Goal: Task Accomplishment & Management: Use online tool/utility

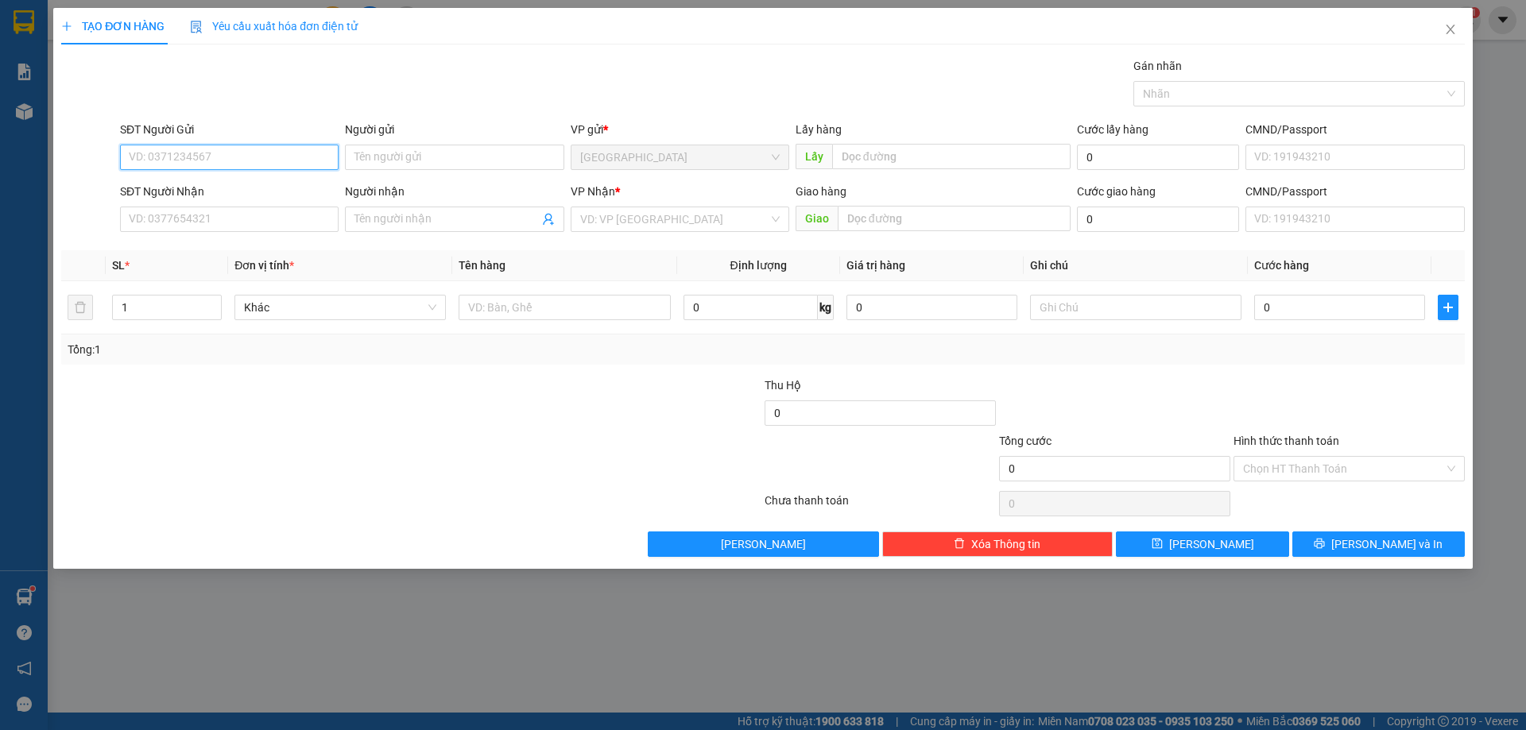
click at [220, 163] on input "SĐT Người Gửi" at bounding box center [229, 157] width 219 height 25
type input "0966666370"
click at [214, 195] on div "0966666370" at bounding box center [229, 188] width 199 height 17
type input "0987049408"
type input "MN - nhà nghỉ Hồng Hà"
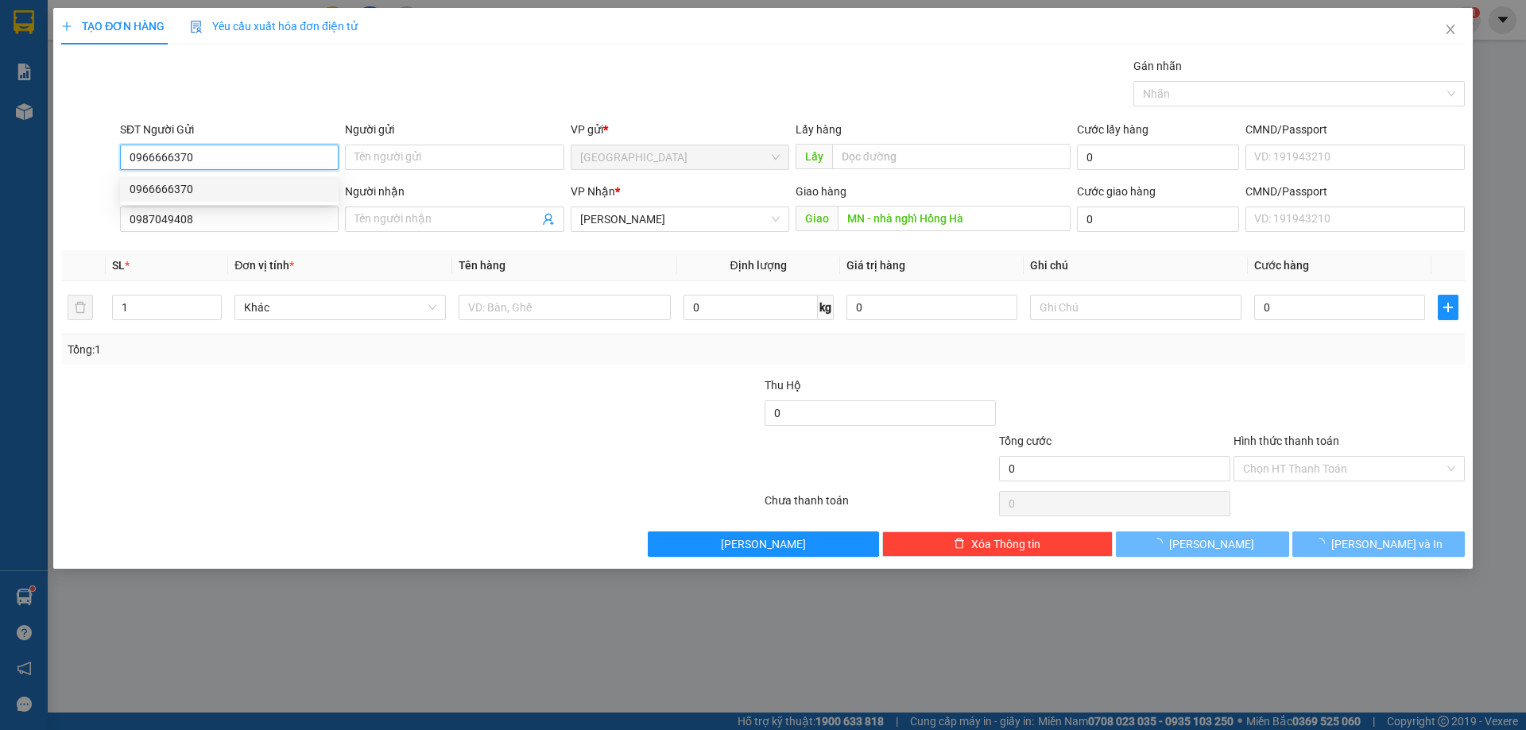
type input "100.000"
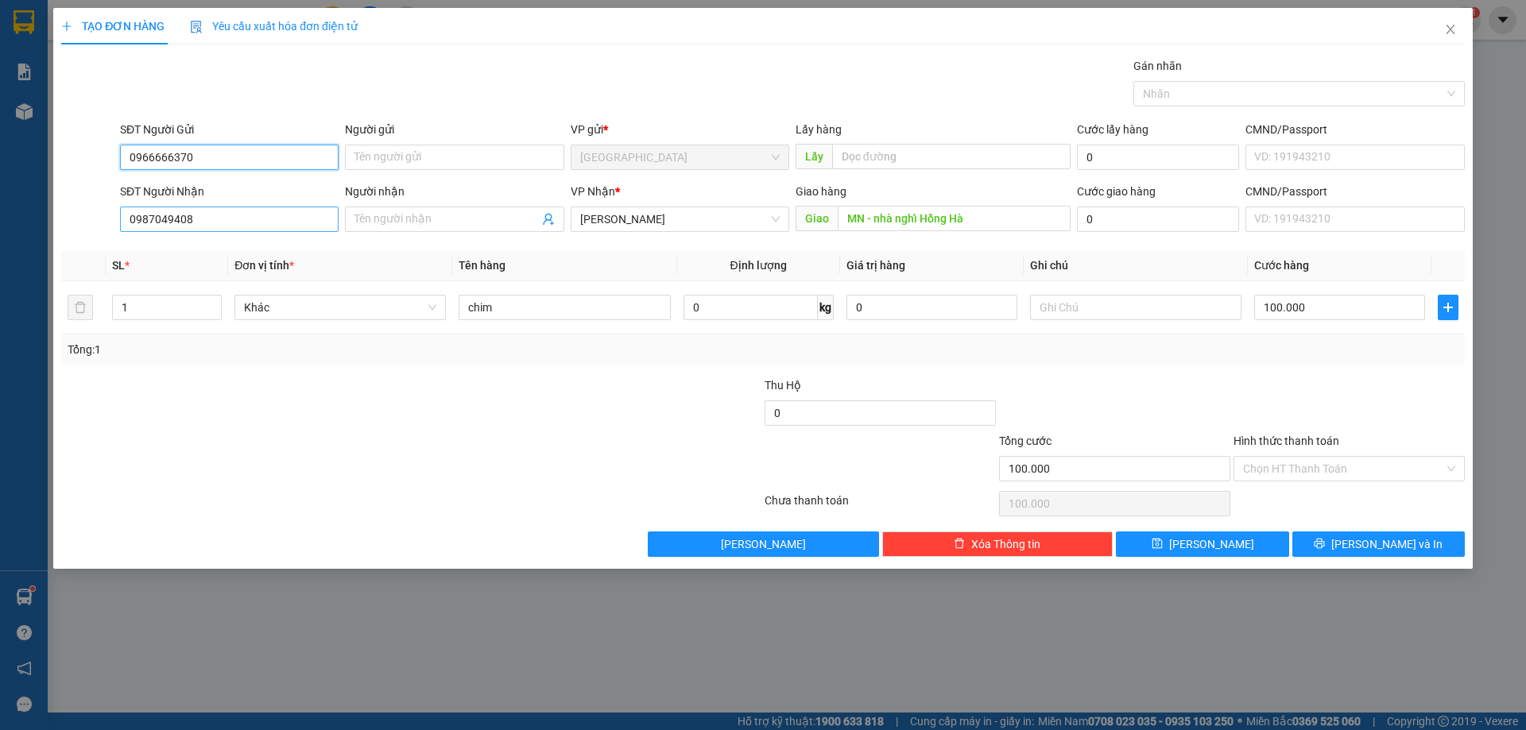
type input "0966666370"
drag, startPoint x: 235, startPoint y: 224, endPoint x: 0, endPoint y: 226, distance: 235.2
click at [0, 226] on div "TẠO ĐƠN HÀNG Yêu cầu xuất hóa đơn điện tử Transit Pickup Surcharge Ids Transit …" at bounding box center [763, 365] width 1526 height 730
click at [179, 253] on div "0868797975" at bounding box center [229, 250] width 199 height 17
type input "0868797975"
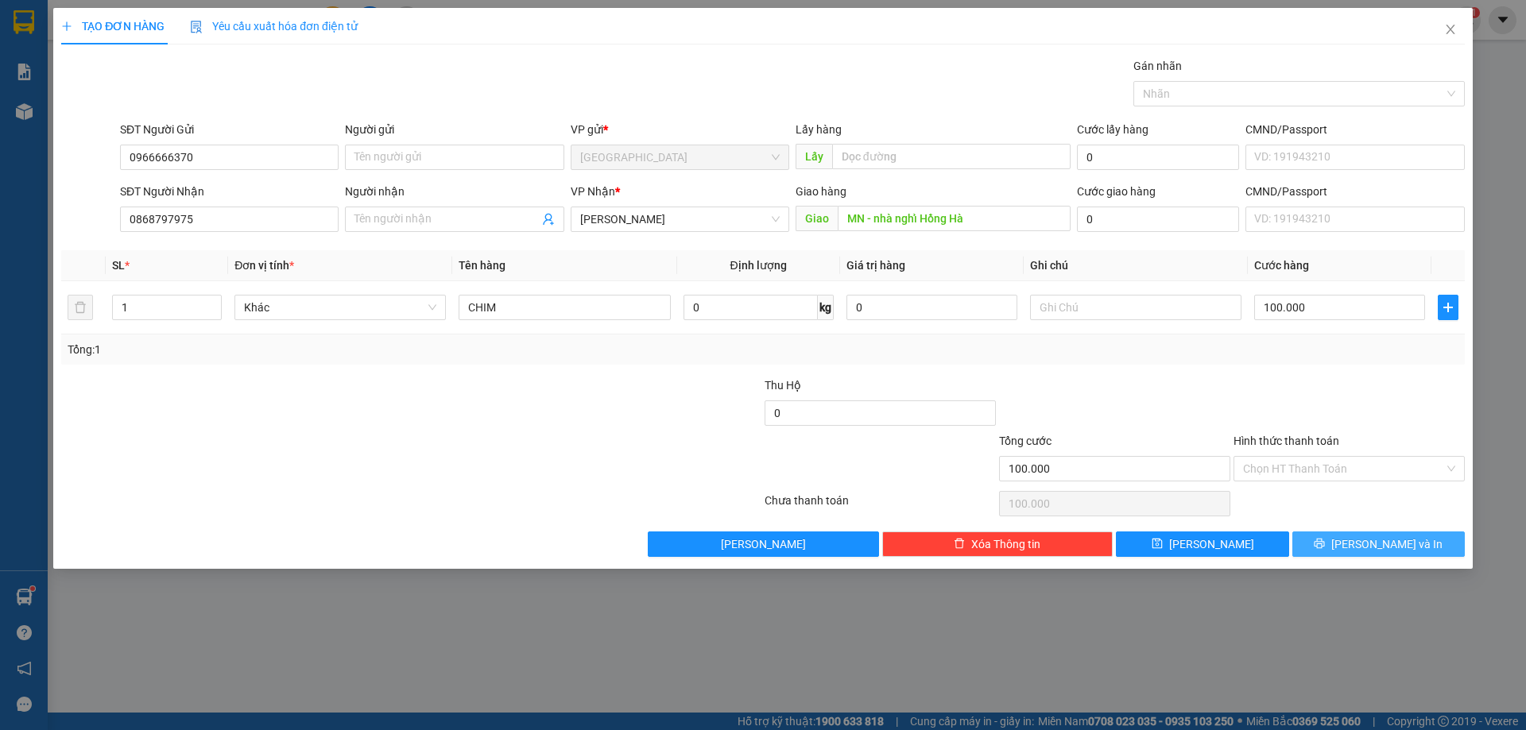
click at [1317, 540] on button "[PERSON_NAME] và In" at bounding box center [1378, 544] width 172 height 25
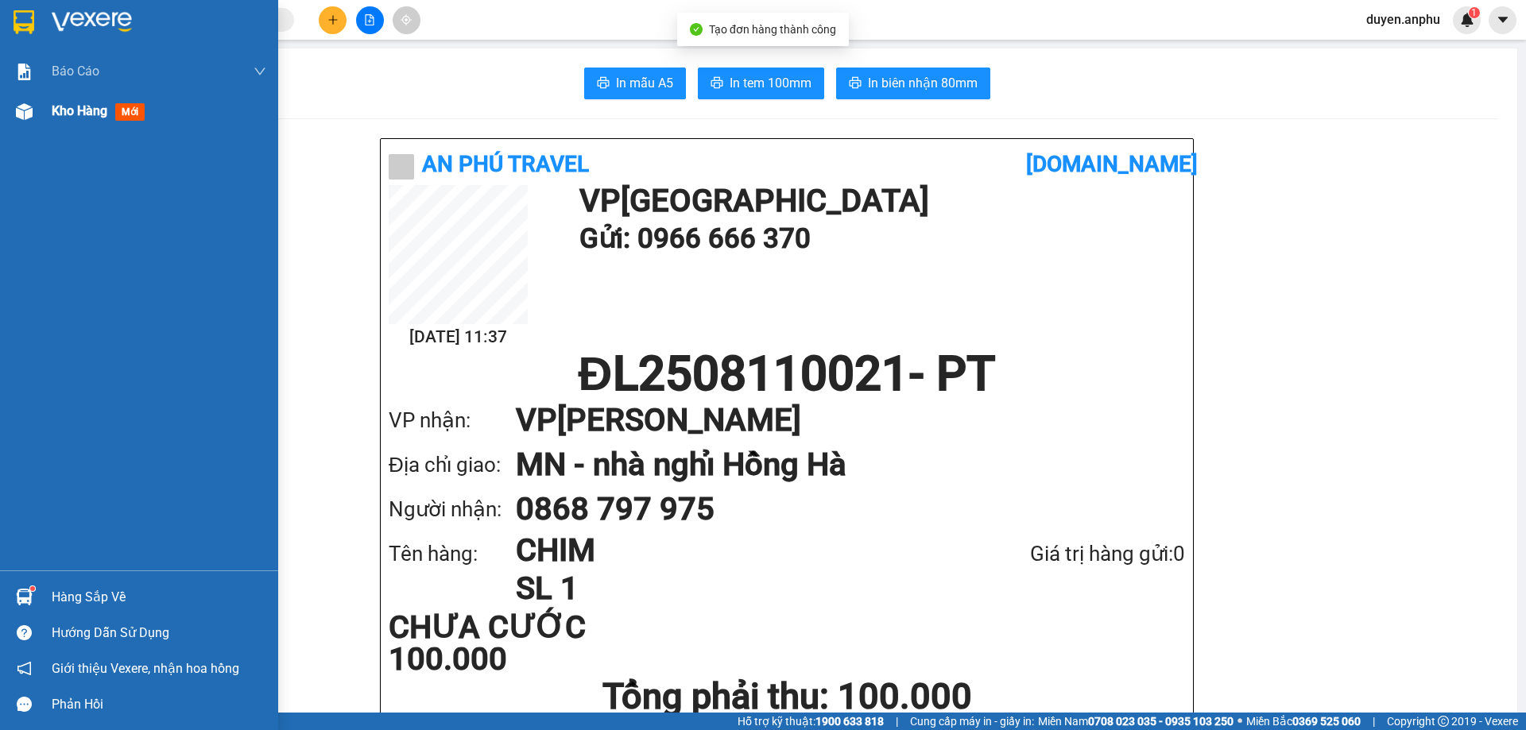
click at [51, 98] on div "Kho hàng mới" at bounding box center [139, 111] width 278 height 40
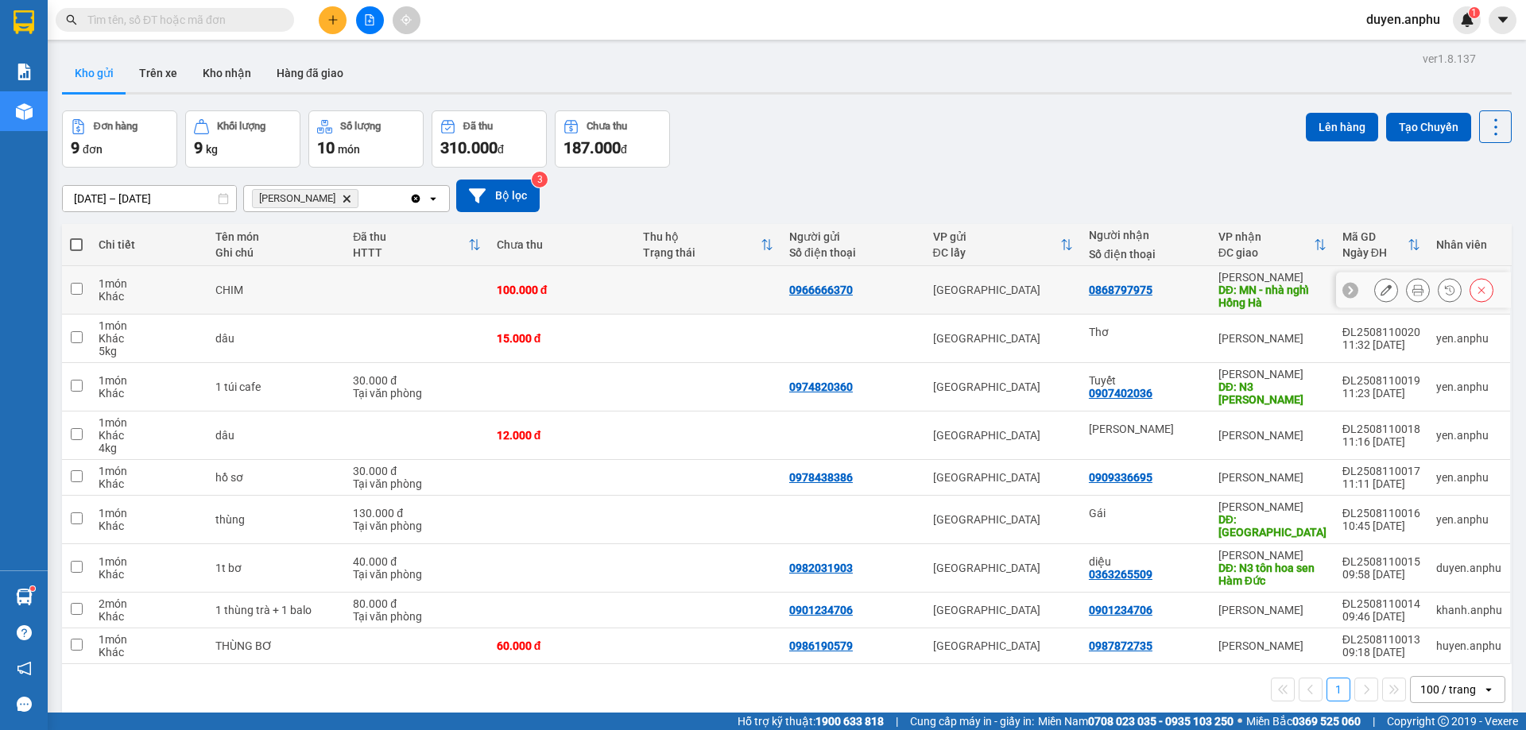
click at [1380, 292] on icon at bounding box center [1385, 289] width 11 height 11
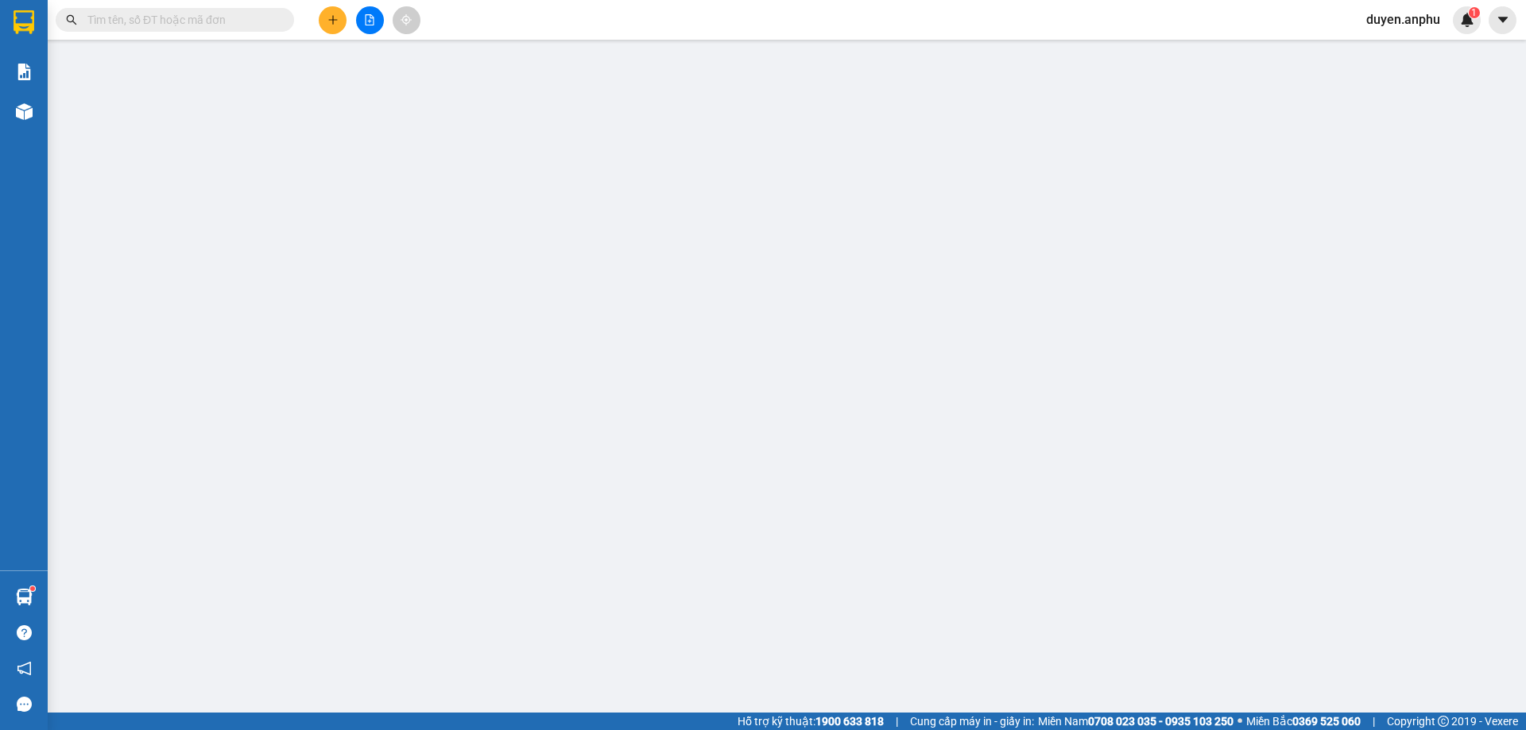
type input "0966666370"
type input "0868797975"
type input "MN - nhà nghỉ Hồng Hà"
type input "100.000"
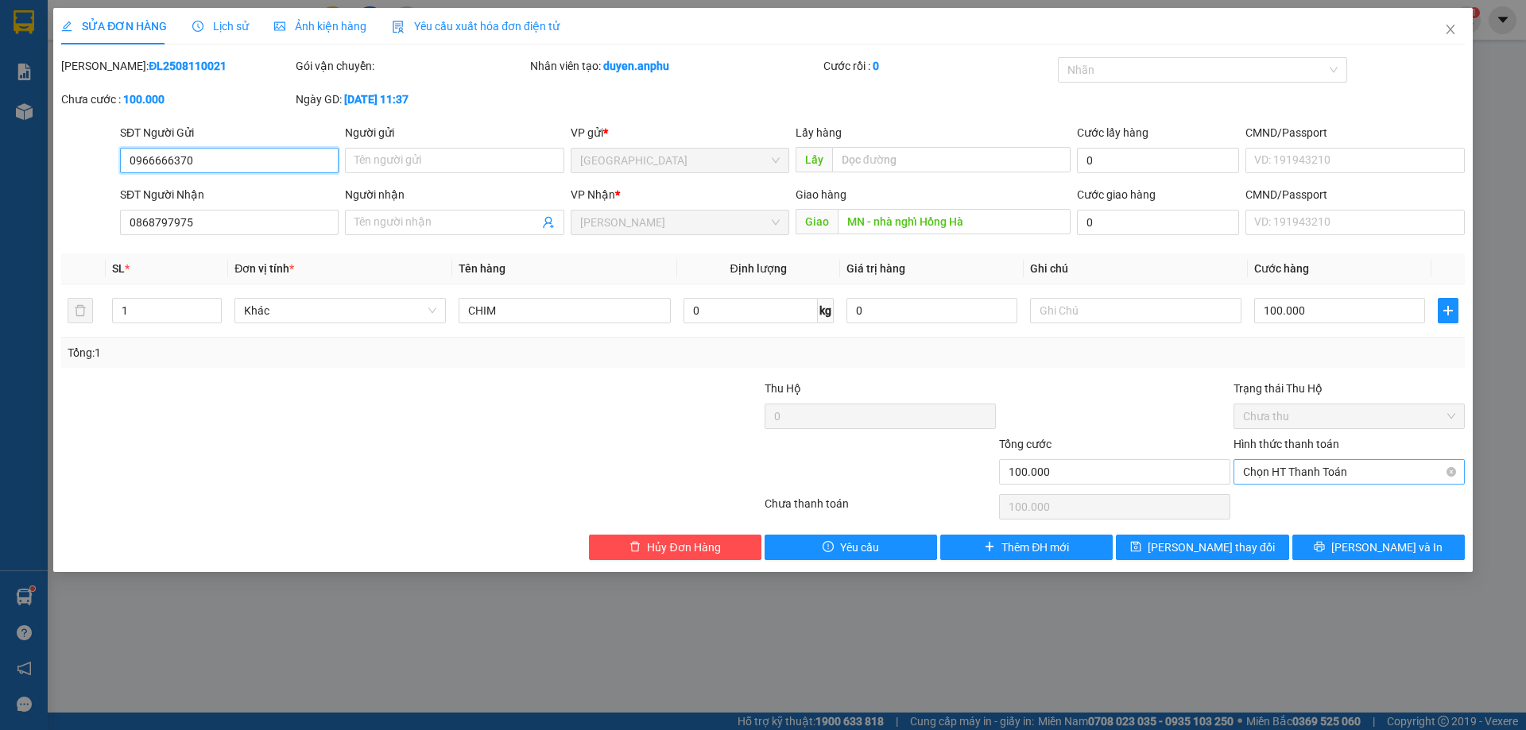
drag, startPoint x: 1316, startPoint y: 468, endPoint x: 1311, endPoint y: 489, distance: 22.0
click at [1316, 469] on span "Chọn HT Thanh Toán" at bounding box center [1349, 472] width 212 height 24
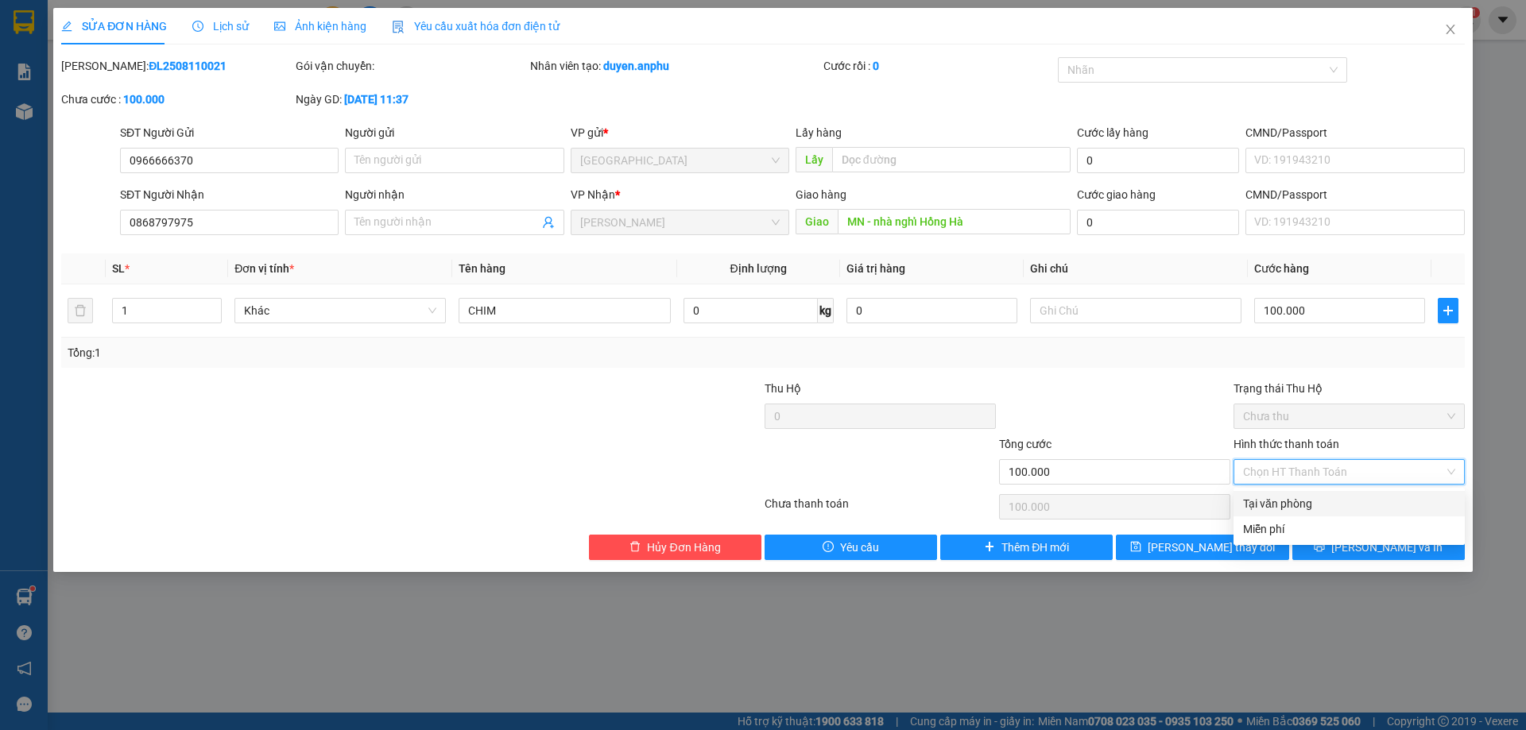
drag, startPoint x: 1297, startPoint y: 499, endPoint x: 1267, endPoint y: 594, distance: 99.3
click at [1297, 501] on div "Tại văn phòng" at bounding box center [1349, 503] width 212 height 17
type input "0"
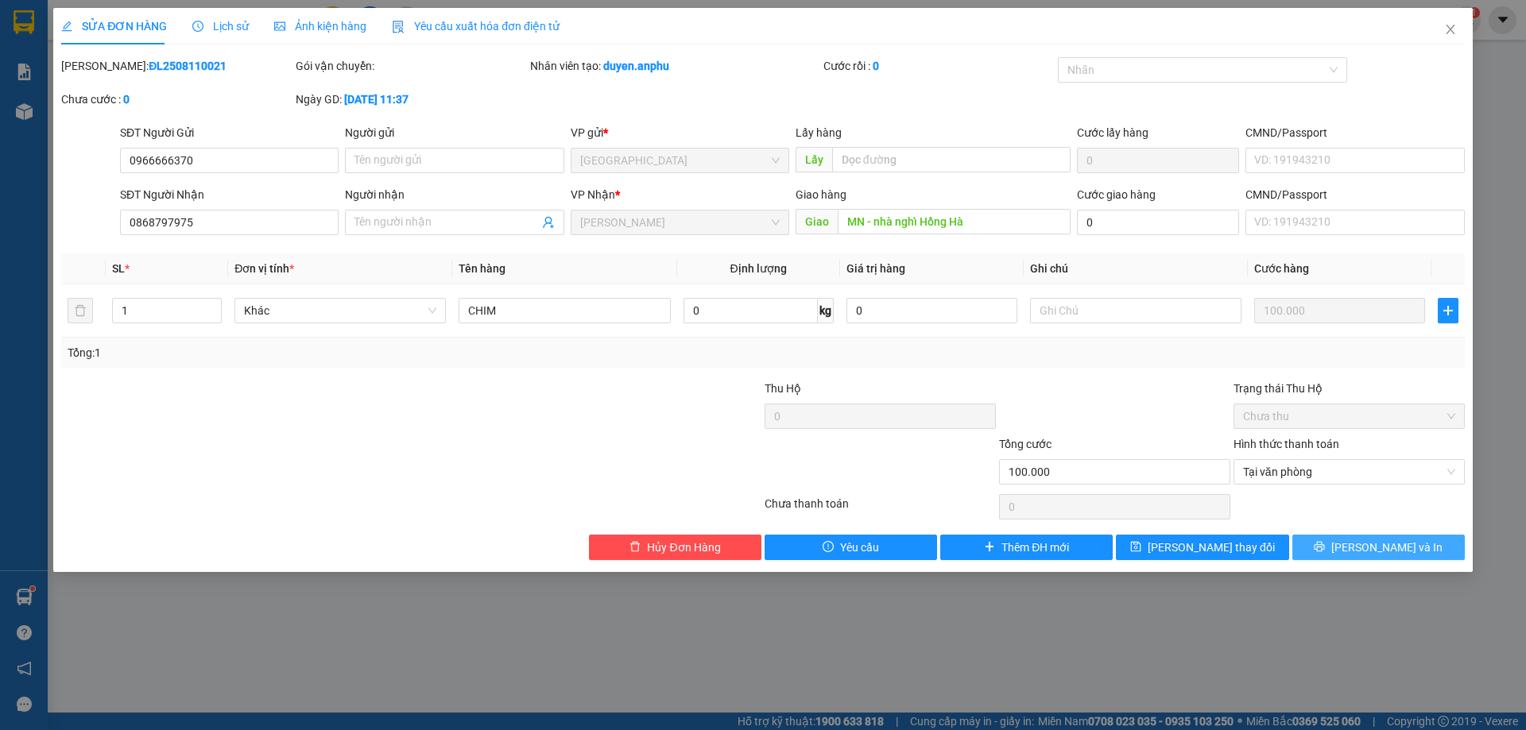
click at [1363, 556] on button "[PERSON_NAME] và In" at bounding box center [1378, 547] width 172 height 25
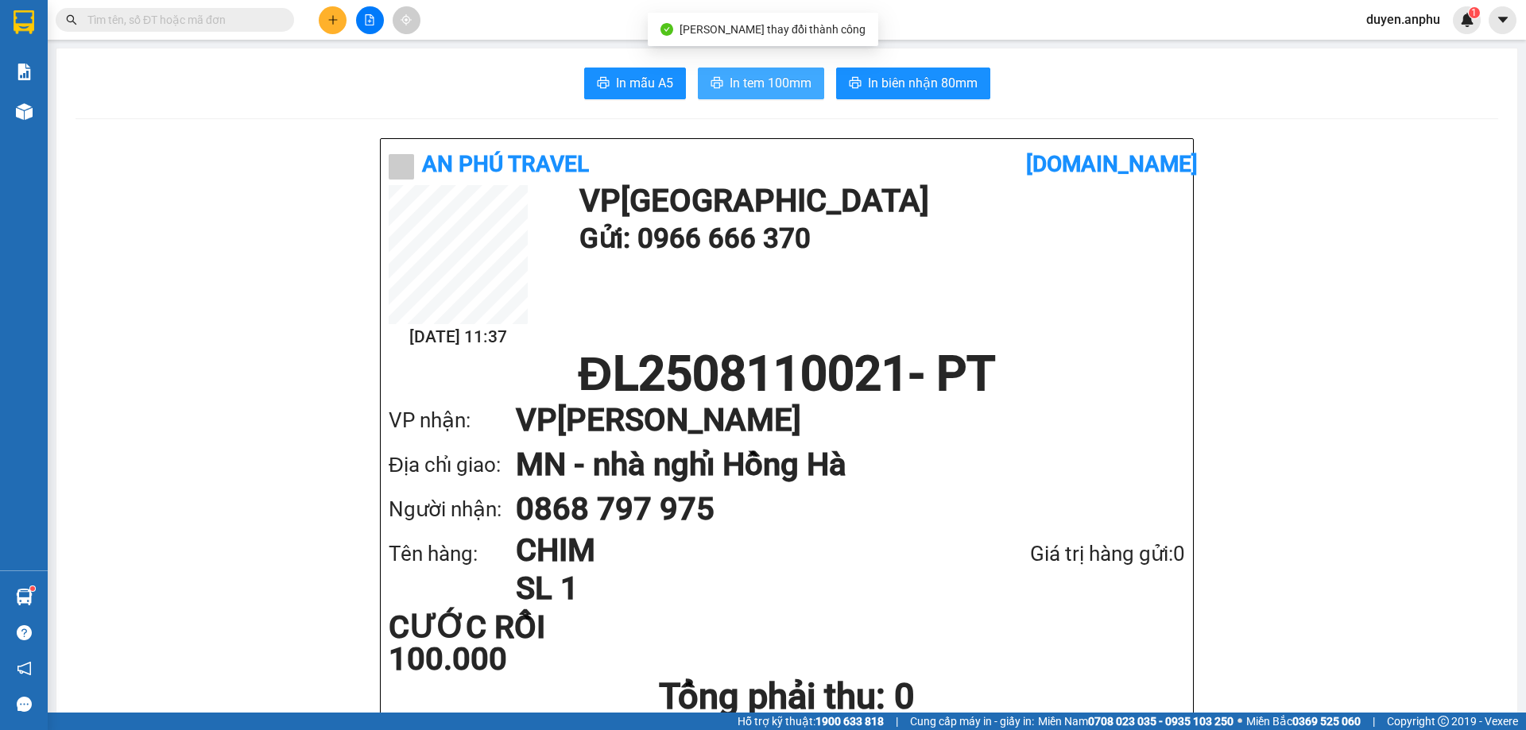
click at [764, 83] on span "In tem 100mm" at bounding box center [770, 83] width 82 height 20
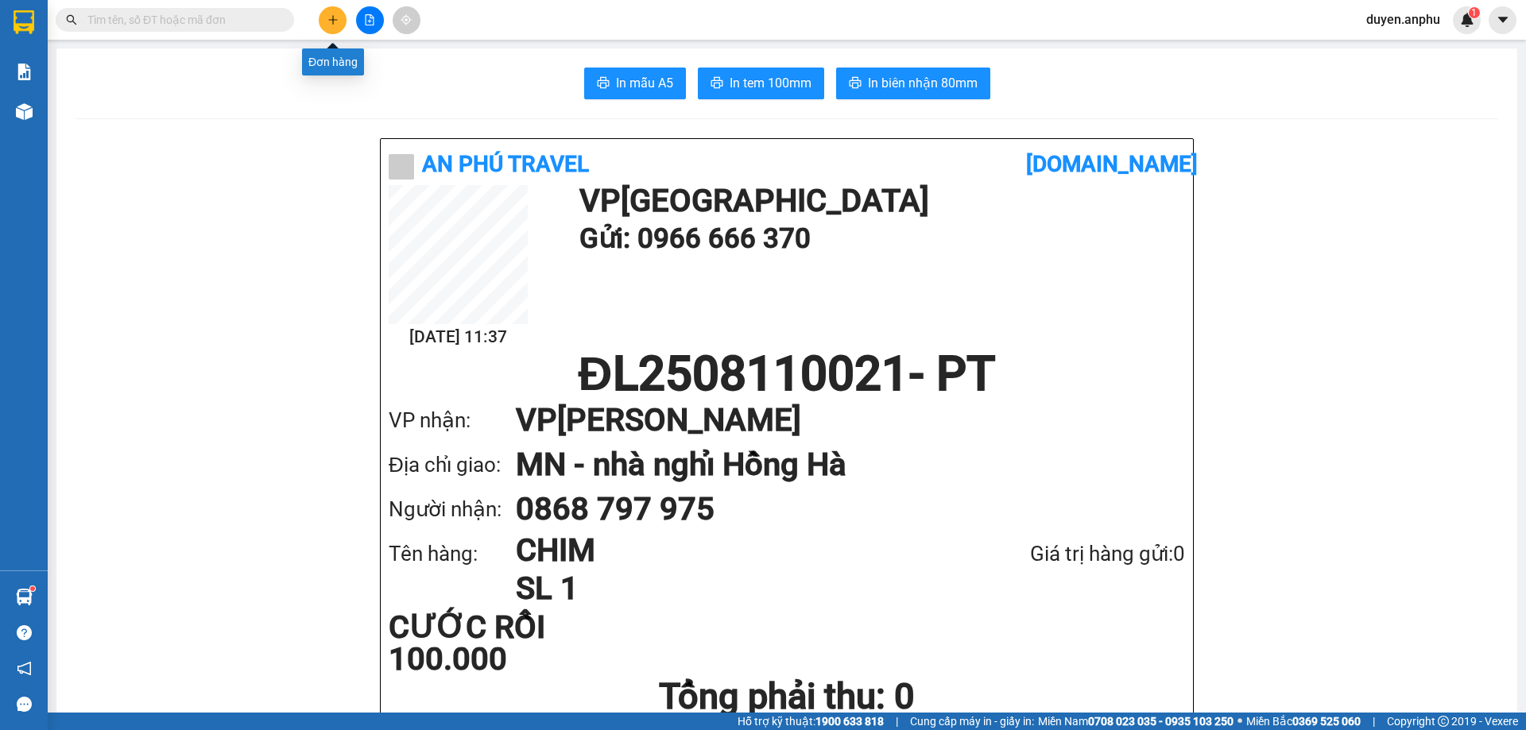
click at [335, 23] on icon "plus" at bounding box center [332, 19] width 11 height 11
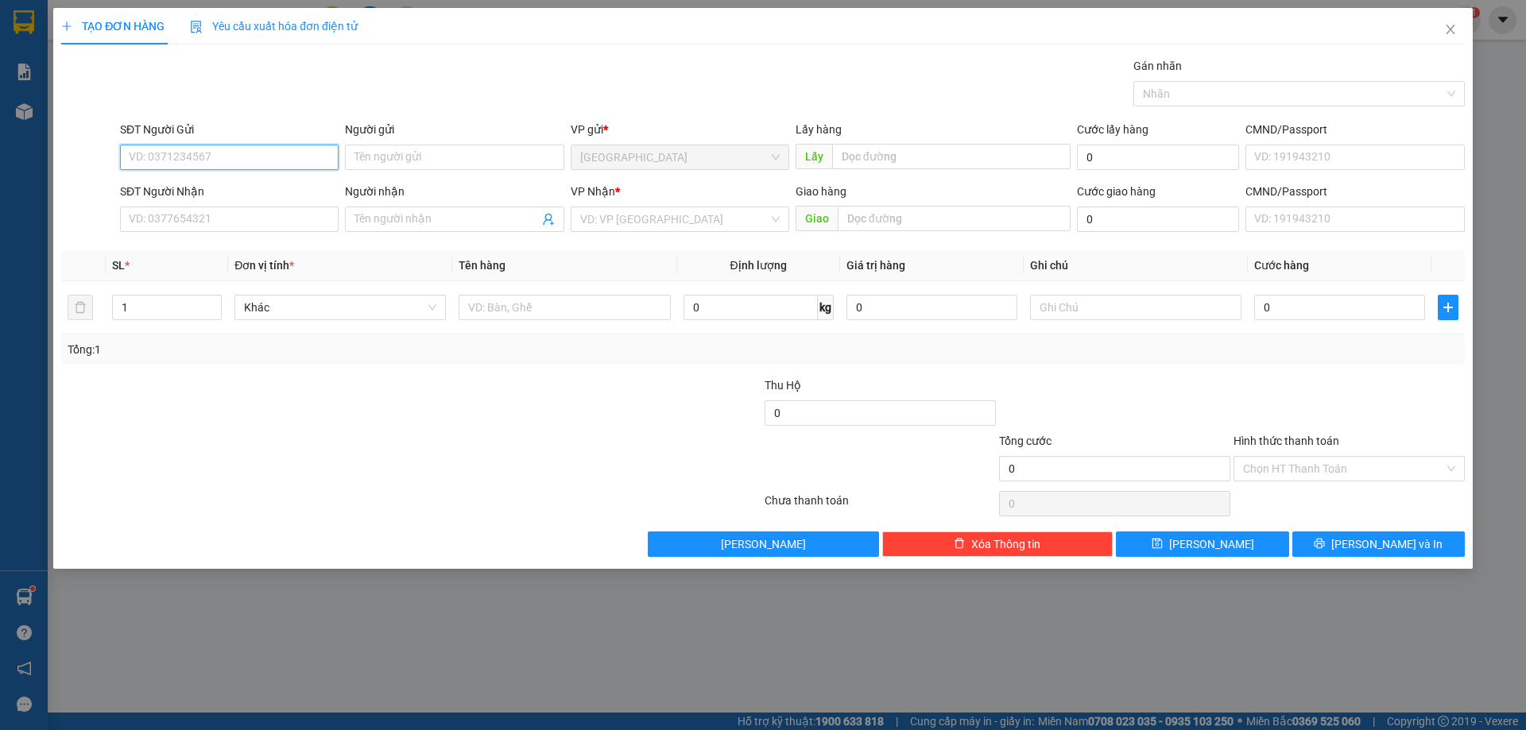
click at [196, 153] on input "SĐT Người Gửi" at bounding box center [229, 157] width 219 height 25
type input "0822680868"
click at [161, 184] on div "0822680868" at bounding box center [229, 188] width 199 height 17
type input "cây xăng [PERSON_NAME]"
type input "0822680868"
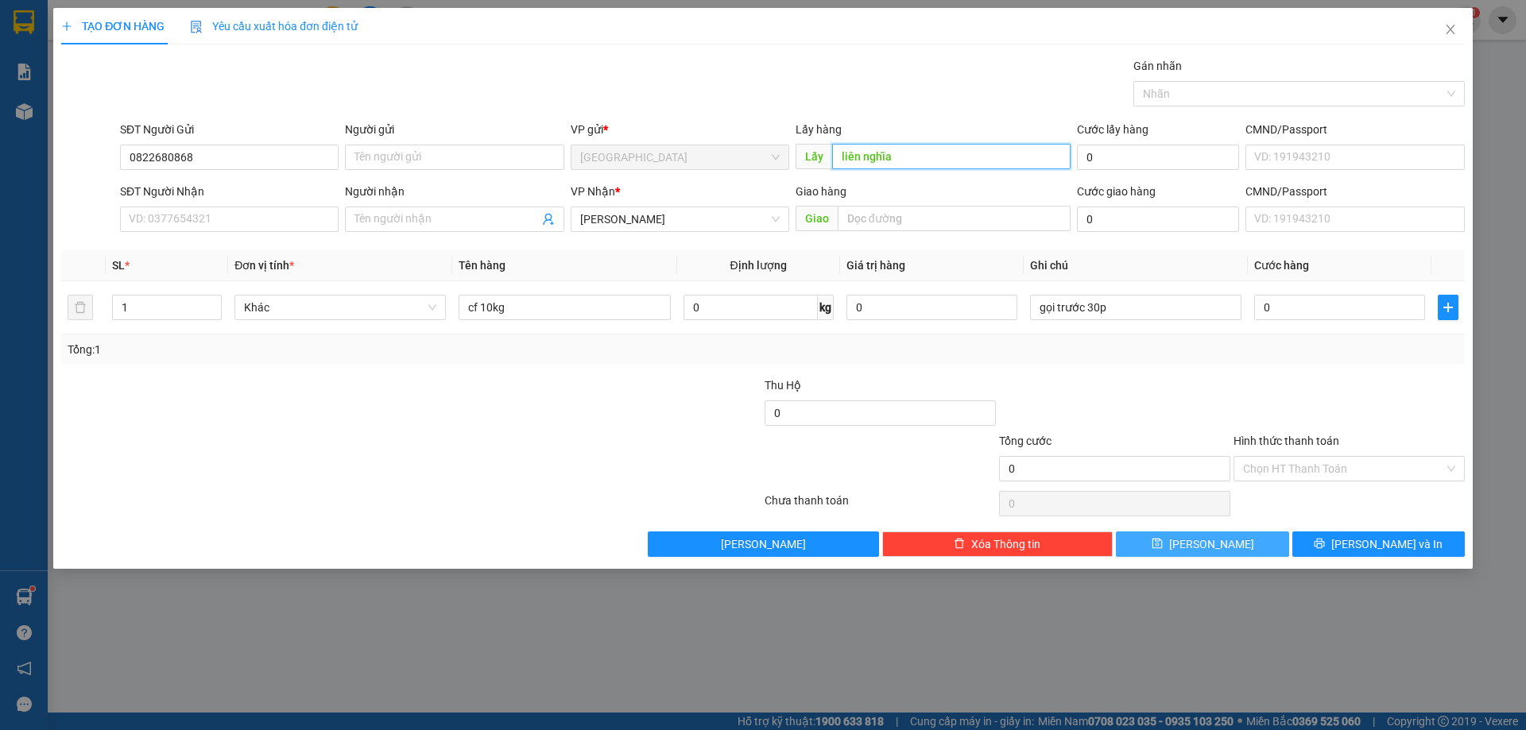
type input "liên nghĩa"
click at [1175, 543] on button "[PERSON_NAME]" at bounding box center [1202, 544] width 172 height 25
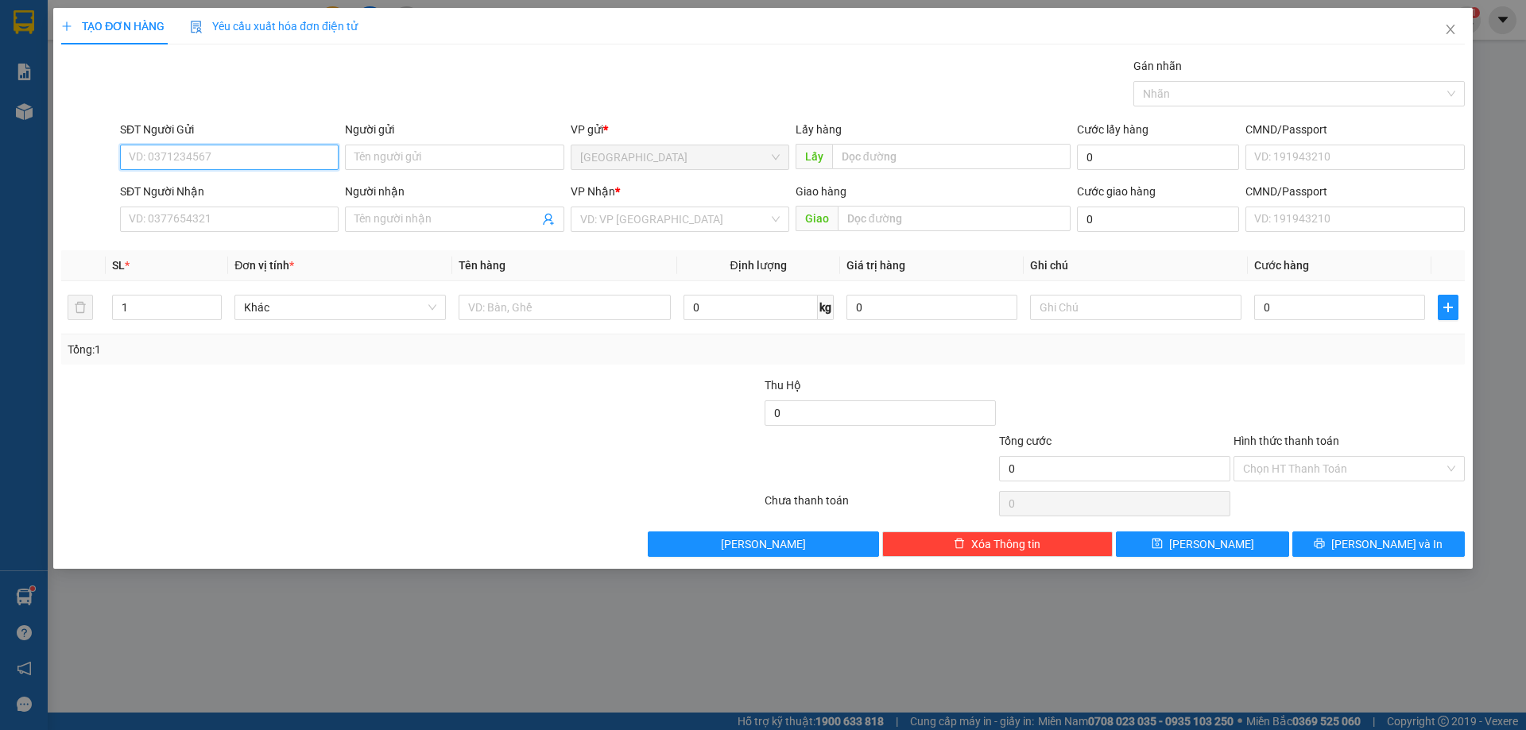
click at [230, 151] on input "SĐT Người Gửi" at bounding box center [229, 157] width 219 height 25
type input "0"
click at [151, 164] on input "0" at bounding box center [229, 157] width 219 height 25
drag, startPoint x: 118, startPoint y: 163, endPoint x: 13, endPoint y: 181, distance: 106.5
click at [3, 180] on div "TẠO ĐƠN HÀNG Yêu cầu xuất hóa đơn điện tử Transit Pickup Surcharge Ids Transit …" at bounding box center [763, 365] width 1526 height 730
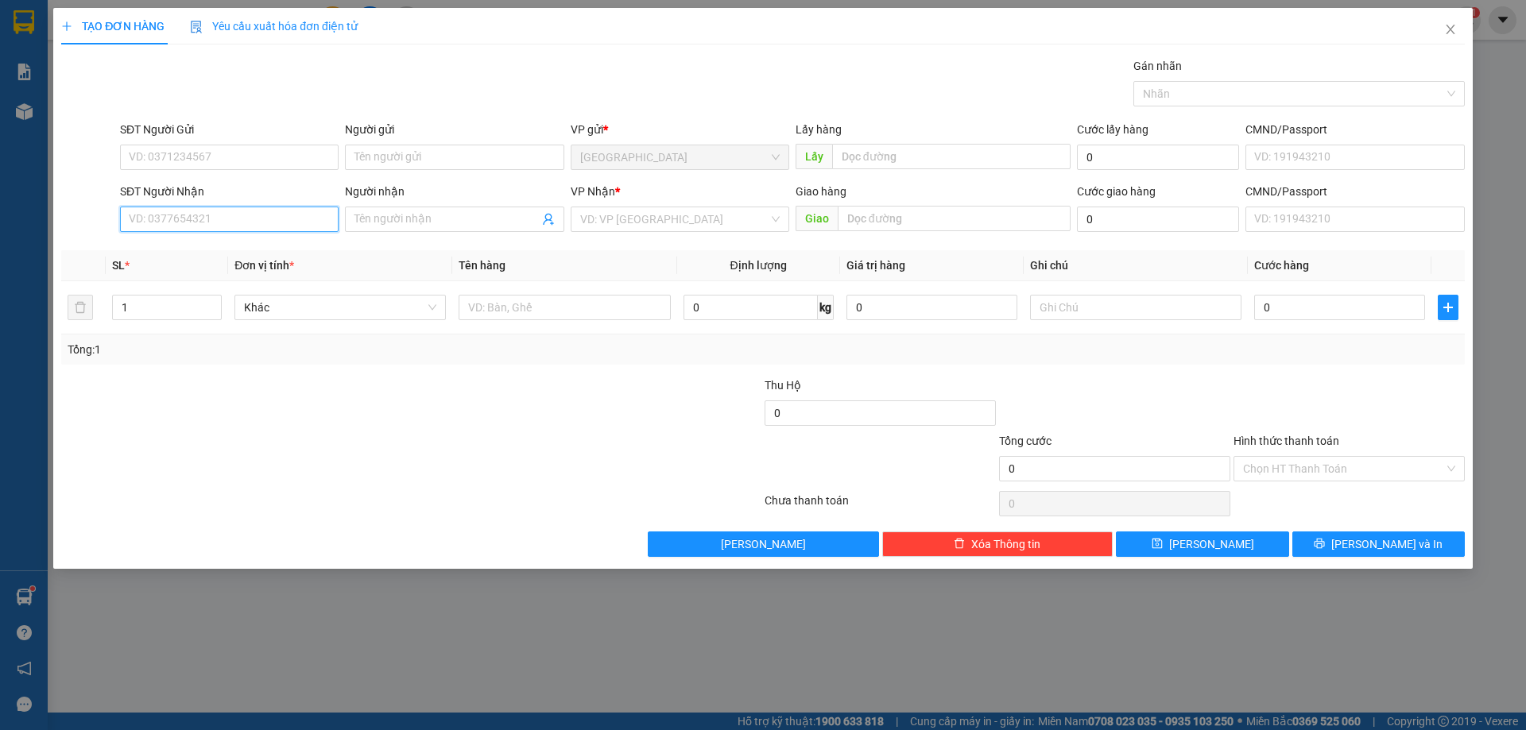
click at [210, 222] on input "SĐT Người Nhận" at bounding box center [229, 219] width 219 height 25
type input "0979542281"
click at [213, 246] on div "0979542281" at bounding box center [229, 250] width 199 height 17
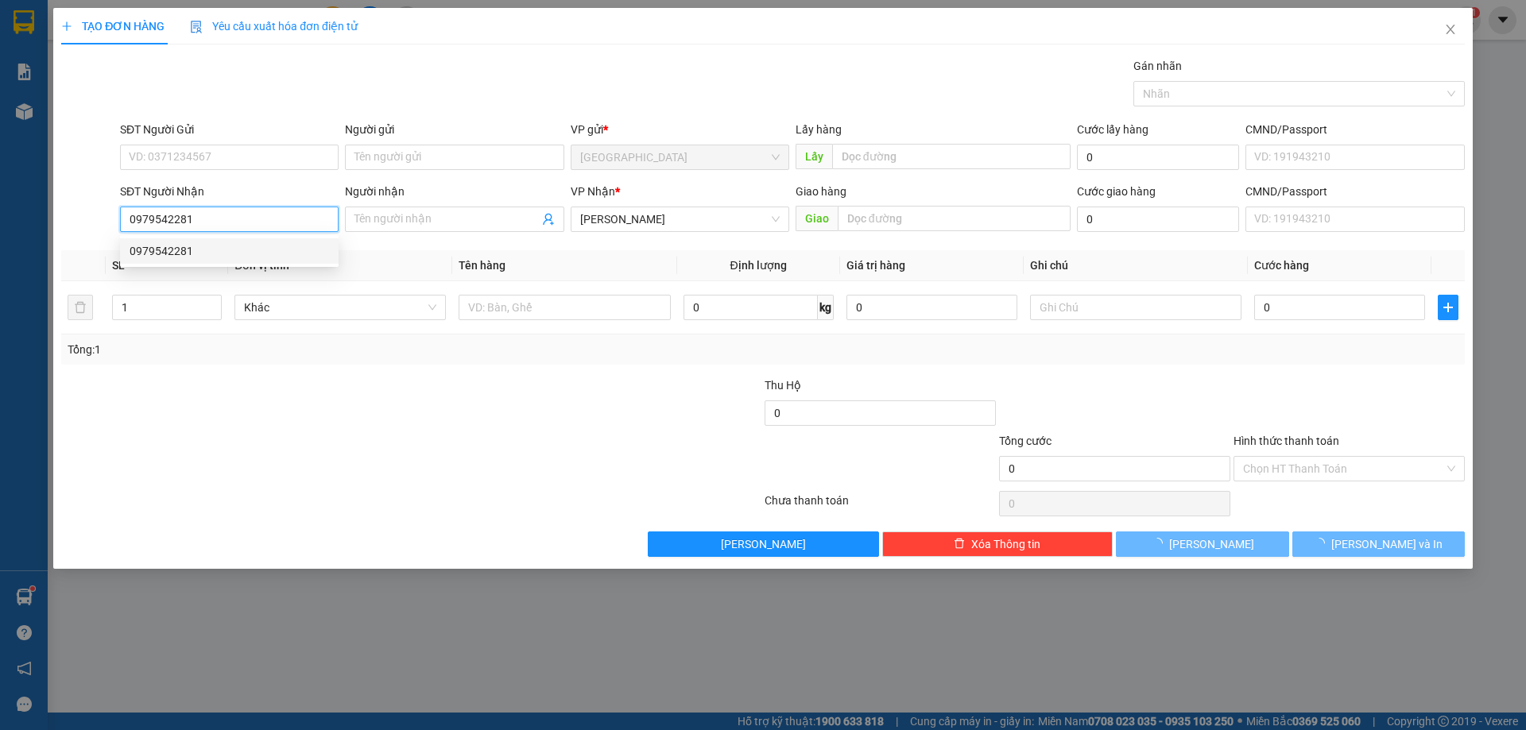
type input "30.000"
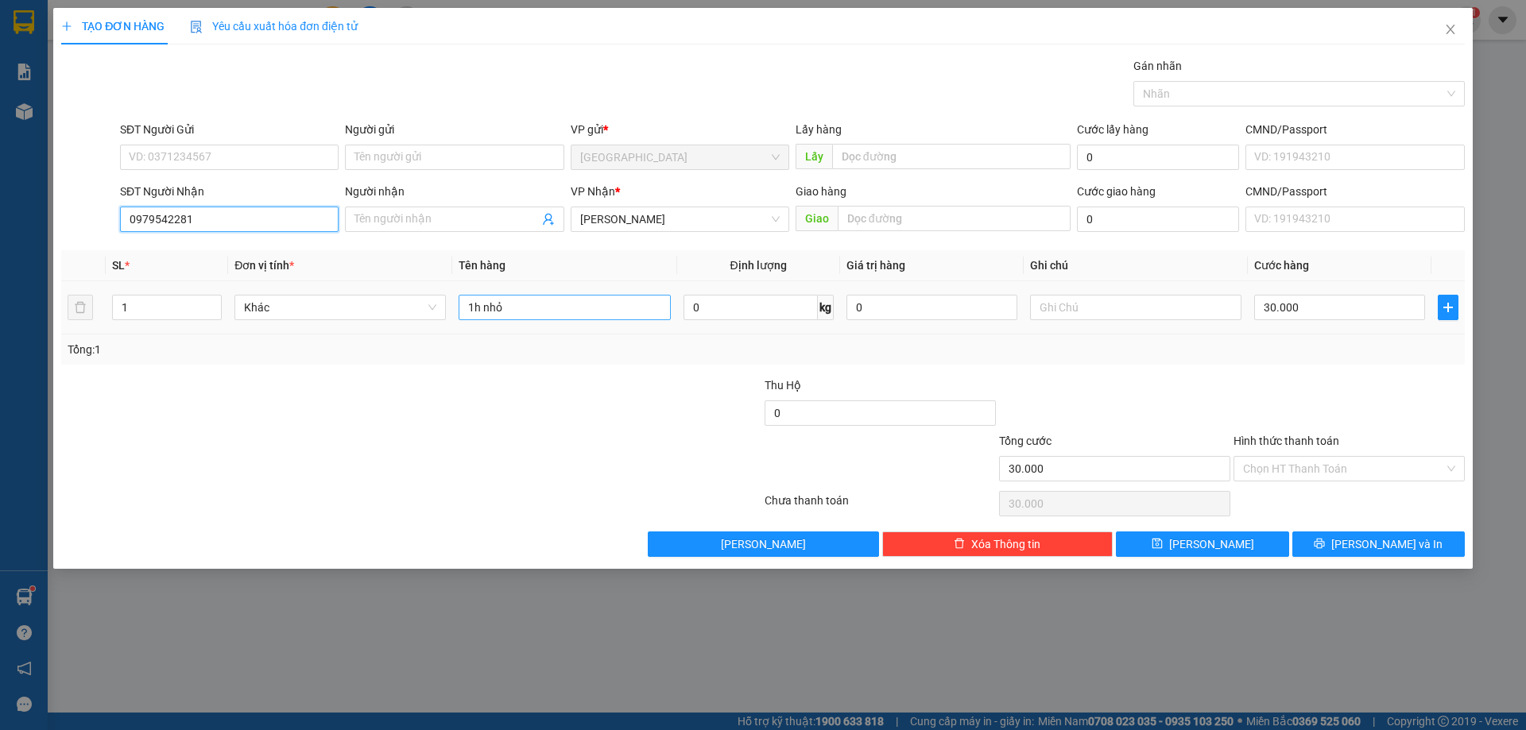
type input "0979542281"
drag, startPoint x: 542, startPoint y: 311, endPoint x: 141, endPoint y: 325, distance: 400.7
click at [160, 327] on tr "1 Khác 1h nhỏ 0 kg 0 30.000" at bounding box center [762, 307] width 1403 height 53
type input "1t"
click at [1309, 314] on input "30.000" at bounding box center [1339, 307] width 171 height 25
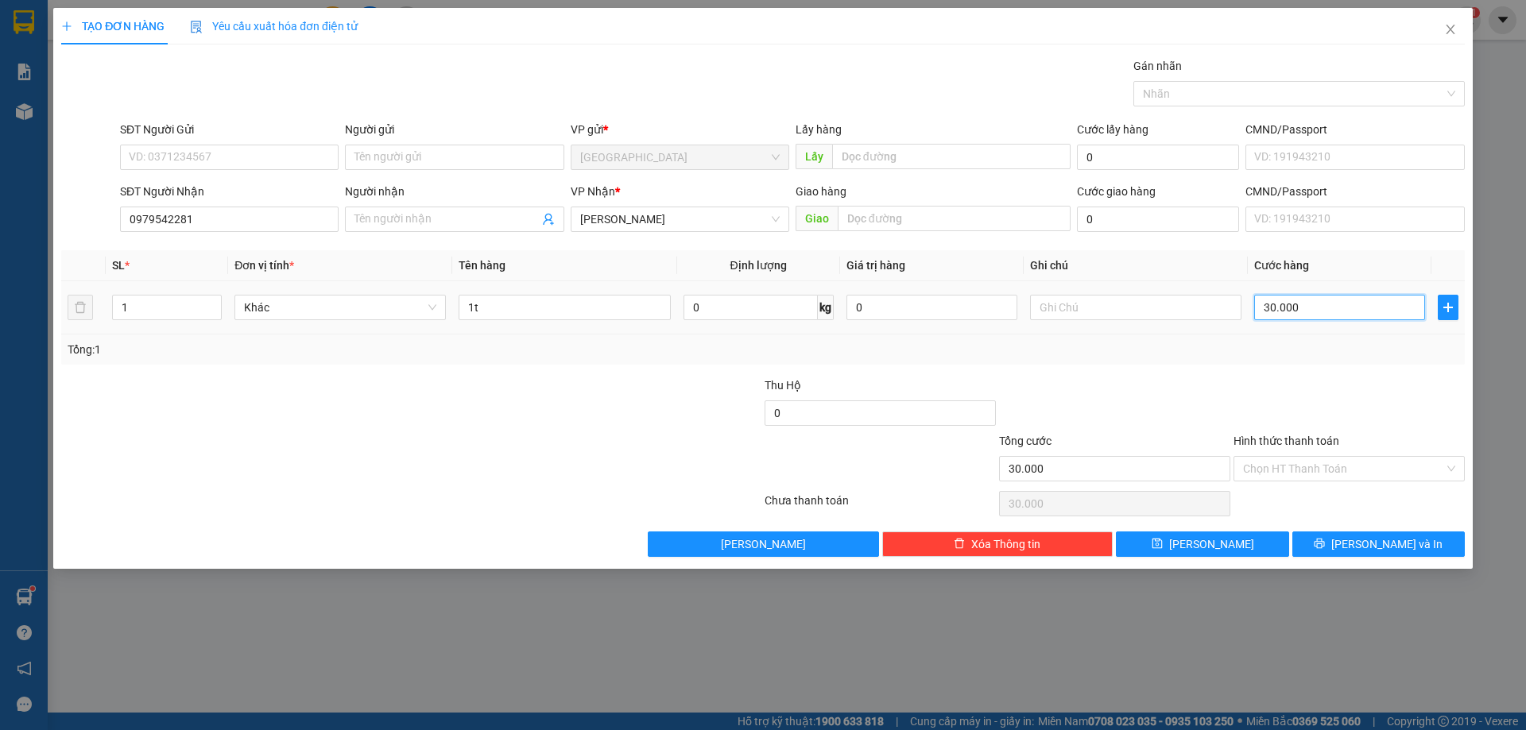
type input "5"
type input "50"
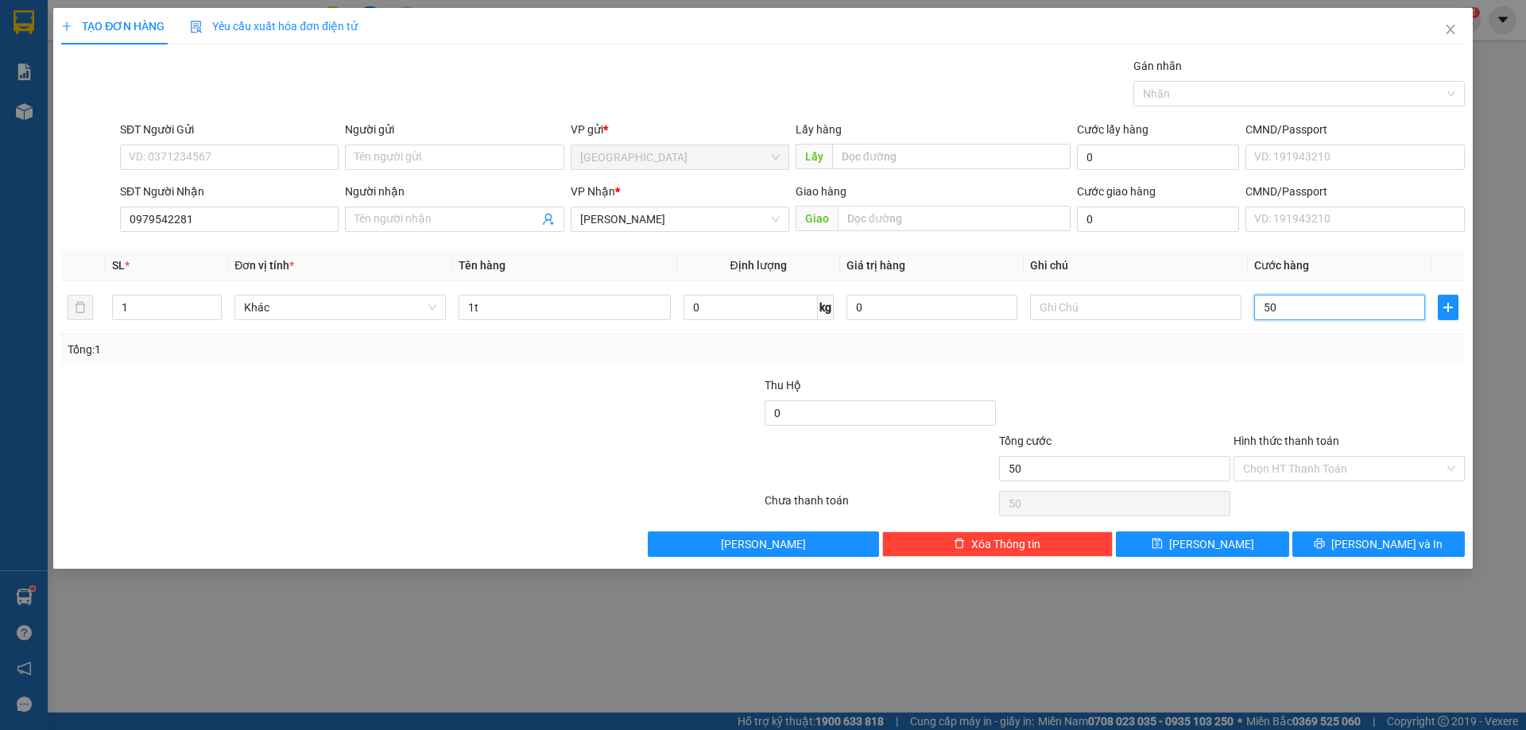
type input "50"
type input "50.000"
click at [1321, 385] on div at bounding box center [1349, 405] width 234 height 56
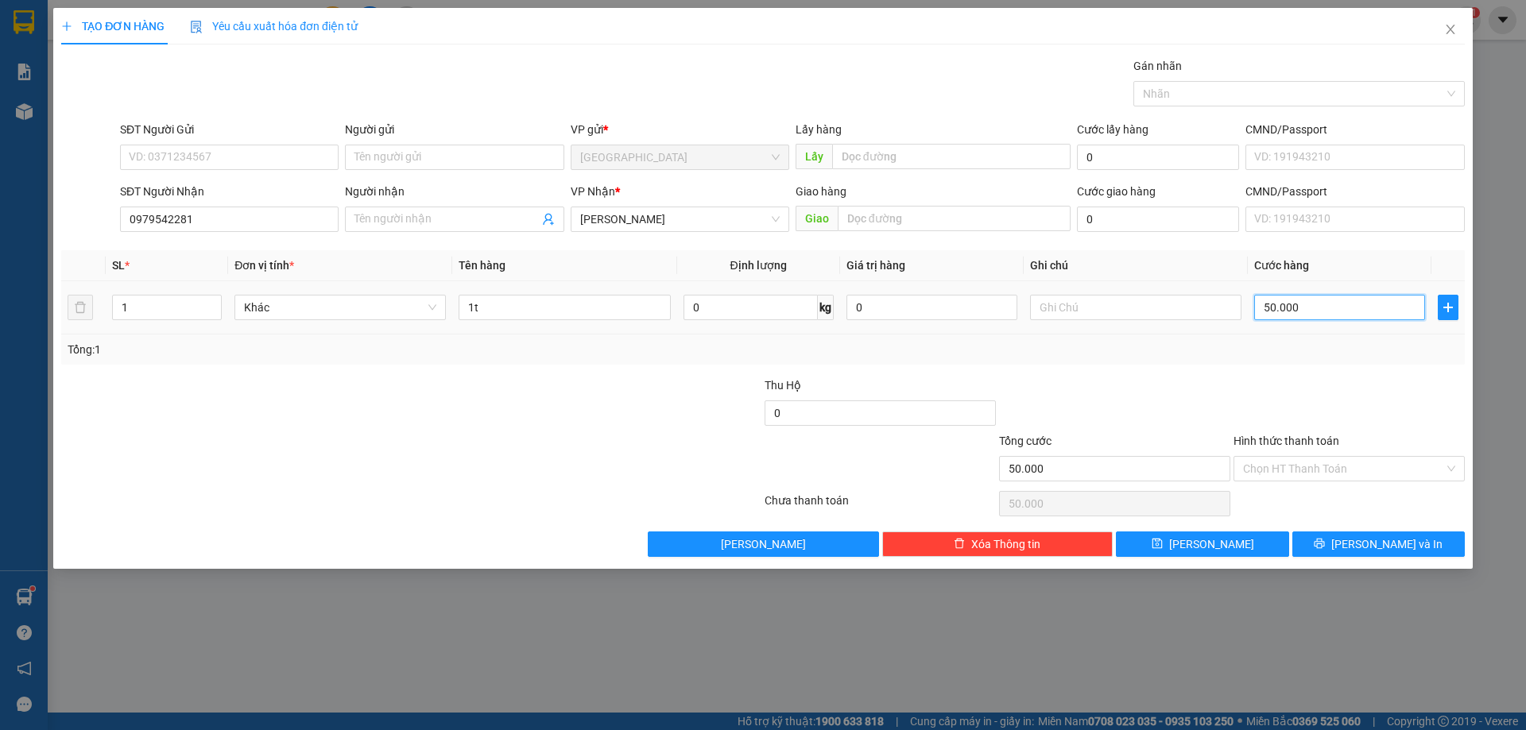
click at [1292, 309] on input "50.000" at bounding box center [1339, 307] width 171 height 25
type input "5"
type input "54"
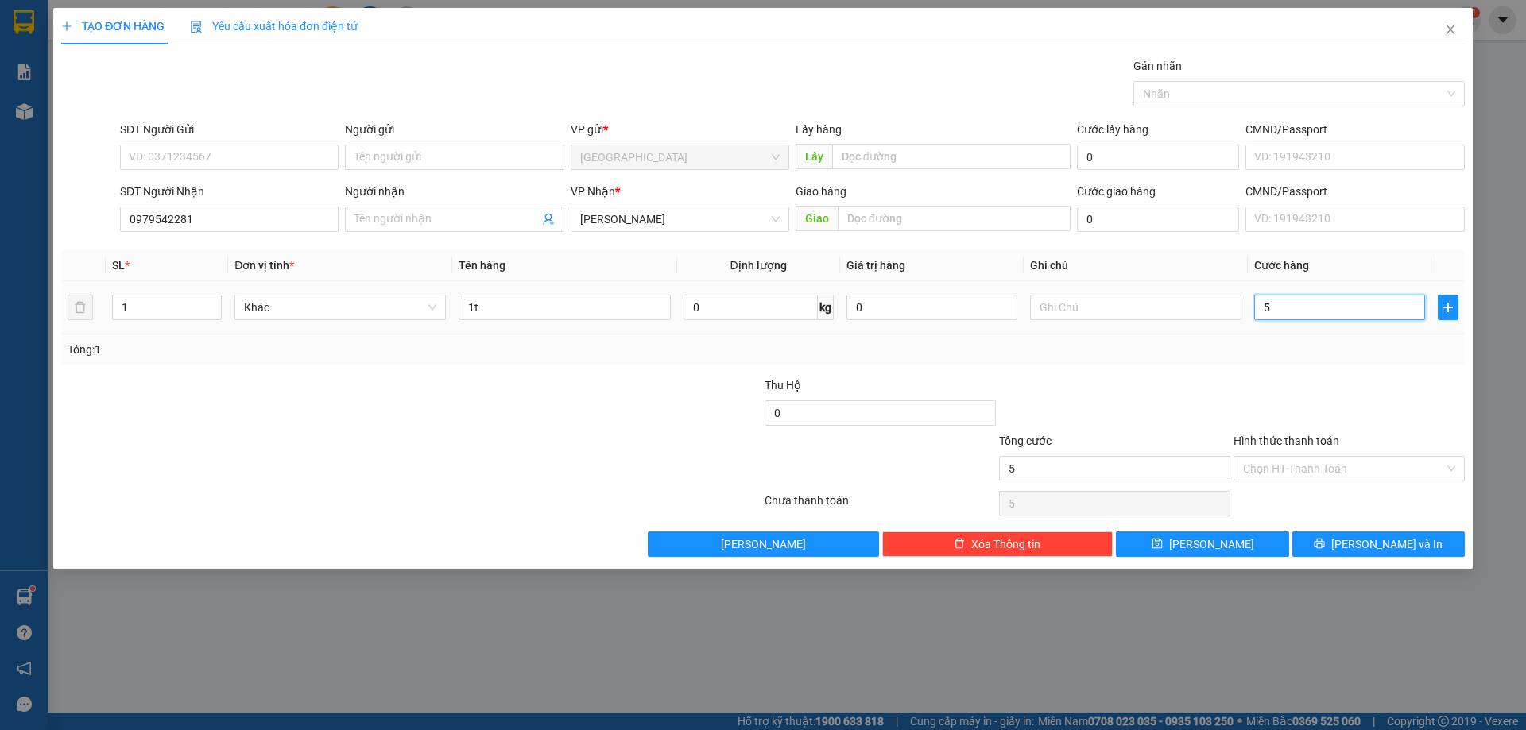
type input "54"
type input "54.000"
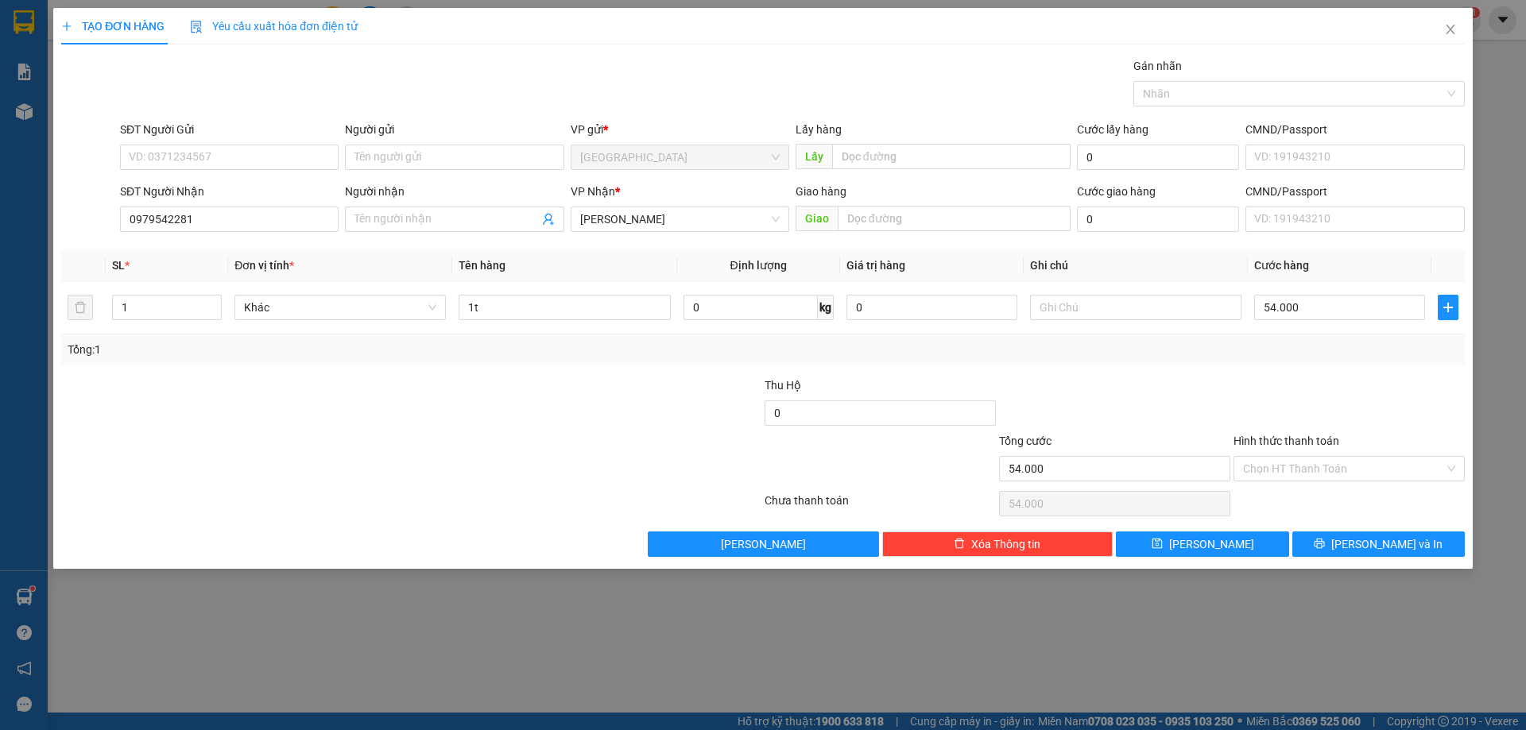
click at [1292, 382] on div at bounding box center [1349, 405] width 234 height 56
click at [1272, 469] on input "Hình thức thanh toán" at bounding box center [1343, 469] width 201 height 24
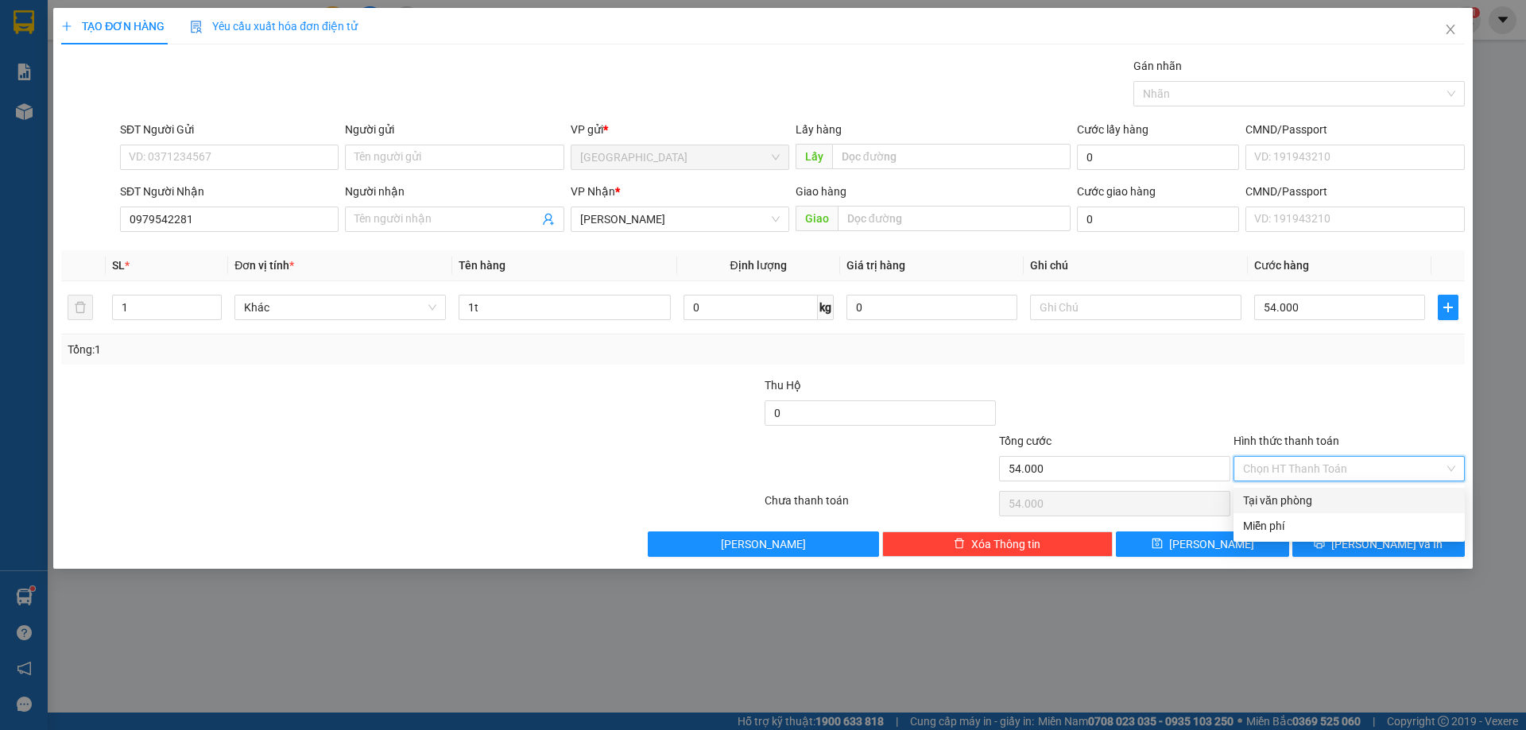
click at [1286, 497] on div "Tại văn phòng" at bounding box center [1349, 500] width 212 height 17
type input "0"
click at [1373, 549] on span "[PERSON_NAME] và In" at bounding box center [1386, 544] width 111 height 17
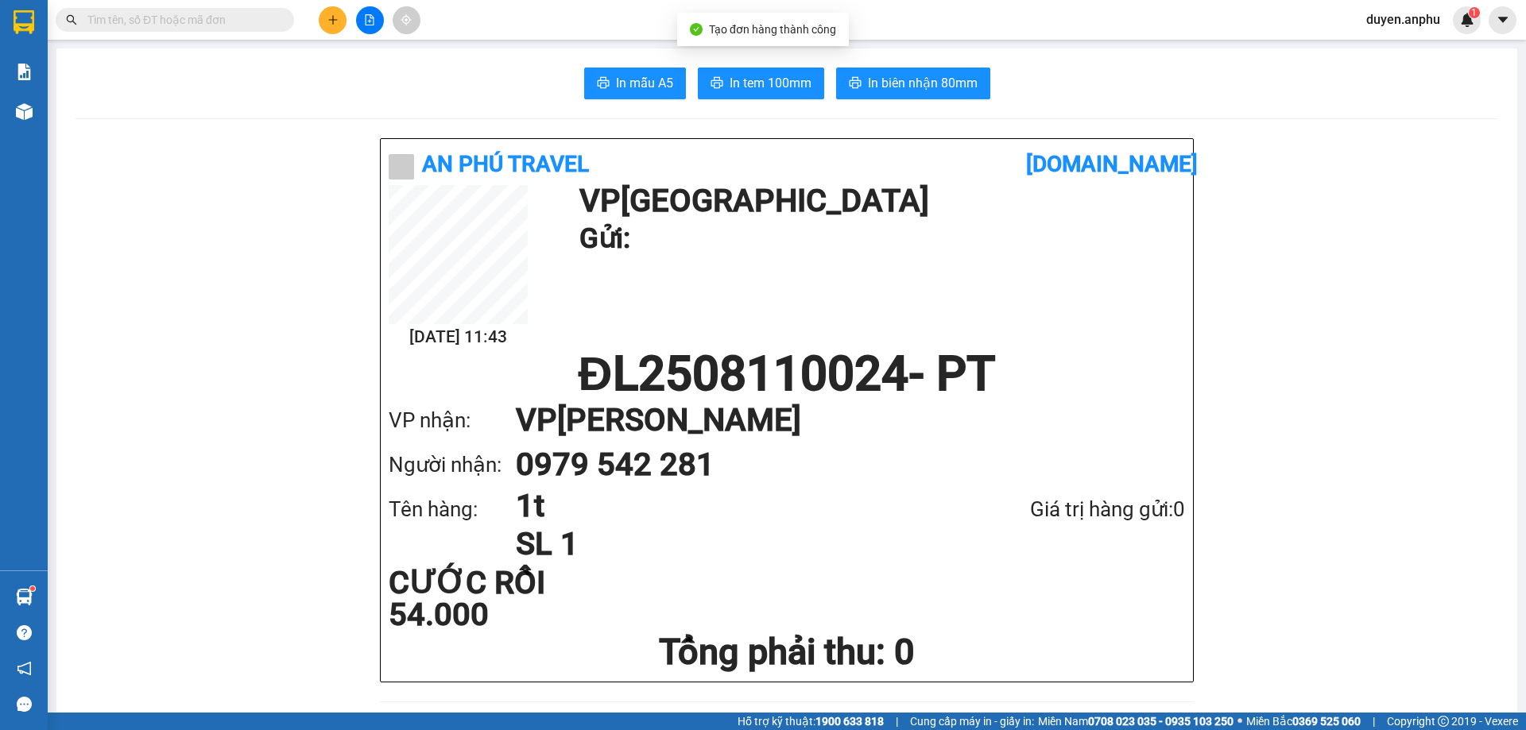
click at [753, 89] on span "In tem 100mm" at bounding box center [770, 83] width 82 height 20
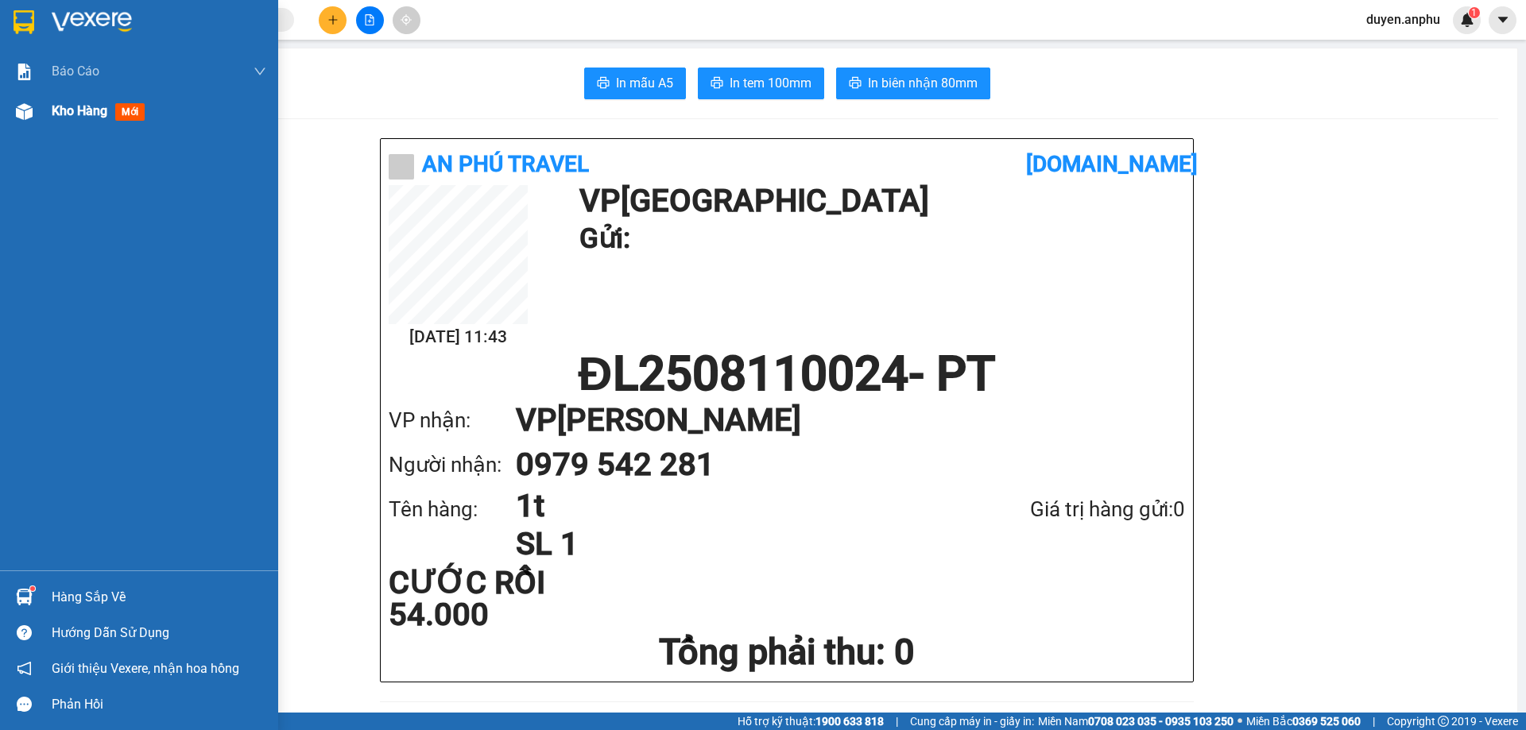
click at [81, 114] on span "Kho hàng" at bounding box center [80, 110] width 56 height 15
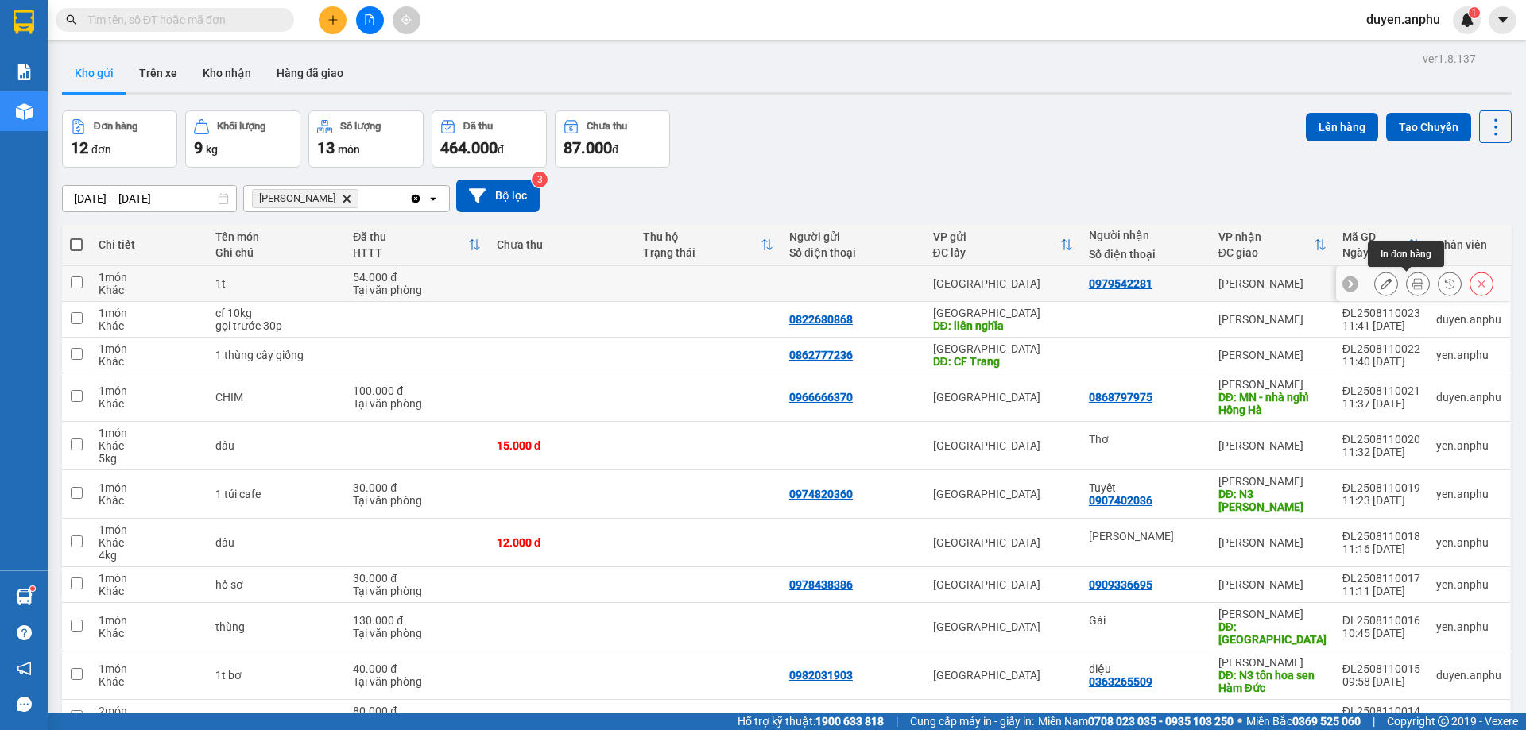
click at [1406, 284] on button at bounding box center [1417, 284] width 22 height 28
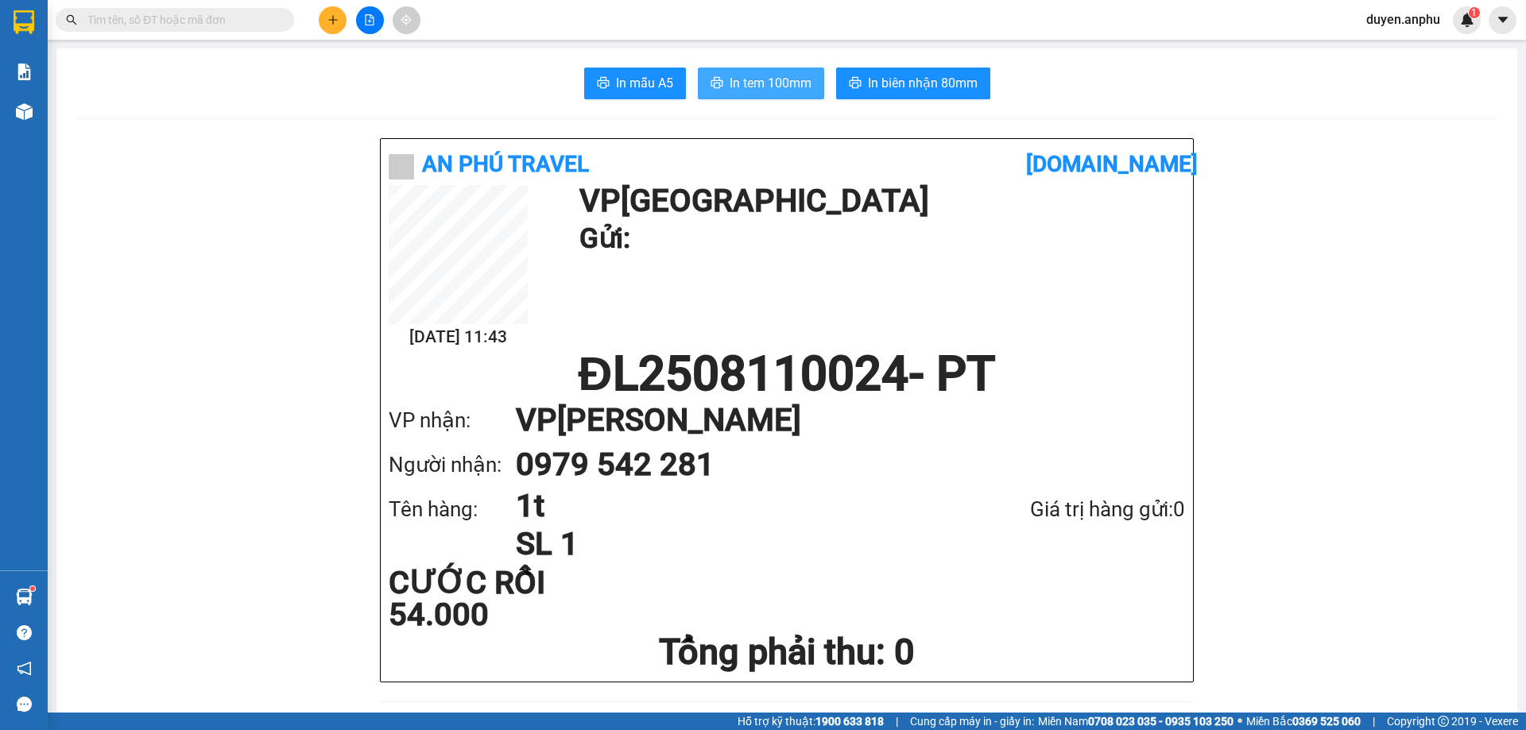
click at [733, 81] on span "In tem 100mm" at bounding box center [770, 83] width 82 height 20
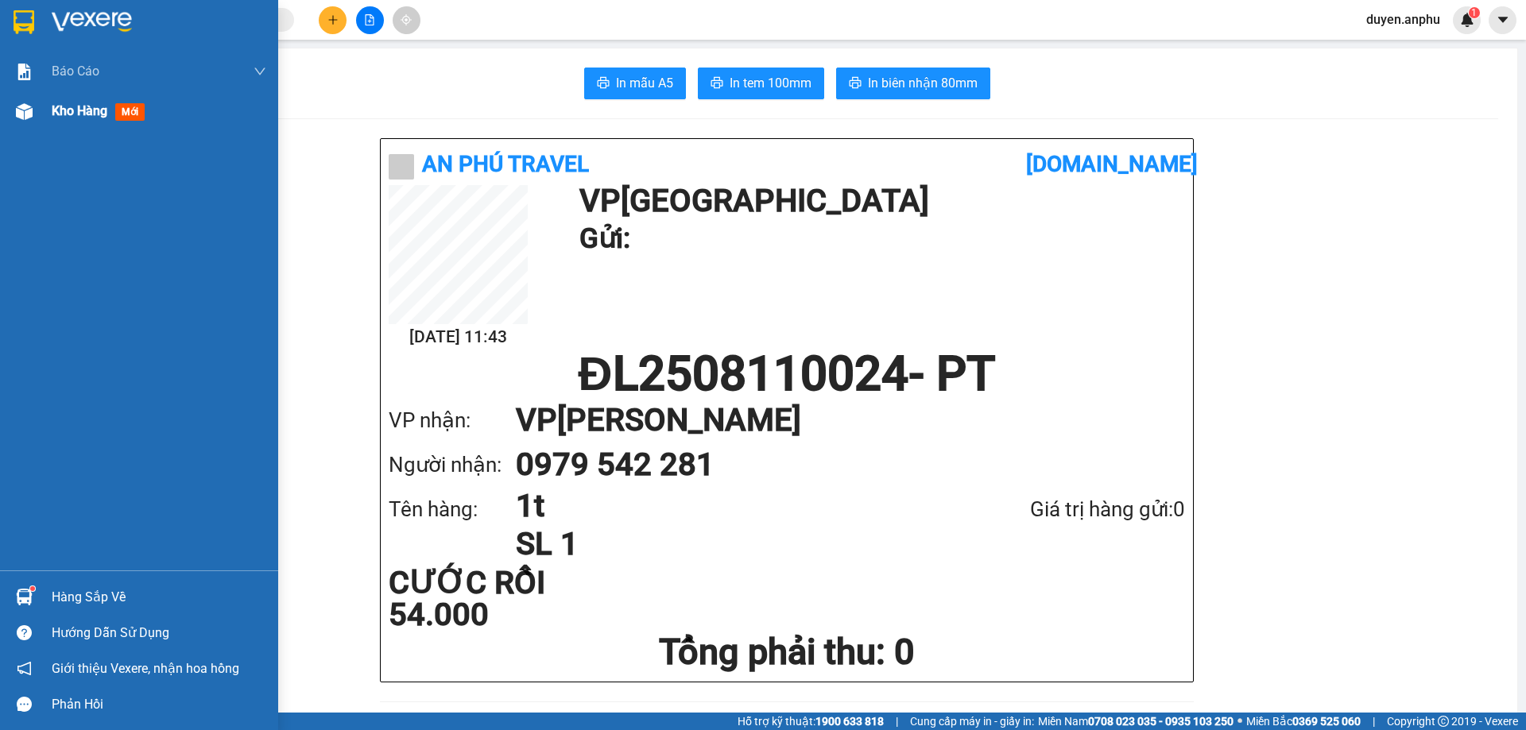
click at [63, 113] on span "Kho hàng" at bounding box center [80, 110] width 56 height 15
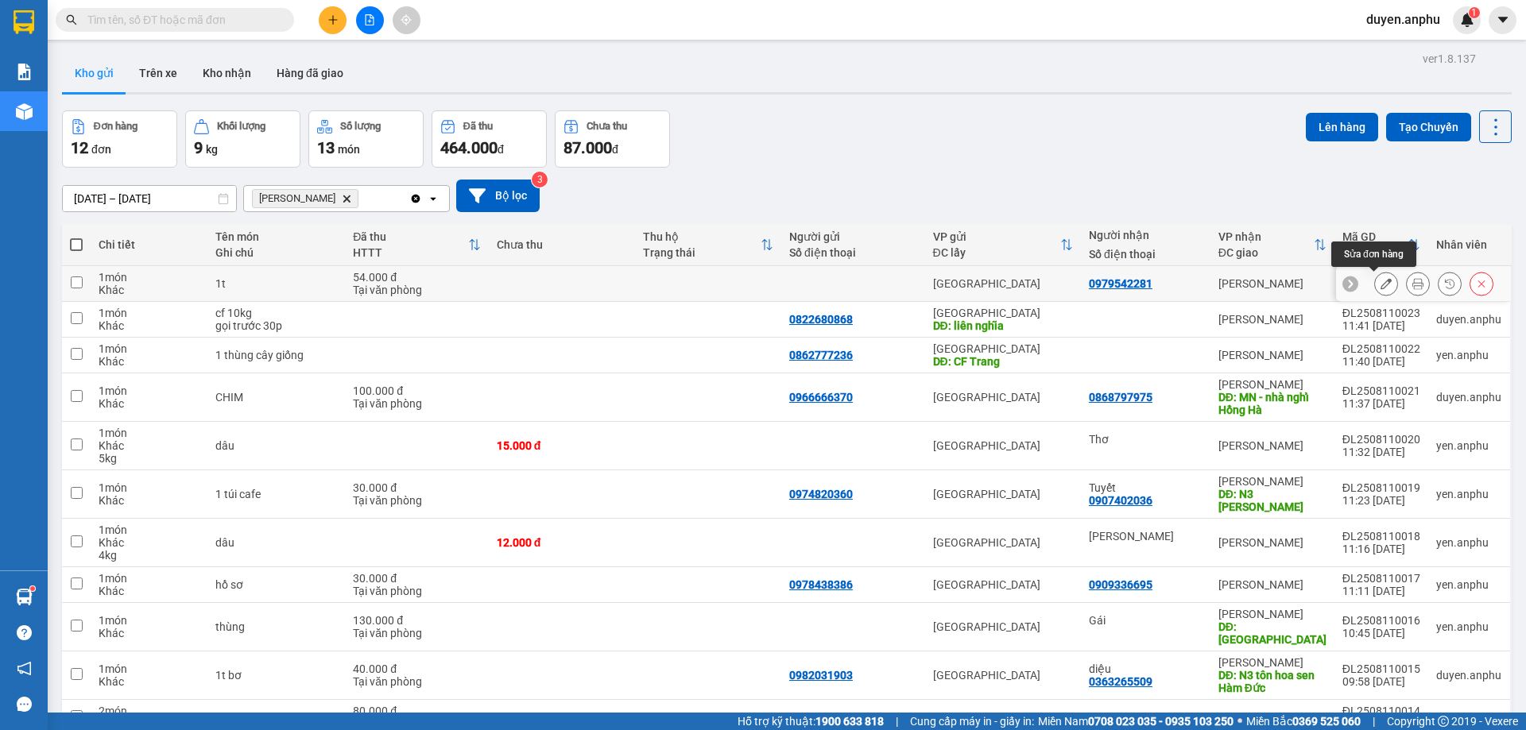
click at [1380, 284] on icon at bounding box center [1385, 283] width 11 height 11
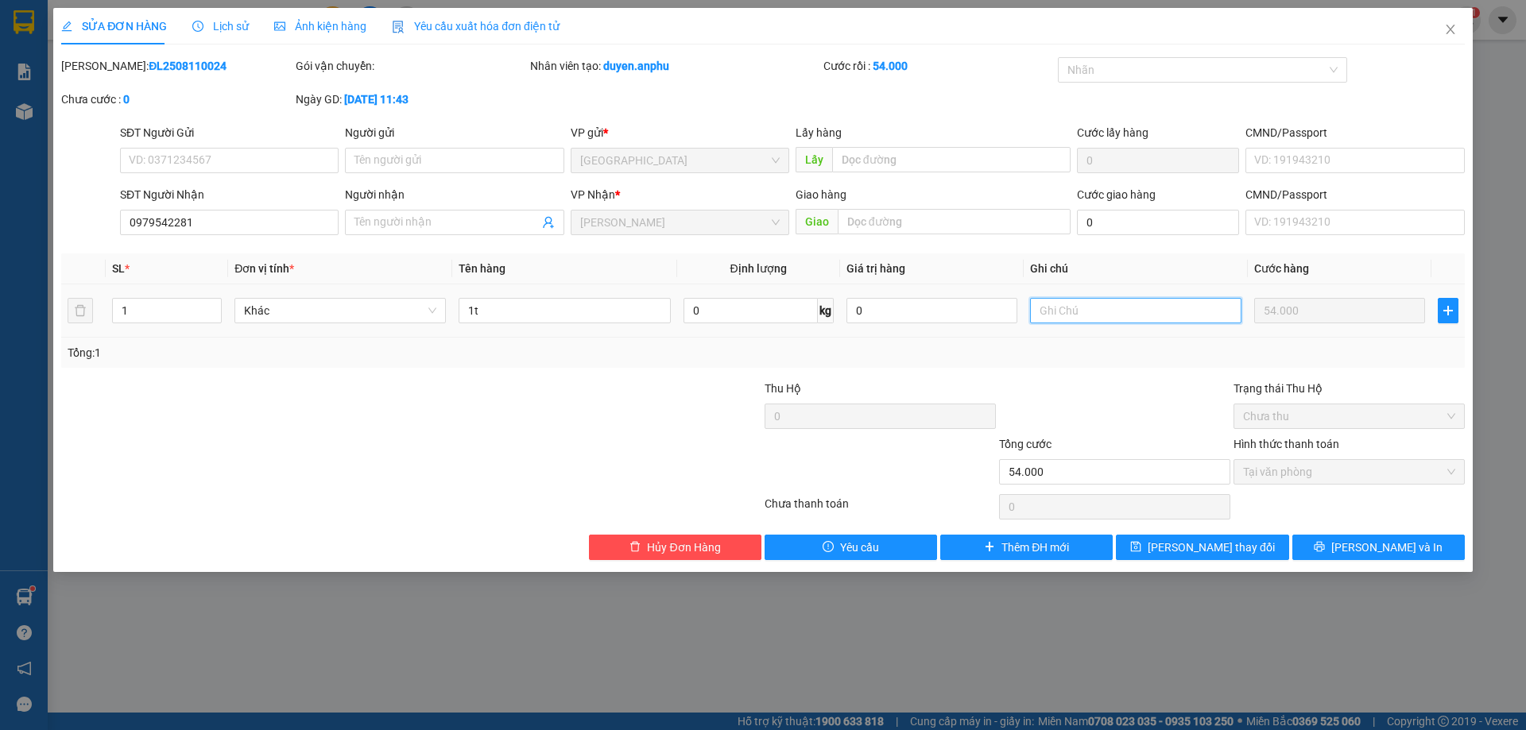
click at [1074, 315] on input "text" at bounding box center [1135, 310] width 211 height 25
type input "x"
type input "có xuất hđ"
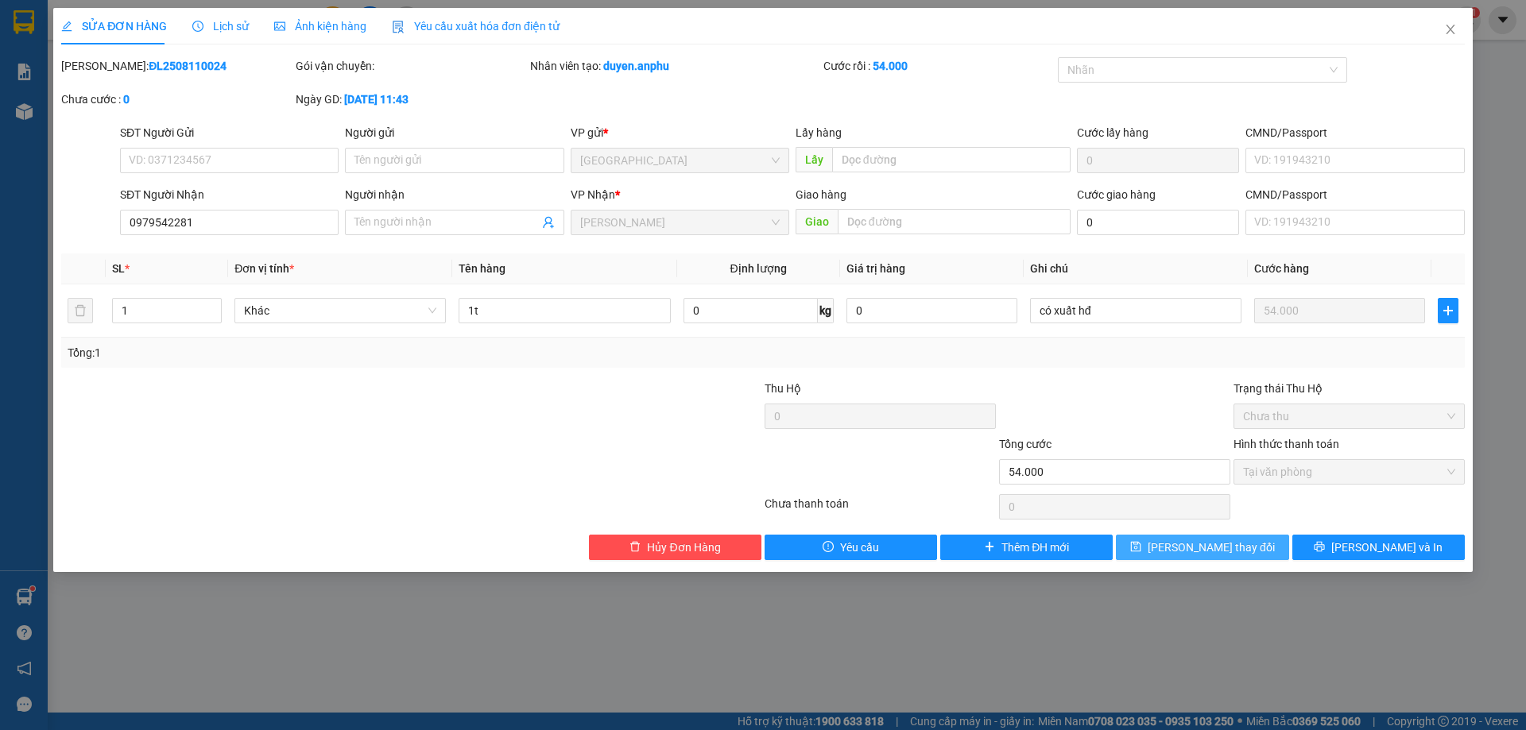
click at [1189, 556] on button "[PERSON_NAME] thay đổi" at bounding box center [1202, 547] width 172 height 25
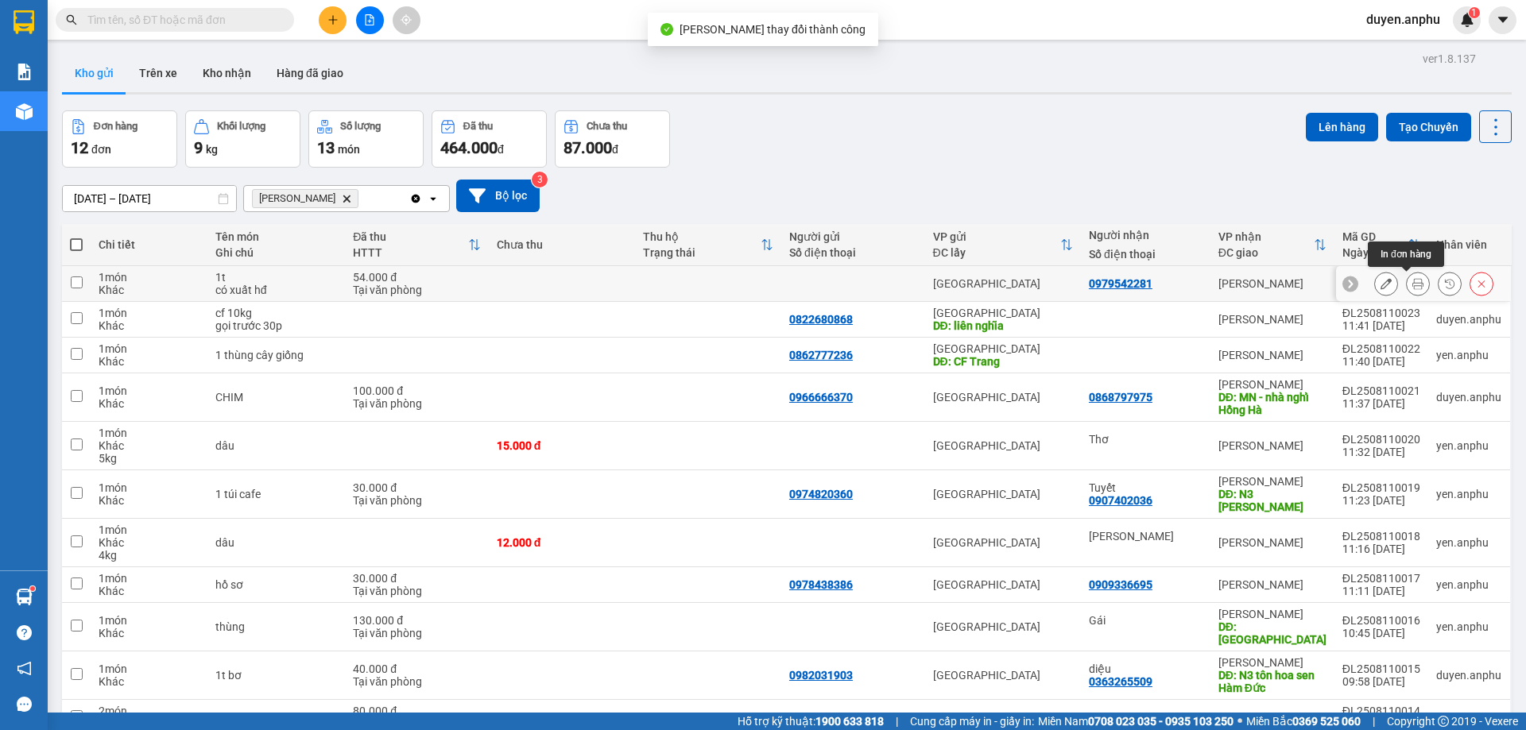
click at [1412, 286] on icon at bounding box center [1417, 283] width 11 height 11
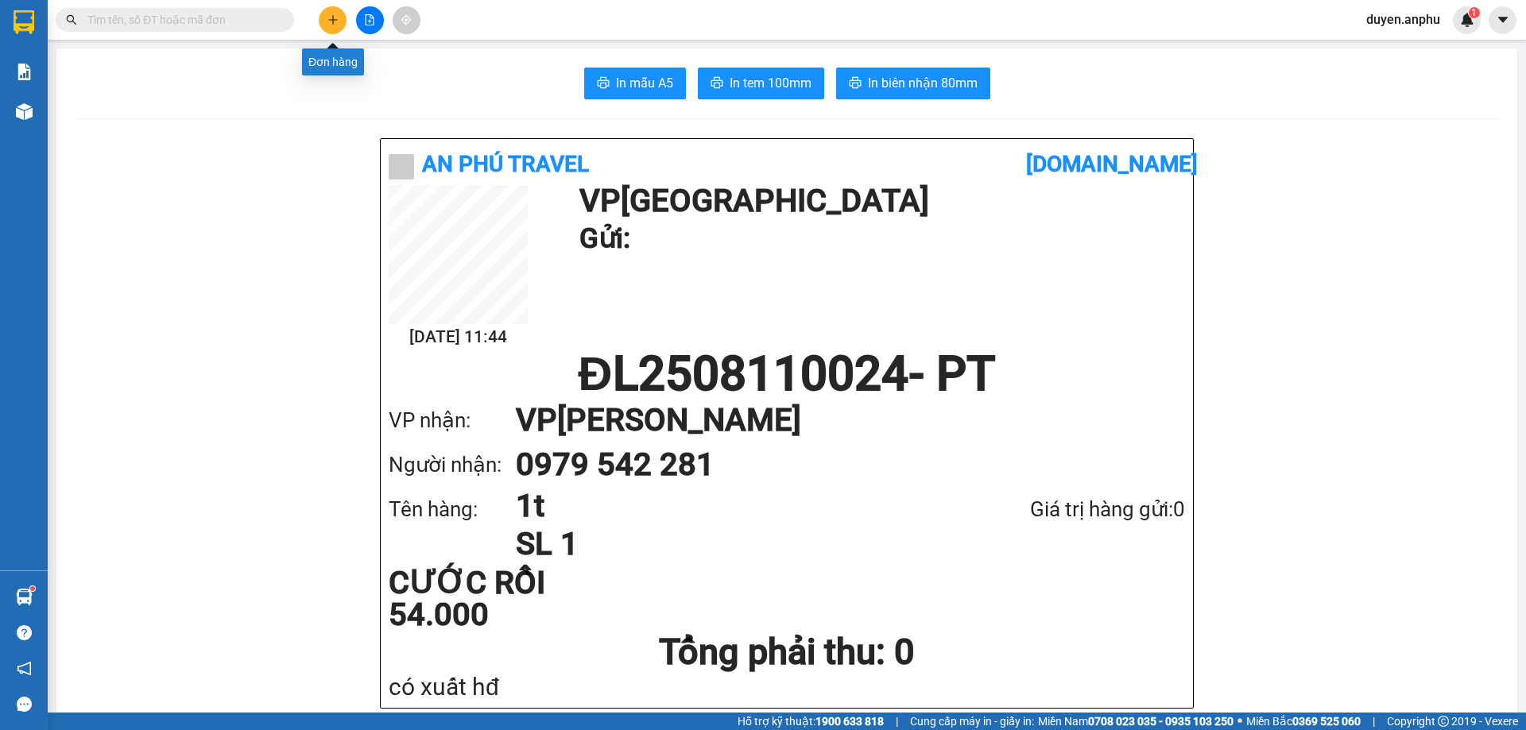
click at [327, 24] on icon "plus" at bounding box center [332, 19] width 11 height 11
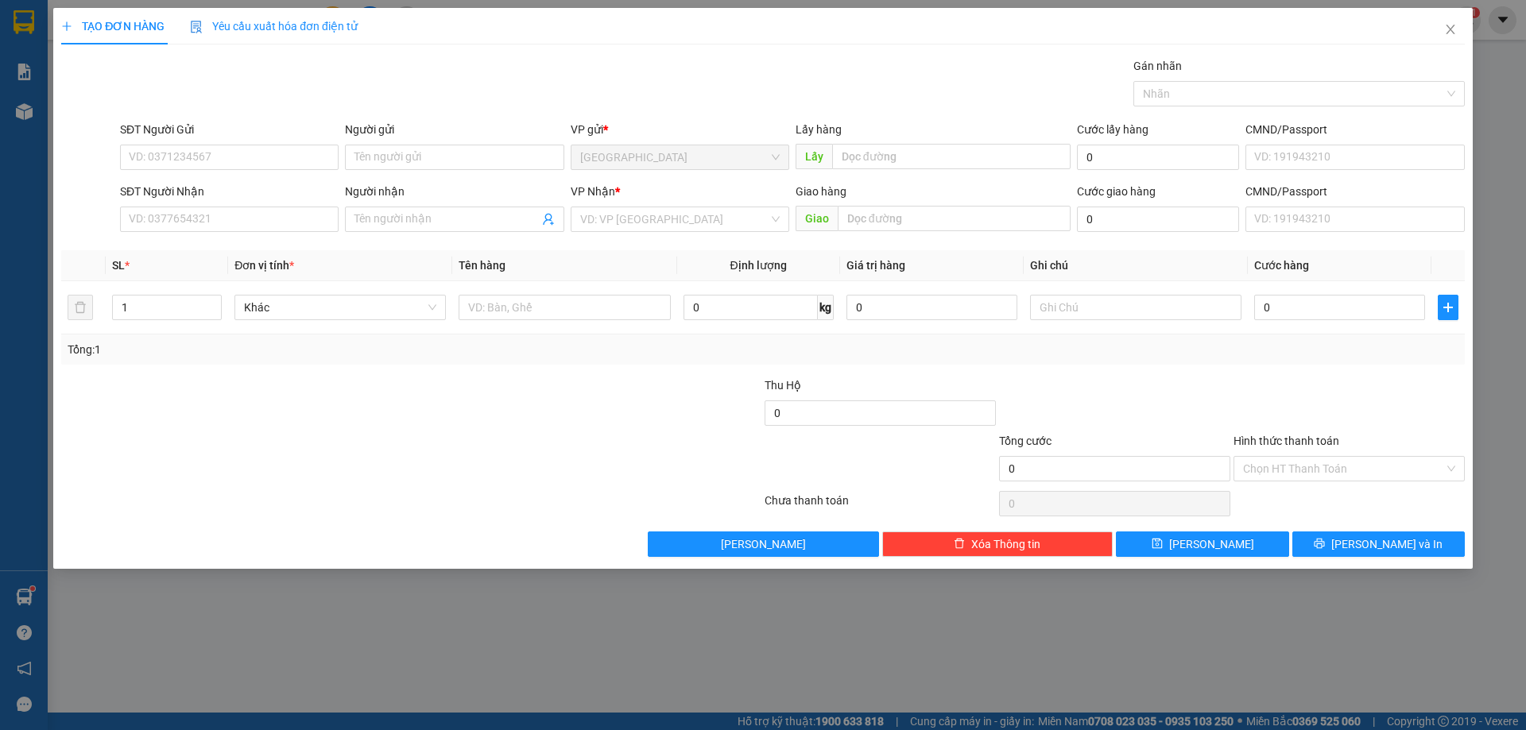
click at [235, 172] on div "SĐT Người Gửi VD: 0371234567" at bounding box center [229, 149] width 219 height 56
click at [242, 152] on input "SĐT Người Gửi" at bounding box center [229, 157] width 219 height 25
type input "0961942528"
click at [257, 196] on div "0961942528 - [PERSON_NAME]" at bounding box center [229, 188] width 199 height 17
type input "[PERSON_NAME]"
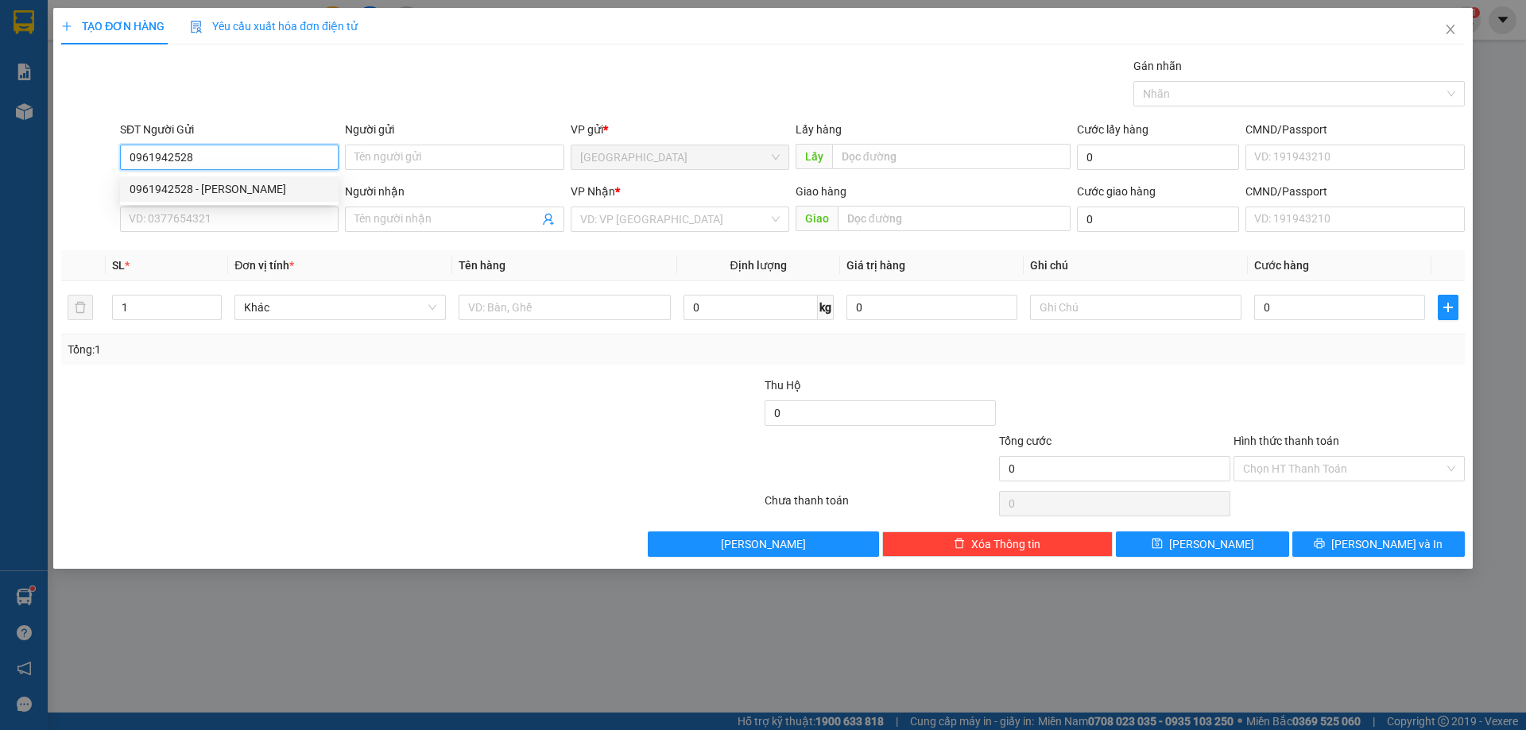
type input "0908245639"
type input "50.000"
type input "0961942528"
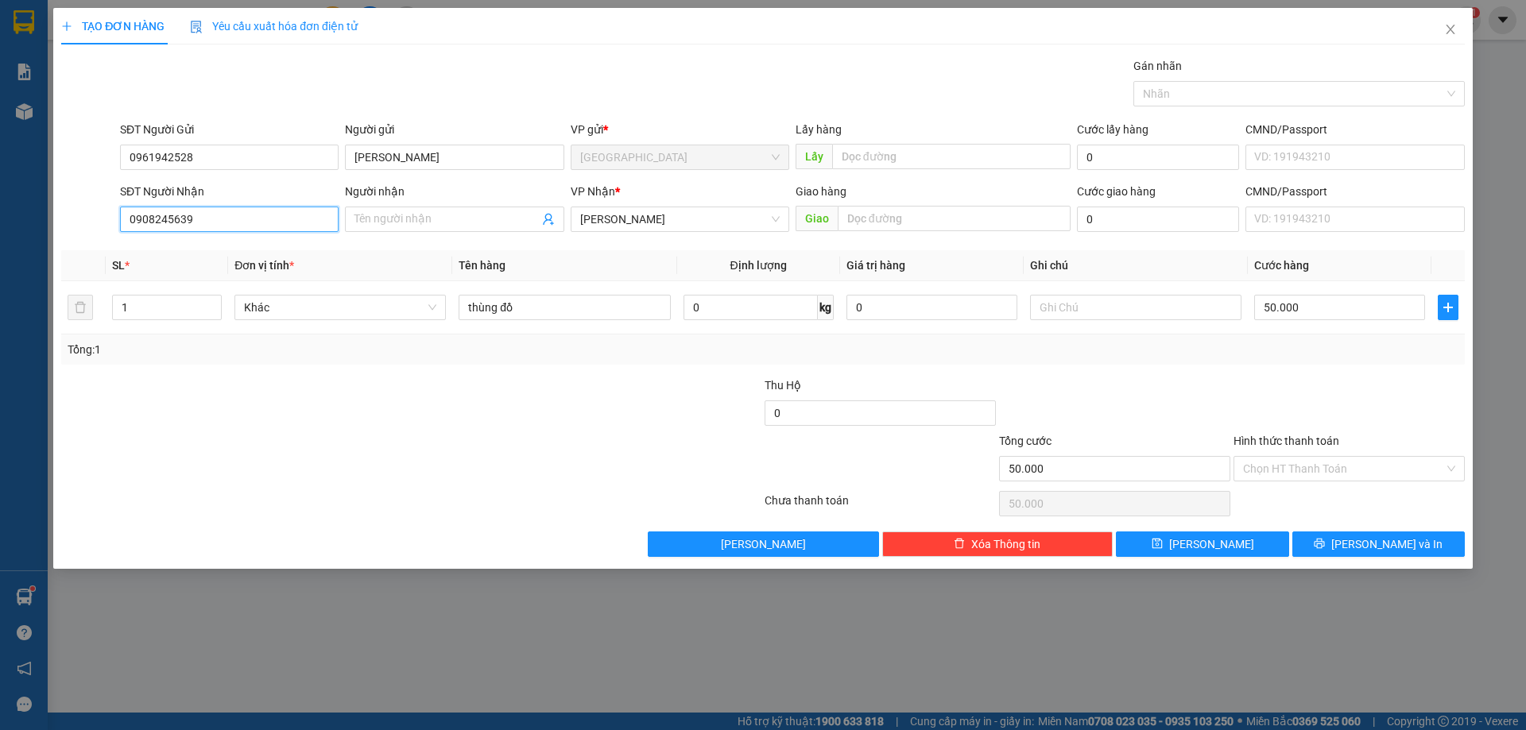
drag, startPoint x: 220, startPoint y: 220, endPoint x: 0, endPoint y: 269, distance: 225.5
click at [0, 269] on div "TẠO ĐƠN HÀNG Yêu cầu xuất hóa đơn điện tử Transit Pickup Surcharge Ids Transit …" at bounding box center [763, 365] width 1526 height 730
type input "0334881815"
click at [180, 247] on div "0334881815" at bounding box center [229, 250] width 199 height 17
type input "40.000"
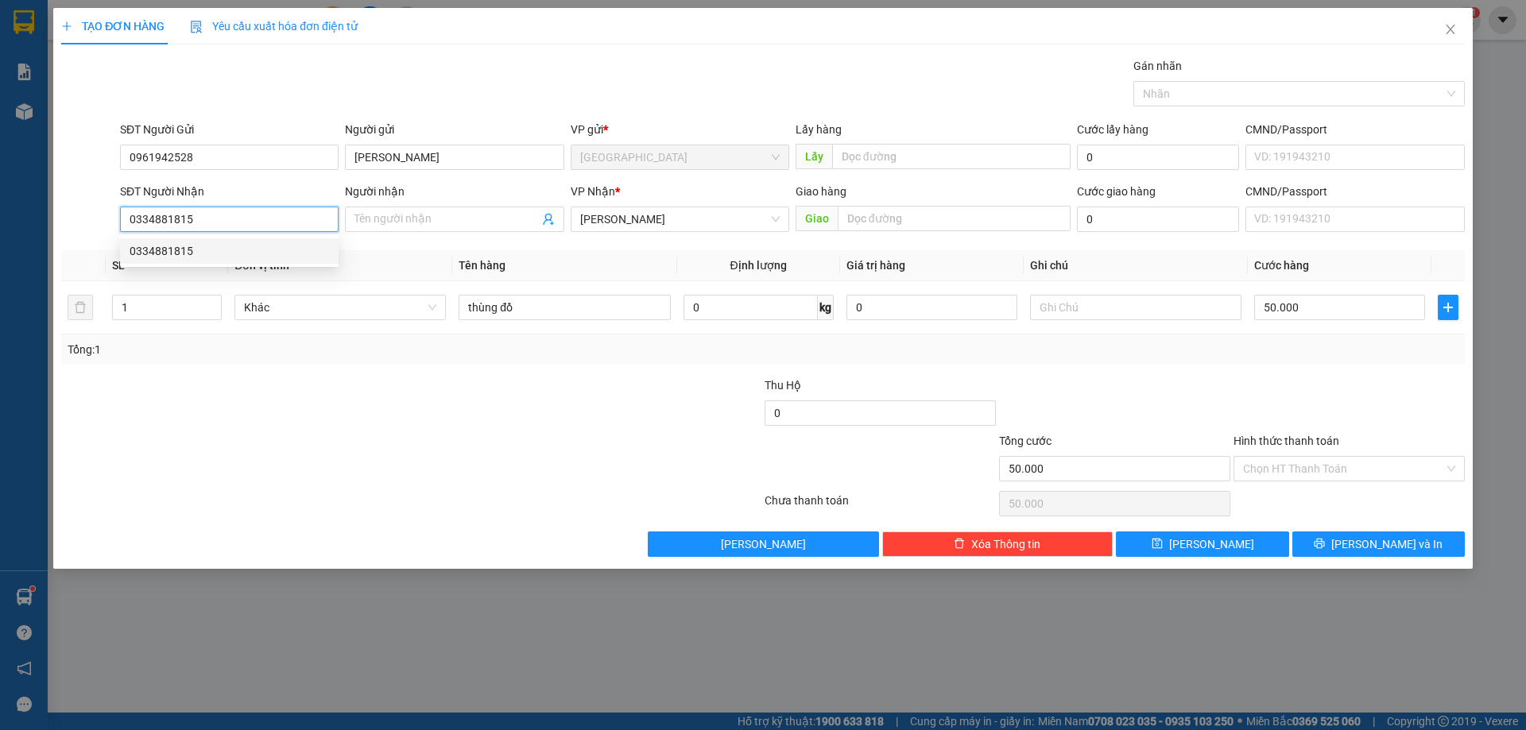
type input "40.000"
type input "0334881815"
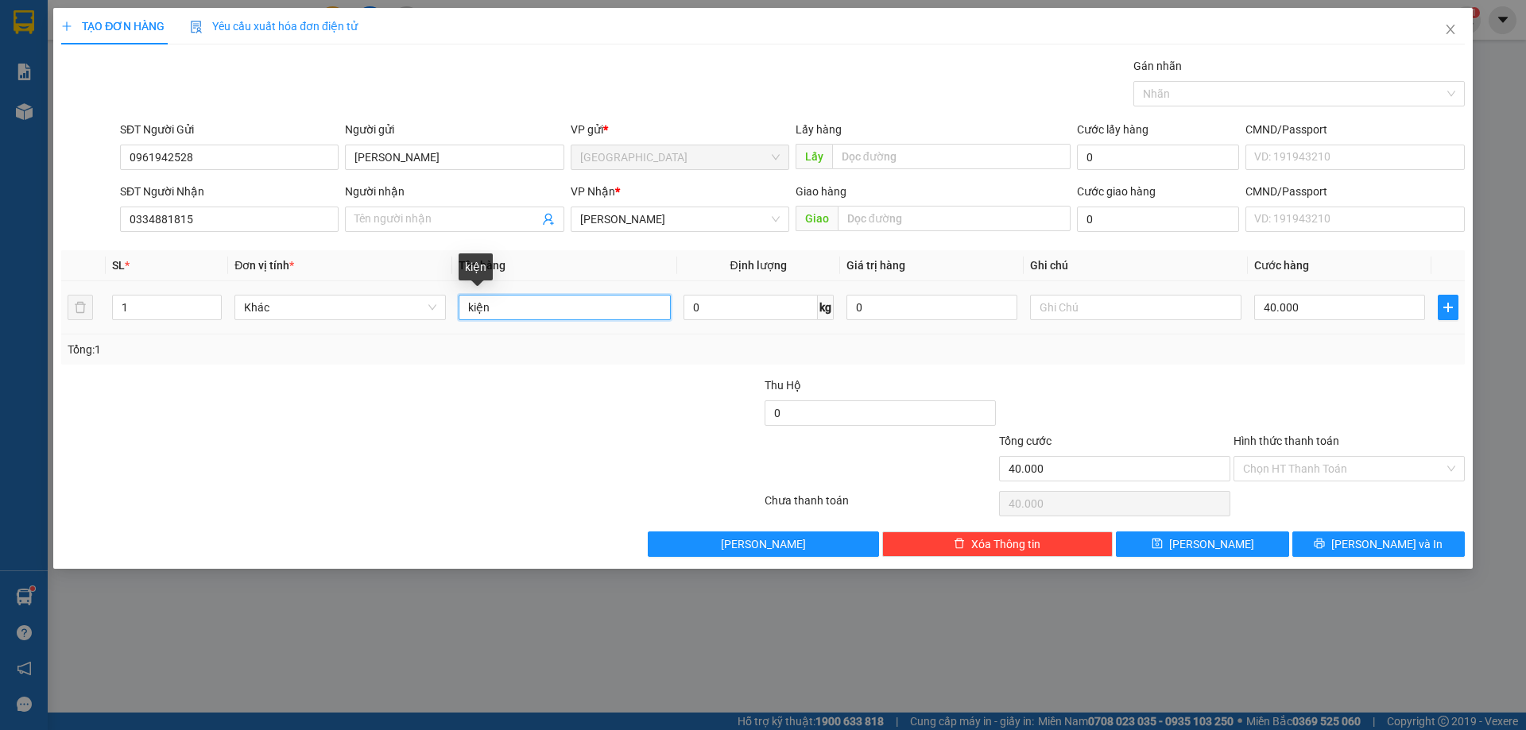
drag, startPoint x: 545, startPoint y: 309, endPoint x: 0, endPoint y: 318, distance: 545.1
click at [0, 332] on div "TẠO ĐƠN HÀNG Yêu cầu xuất hóa đơn điện tử Transit Pickup Surcharge Ids Transit …" at bounding box center [763, 365] width 1526 height 730
type input "1t đồ"
click at [1334, 466] on input "Hình thức thanh toán" at bounding box center [1343, 469] width 201 height 24
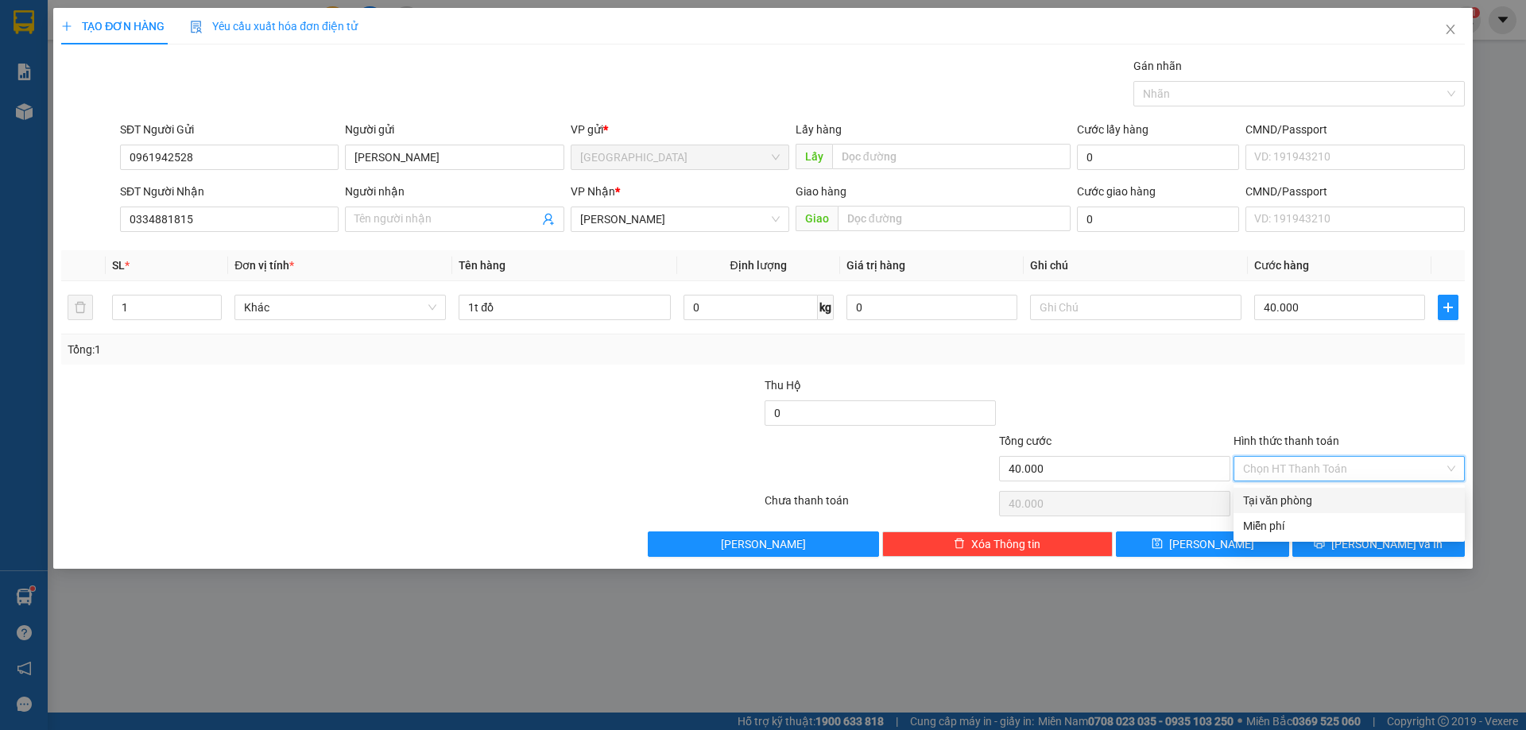
click at [1312, 493] on div "Tại văn phòng" at bounding box center [1349, 500] width 212 height 17
type input "0"
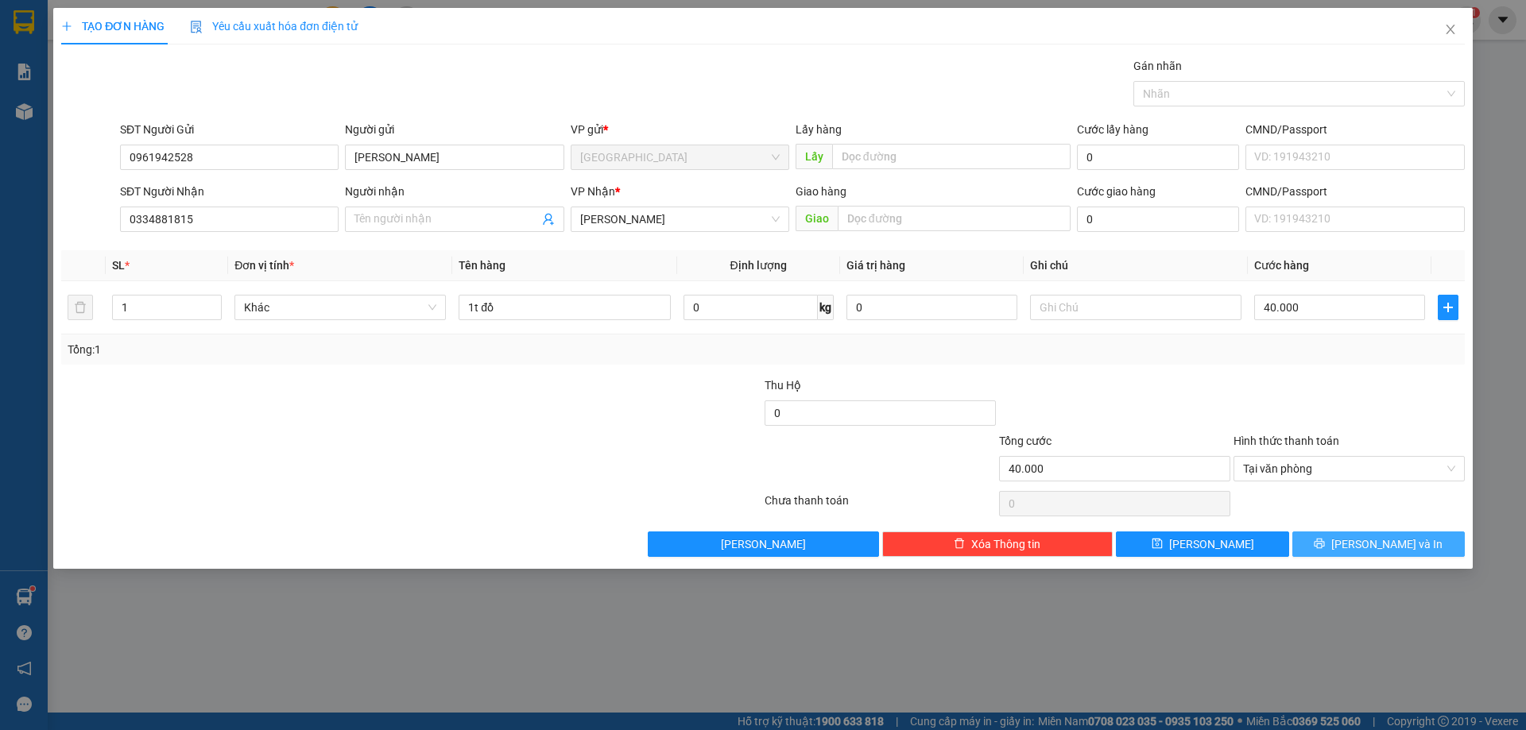
drag, startPoint x: 1329, startPoint y: 543, endPoint x: 1285, endPoint y: 512, distance: 54.2
click at [1330, 542] on button "[PERSON_NAME] và In" at bounding box center [1378, 544] width 172 height 25
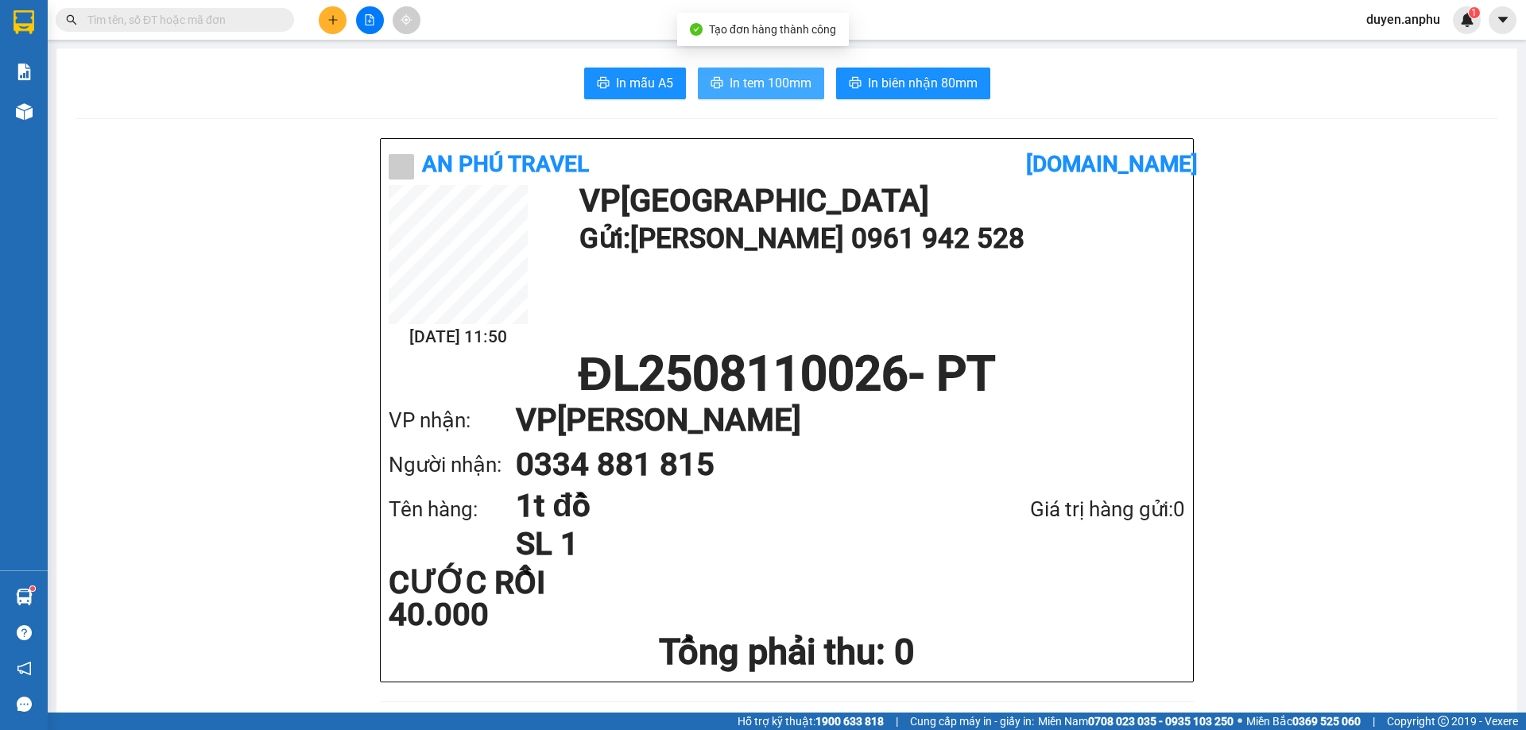
click at [762, 88] on span "In tem 100mm" at bounding box center [770, 83] width 82 height 20
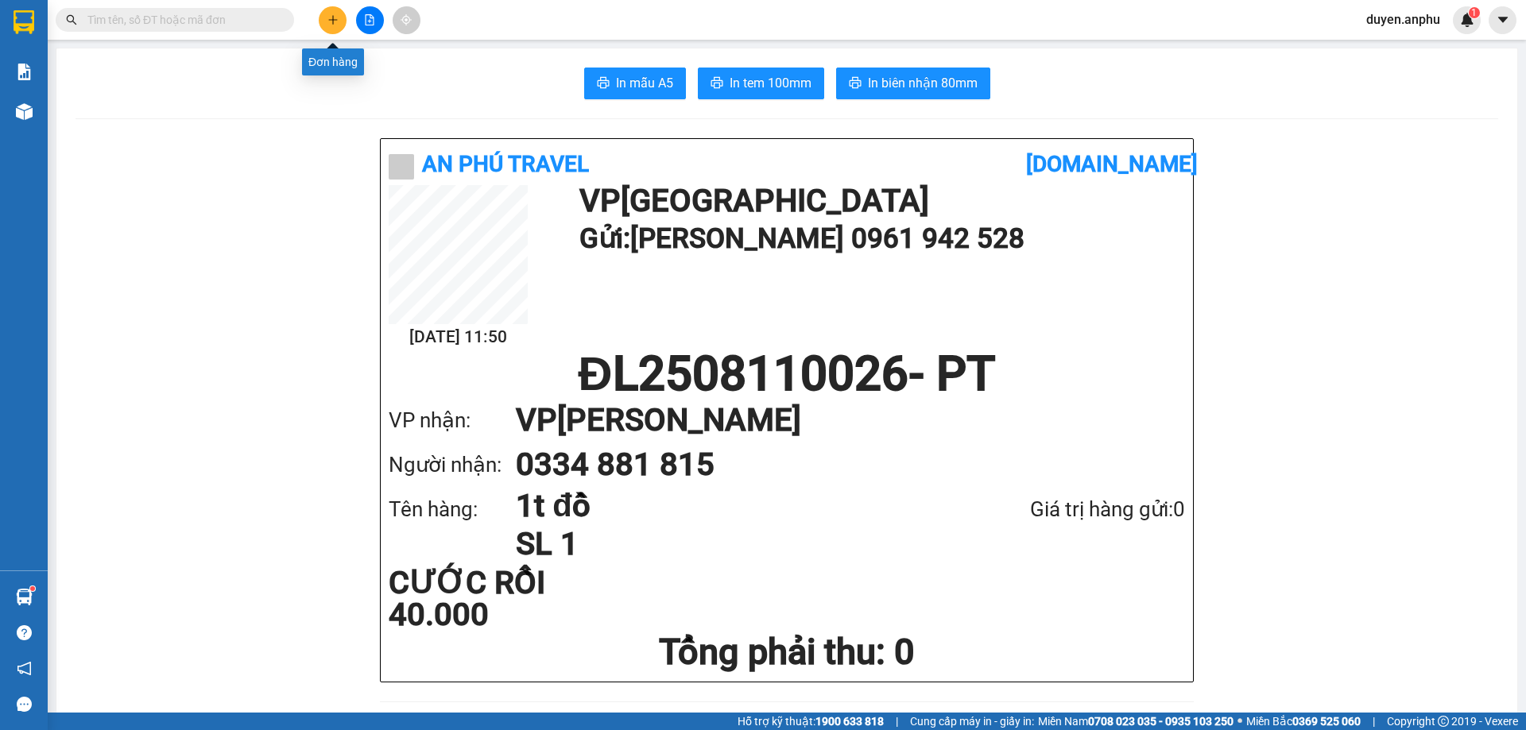
click at [329, 27] on button at bounding box center [333, 20] width 28 height 28
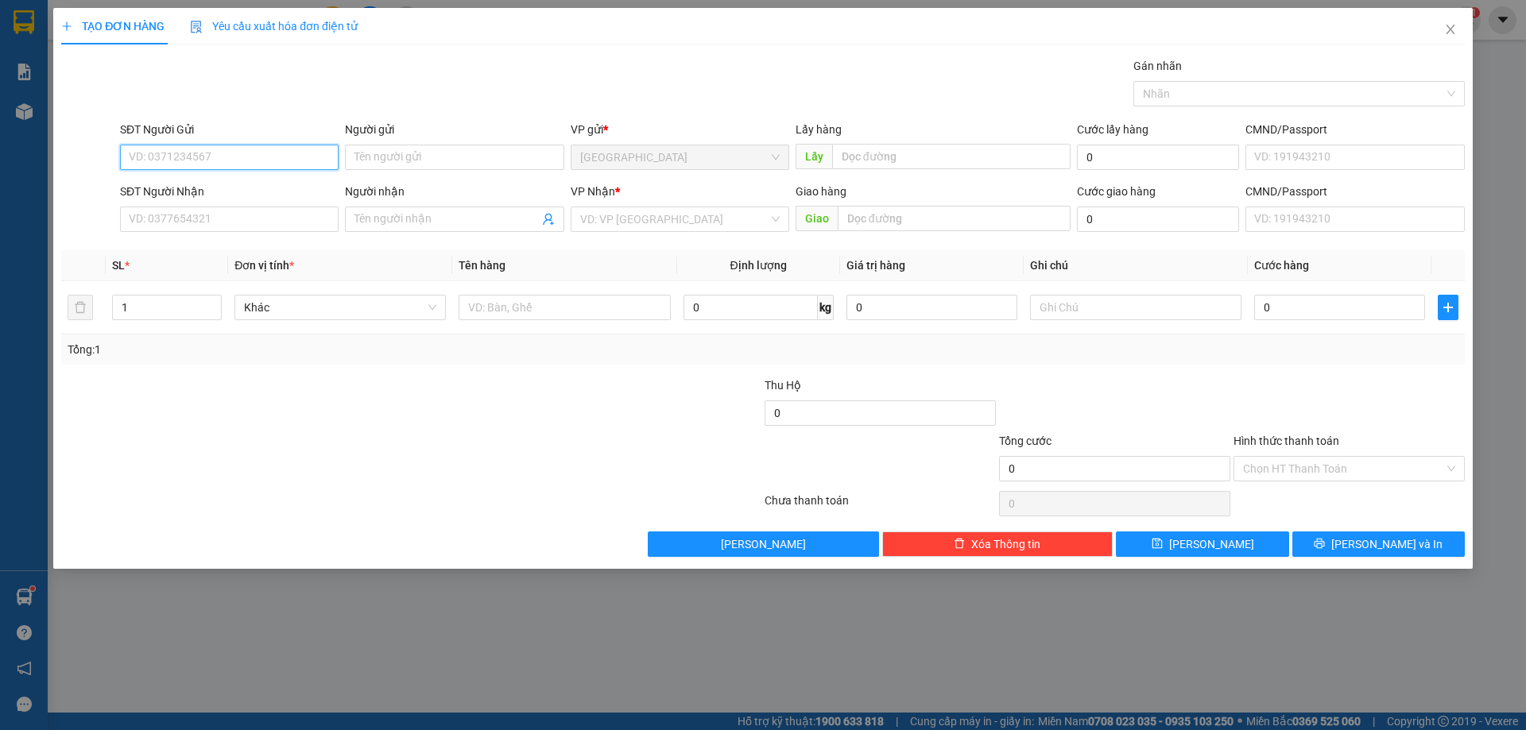
click at [265, 147] on input "SĐT Người Gửi" at bounding box center [229, 157] width 219 height 25
click at [190, 183] on div "0353499633" at bounding box center [229, 188] width 199 height 17
type input "0353499633"
type input "0941880177"
type input "n3 Tazon"
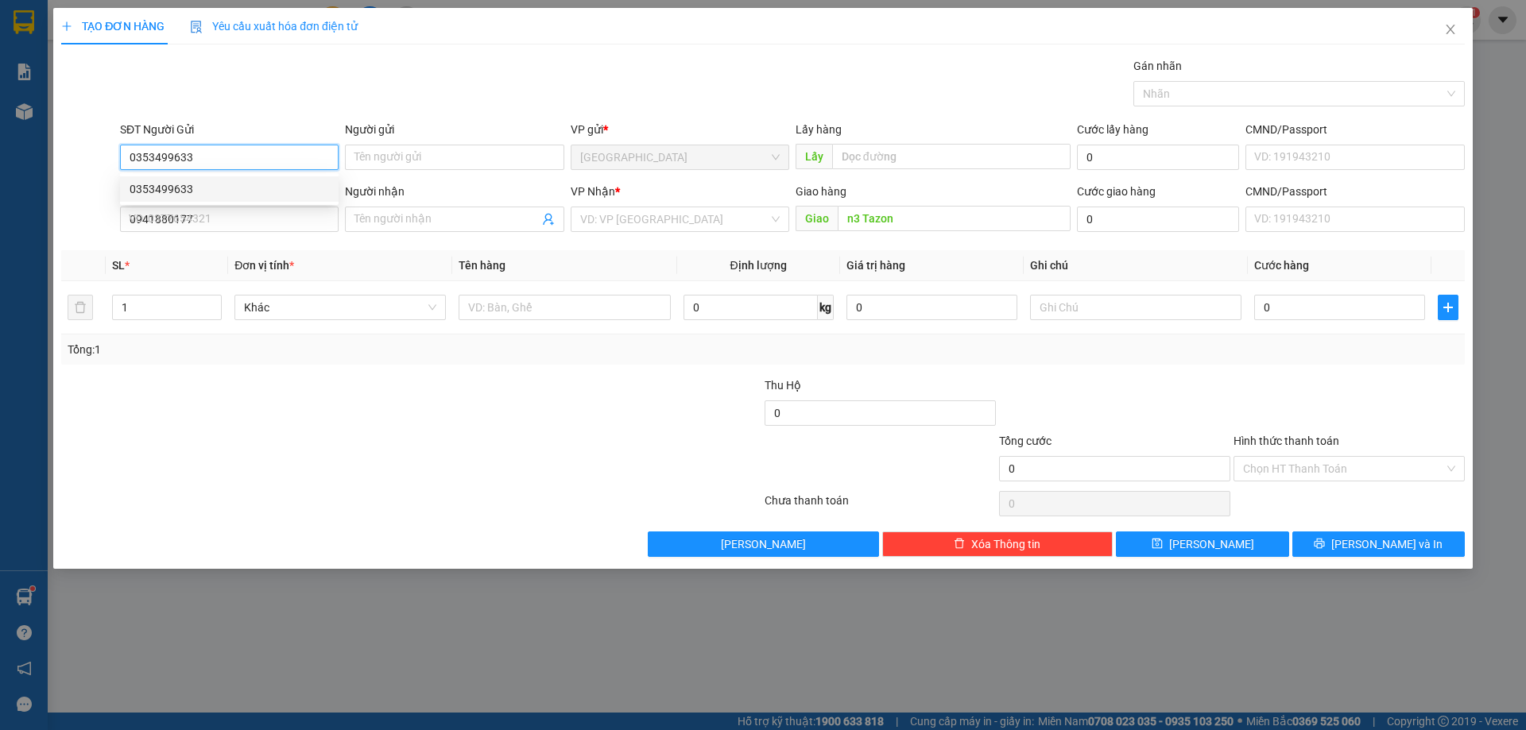
type input "40.000"
type input "0353499633"
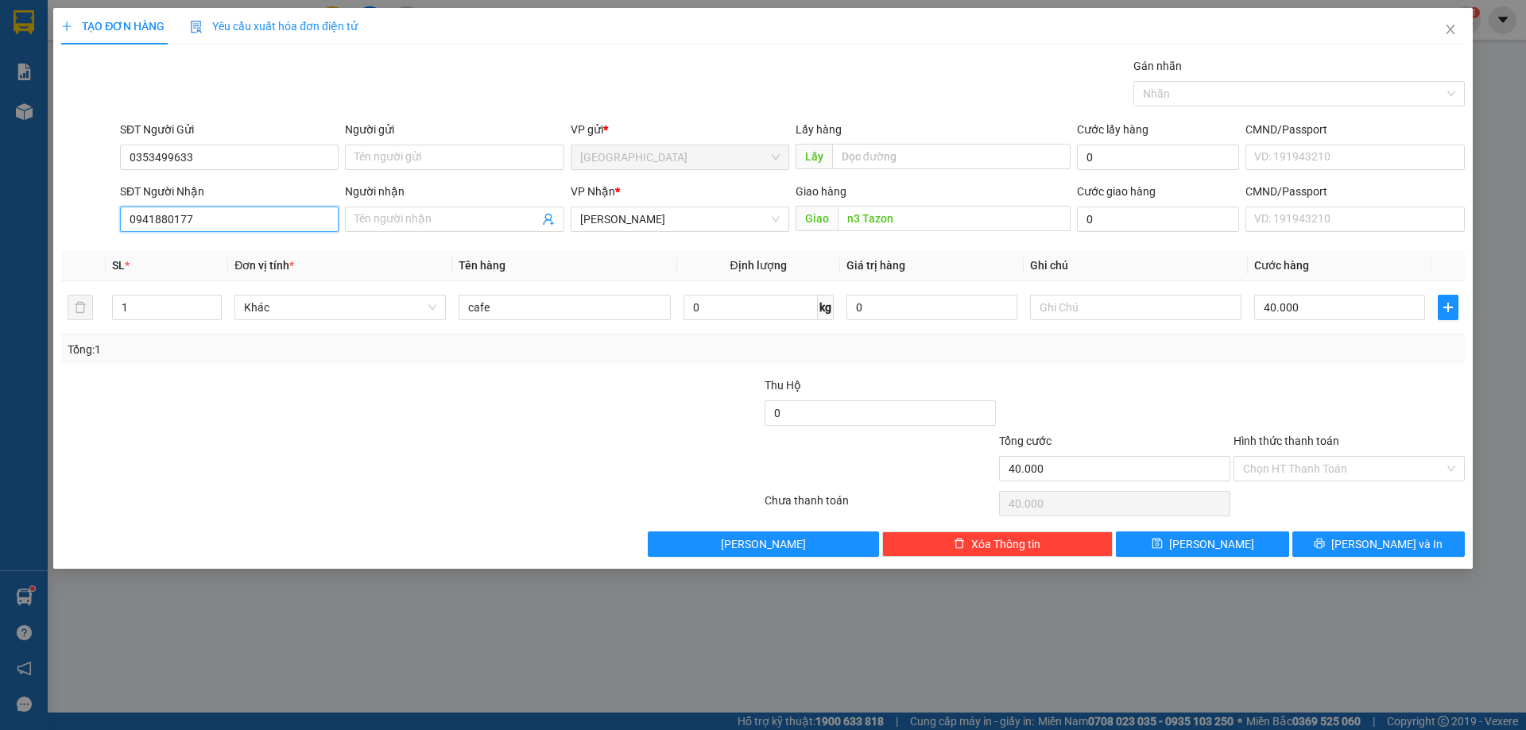
drag, startPoint x: 240, startPoint y: 219, endPoint x: 0, endPoint y: 219, distance: 240.0
click at [2, 219] on div "TẠO ĐƠN HÀNG Yêu cầu xuất hóa đơn điện tử Transit Pickup Surcharge Ids Transit …" at bounding box center [763, 365] width 1526 height 730
click at [157, 277] on div "0343441484" at bounding box center [229, 276] width 199 height 17
type input "0343441484"
type input "Quy Nhơn"
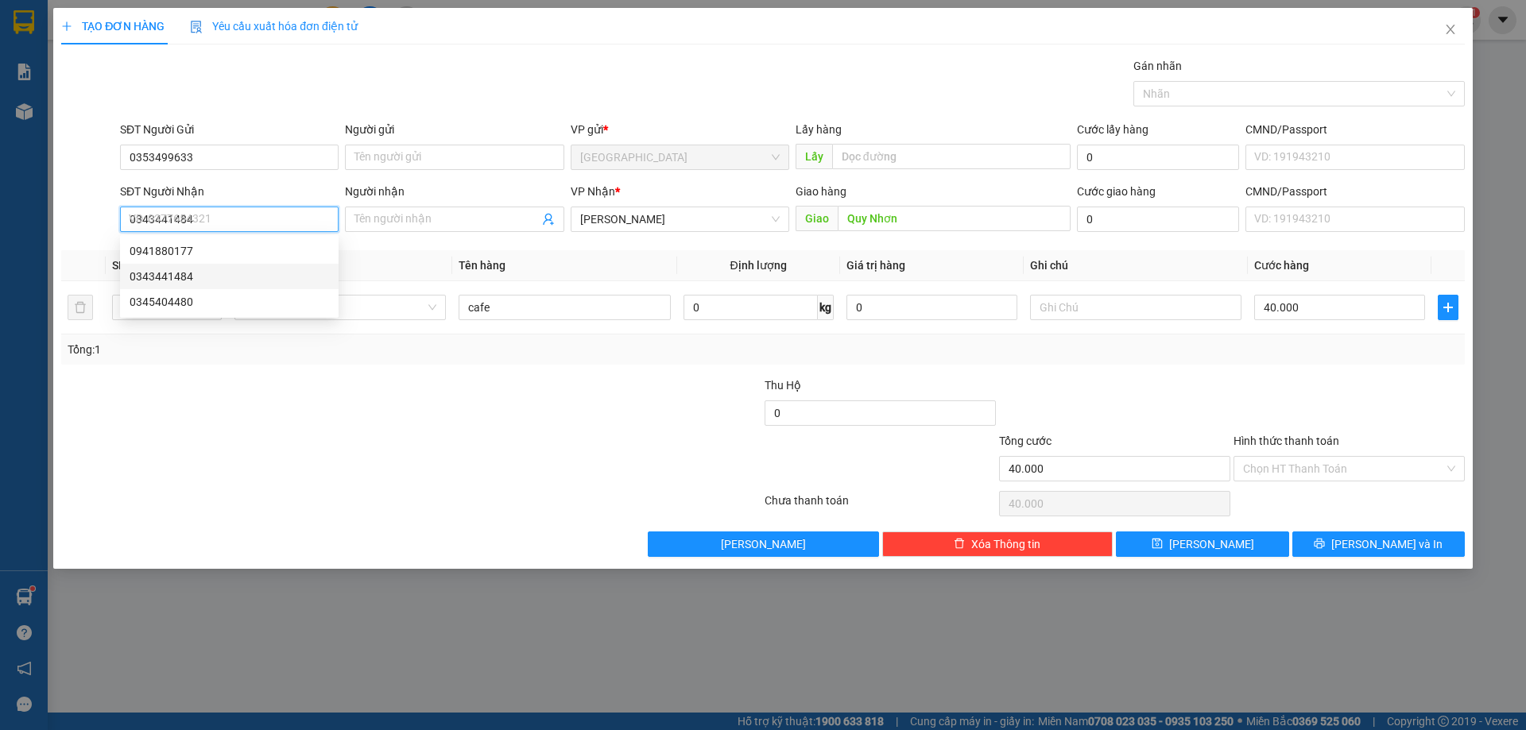
type input "120.000"
type input "0343441484"
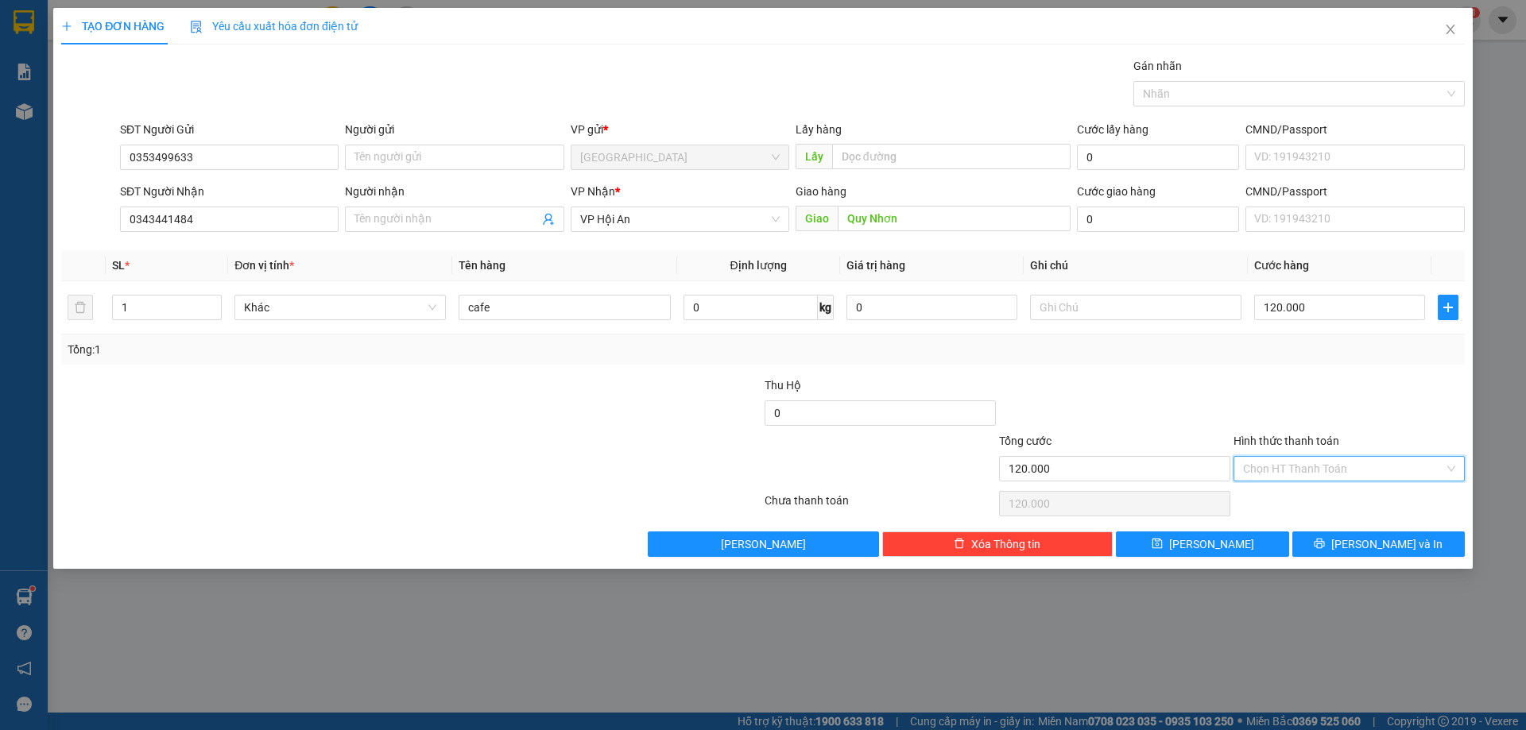
click at [1289, 475] on input "Hình thức thanh toán" at bounding box center [1343, 469] width 201 height 24
click at [1289, 503] on div "Tại văn phòng" at bounding box center [1349, 500] width 212 height 17
type input "0"
click at [1332, 529] on div "Transit Pickup Surcharge Ids Transit Deliver Surcharge Ids Transit Deliver Surc…" at bounding box center [762, 307] width 1403 height 500
click at [1396, 545] on span "[PERSON_NAME] và In" at bounding box center [1386, 544] width 111 height 17
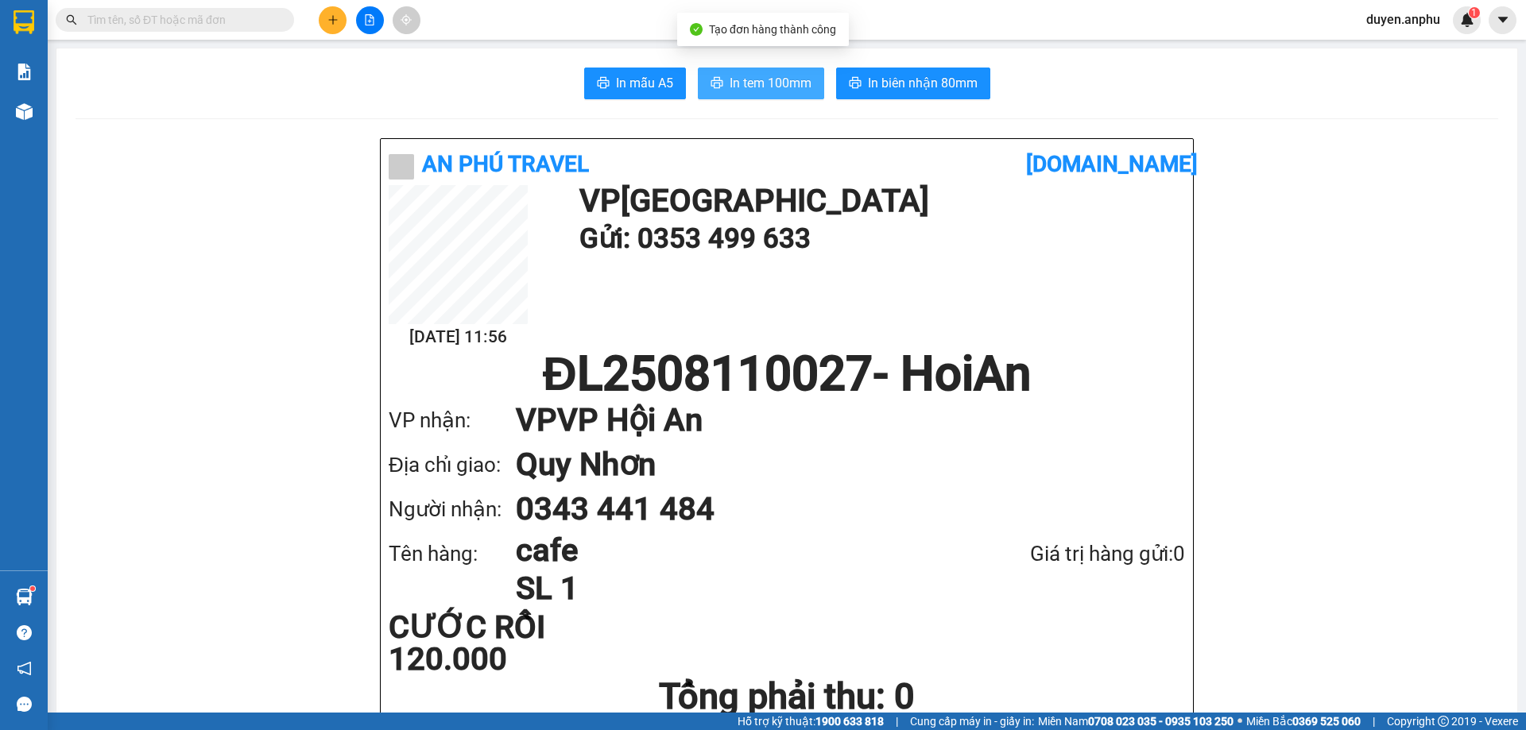
click at [741, 93] on span "In tem 100mm" at bounding box center [770, 83] width 82 height 20
drag, startPoint x: 925, startPoint y: 14, endPoint x: 331, endPoint y: 20, distance: 593.6
click at [331, 20] on icon "plus" at bounding box center [332, 19] width 9 height 1
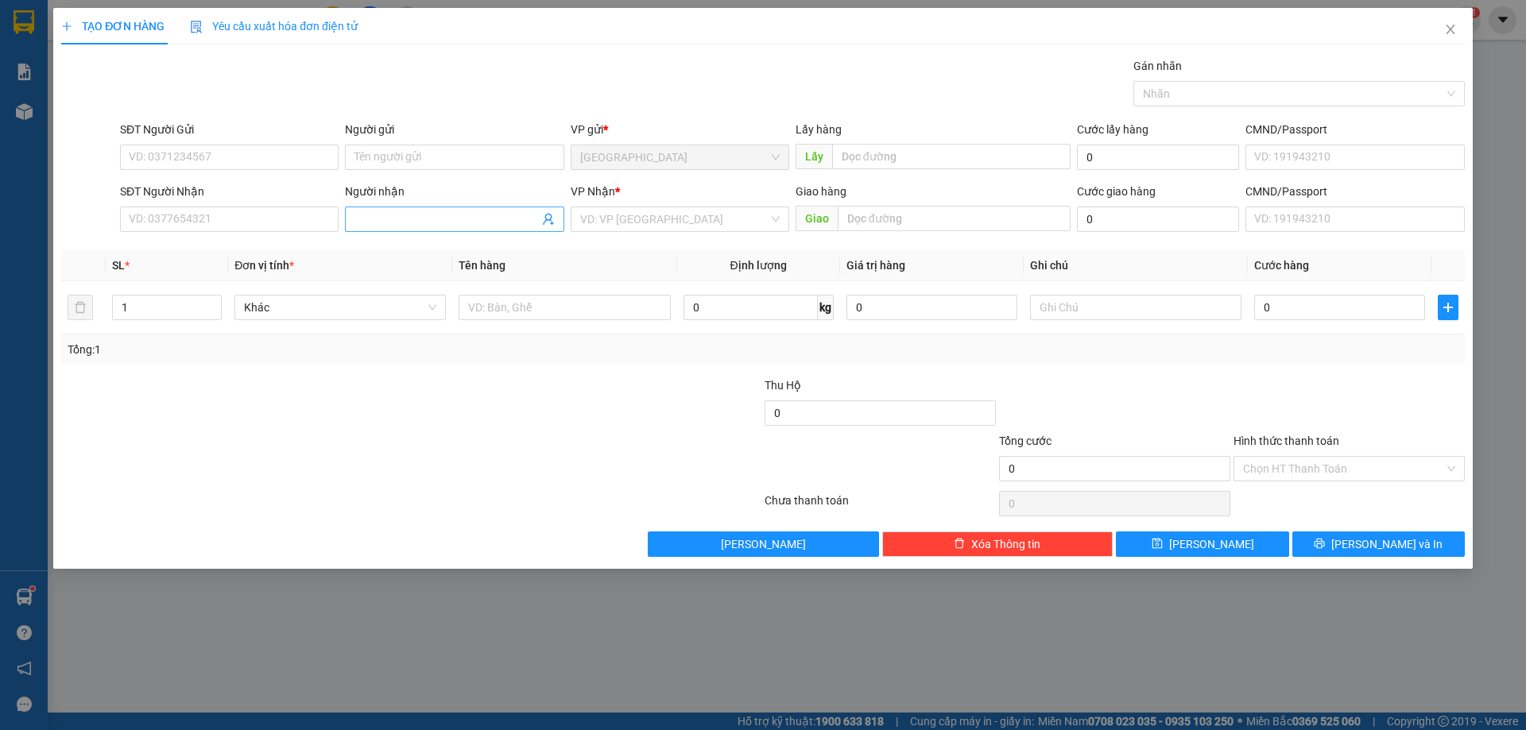
click at [436, 222] on input "Người nhận" at bounding box center [446, 219] width 184 height 17
type input "[PERSON_NAME]"
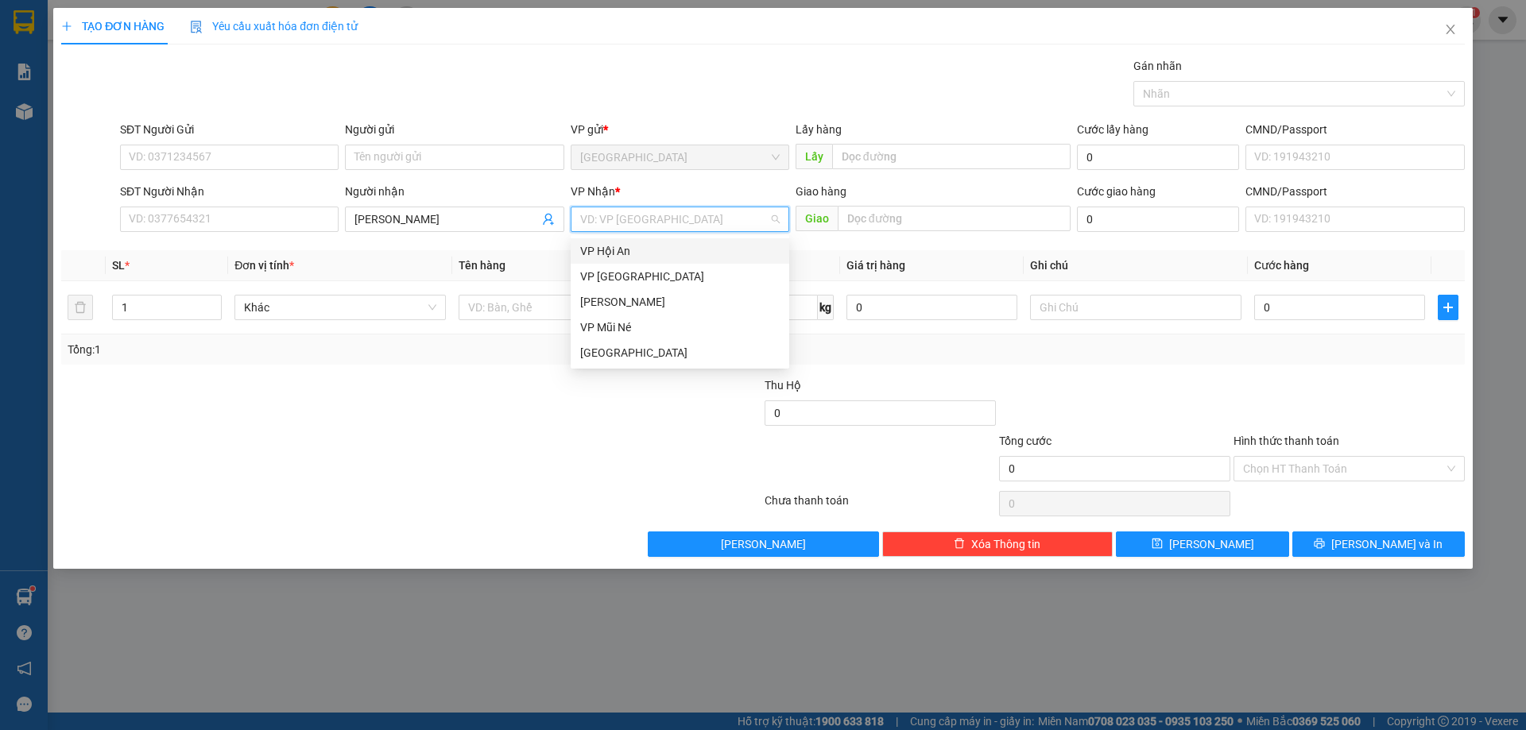
drag, startPoint x: 666, startPoint y: 229, endPoint x: 634, endPoint y: 258, distance: 43.3
click at [665, 230] on input "search" at bounding box center [674, 219] width 188 height 24
click at [615, 305] on div "[PERSON_NAME]" at bounding box center [679, 301] width 199 height 17
click at [555, 291] on td at bounding box center [564, 307] width 224 height 53
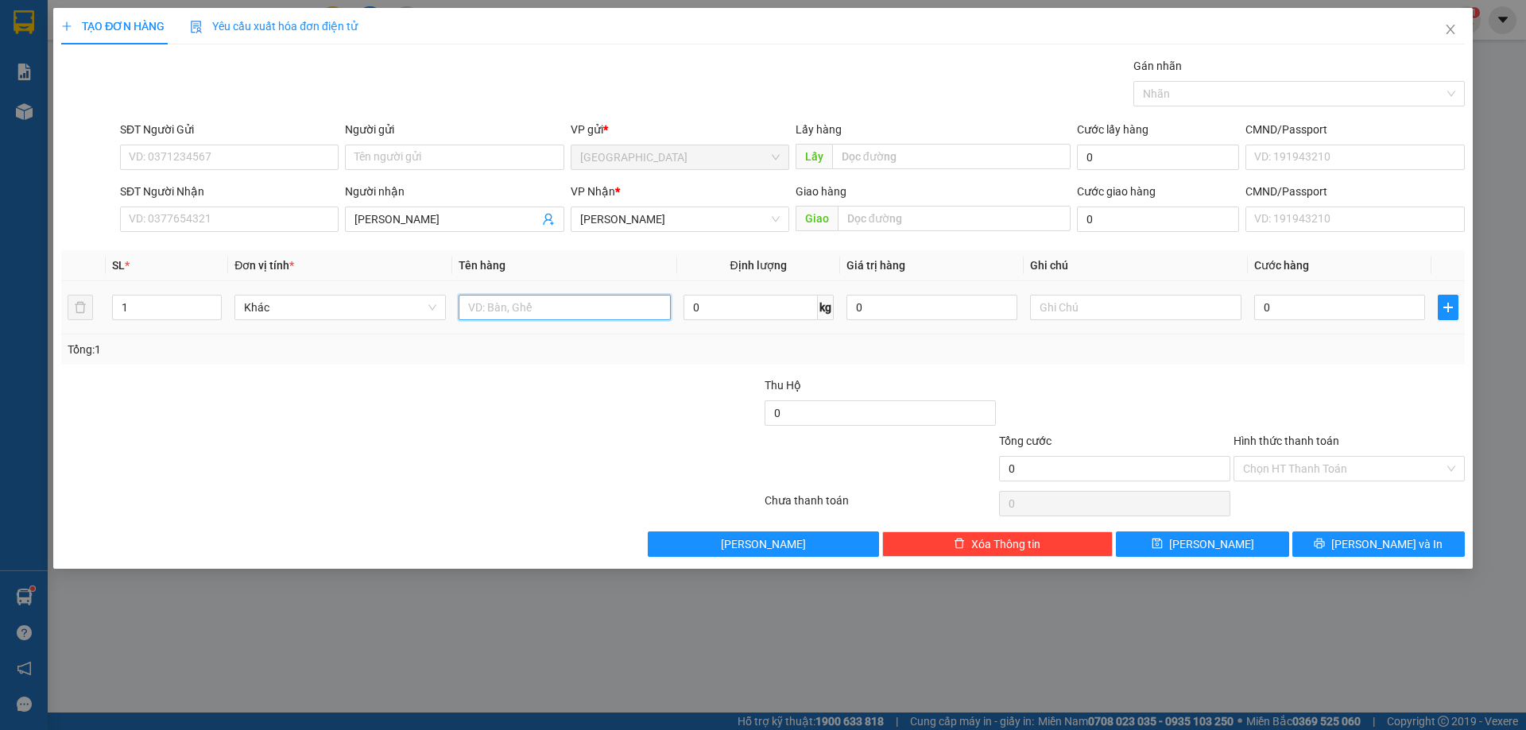
click at [547, 303] on input "text" at bounding box center [563, 307] width 211 height 25
type input "1t bông"
click at [1181, 546] on button "[PERSON_NAME]" at bounding box center [1202, 544] width 172 height 25
click at [1456, 29] on icon "close" at bounding box center [1450, 29] width 13 height 13
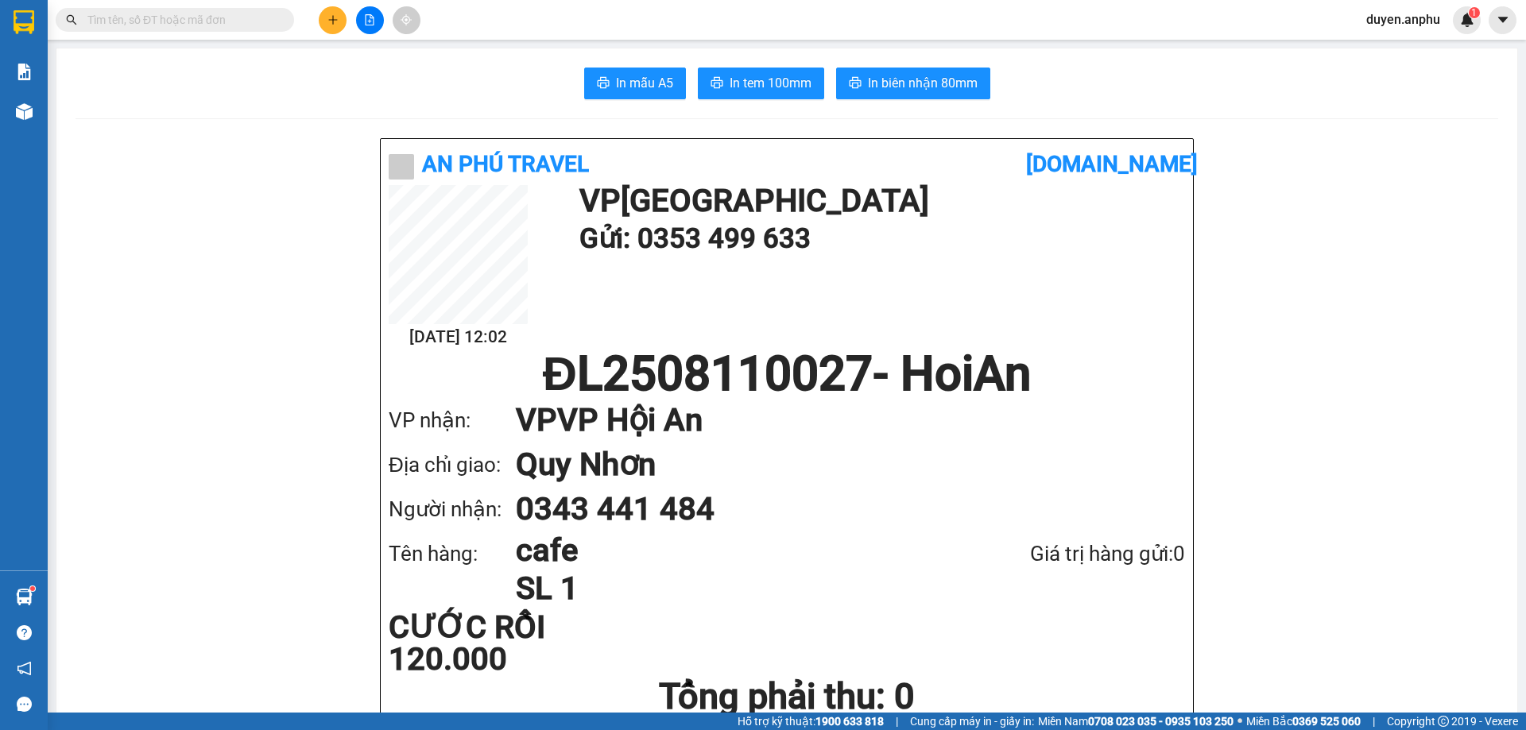
click at [346, 17] on button at bounding box center [333, 20] width 28 height 28
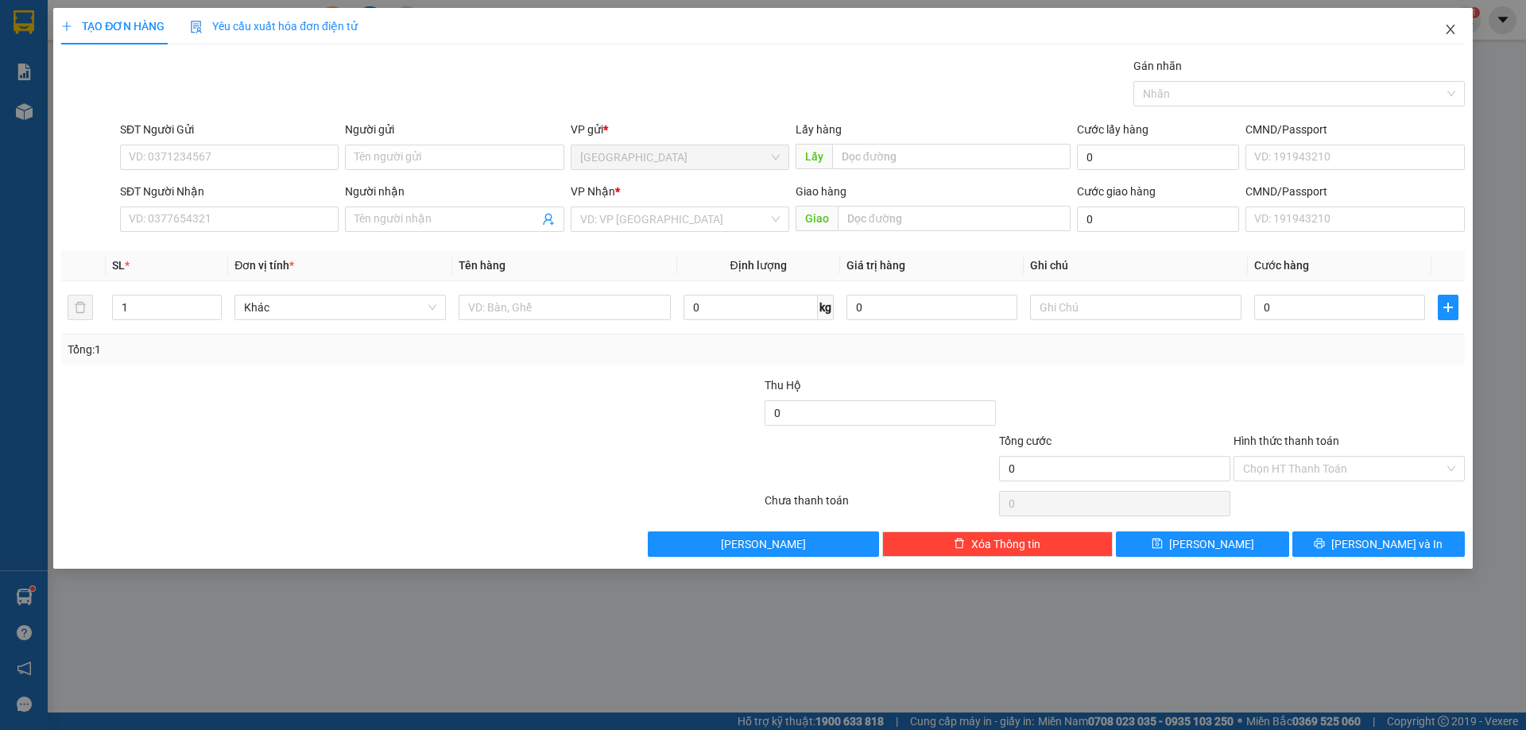
click at [1454, 25] on icon "close" at bounding box center [1450, 29] width 13 height 13
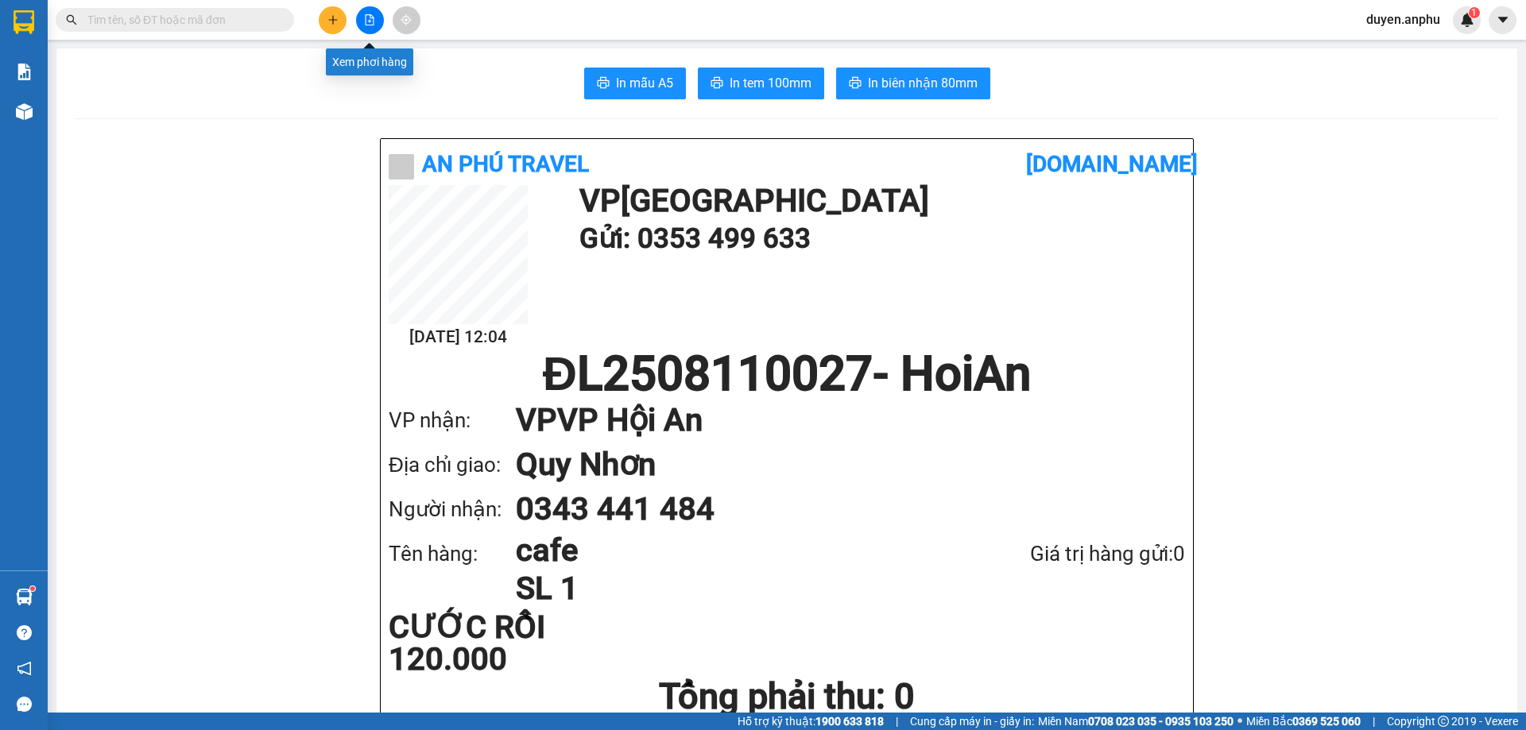
click at [359, 27] on button at bounding box center [370, 20] width 28 height 28
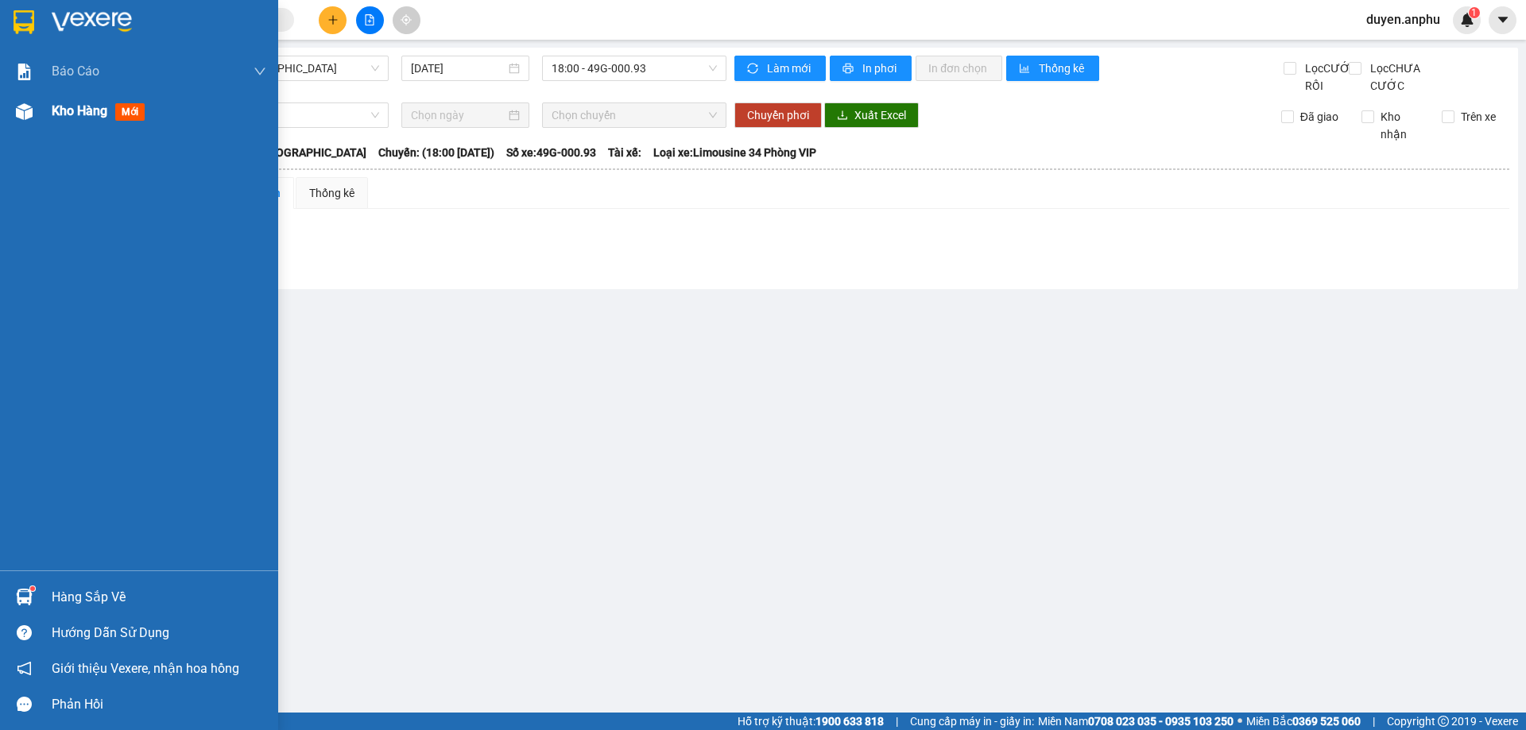
click at [89, 121] on div "Kho hàng mới" at bounding box center [101, 111] width 99 height 20
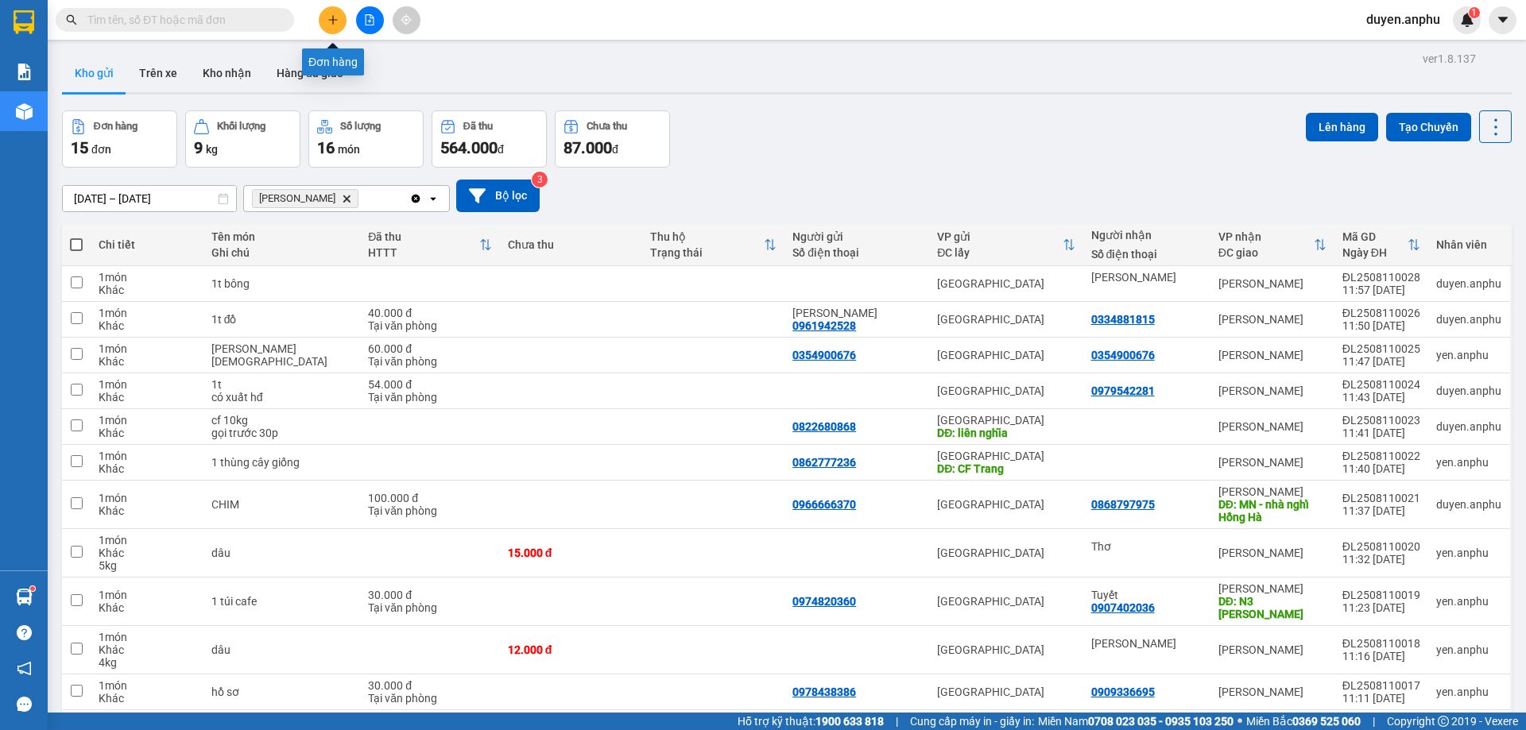
click at [322, 22] on button at bounding box center [333, 20] width 28 height 28
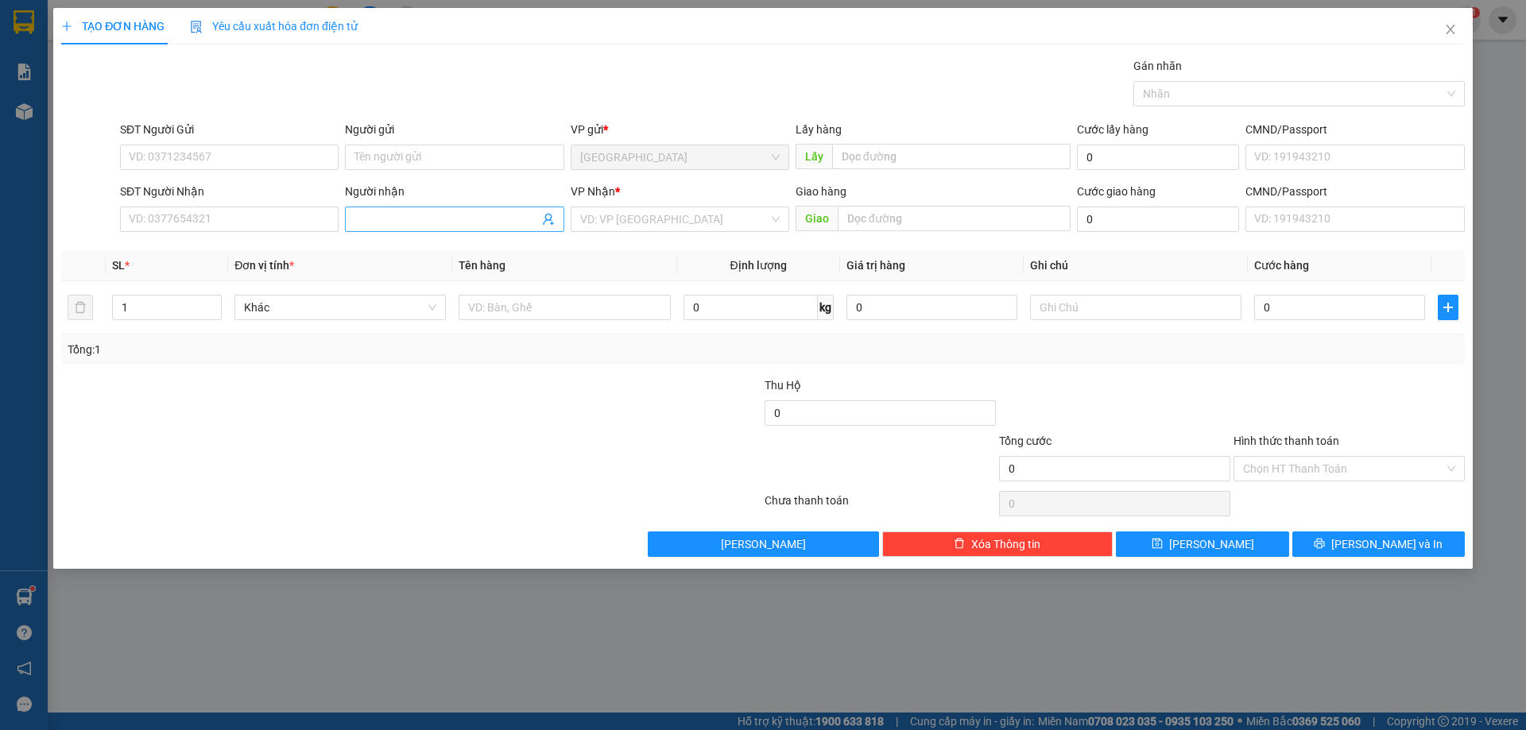
click at [379, 222] on input "Người nhận" at bounding box center [446, 219] width 184 height 17
type input "t"
type input "Thùy Dương"
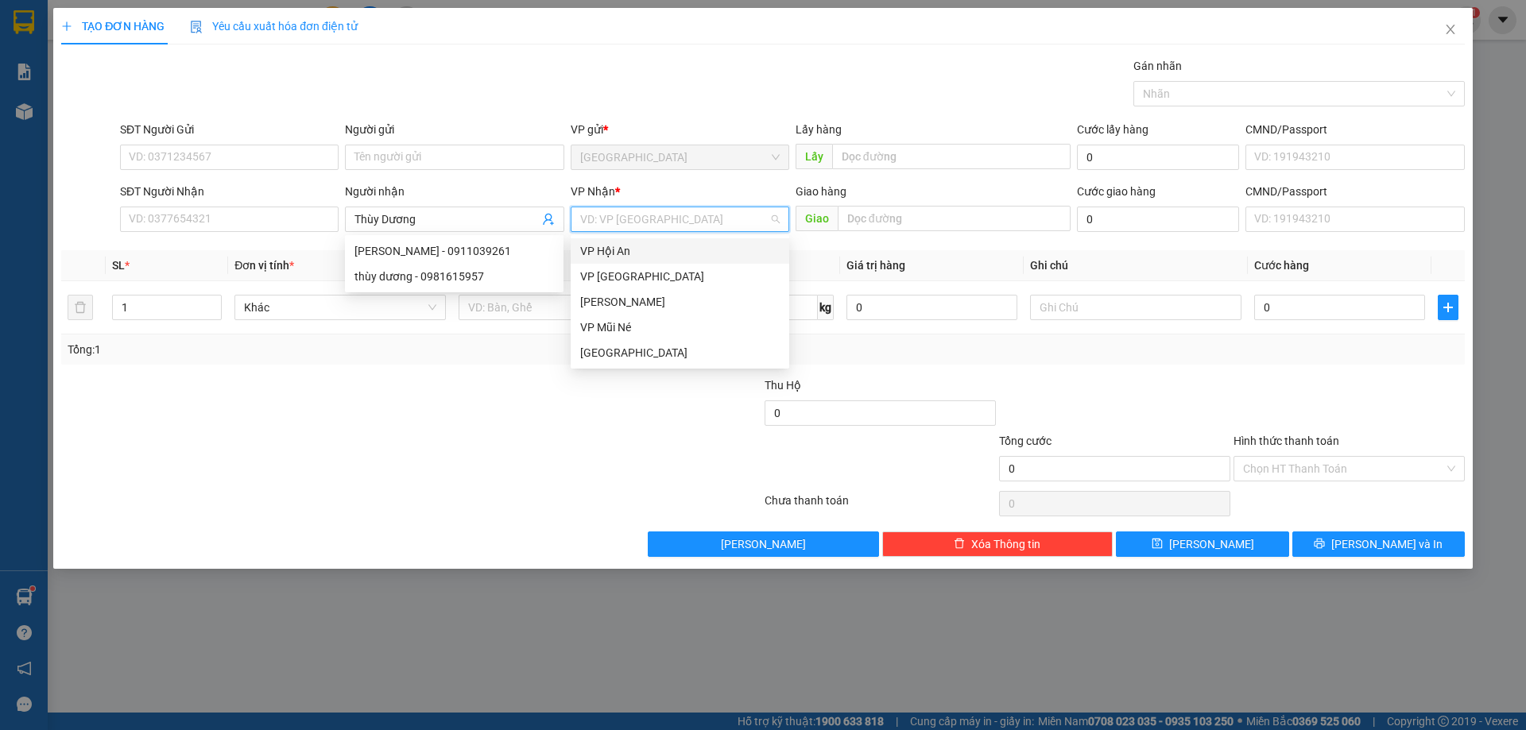
drag, startPoint x: 686, startPoint y: 215, endPoint x: 636, endPoint y: 285, distance: 86.6
click at [683, 218] on input "search" at bounding box center [674, 219] width 188 height 24
click at [618, 304] on div "[PERSON_NAME]" at bounding box center [679, 301] width 199 height 17
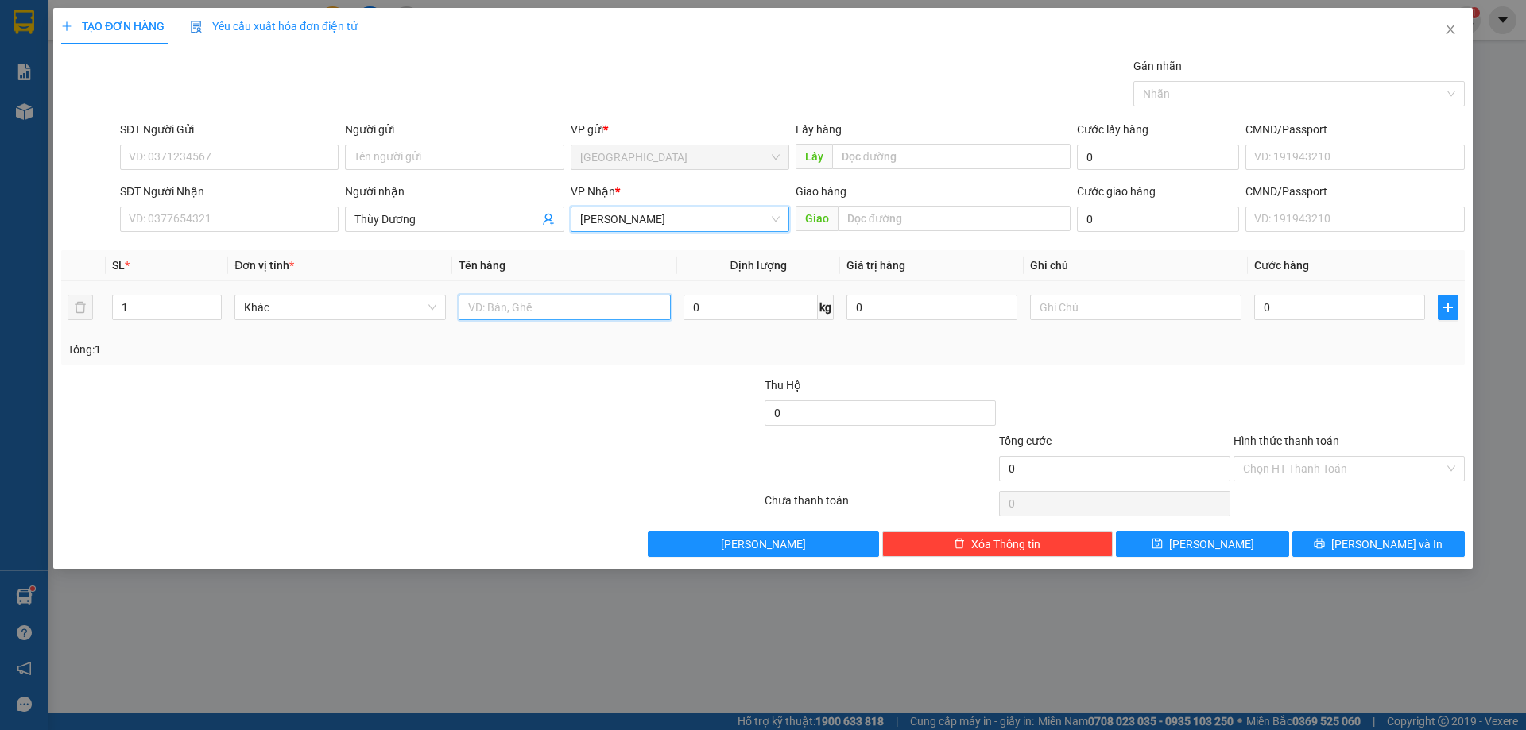
click at [553, 311] on input "text" at bounding box center [563, 307] width 211 height 25
type input "dâu"
type input "4"
type input "3"
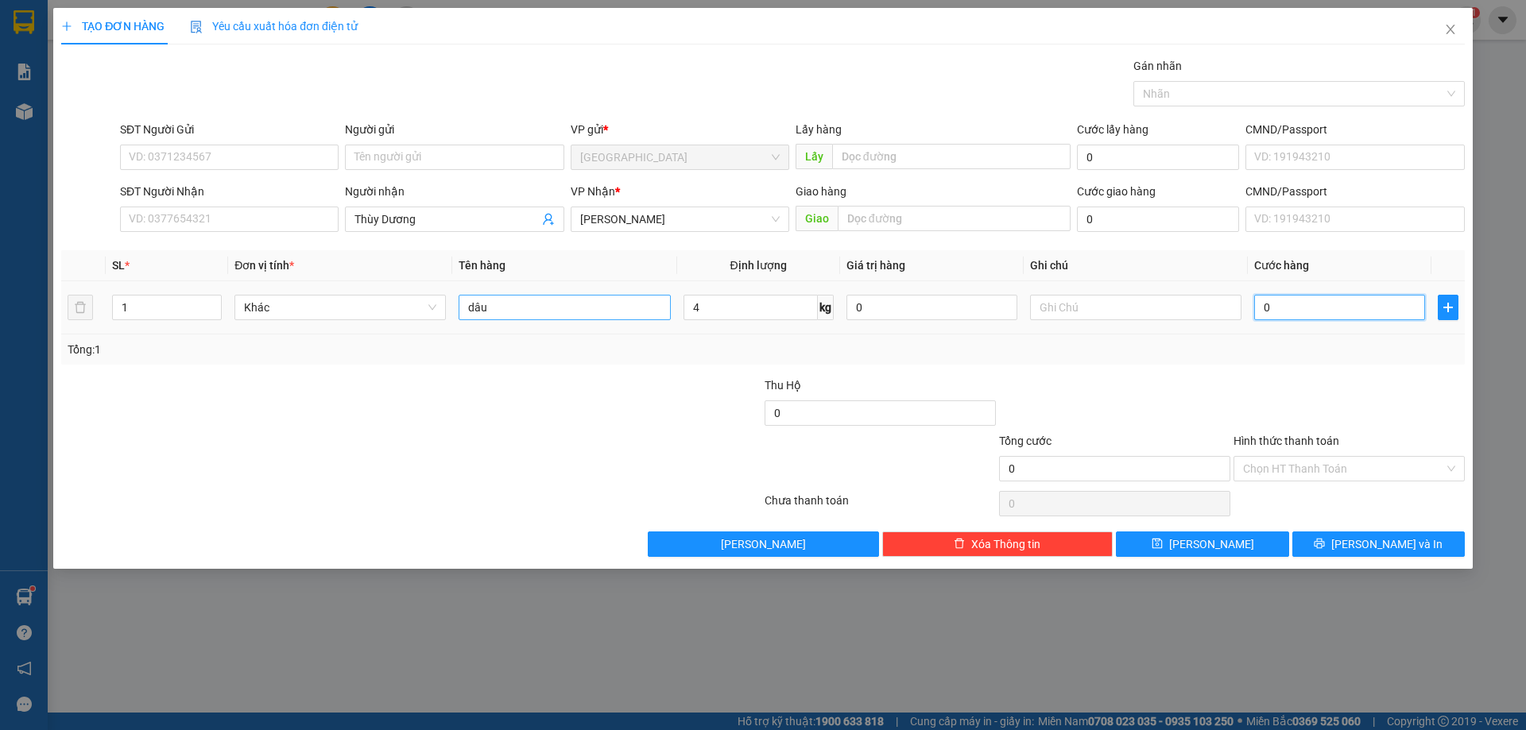
type input "3"
type input "30"
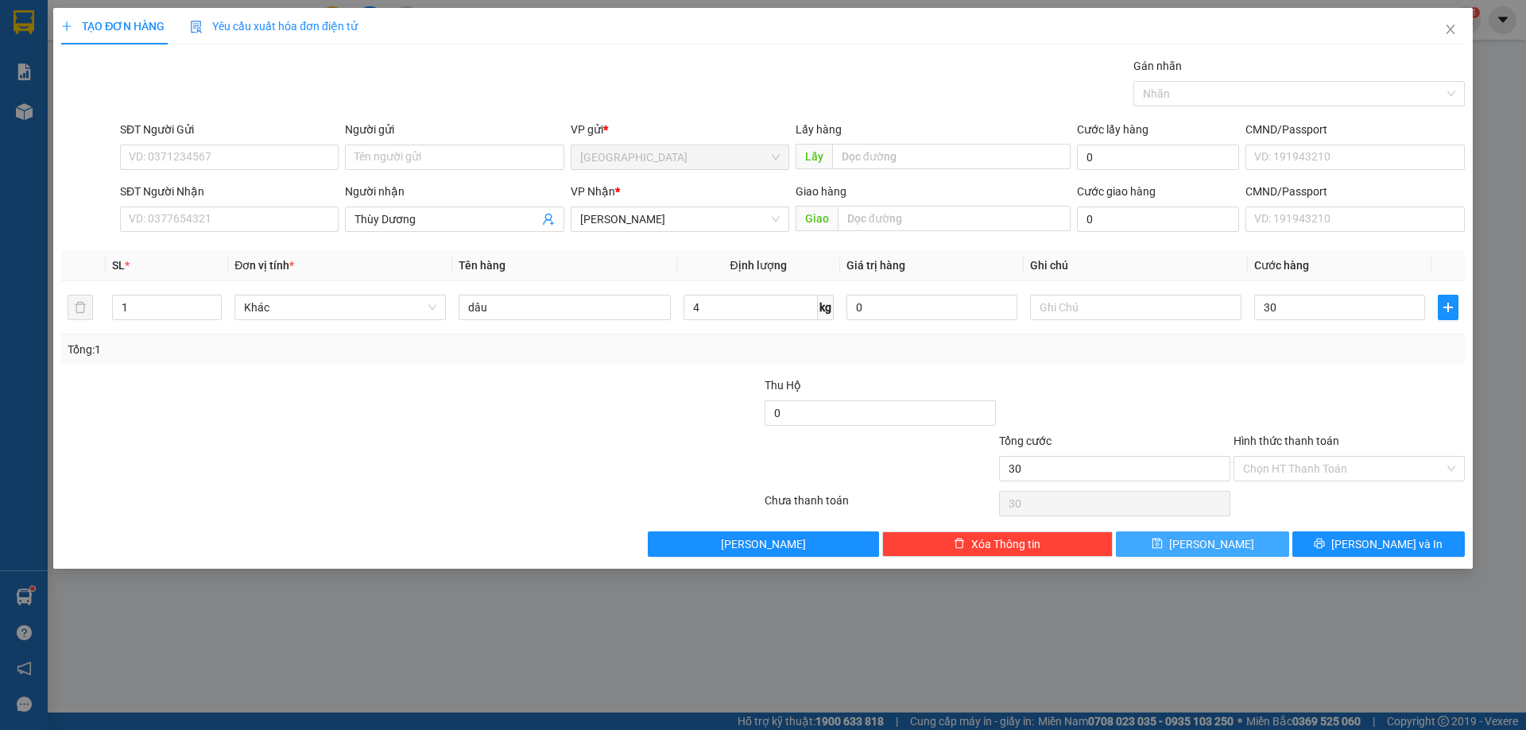
type input "30.000"
drag, startPoint x: 1197, startPoint y: 544, endPoint x: 228, endPoint y: 86, distance: 1071.6
click at [1193, 541] on button "[PERSON_NAME]" at bounding box center [1202, 544] width 172 height 25
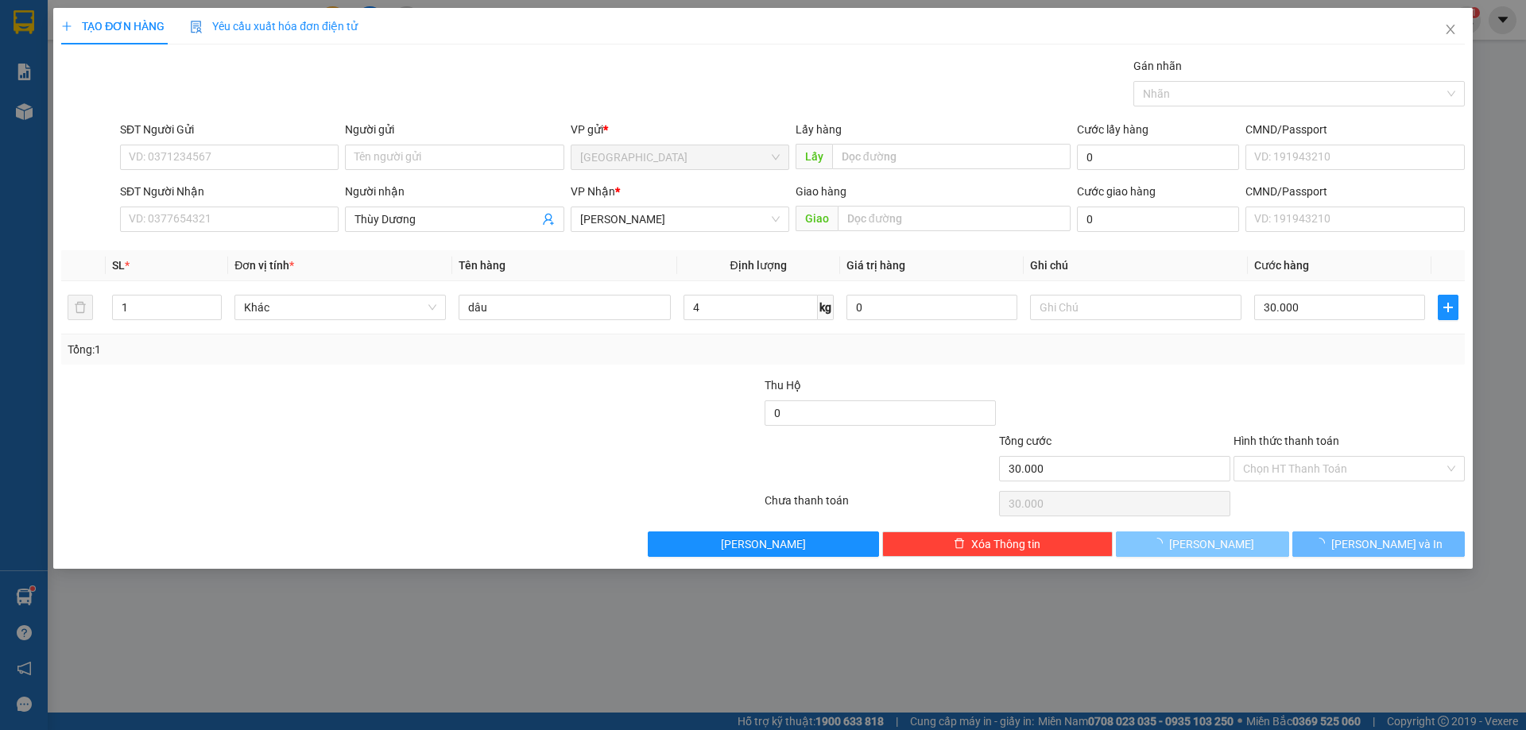
type input "0"
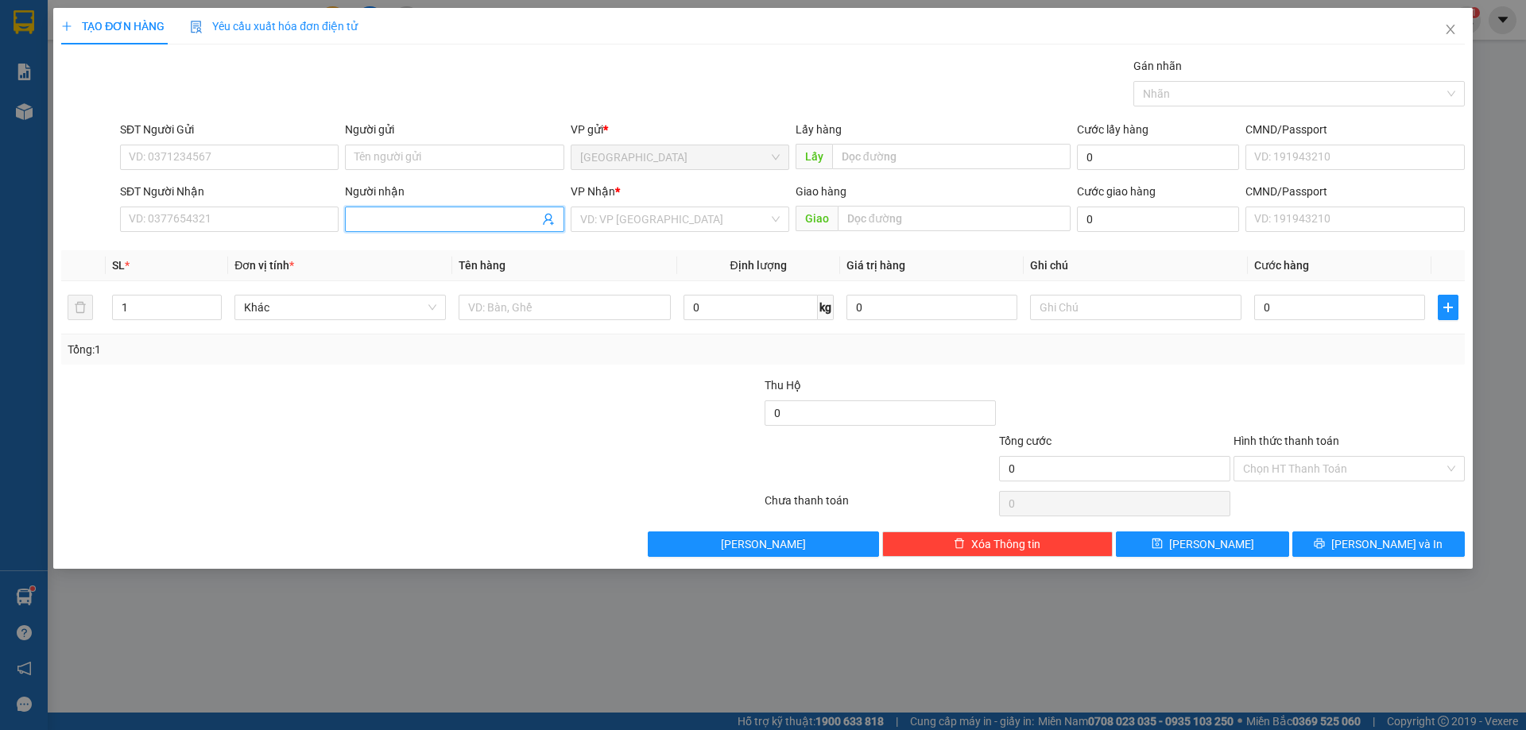
drag, startPoint x: 391, startPoint y: 215, endPoint x: 393, endPoint y: 207, distance: 8.1
click at [392, 209] on span at bounding box center [454, 219] width 219 height 25
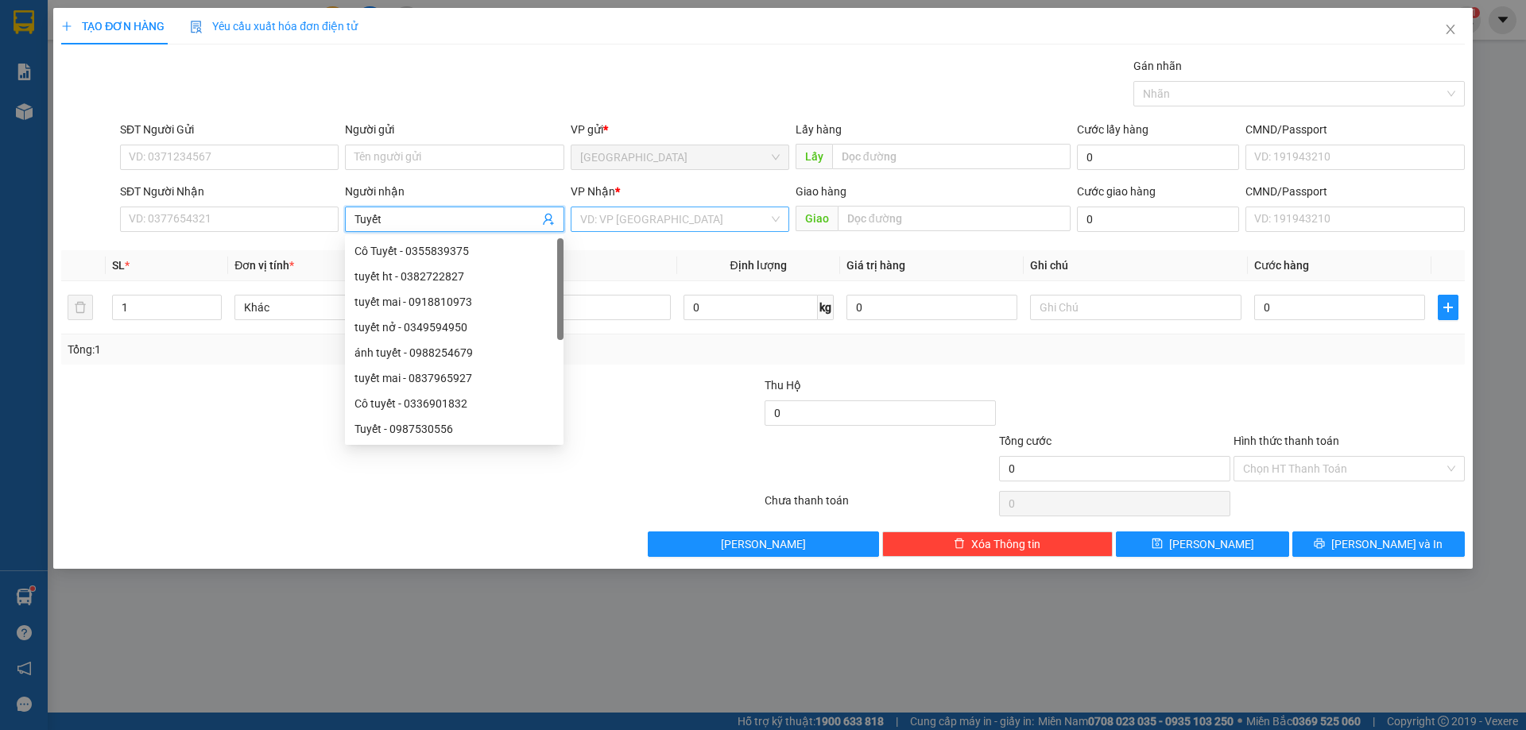
type input "Tuyết"
drag, startPoint x: 656, startPoint y: 222, endPoint x: 646, endPoint y: 251, distance: 30.9
click at [656, 224] on input "search" at bounding box center [674, 219] width 188 height 24
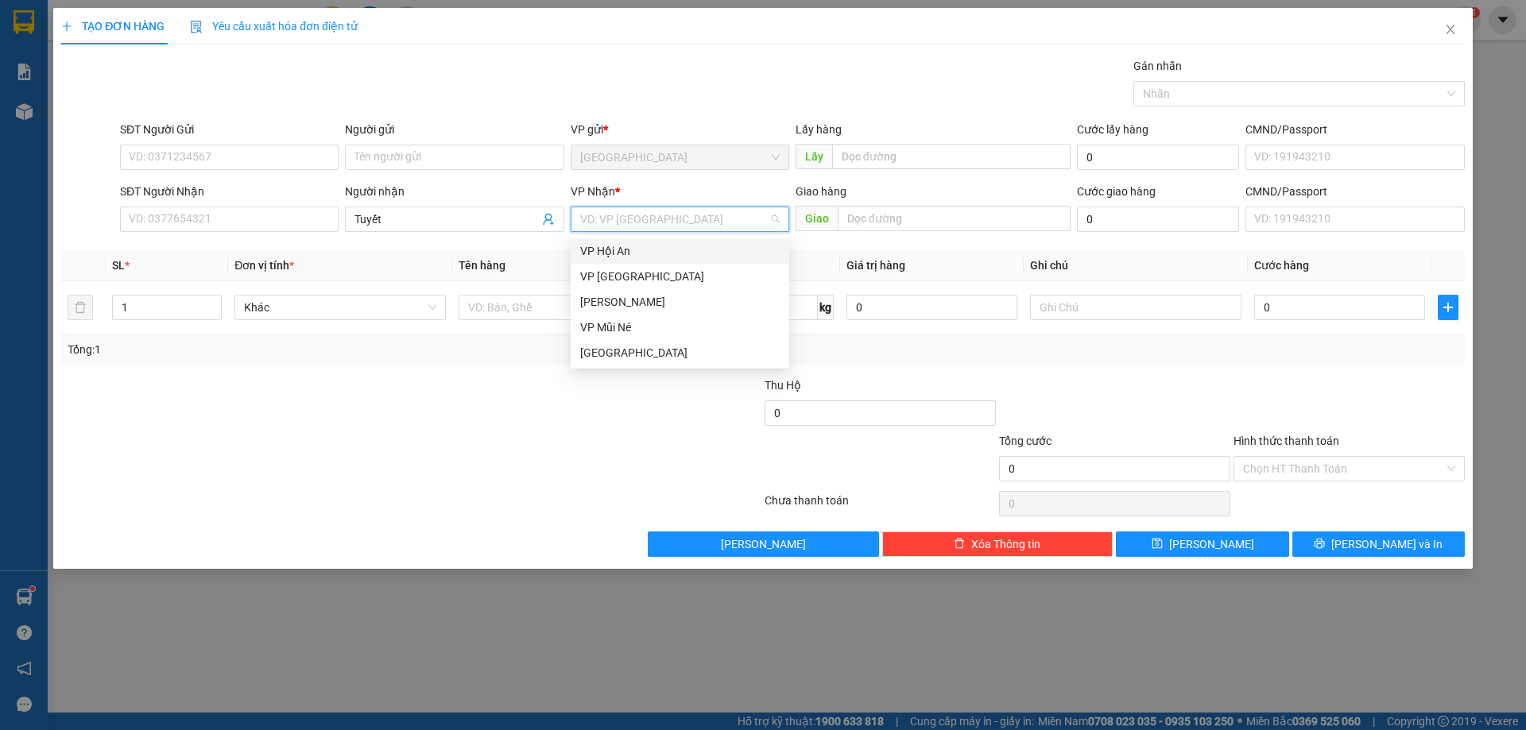
click at [628, 255] on div "VP Hội An" at bounding box center [679, 250] width 199 height 17
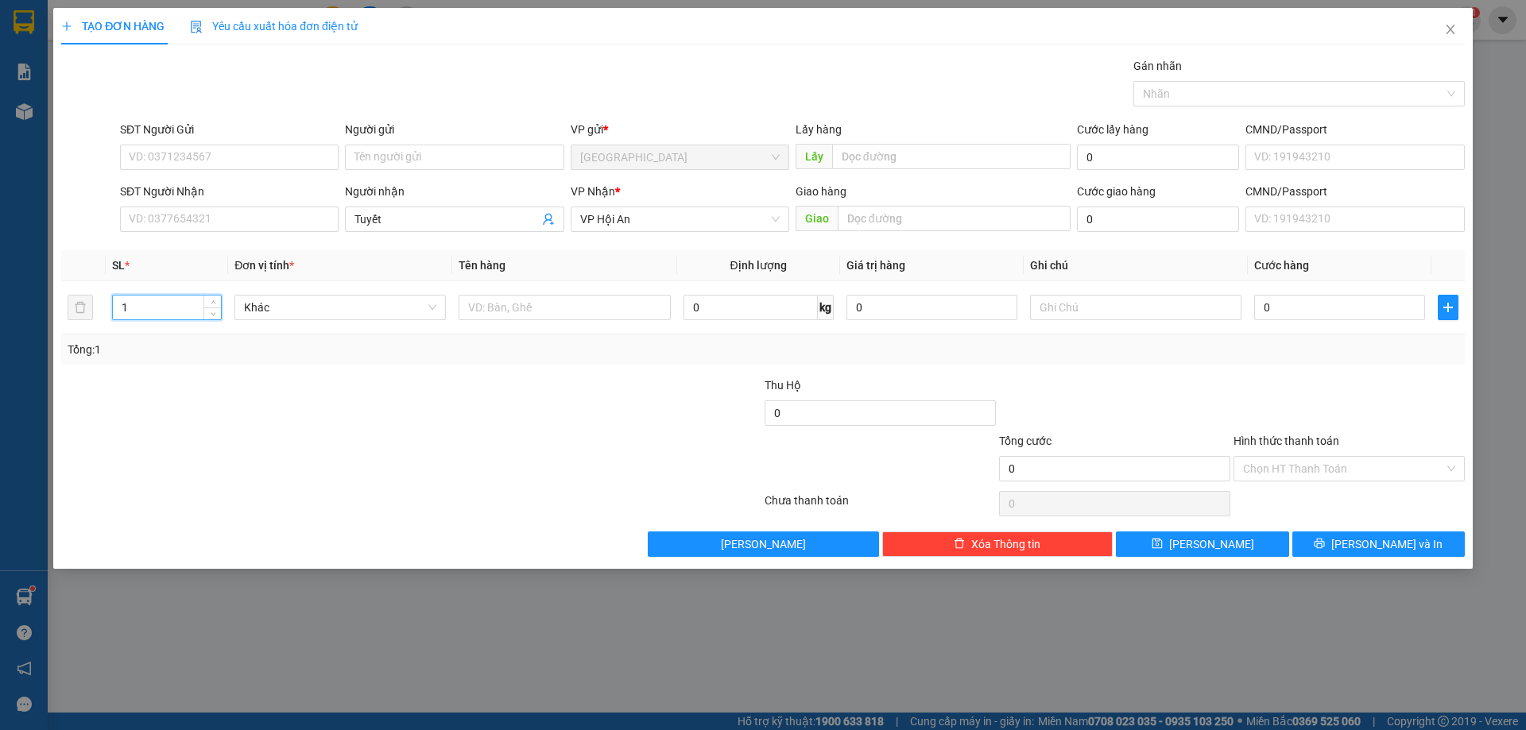
drag, startPoint x: 168, startPoint y: 304, endPoint x: 0, endPoint y: 335, distance: 171.3
click at [0, 335] on div "TẠO ĐƠN HÀNG Yêu cầu xuất hóa đơn điện tử Transit Pickup Surcharge Ids Transit …" at bounding box center [763, 365] width 1526 height 730
type input "2"
click at [573, 300] on input "text" at bounding box center [563, 307] width 211 height 25
type input "2t"
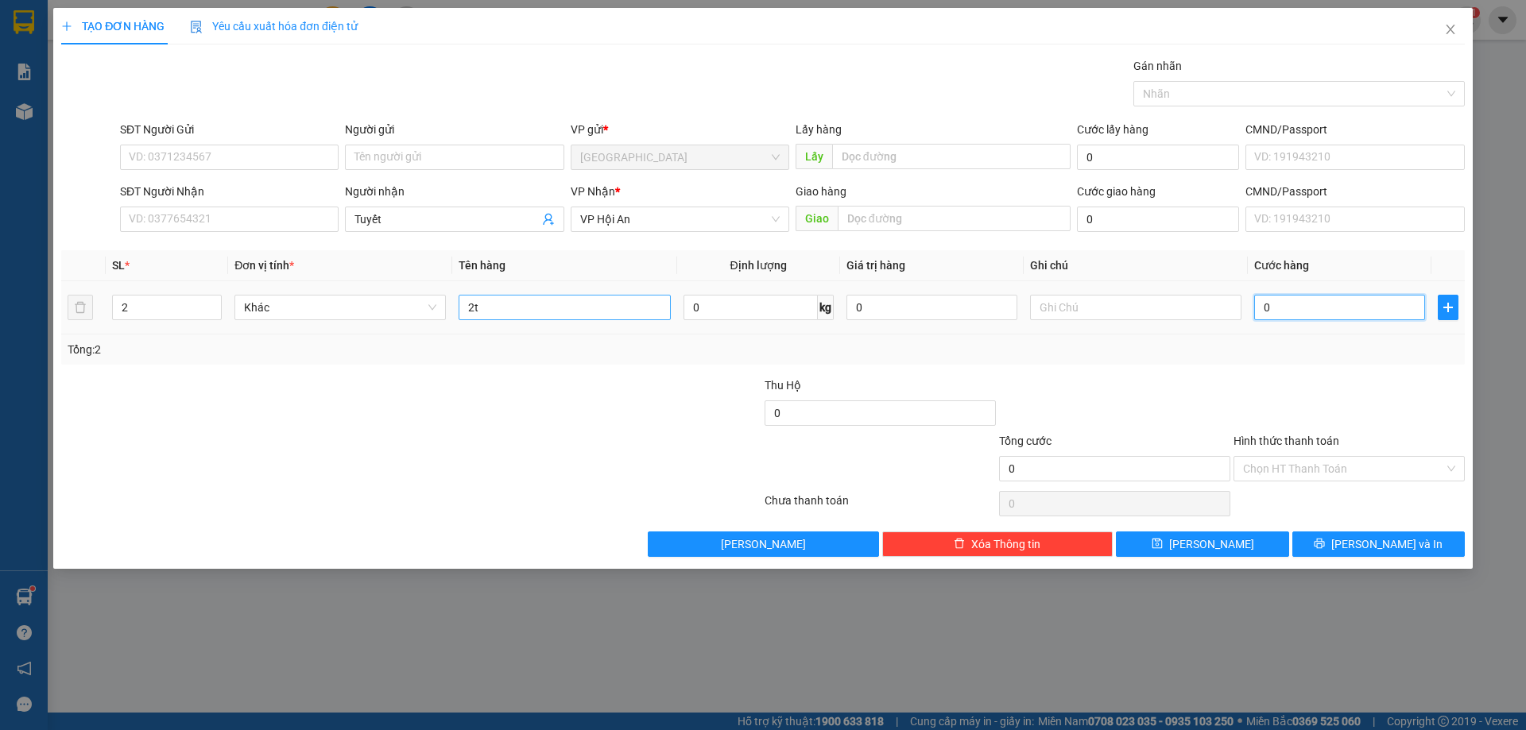
type input "3"
type input "30"
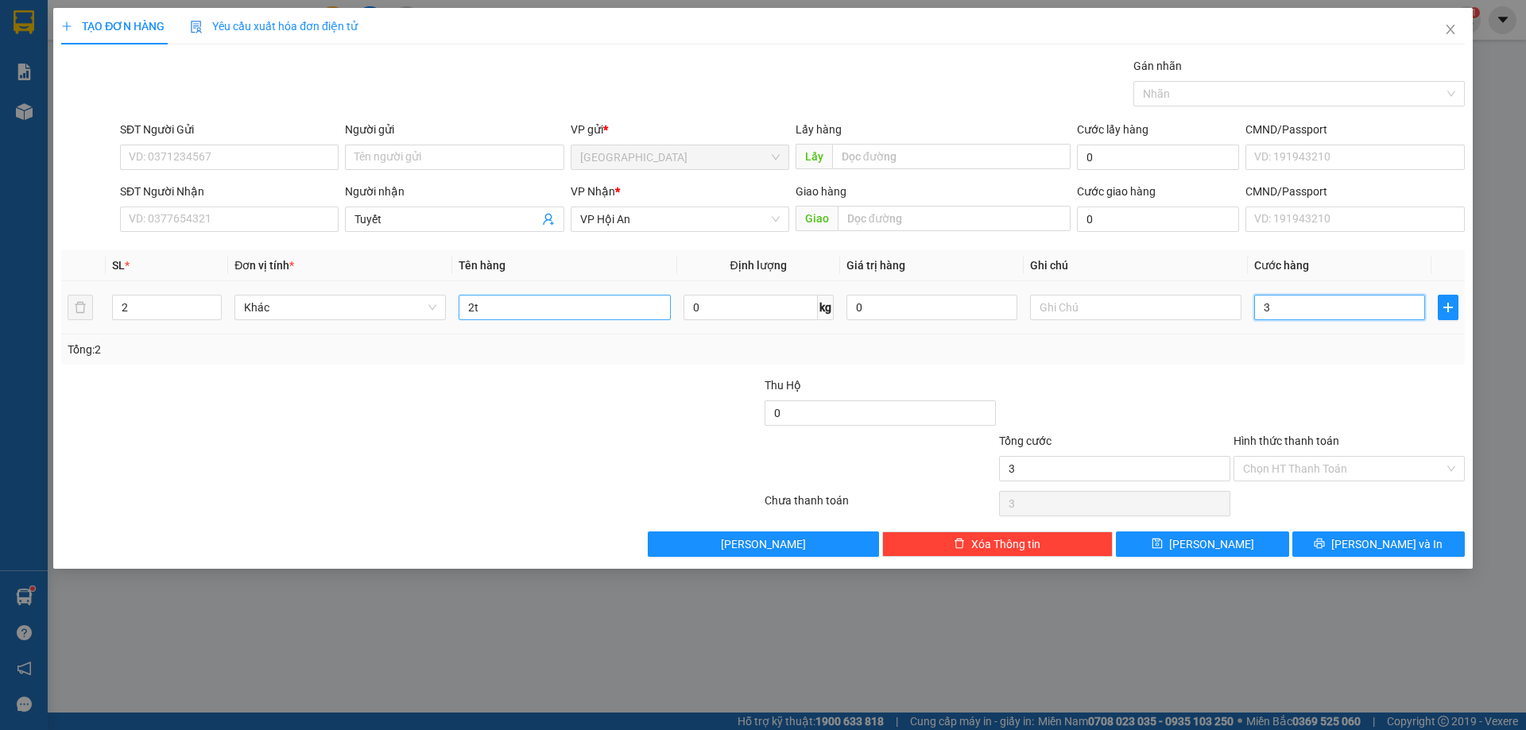
type input "30"
type input "300"
type input "300.000"
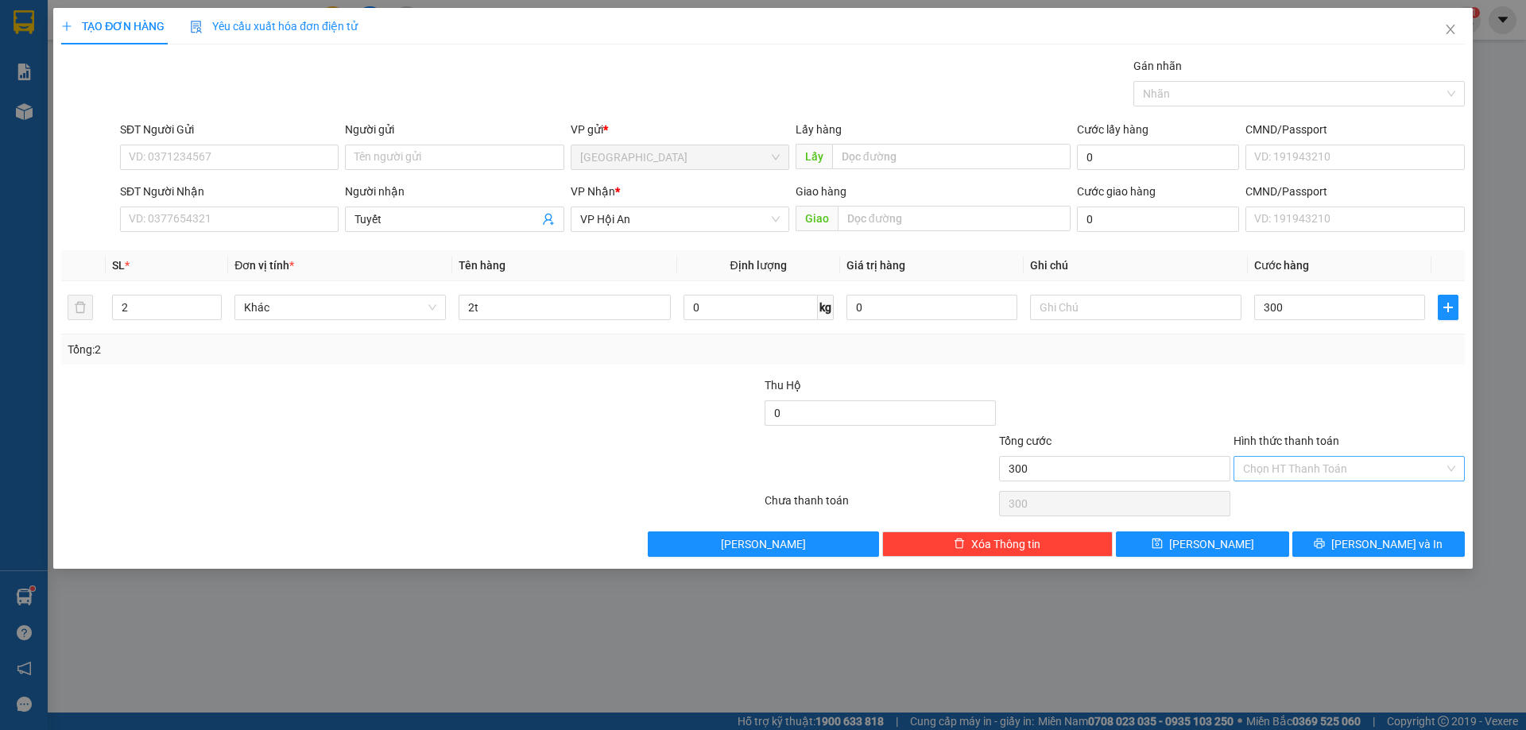
type input "300.000"
click at [1358, 465] on input "Hình thức thanh toán" at bounding box center [1343, 469] width 201 height 24
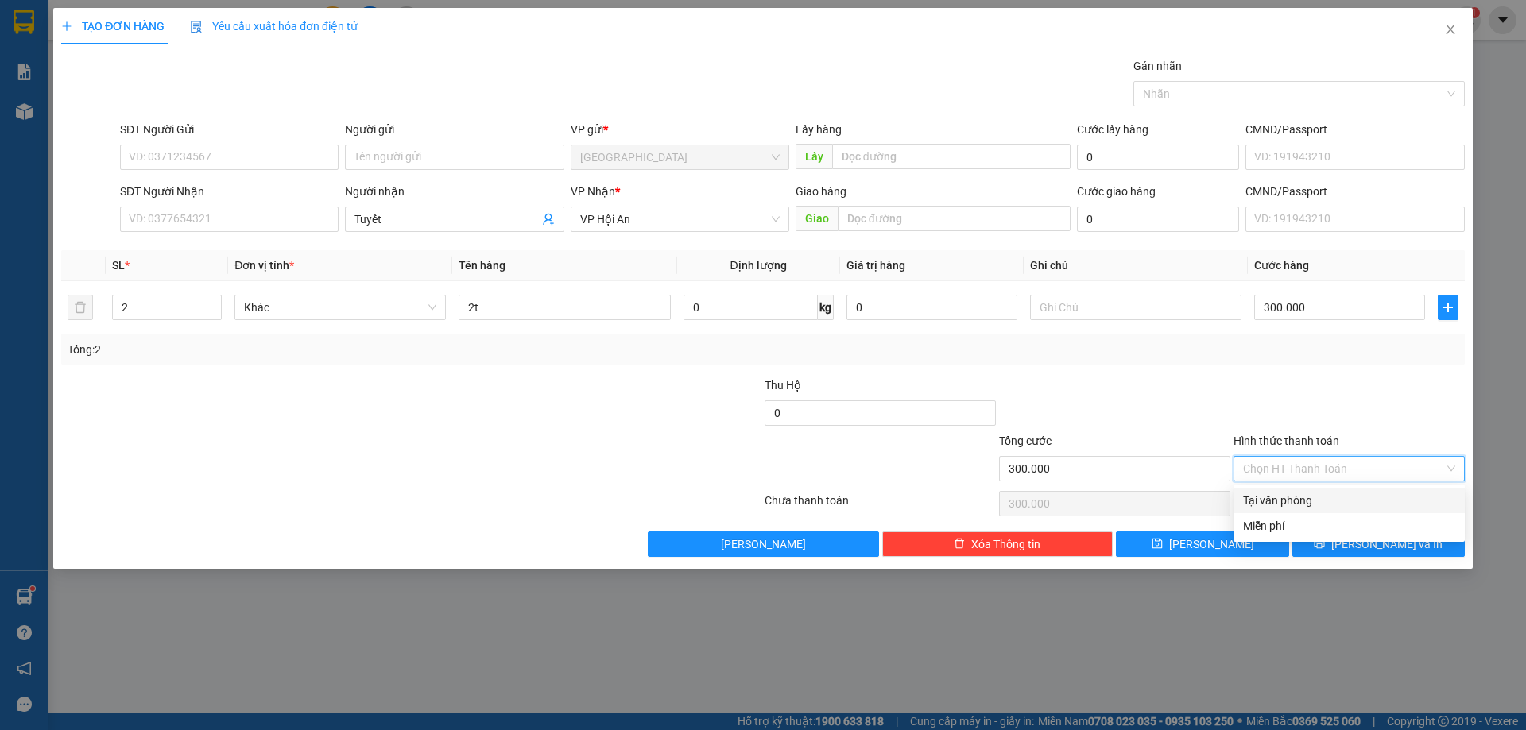
click at [1313, 495] on div "Tại văn phòng" at bounding box center [1349, 500] width 212 height 17
type input "0"
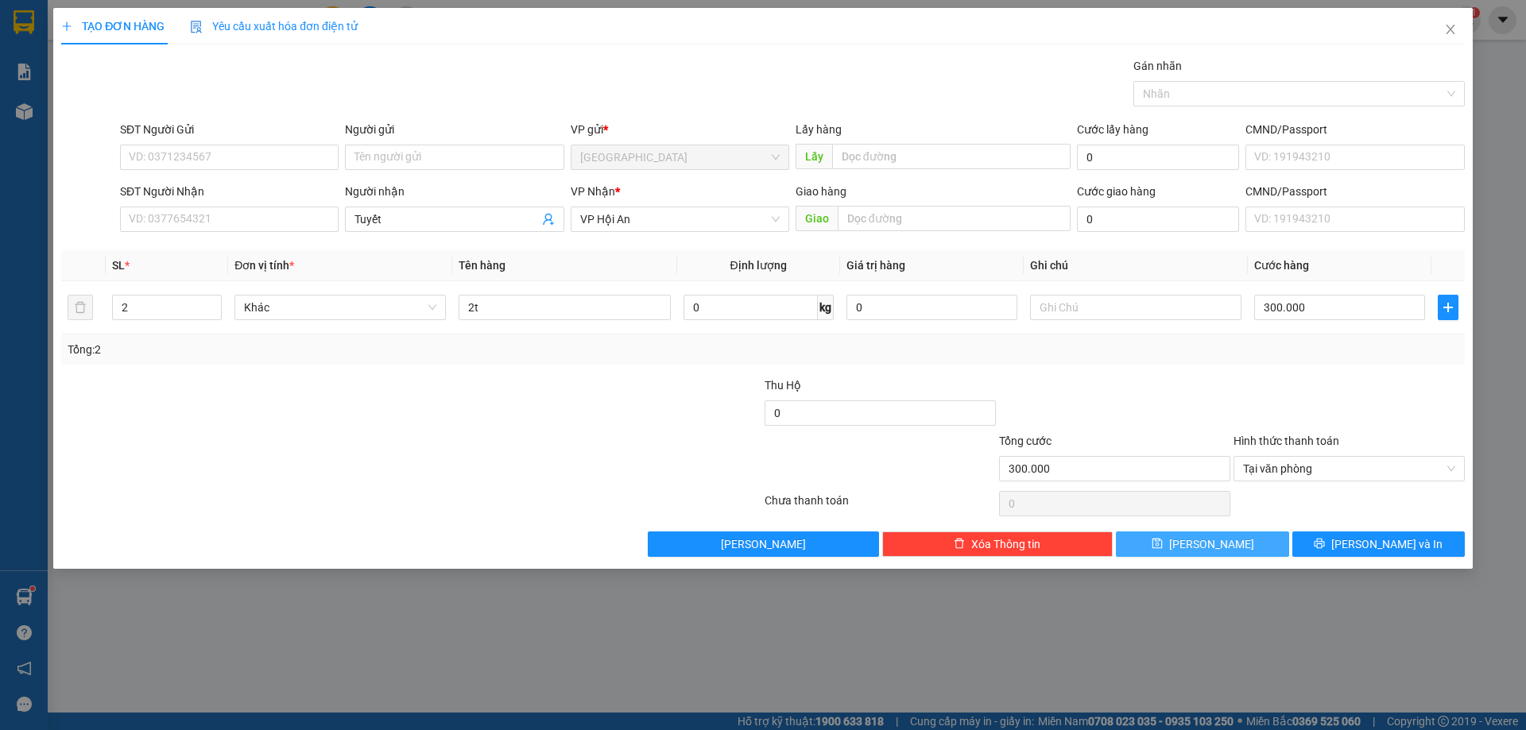
click at [1249, 541] on button "[PERSON_NAME]" at bounding box center [1202, 544] width 172 height 25
type input "1"
type input "0"
drag, startPoint x: 1454, startPoint y: 30, endPoint x: 1220, endPoint y: 6, distance: 235.6
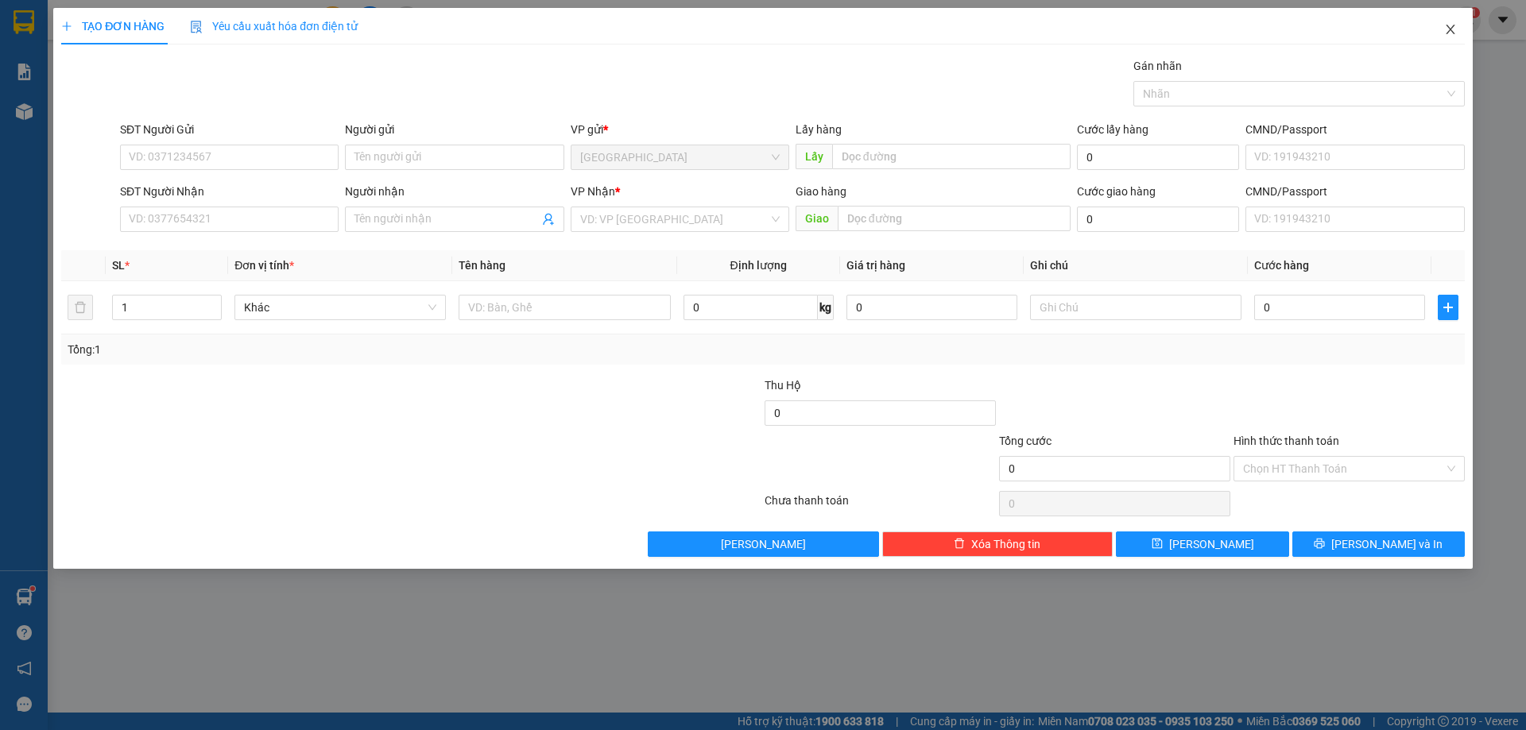
click at [1453, 30] on icon "close" at bounding box center [1450, 29] width 13 height 13
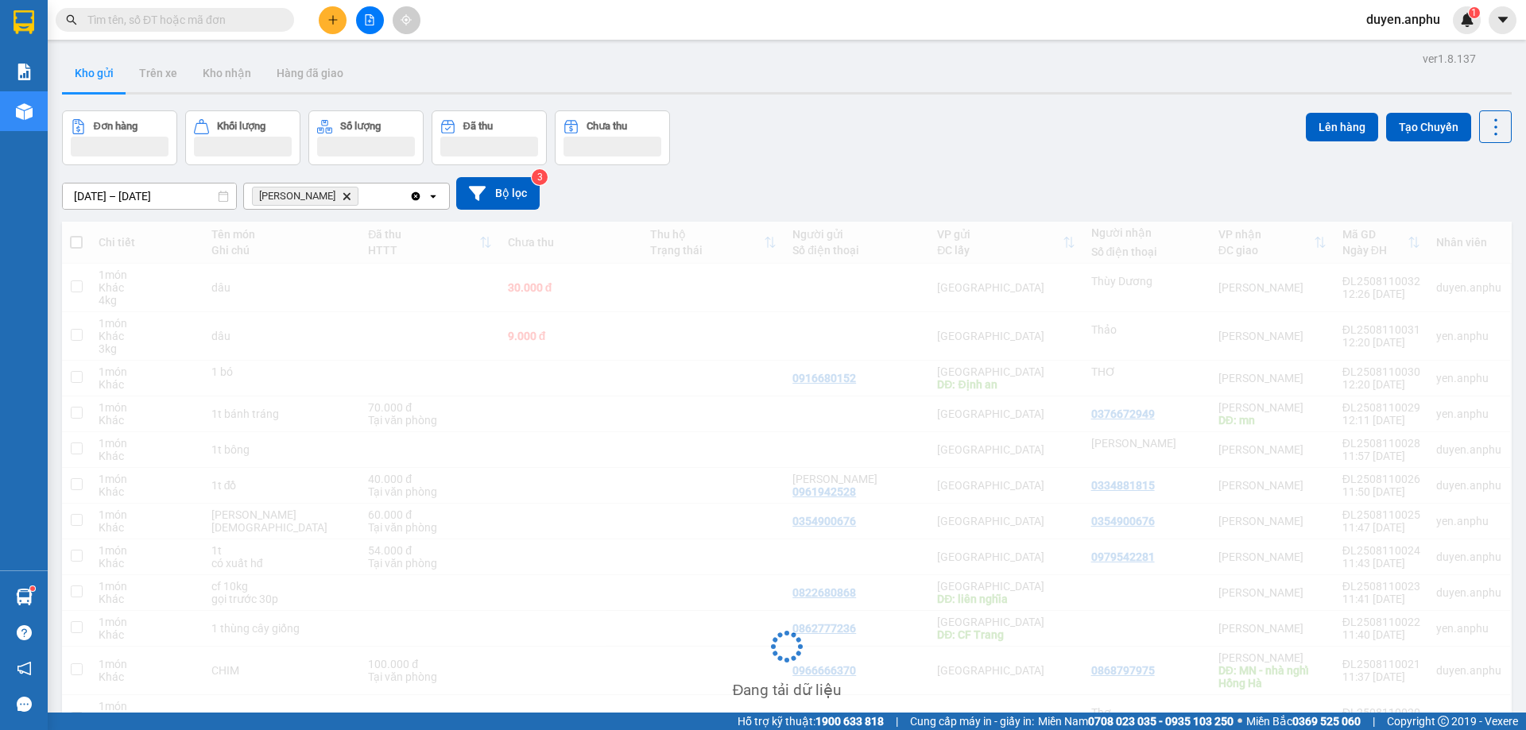
click at [223, 20] on input "text" at bounding box center [181, 19] width 188 height 17
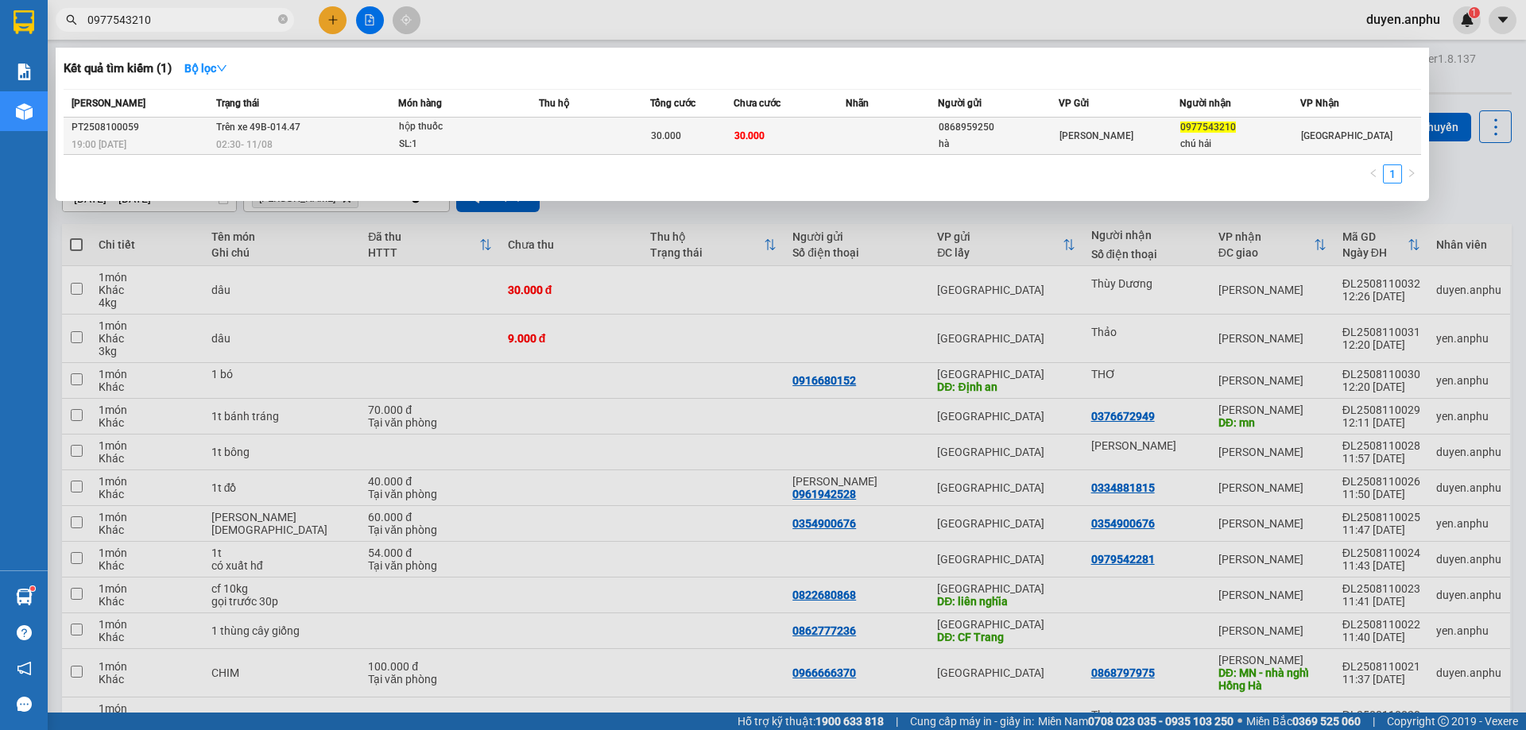
type input "0977543210"
click at [337, 130] on td "Trên xe 49B-014.47 02:30 [DATE]" at bounding box center [305, 136] width 186 height 37
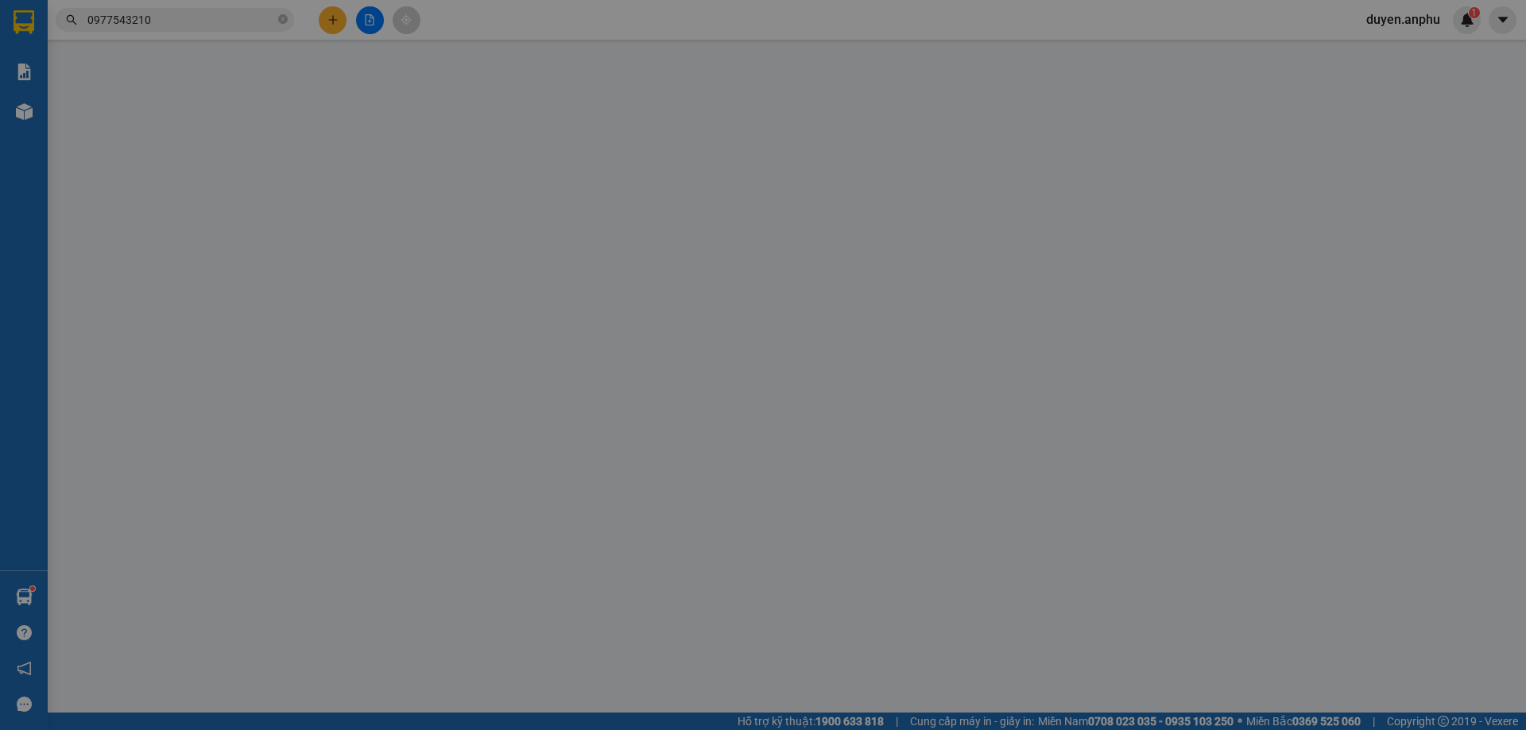
type input "0868959250"
type input "hà"
type input "0977543210"
type input "chú hải"
type input "30.000"
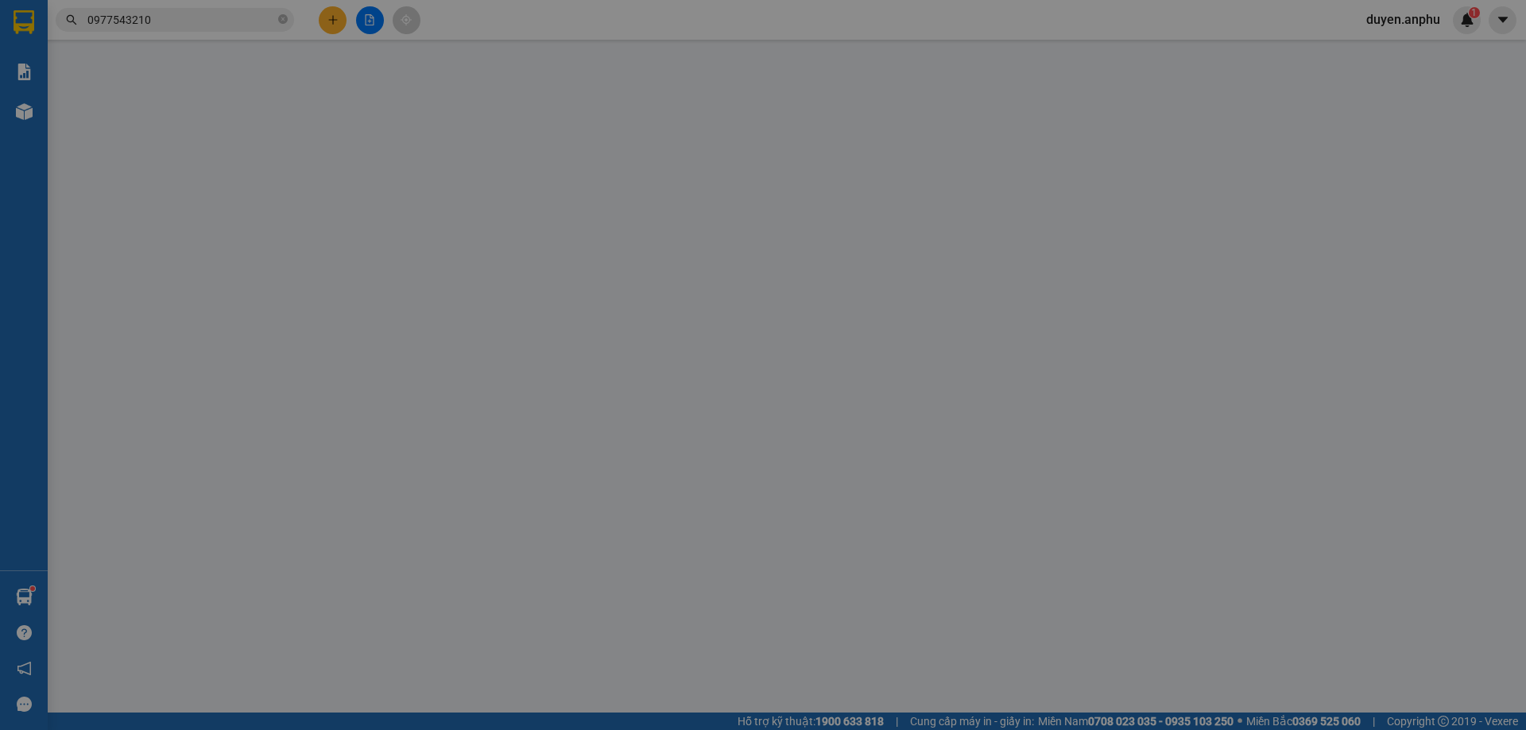
type input "30.000"
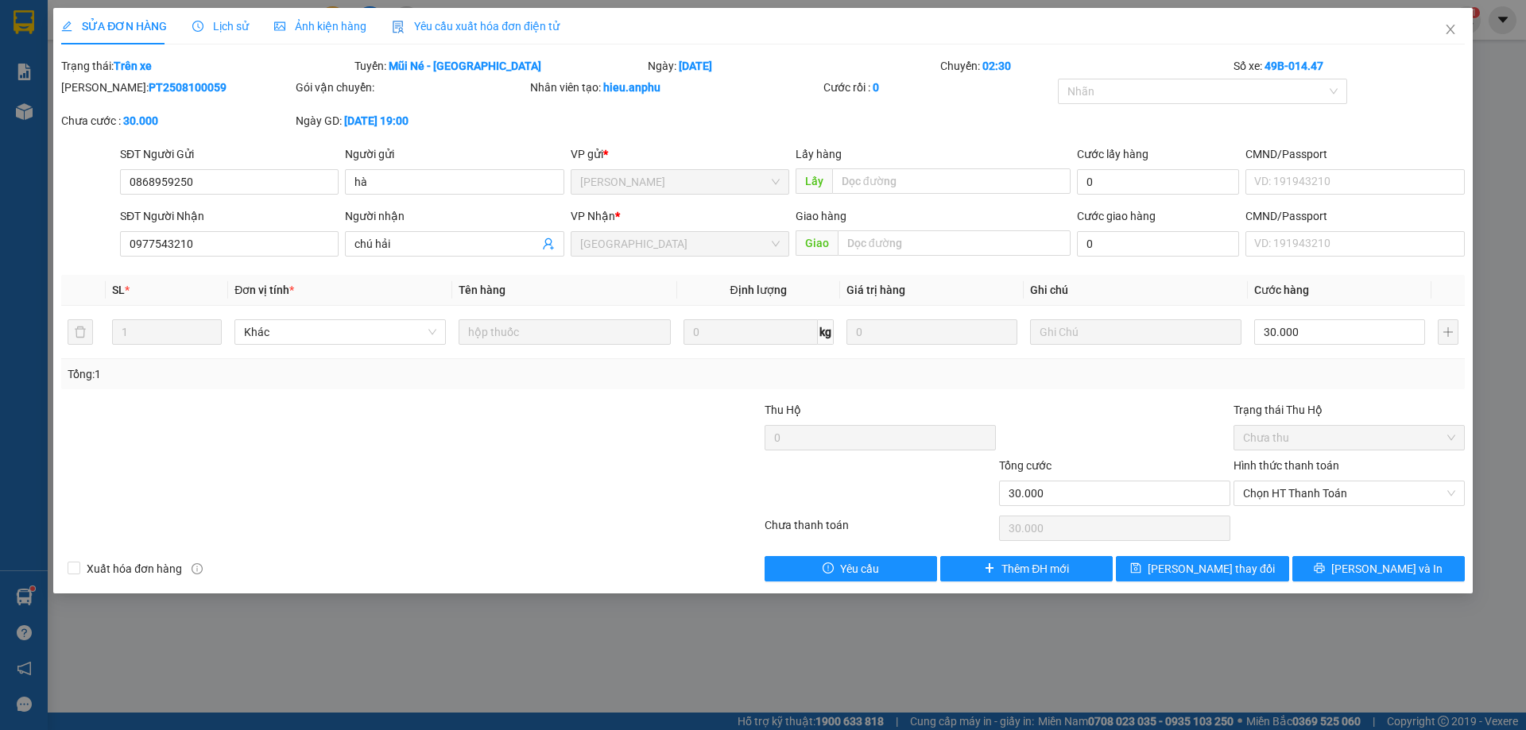
click at [222, 24] on span "Lịch sử" at bounding box center [220, 26] width 56 height 13
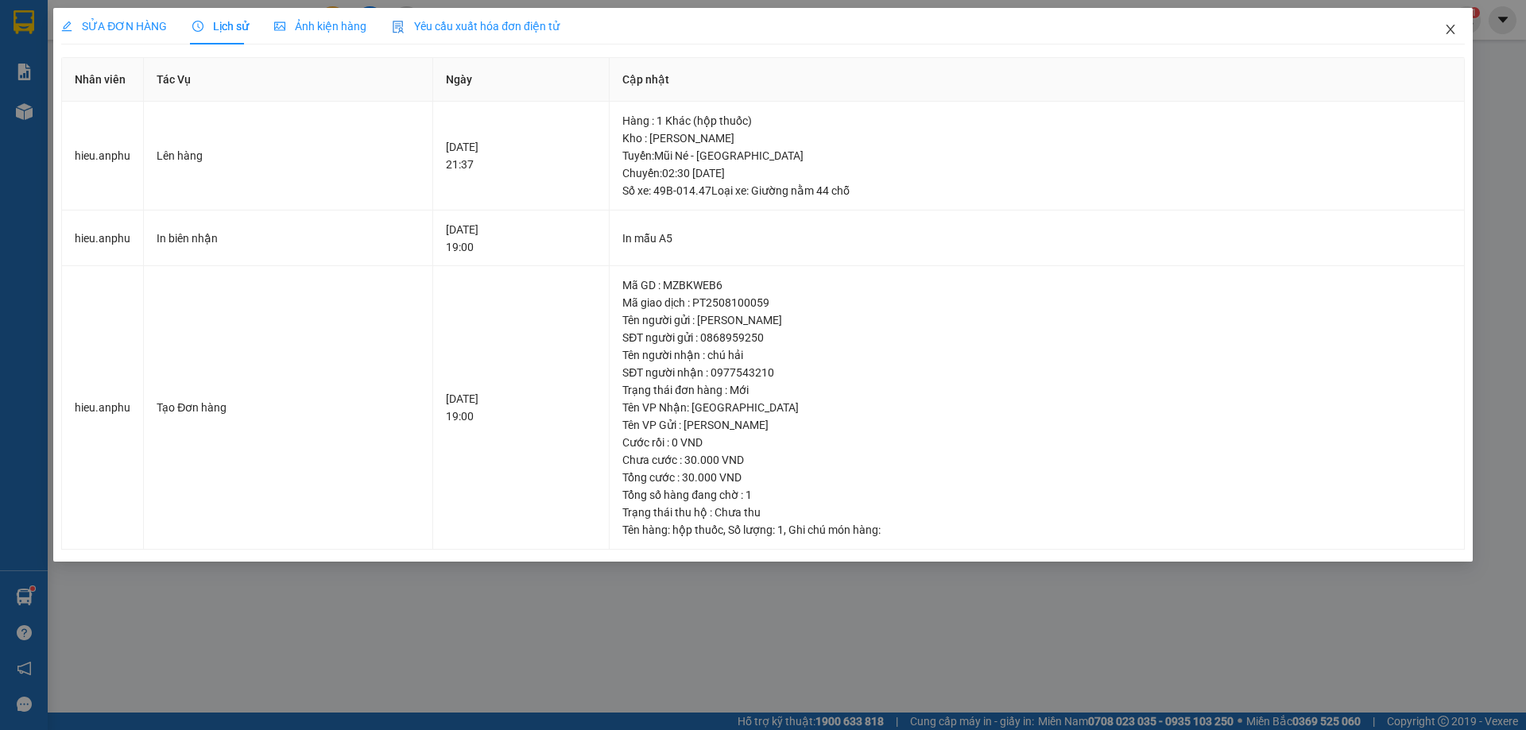
click at [1446, 30] on icon "close" at bounding box center [1450, 29] width 13 height 13
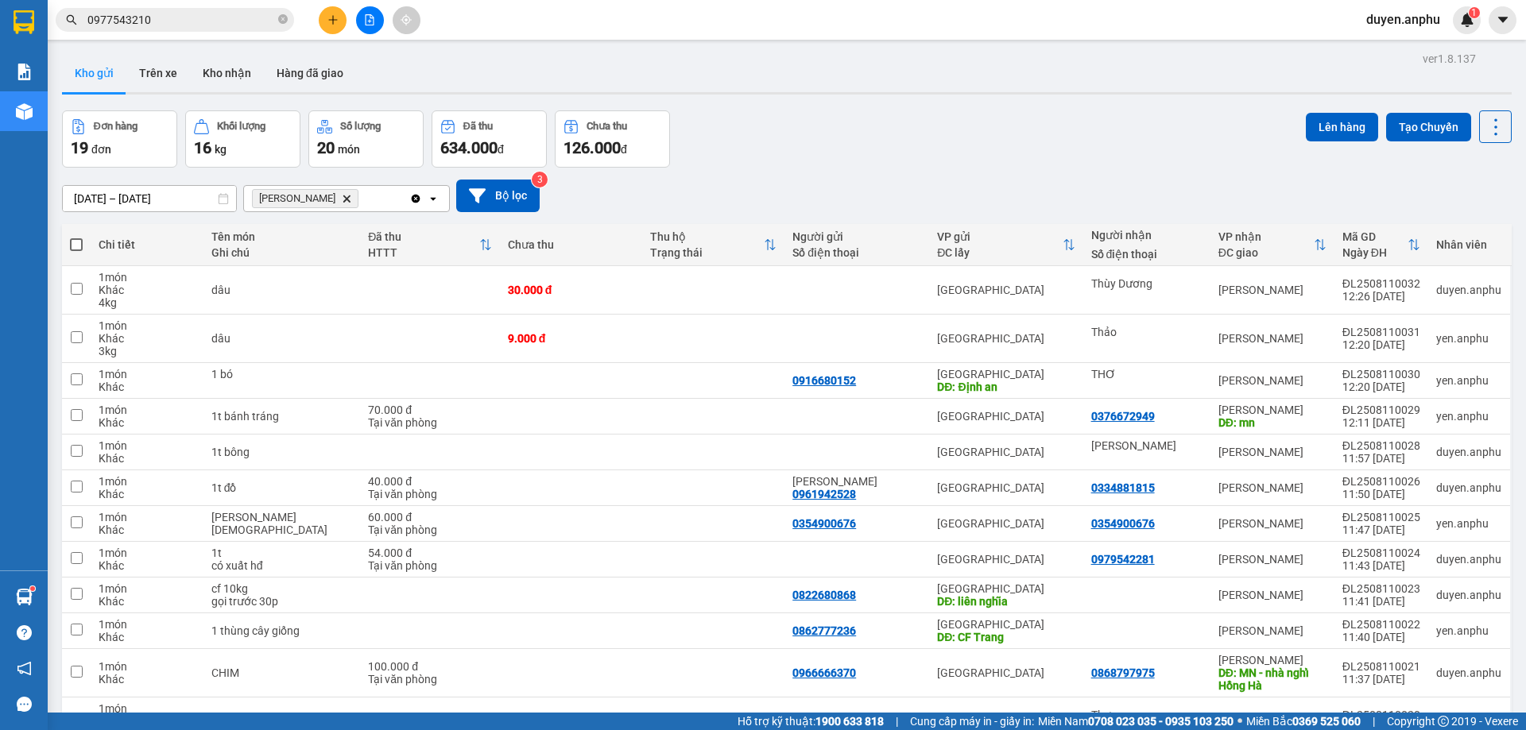
drag, startPoint x: 210, startPoint y: 6, endPoint x: 207, endPoint y: 14, distance: 8.6
click at [207, 10] on div "Kết quả tìm kiếm ( 1 ) Bộ lọc Mã ĐH Trạng thái Món hàng Thu hộ Tổng cước Chưa c…" at bounding box center [155, 20] width 310 height 28
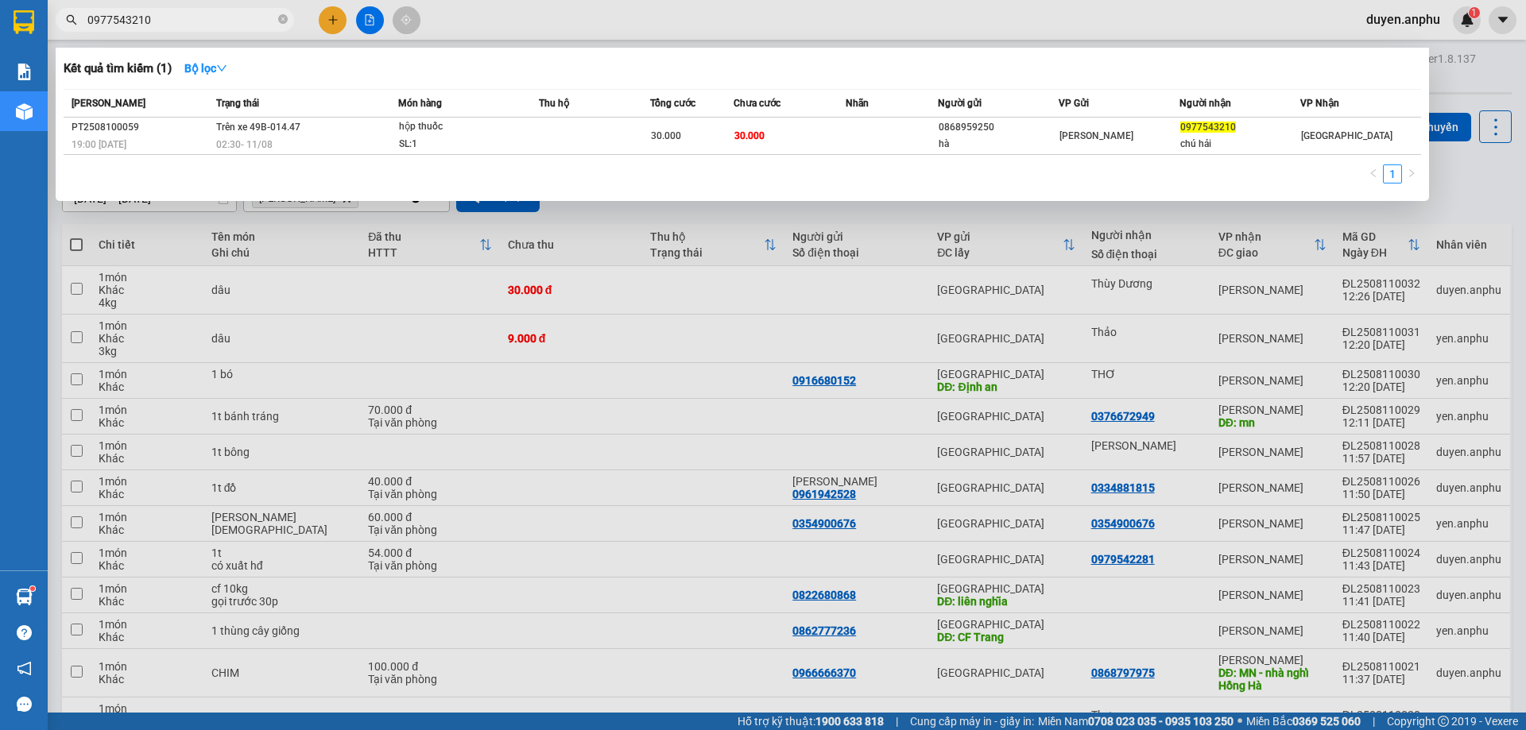
click at [207, 16] on input "0977543210" at bounding box center [181, 19] width 188 height 17
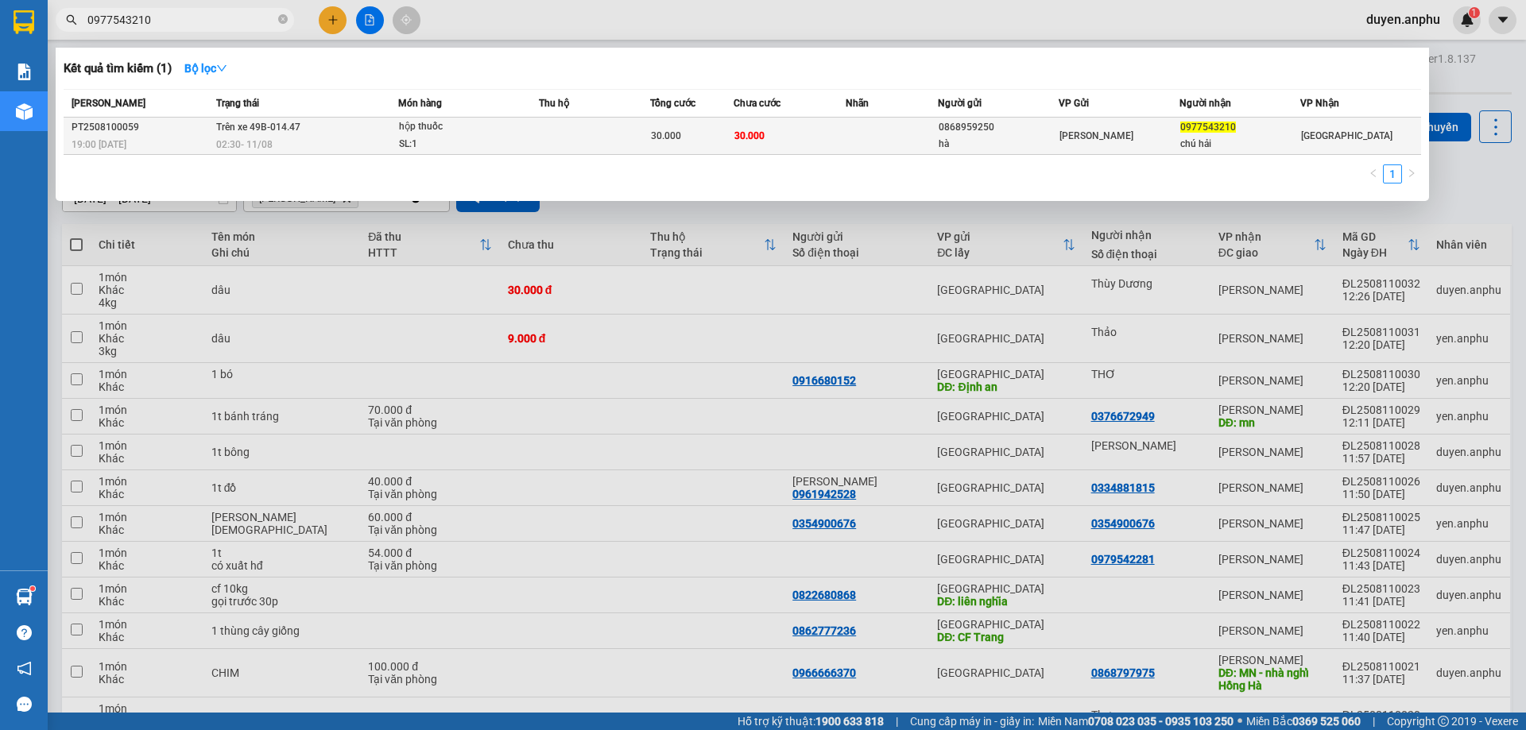
click at [265, 139] on span "02:30 [DATE]" at bounding box center [244, 144] width 56 height 11
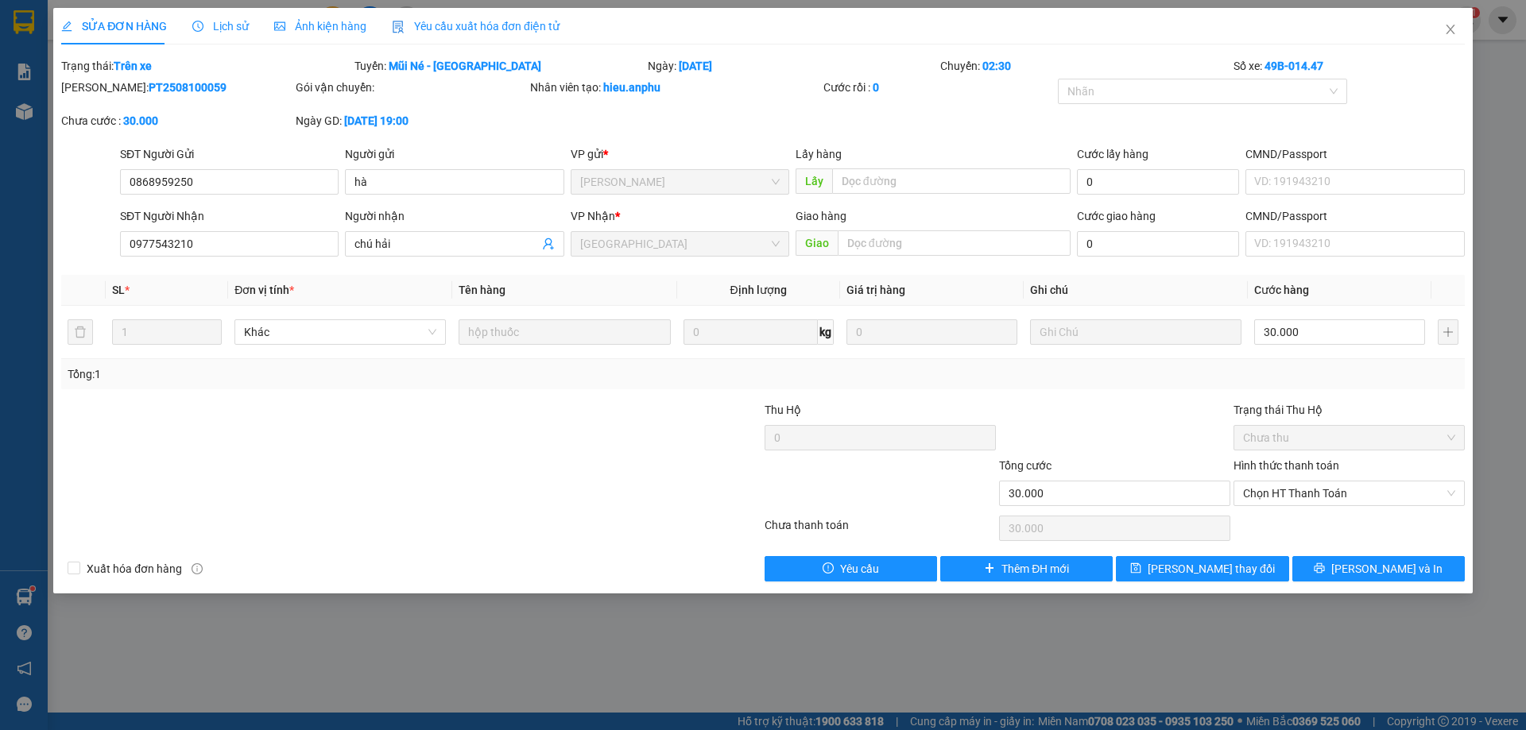
click at [232, 25] on span "Lịch sử" at bounding box center [220, 26] width 56 height 13
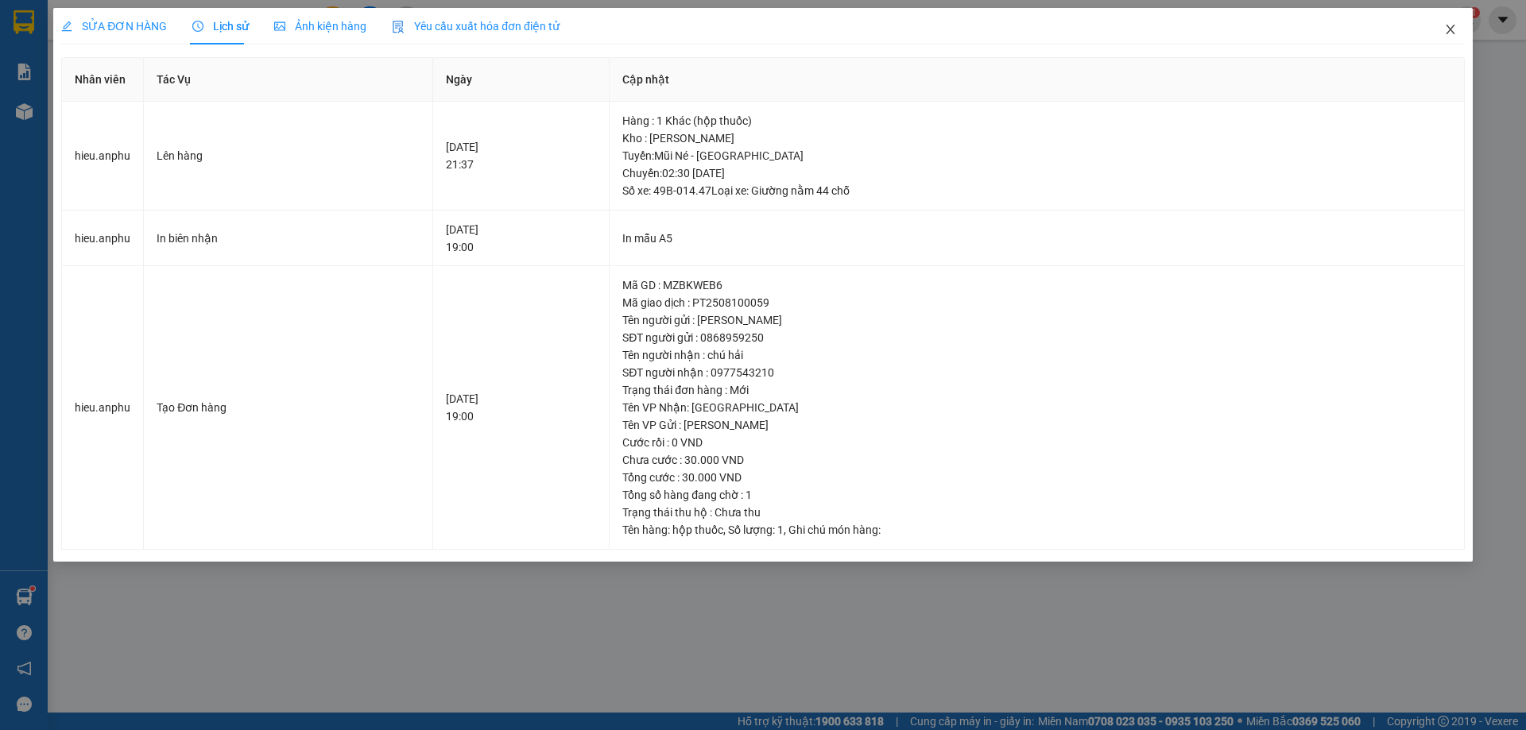
drag, startPoint x: 1455, startPoint y: 31, endPoint x: 932, endPoint y: 0, distance: 523.7
click at [1452, 30] on icon "close" at bounding box center [1450, 29] width 13 height 13
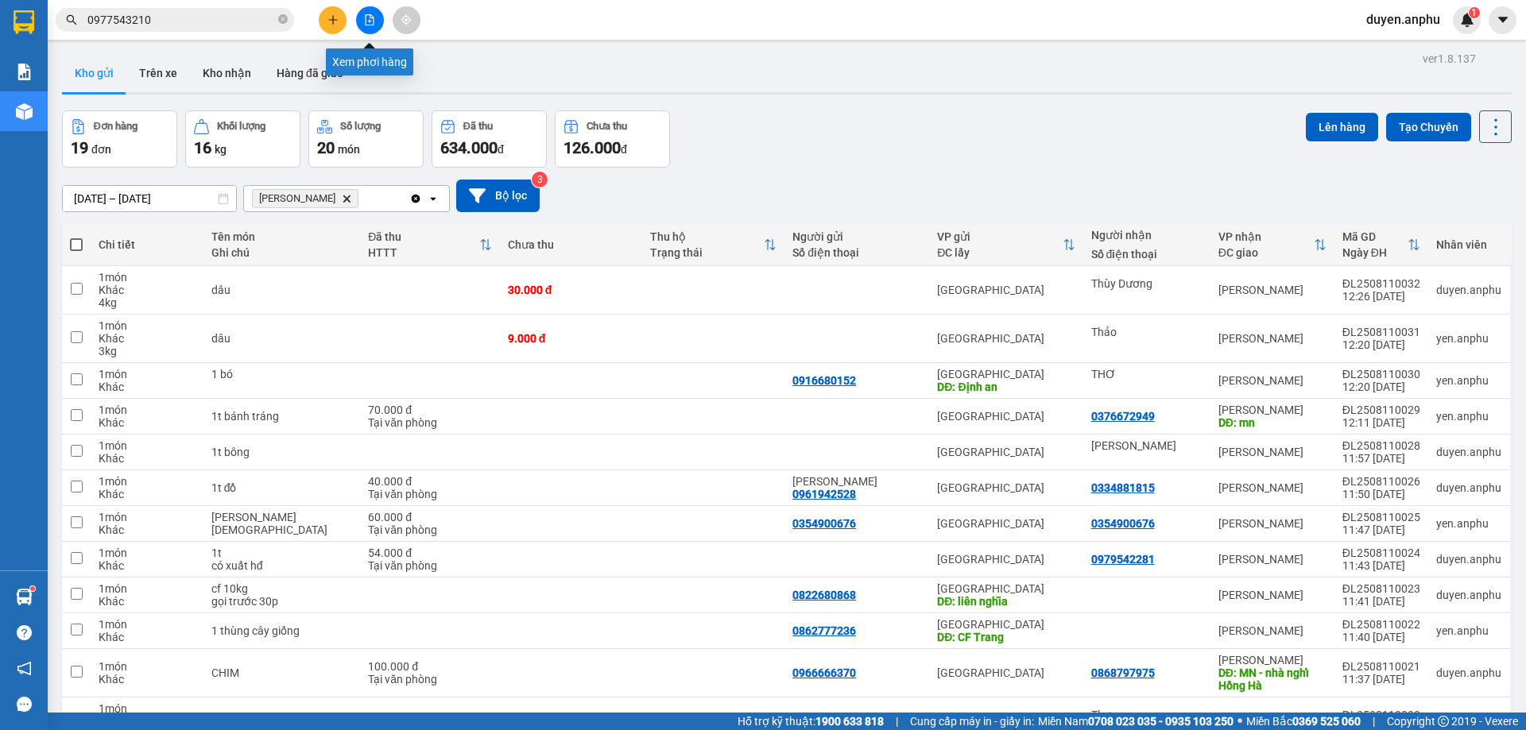
click at [361, 26] on button at bounding box center [370, 20] width 28 height 28
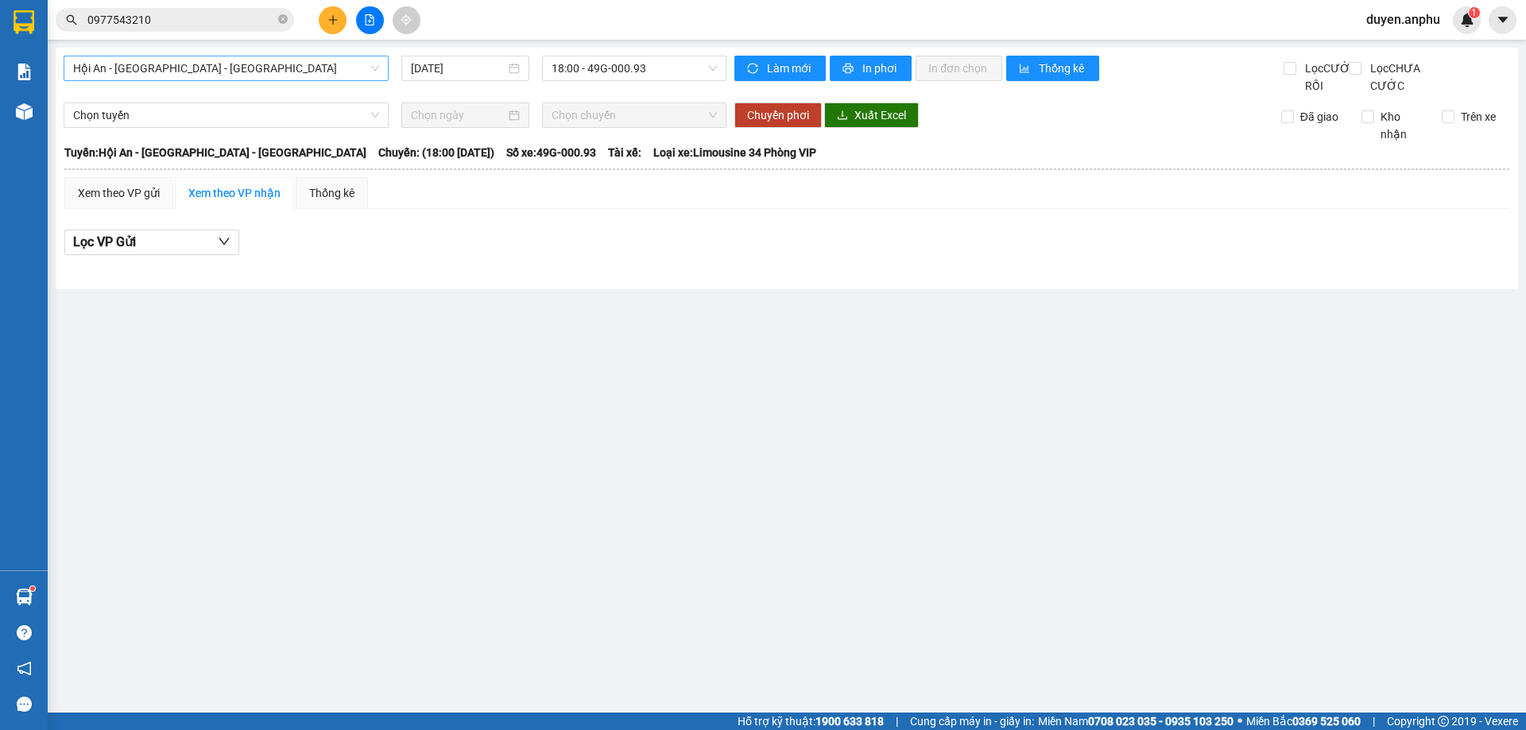
click at [219, 58] on span "Hội An - [GEOGRAPHIC_DATA] - [GEOGRAPHIC_DATA]" at bounding box center [226, 68] width 306 height 24
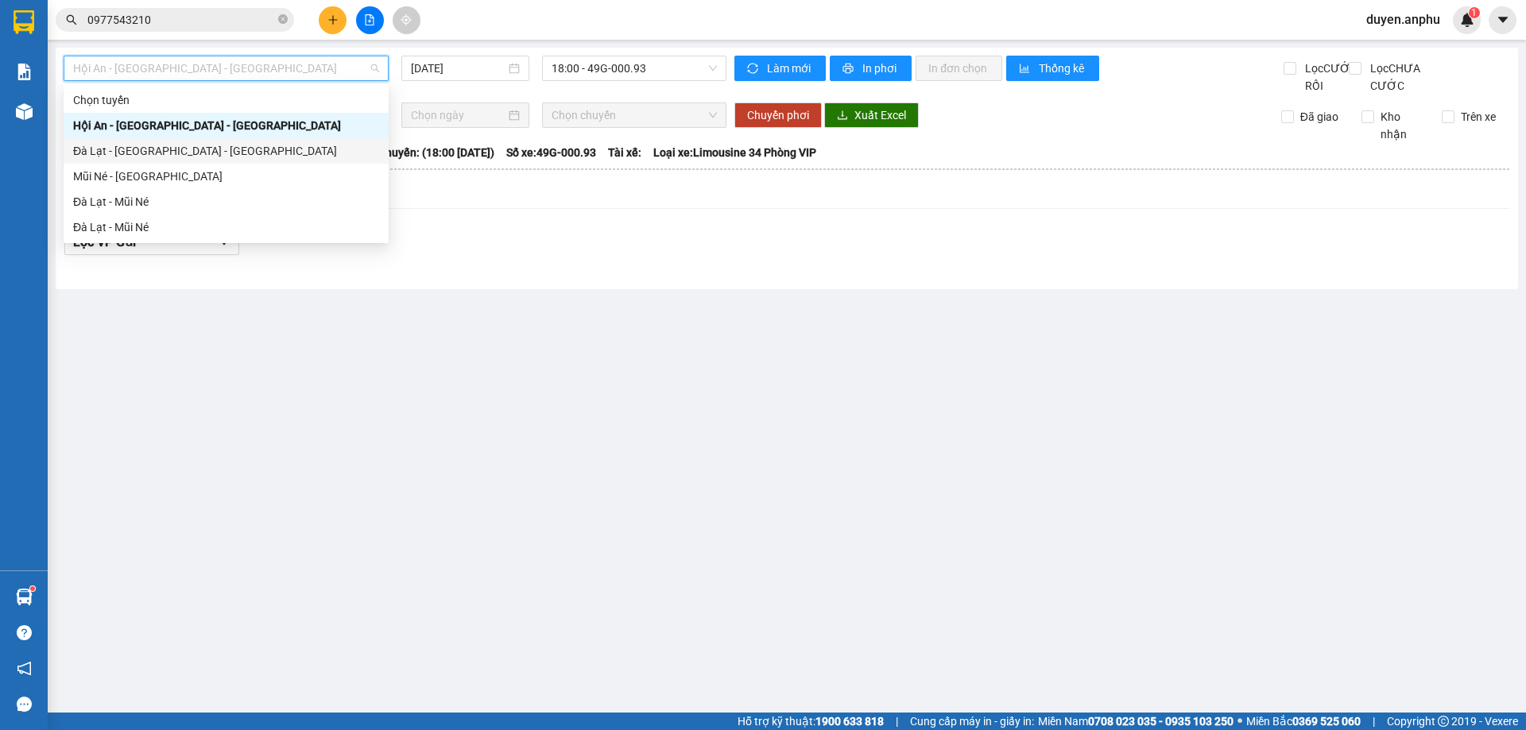
click at [127, 161] on div "Đà Lạt - [GEOGRAPHIC_DATA] - [GEOGRAPHIC_DATA]" at bounding box center [226, 150] width 325 height 25
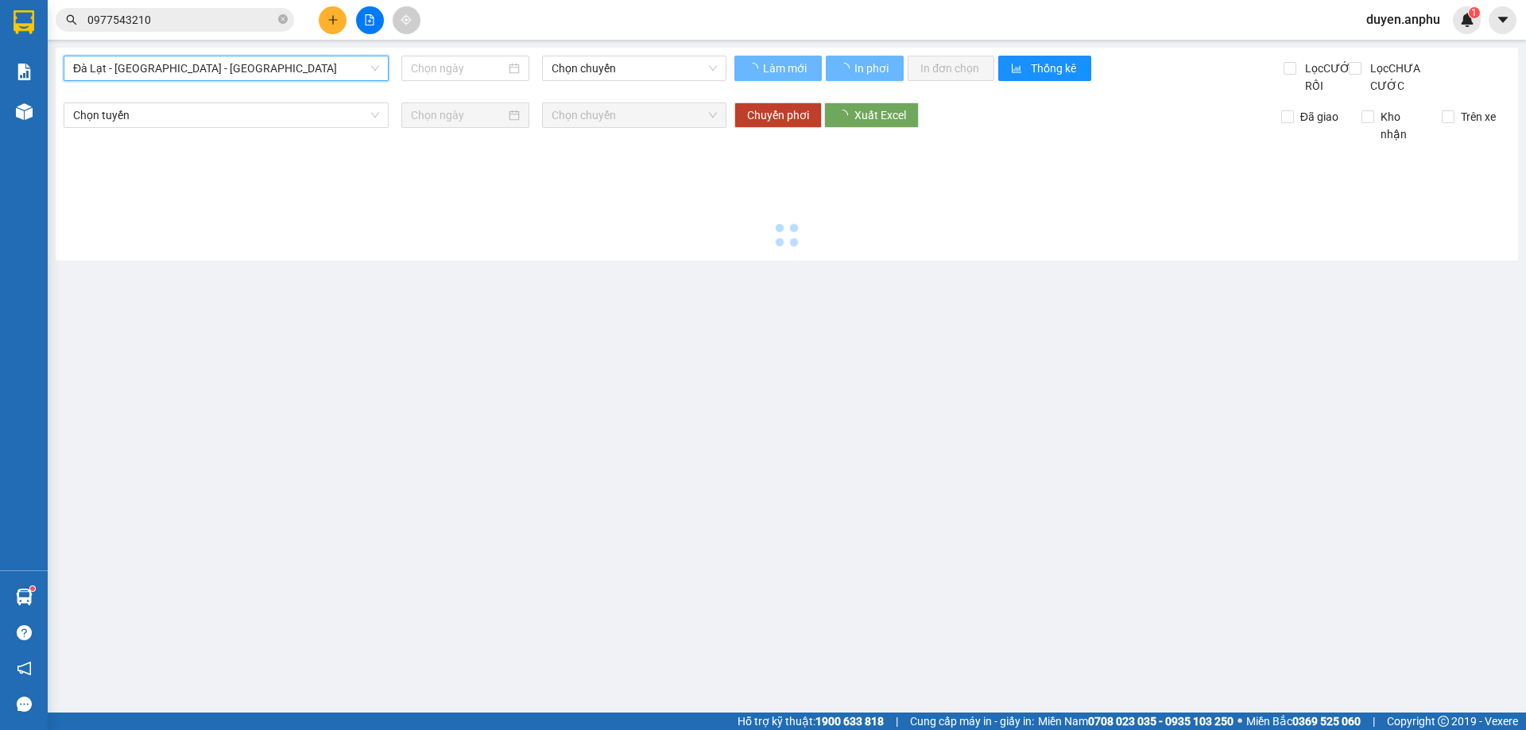
type input "[DATE]"
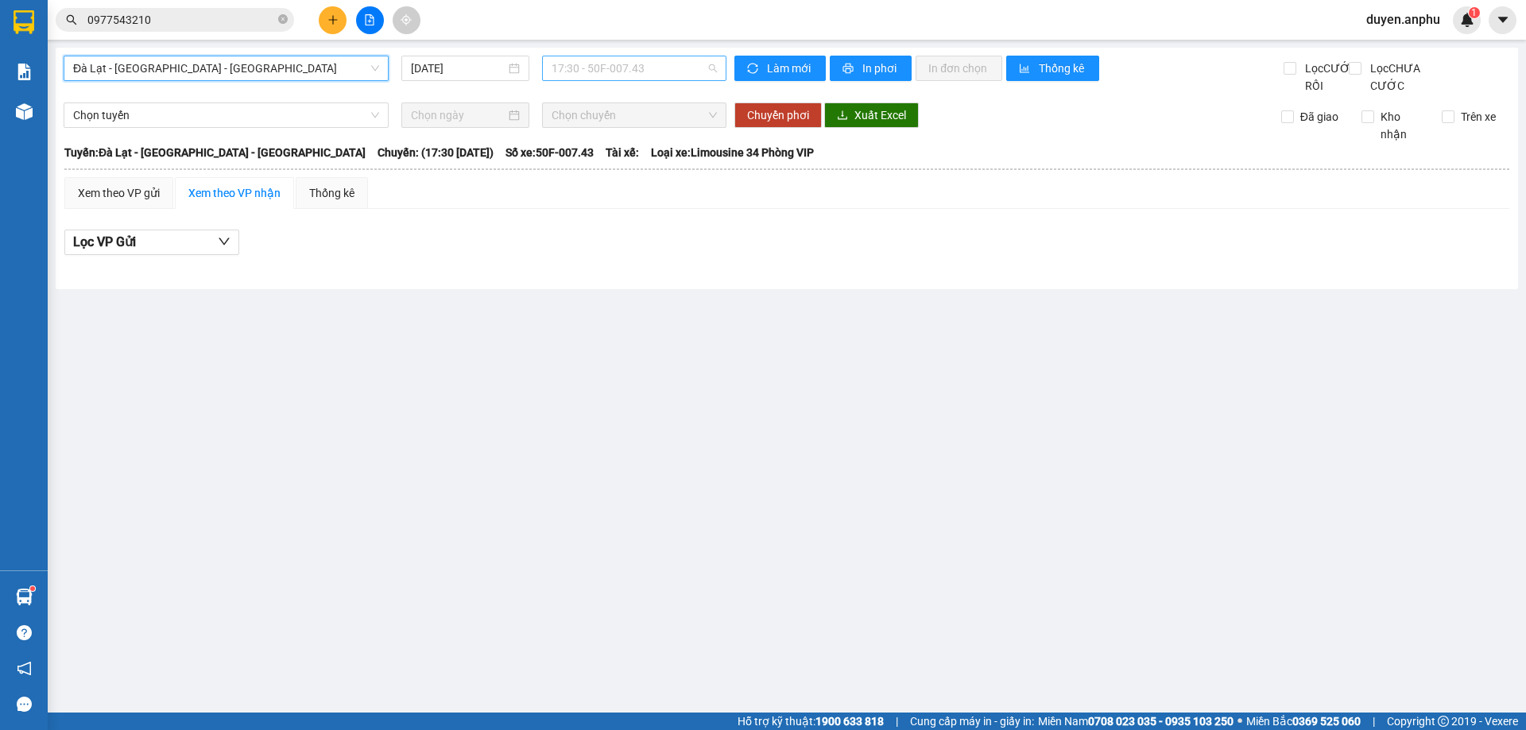
click at [586, 73] on span "17:30 - 50F-007.43" at bounding box center [633, 68] width 165 height 24
drag, startPoint x: 172, startPoint y: 65, endPoint x: 153, endPoint y: 174, distance: 110.7
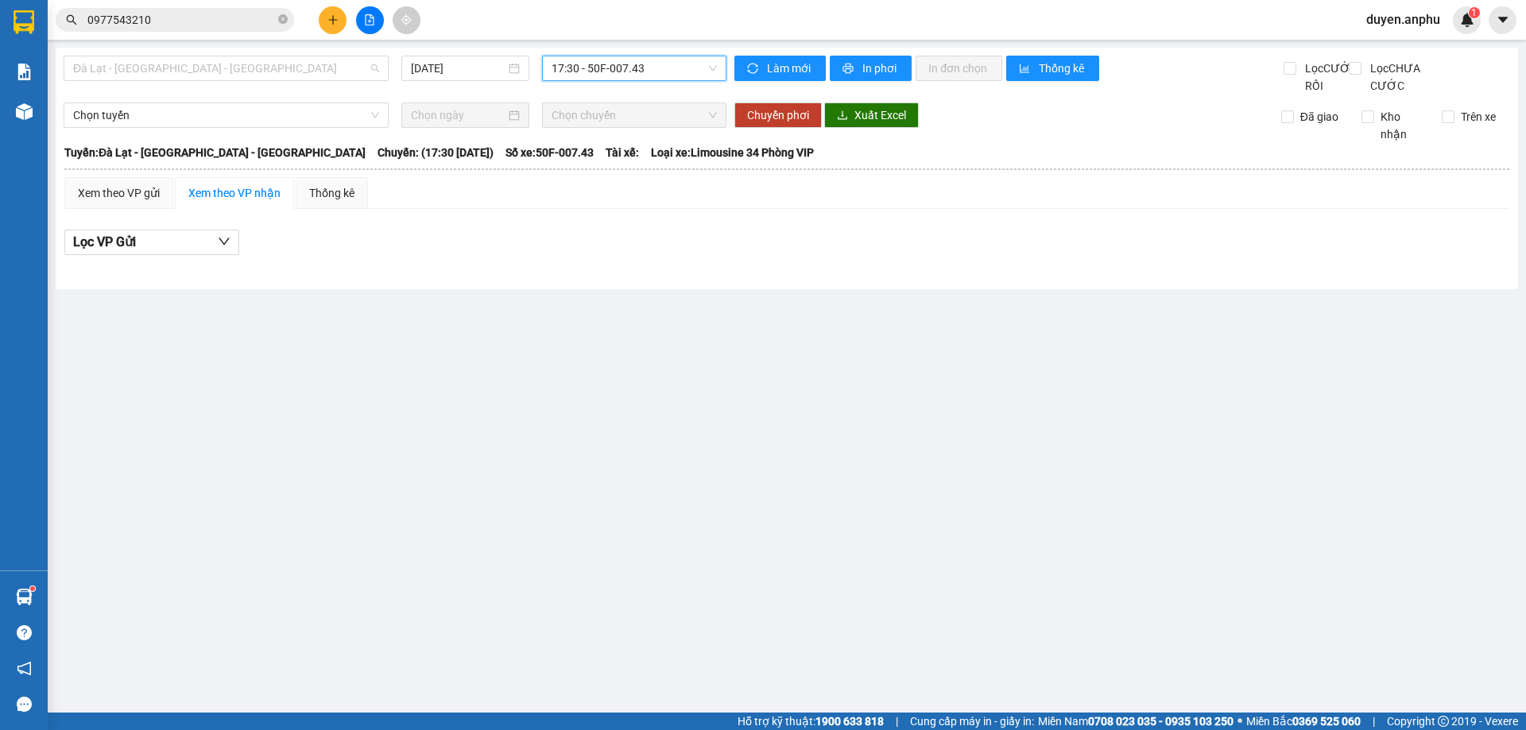
click at [172, 68] on span "Đà Lạt - [GEOGRAPHIC_DATA] - [GEOGRAPHIC_DATA]" at bounding box center [226, 68] width 306 height 24
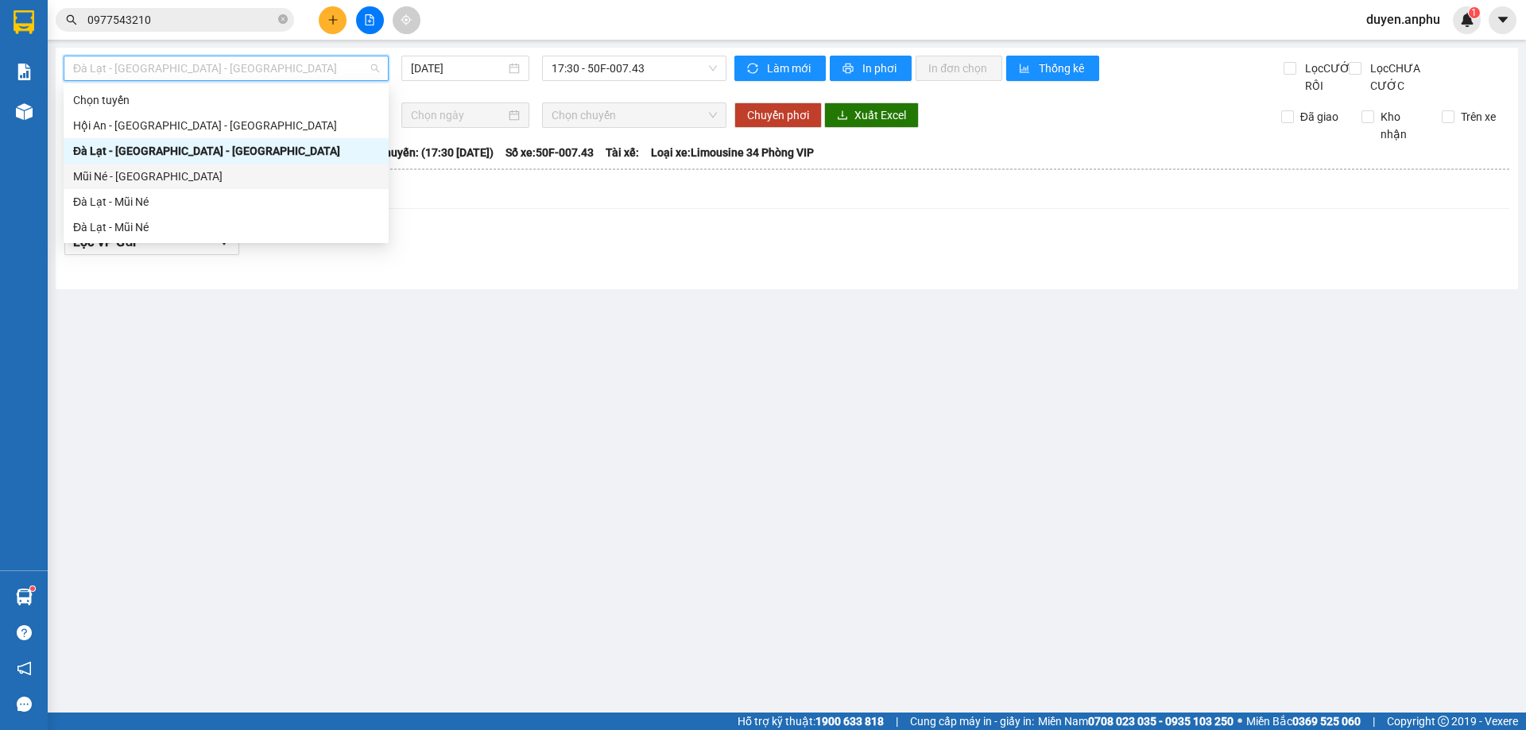
click at [141, 178] on div "Mũi Né - [GEOGRAPHIC_DATA]" at bounding box center [226, 176] width 306 height 17
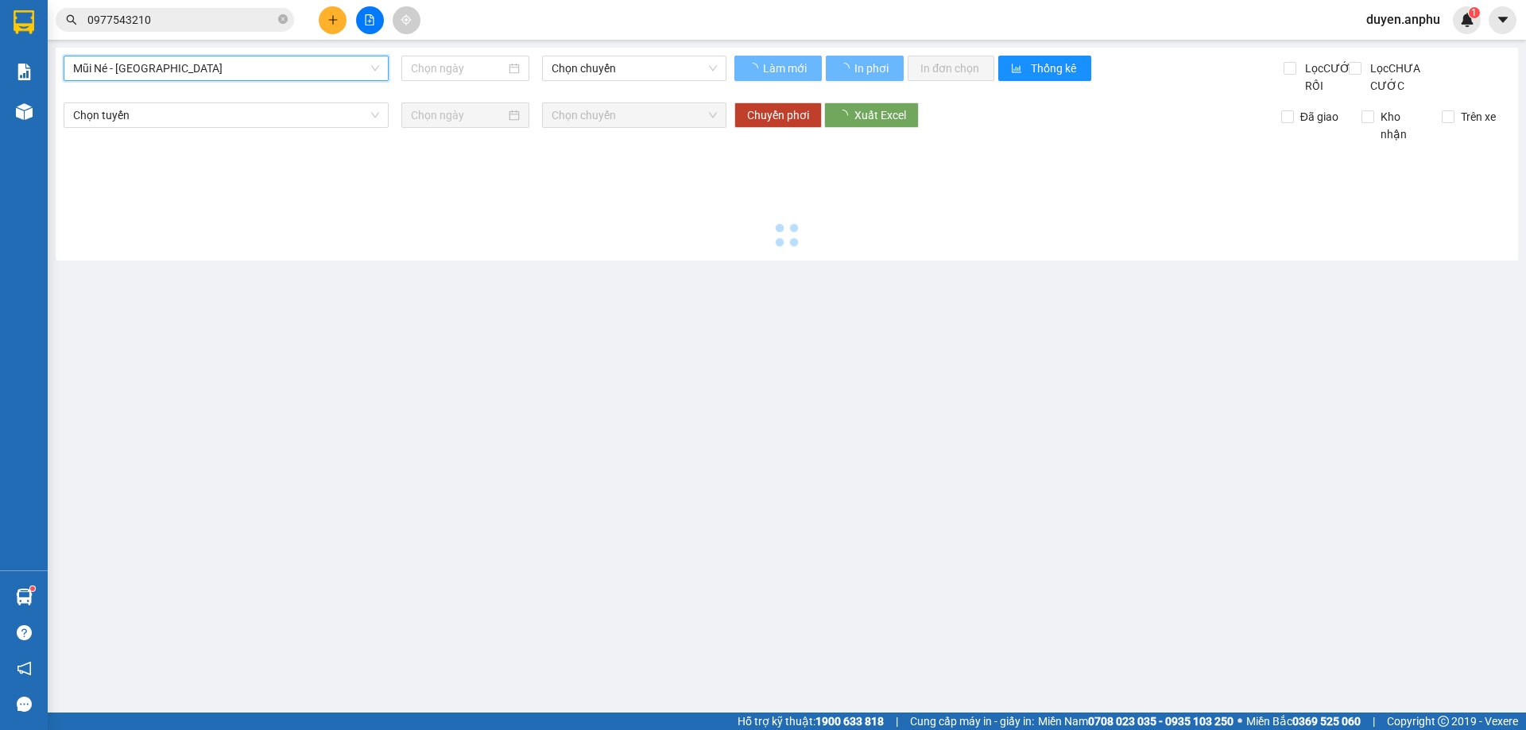
type input "[DATE]"
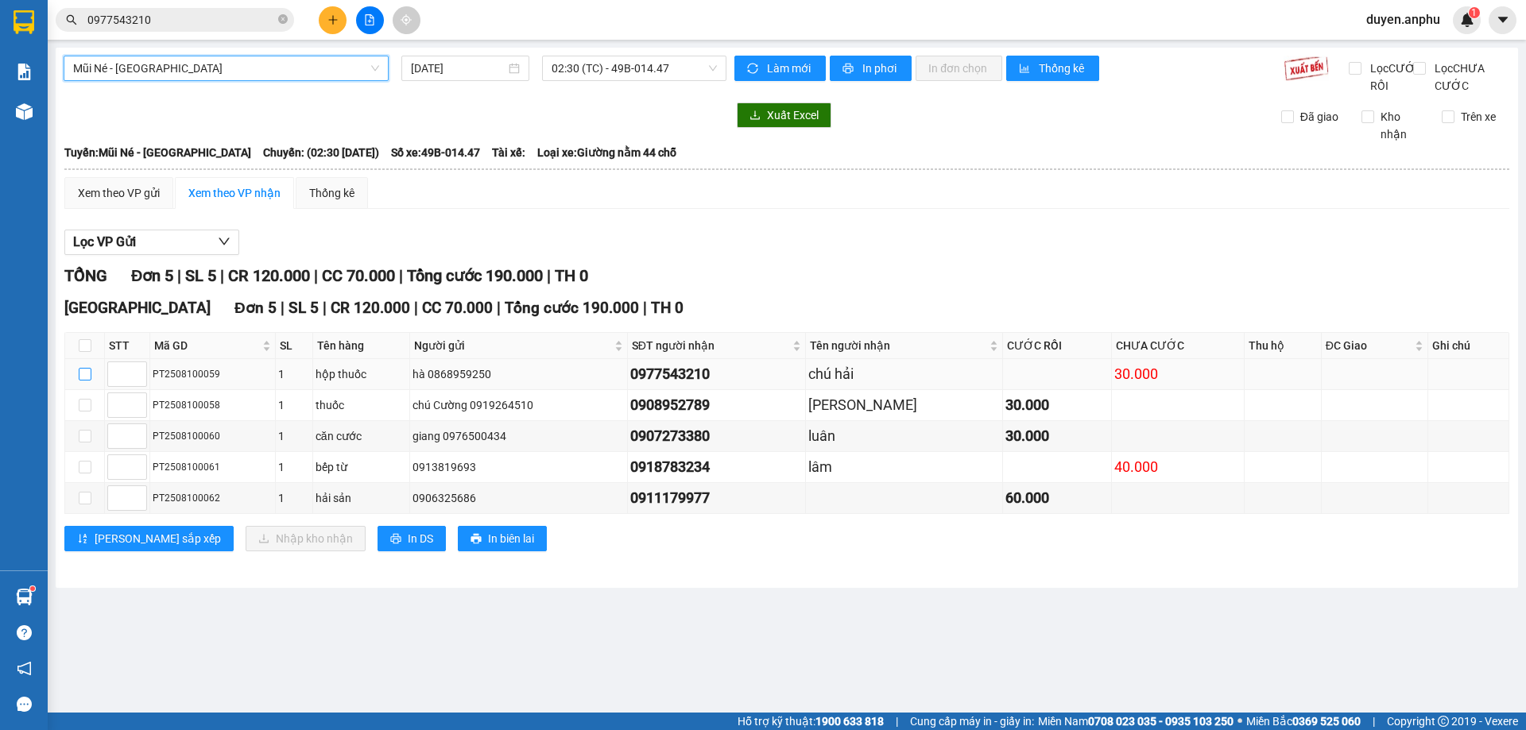
click at [87, 381] on input "checkbox" at bounding box center [85, 374] width 13 height 13
checkbox input "true"
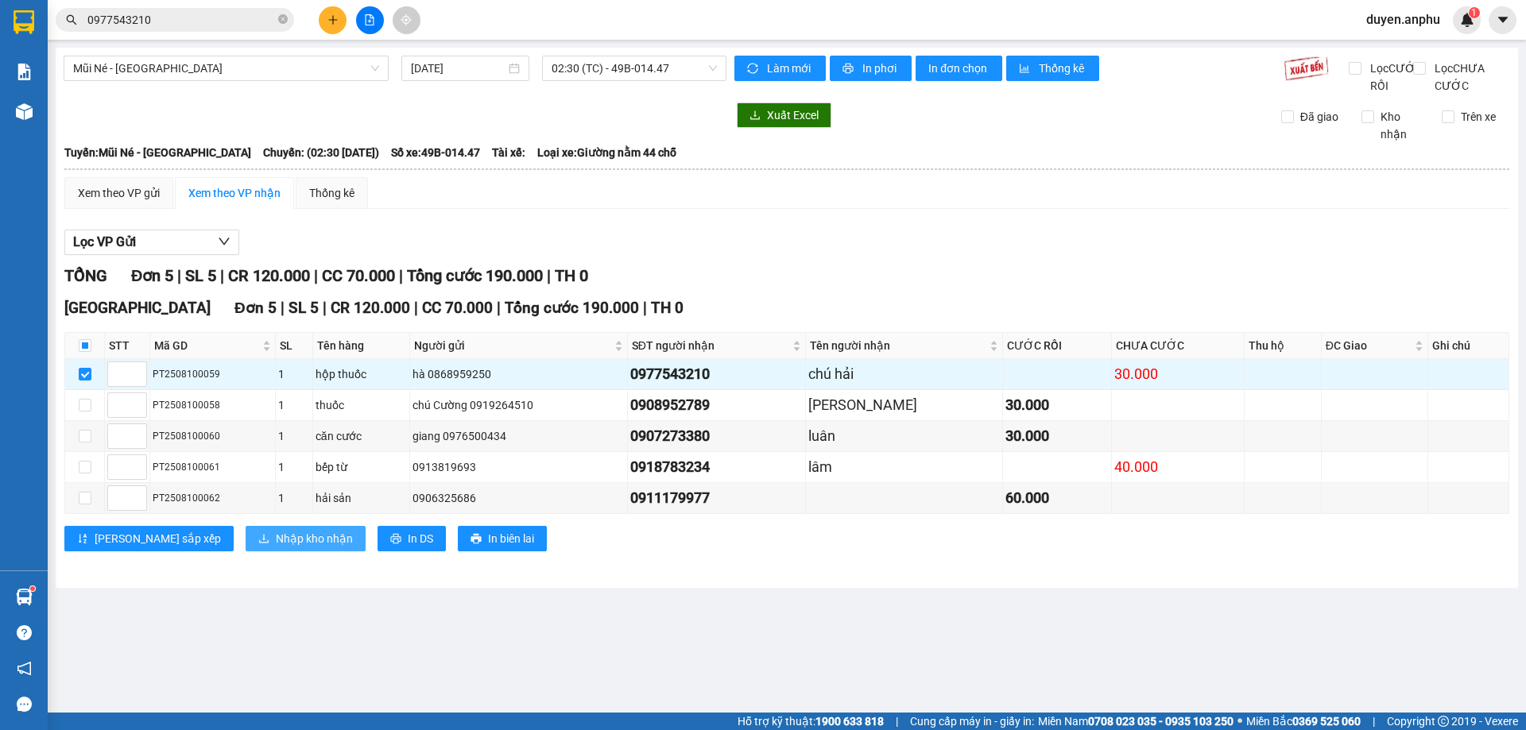
click at [276, 547] on span "Nhập kho nhận" at bounding box center [314, 538] width 77 height 17
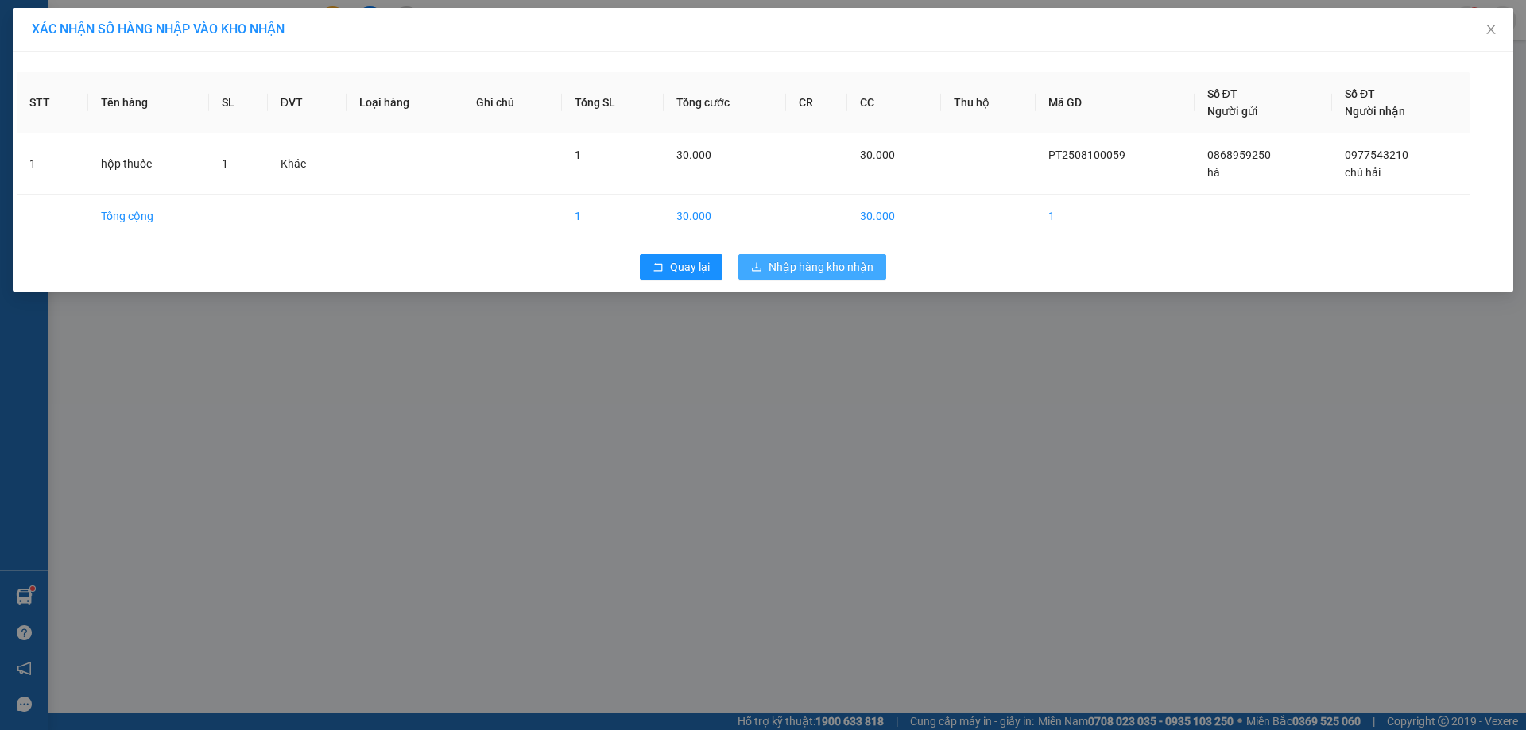
click at [822, 276] on button "Nhập hàng kho nhận" at bounding box center [812, 266] width 148 height 25
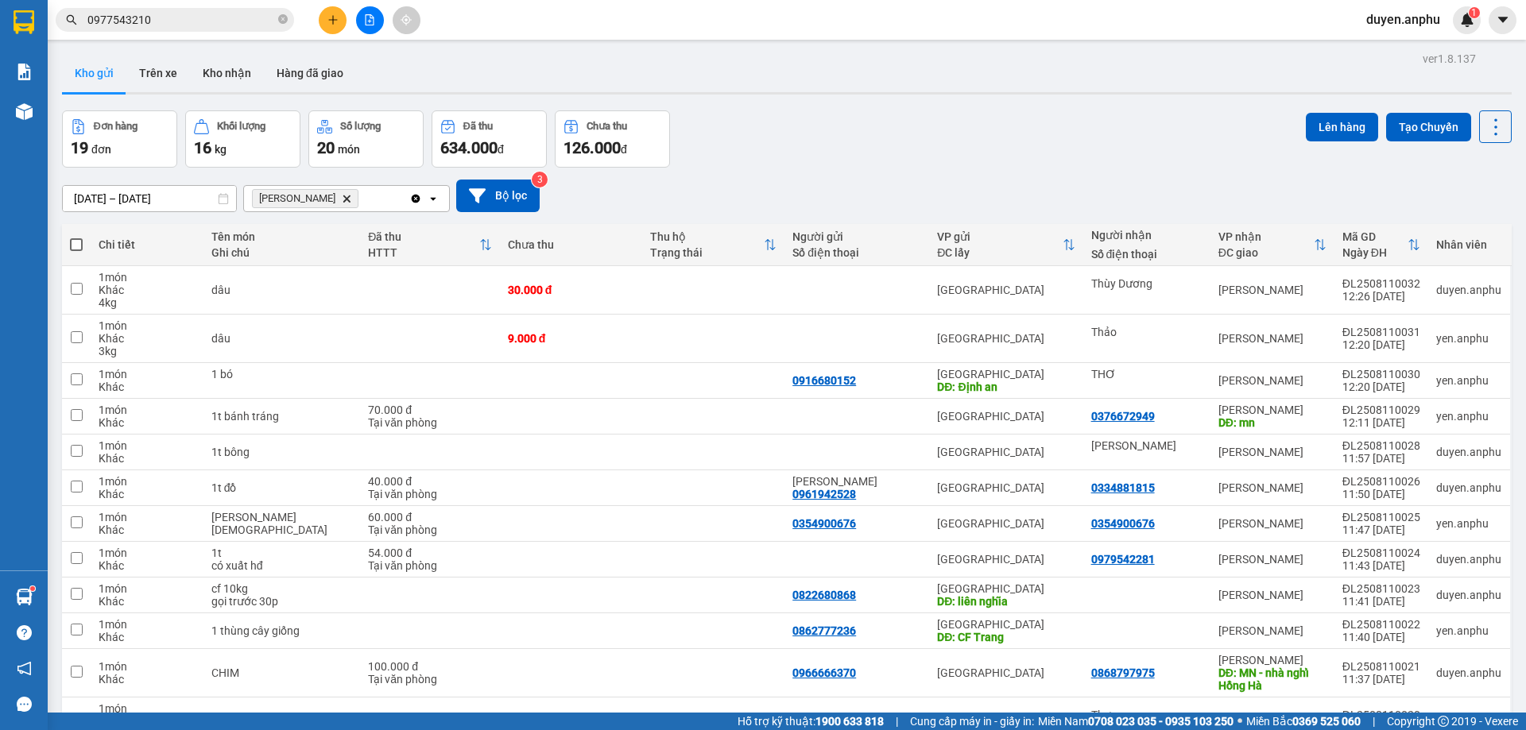
click at [330, 14] on button at bounding box center [333, 20] width 28 height 28
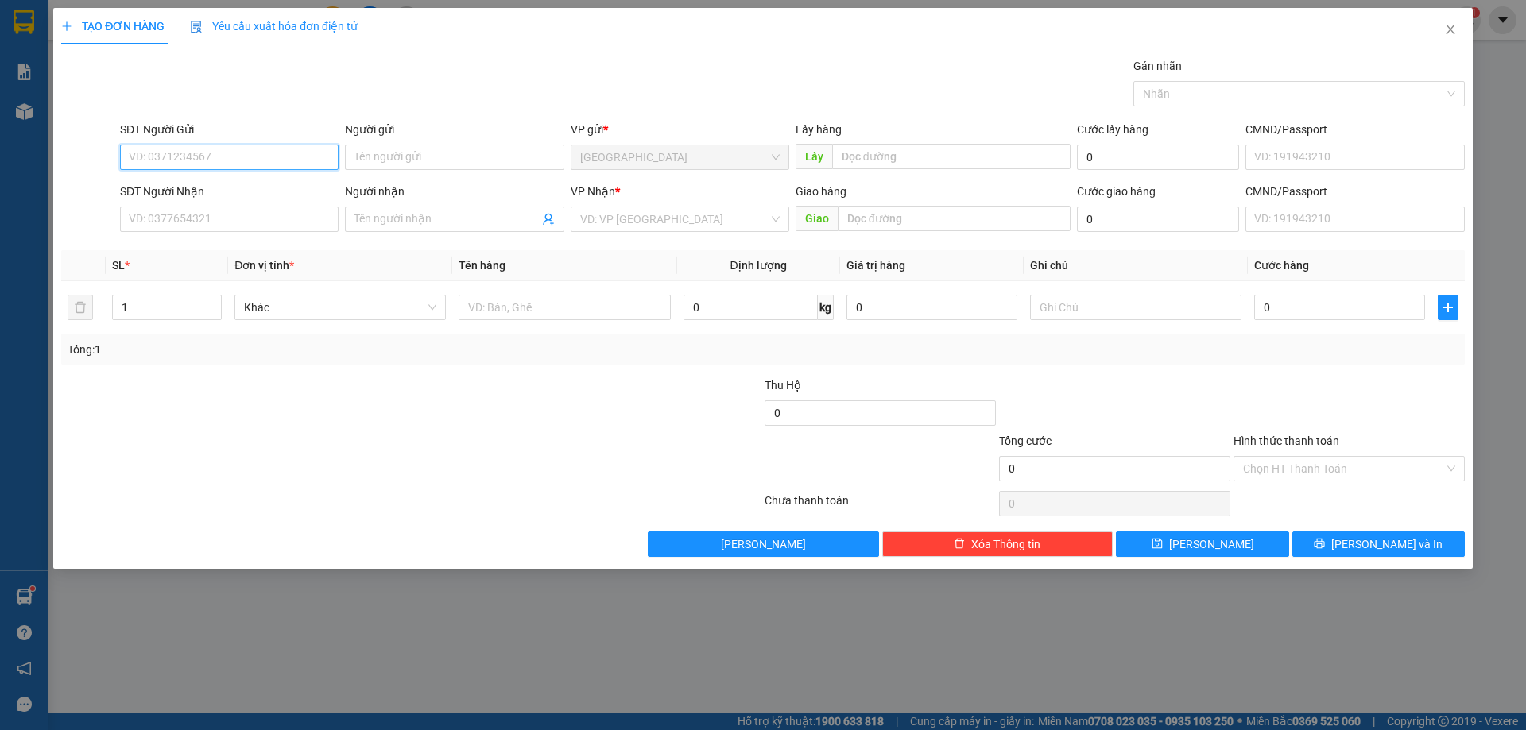
click at [263, 152] on input "SĐT Người Gửi" at bounding box center [229, 157] width 219 height 25
type input "0765727491"
click at [205, 177] on div "0765727491" at bounding box center [229, 188] width 219 height 25
type input "0799943542"
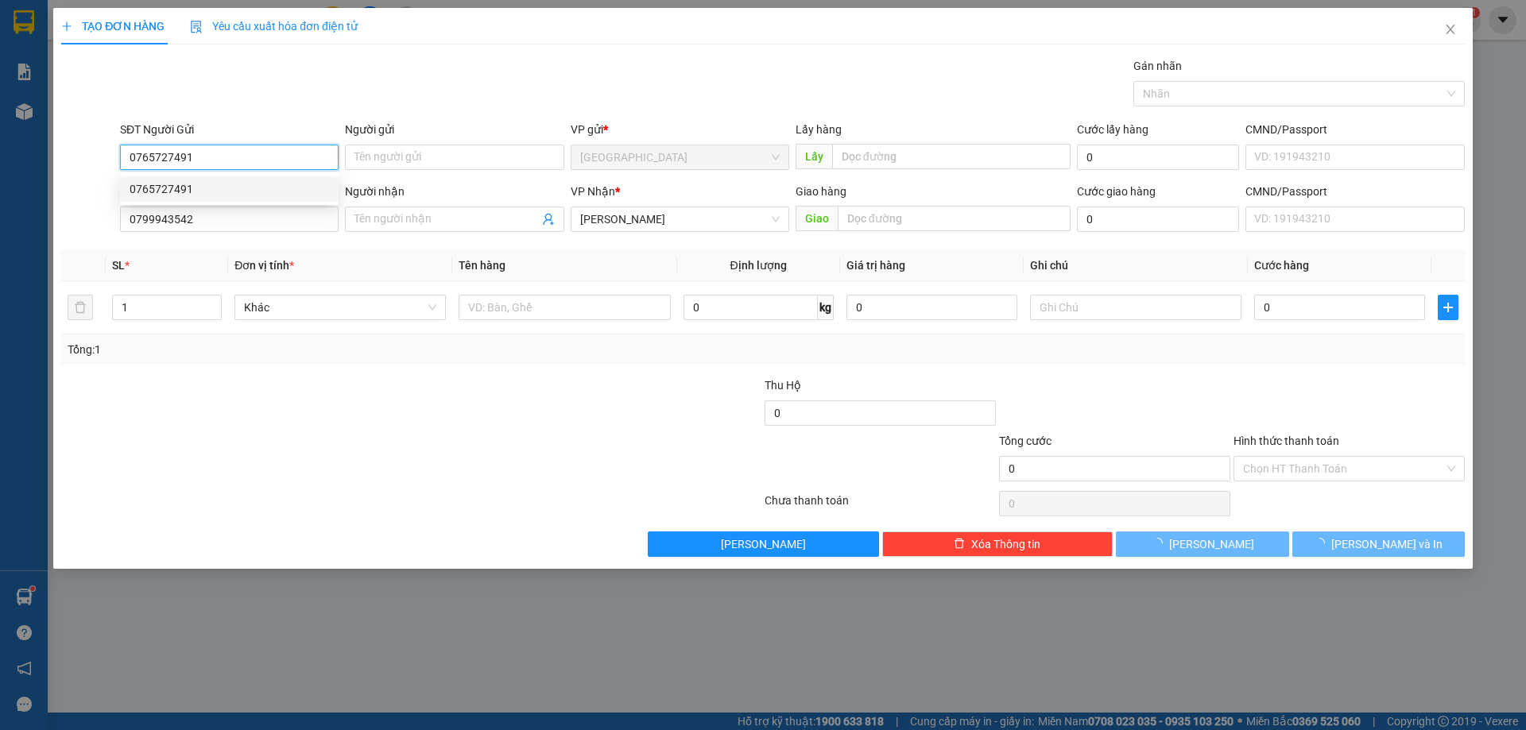
type input "100.000"
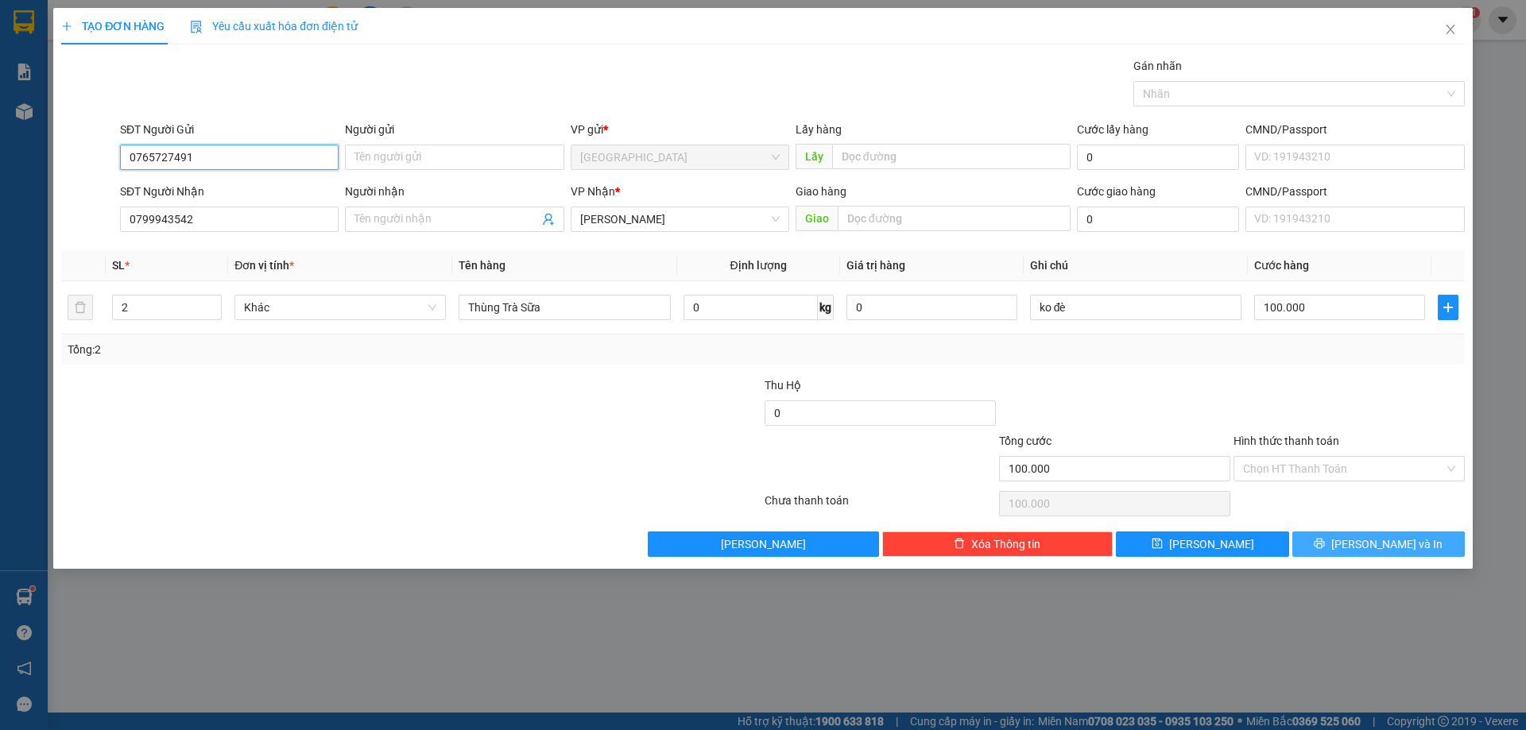
type input "0765727491"
click at [1344, 546] on button "[PERSON_NAME] và In" at bounding box center [1378, 544] width 172 height 25
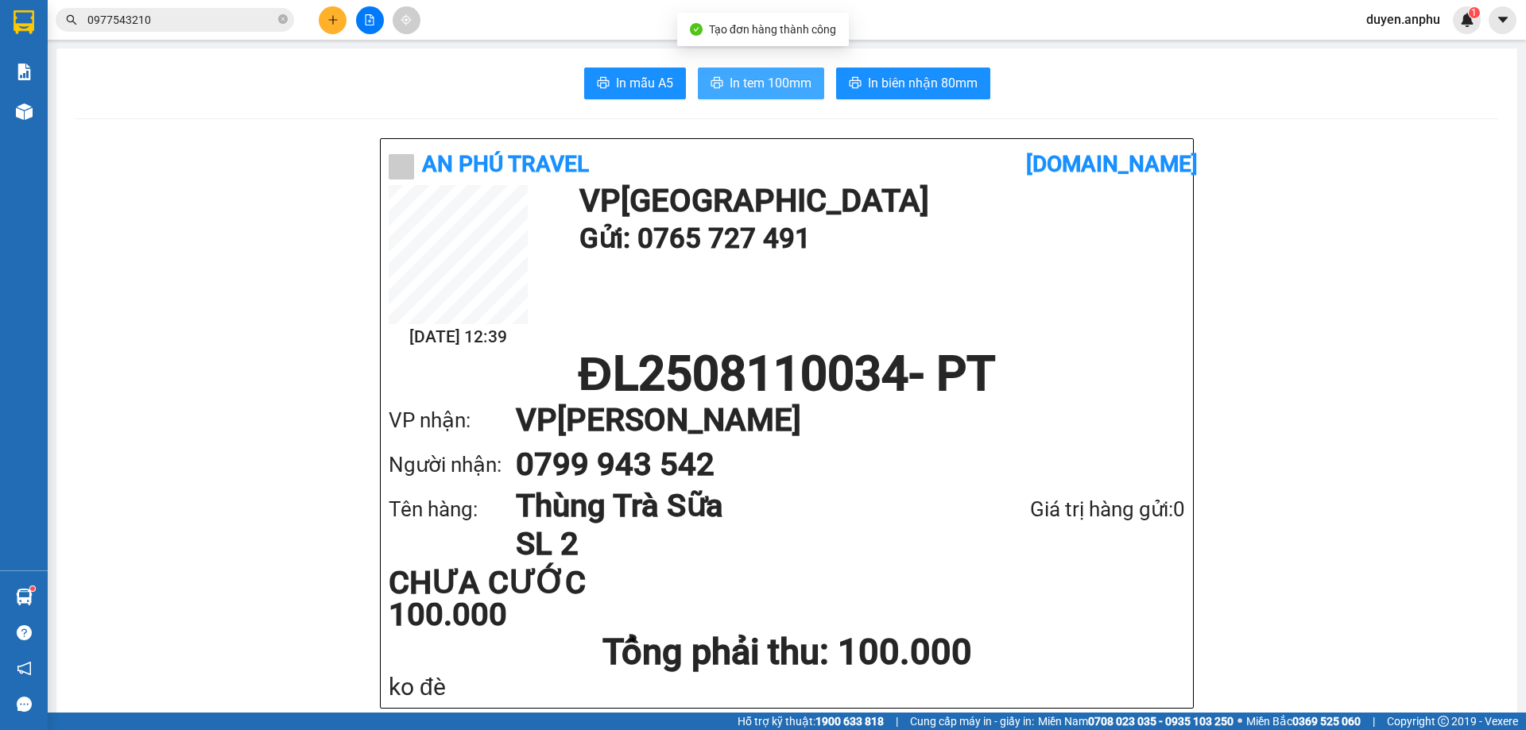
click at [710, 85] on icon "printer" at bounding box center [716, 82] width 13 height 13
click at [338, 27] on button at bounding box center [333, 20] width 28 height 28
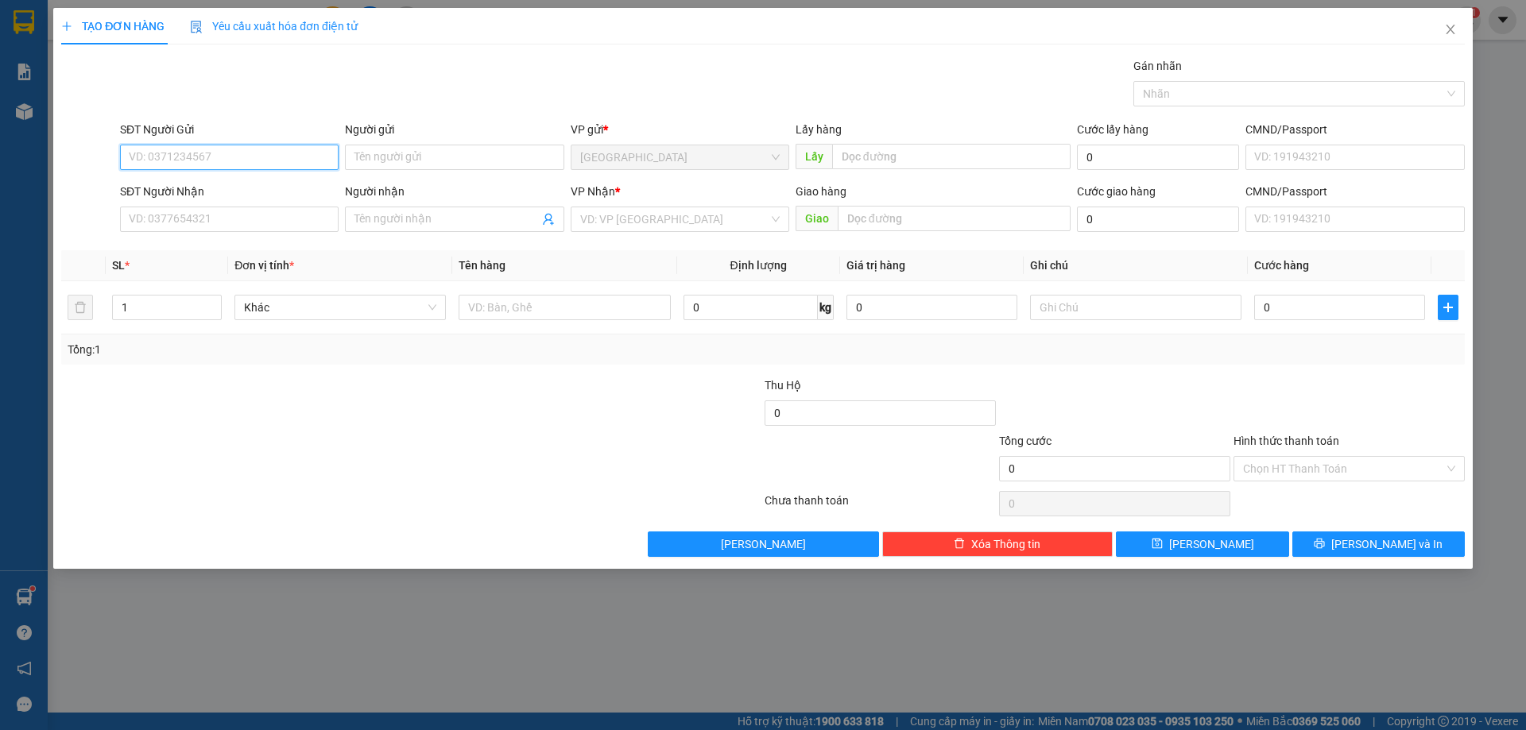
click at [243, 159] on input "SĐT Người Gửi" at bounding box center [229, 157] width 219 height 25
type input "0888989879"
click at [225, 188] on div "0888989879" at bounding box center [229, 188] width 199 height 17
type input "0397156734"
type input "HTTL"
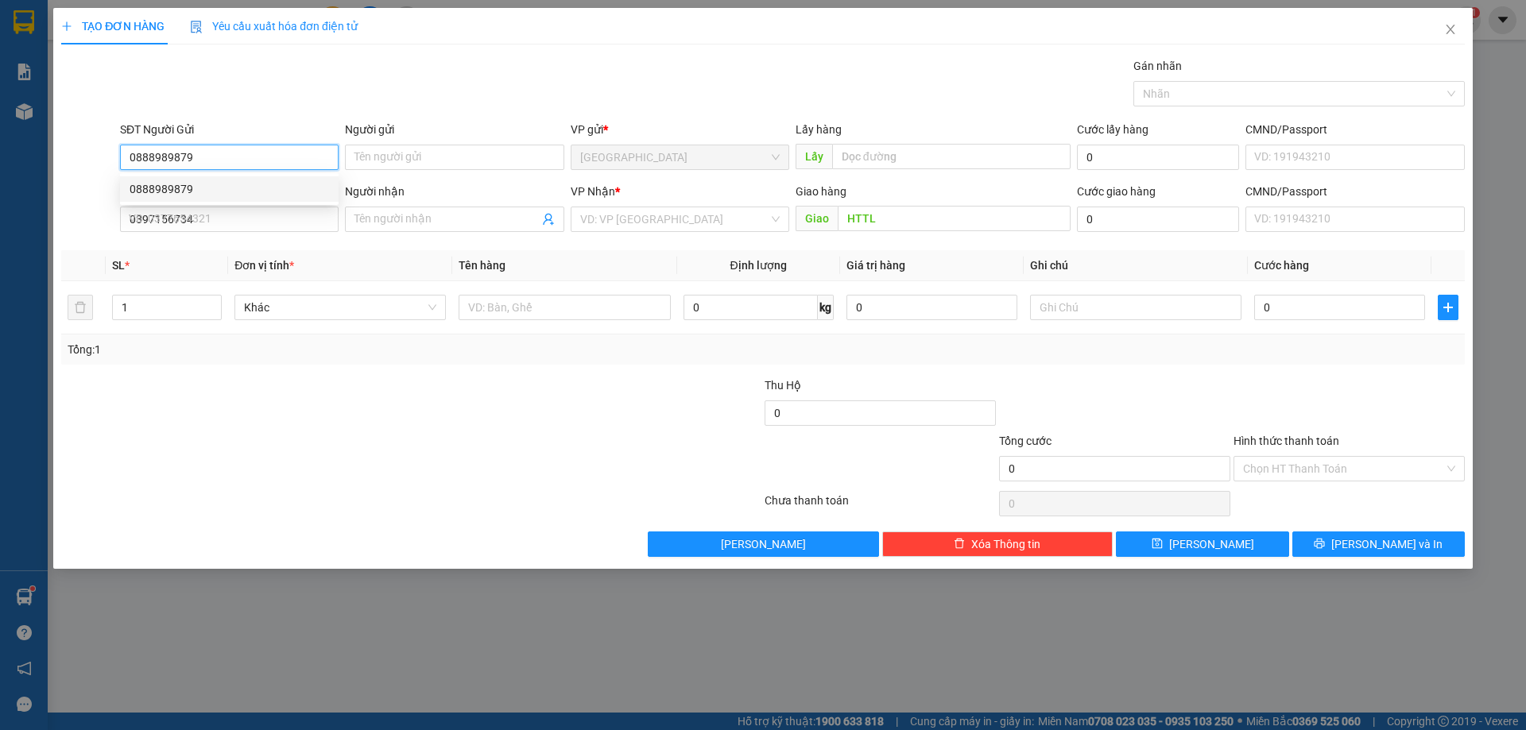
type input "40.000"
type input "0888989879"
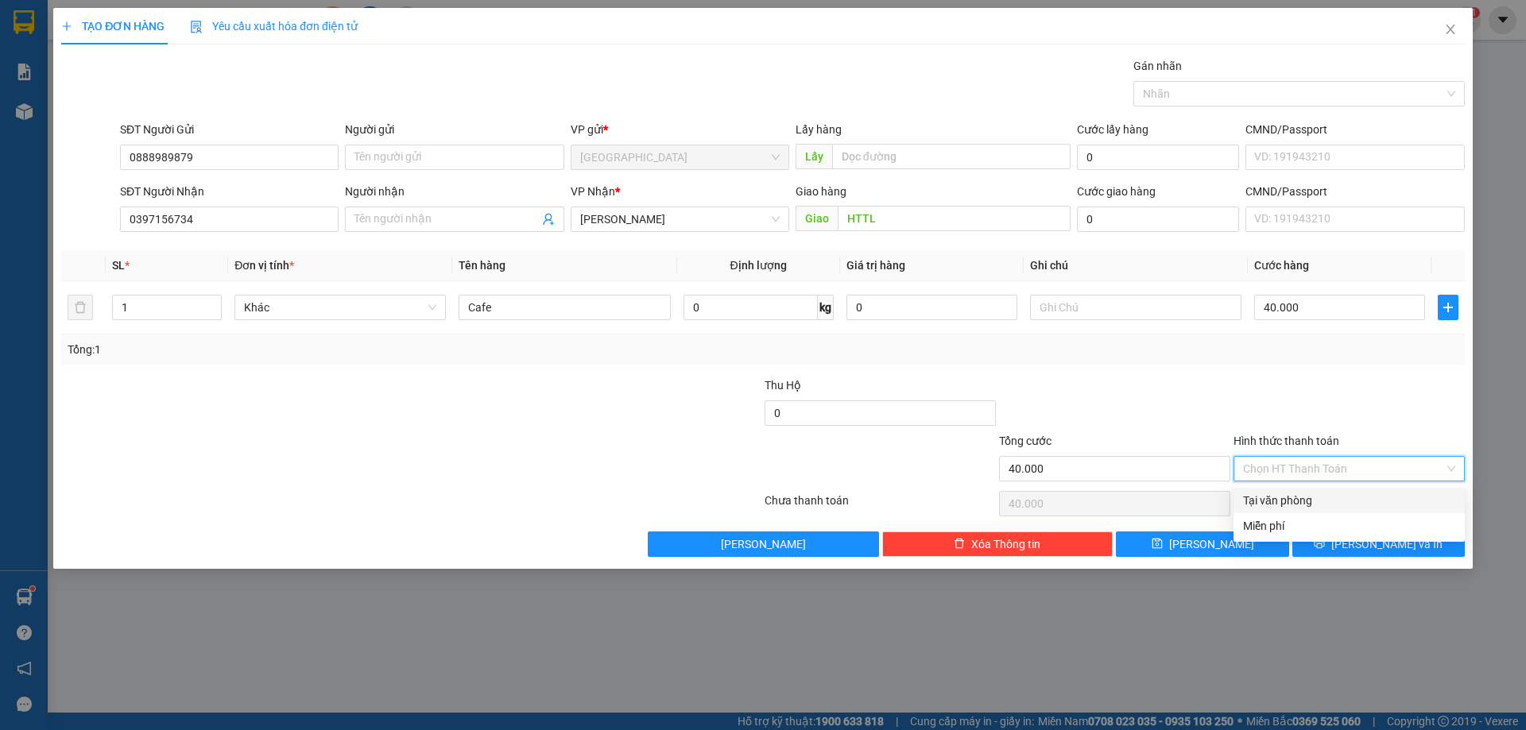
click at [1293, 465] on input "Hình thức thanh toán" at bounding box center [1343, 469] width 201 height 24
click at [1287, 501] on div "Tại văn phòng" at bounding box center [1349, 500] width 212 height 17
type input "0"
click at [1325, 546] on icon "printer" at bounding box center [1318, 543] width 11 height 11
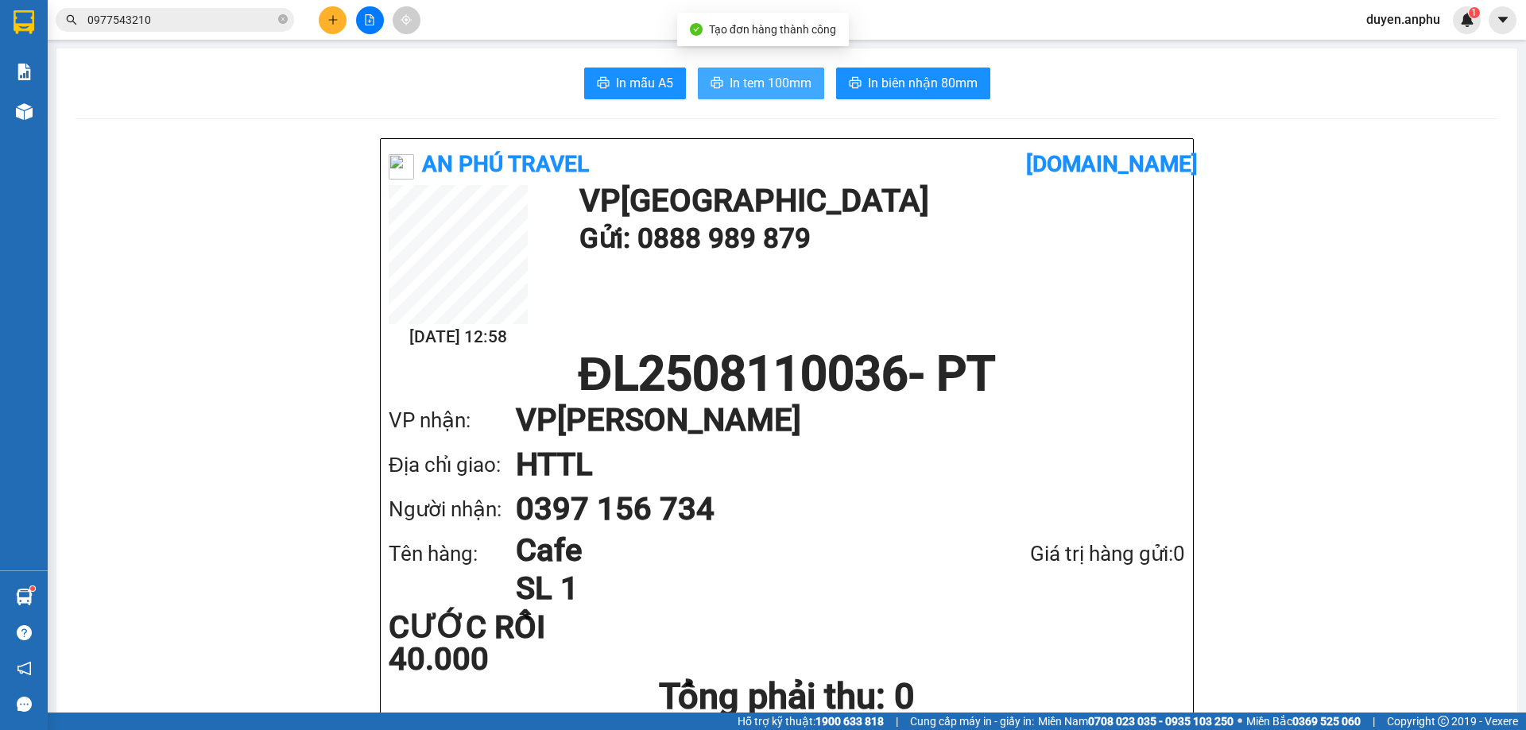
click at [766, 75] on span "In tem 100mm" at bounding box center [770, 83] width 82 height 20
click at [331, 19] on button at bounding box center [333, 20] width 28 height 28
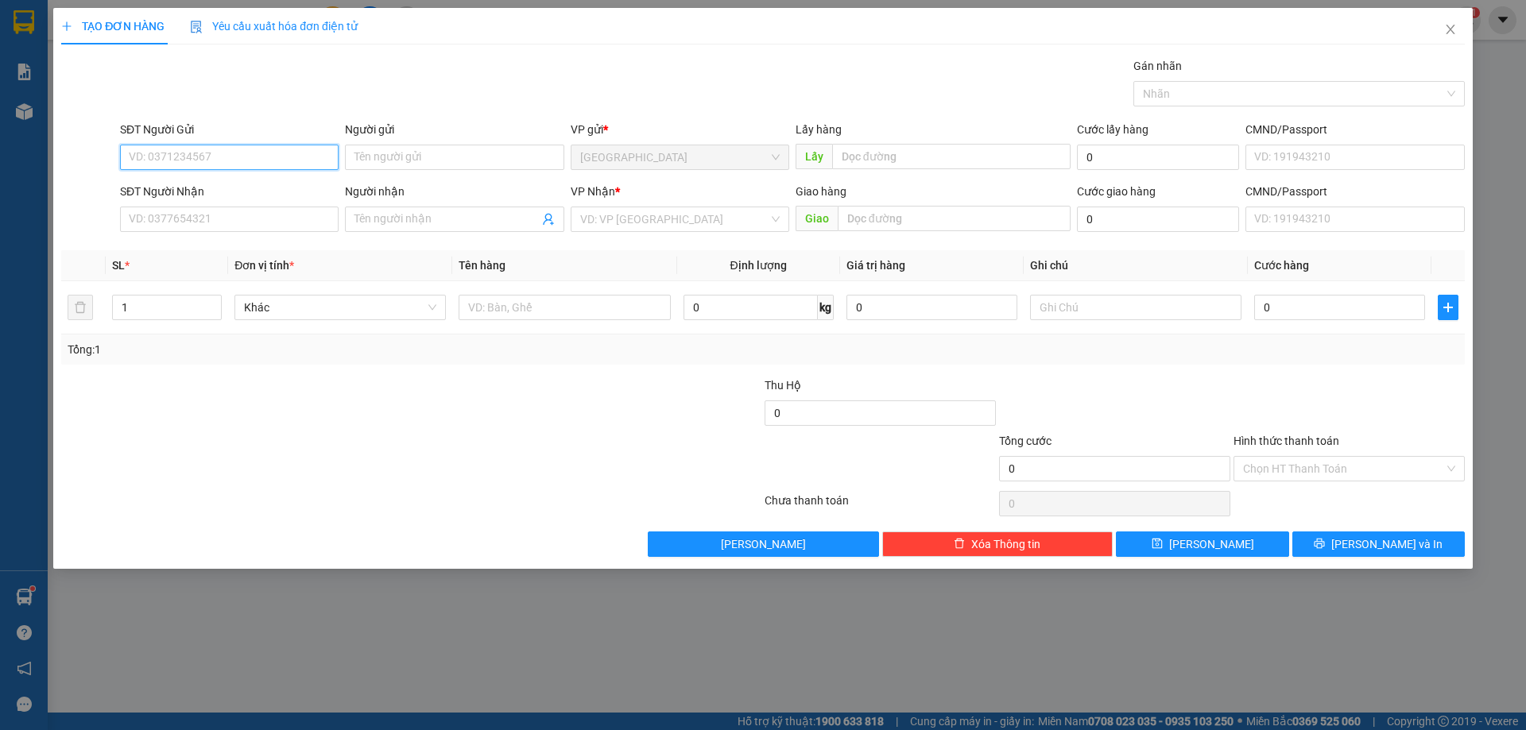
click at [213, 156] on input "SĐT Người Gửi" at bounding box center [229, 157] width 219 height 25
type input "0912046463"
click at [214, 151] on input "0912046463" at bounding box center [229, 157] width 219 height 25
drag, startPoint x: 214, startPoint y: 151, endPoint x: 0, endPoint y: 239, distance: 231.2
click at [0, 245] on div "TẠO ĐƠN HÀNG Yêu cầu xuất hóa đơn điện tử Transit Pickup Surcharge Ids Transit …" at bounding box center [763, 365] width 1526 height 730
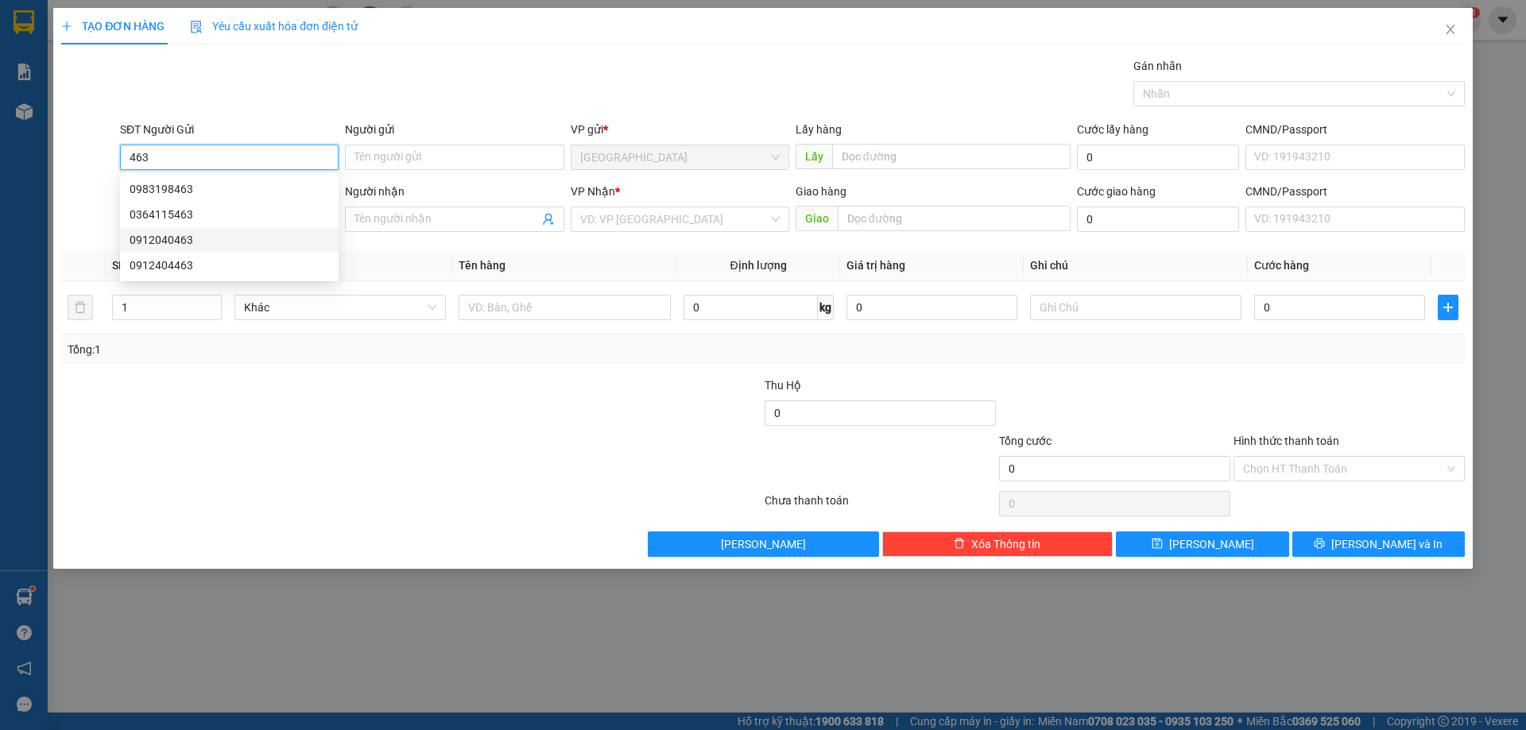
click at [164, 242] on div "0912040463" at bounding box center [229, 239] width 199 height 17
type input "0912040463"
type input "0919131317"
type input "hoa"
type input "200.000"
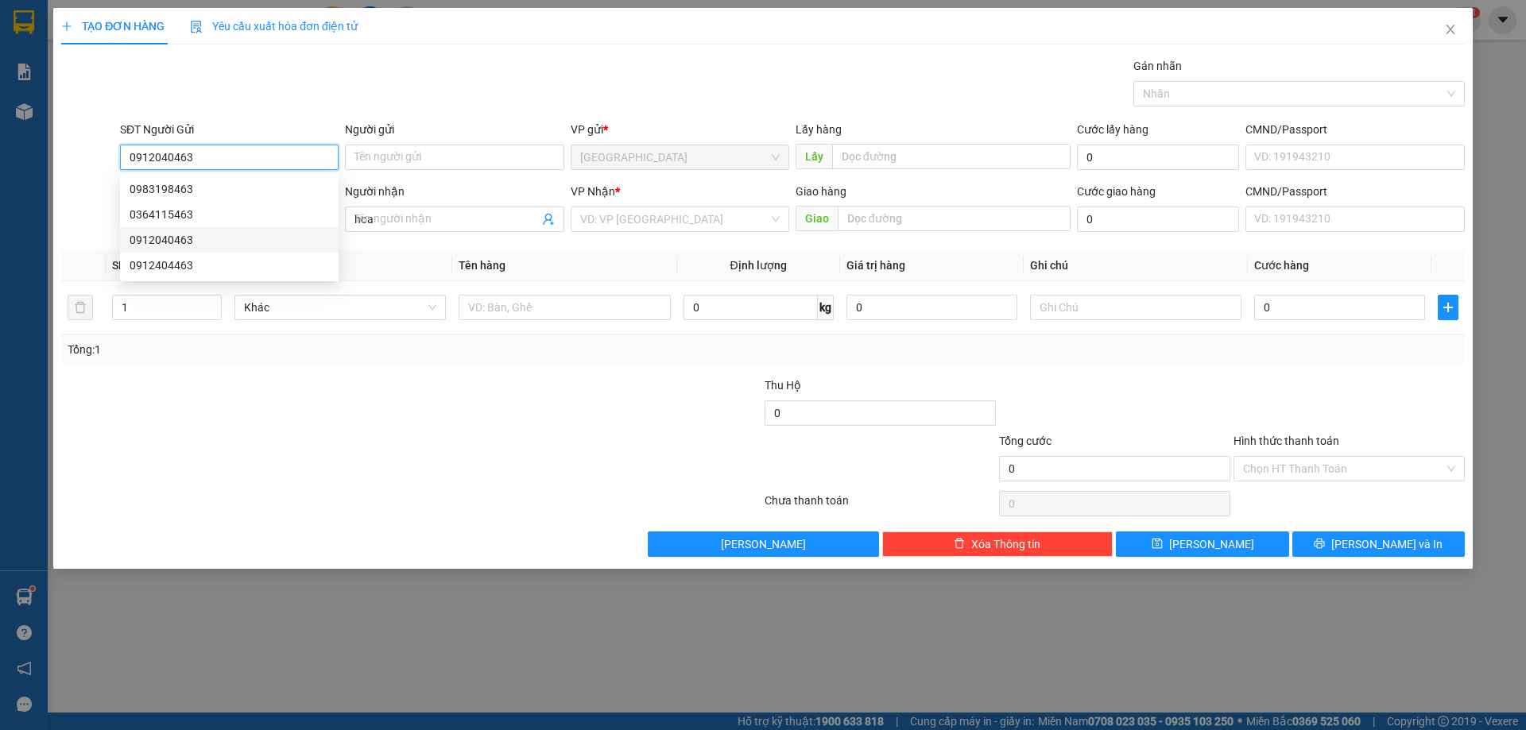
type input "200.000"
type input "0912040463"
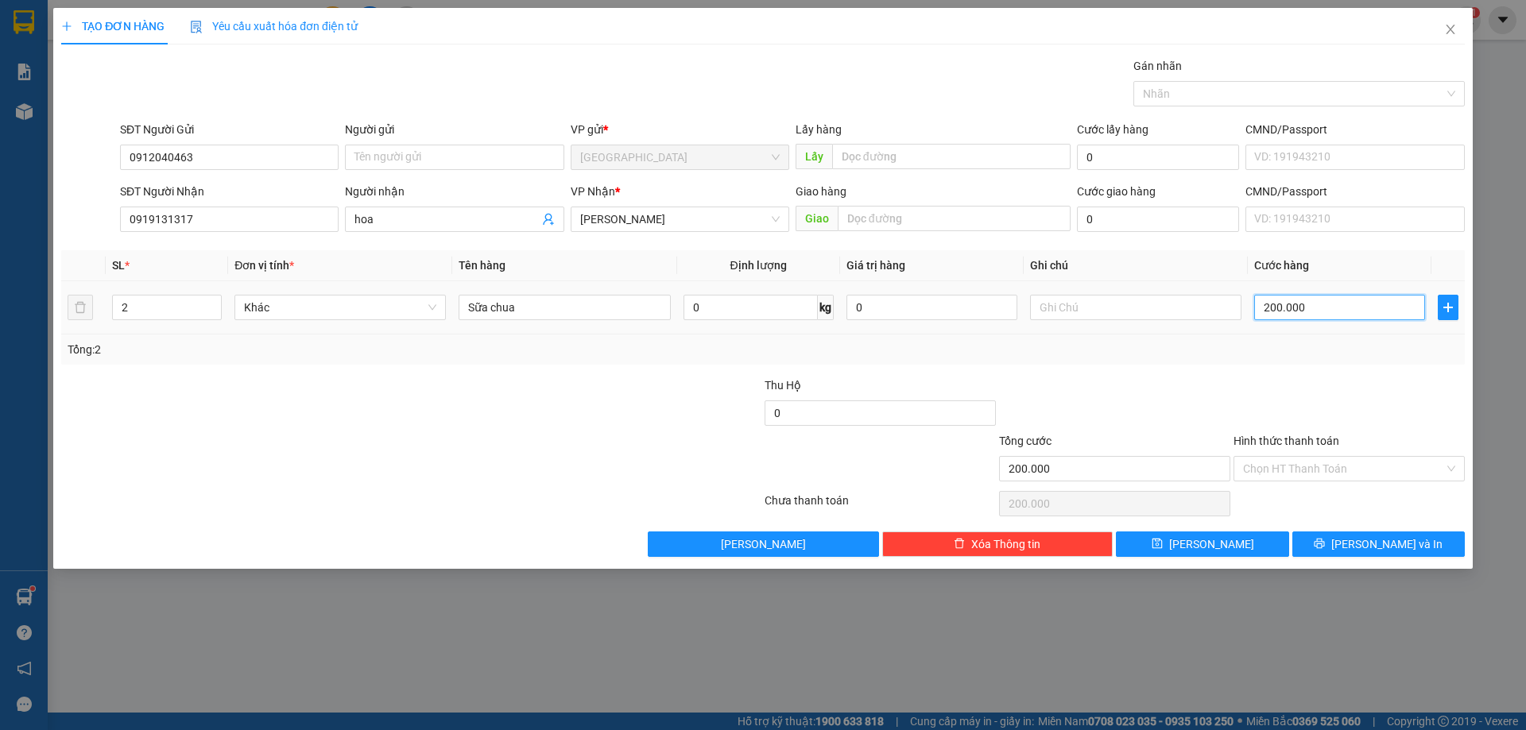
click at [1326, 313] on input "200.000" at bounding box center [1339, 307] width 171 height 25
type input "7"
type input "70"
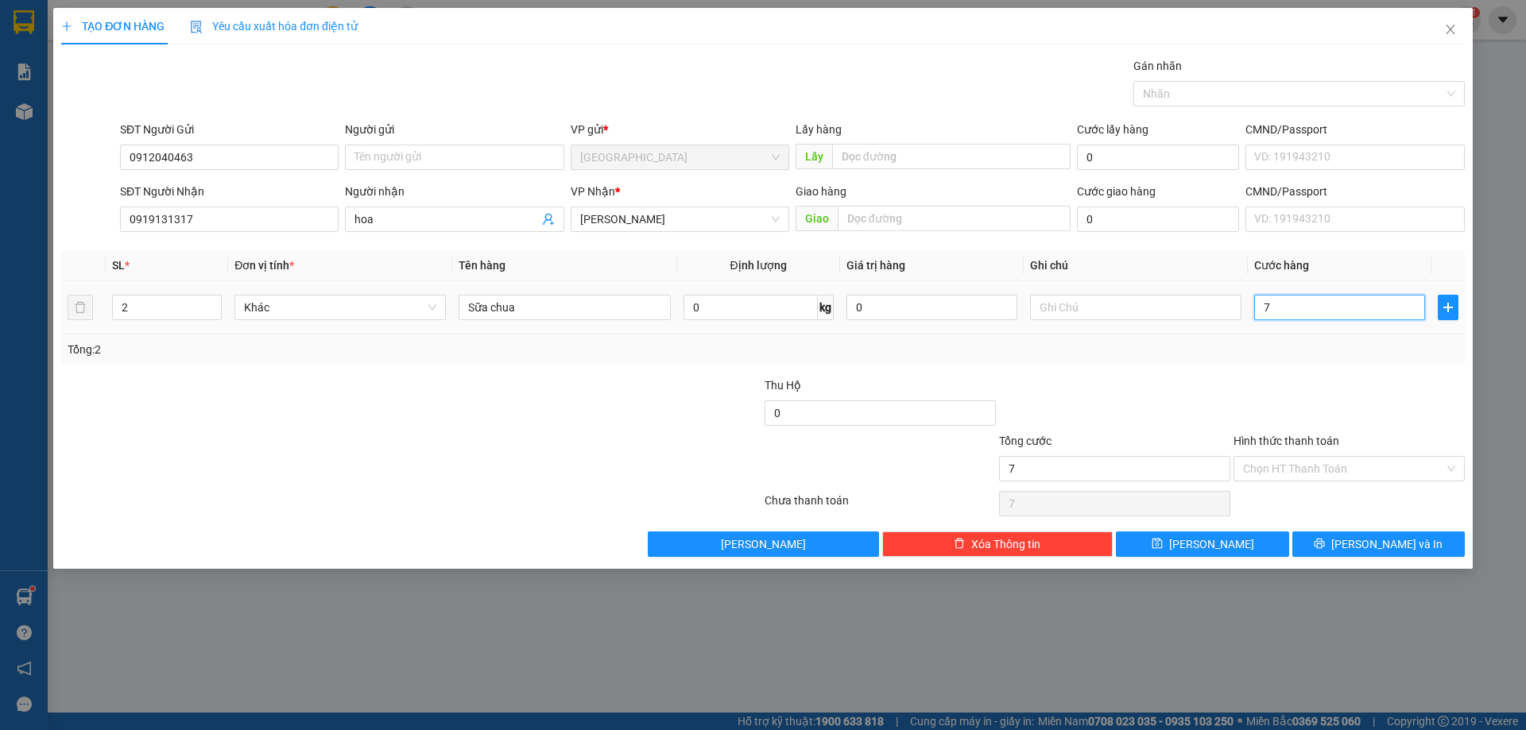
type input "70"
type input "70.000"
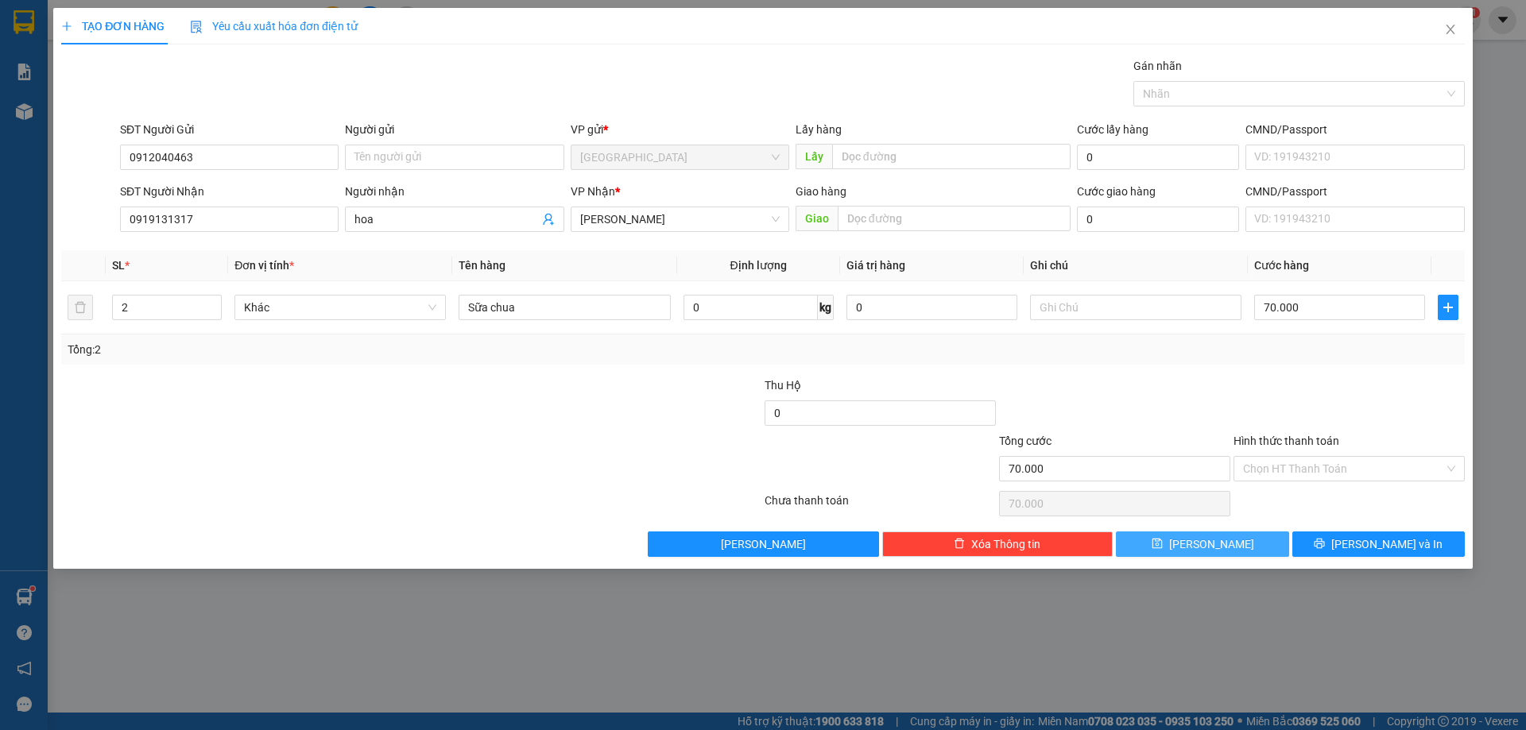
click at [1234, 542] on button "[PERSON_NAME]" at bounding box center [1202, 544] width 172 height 25
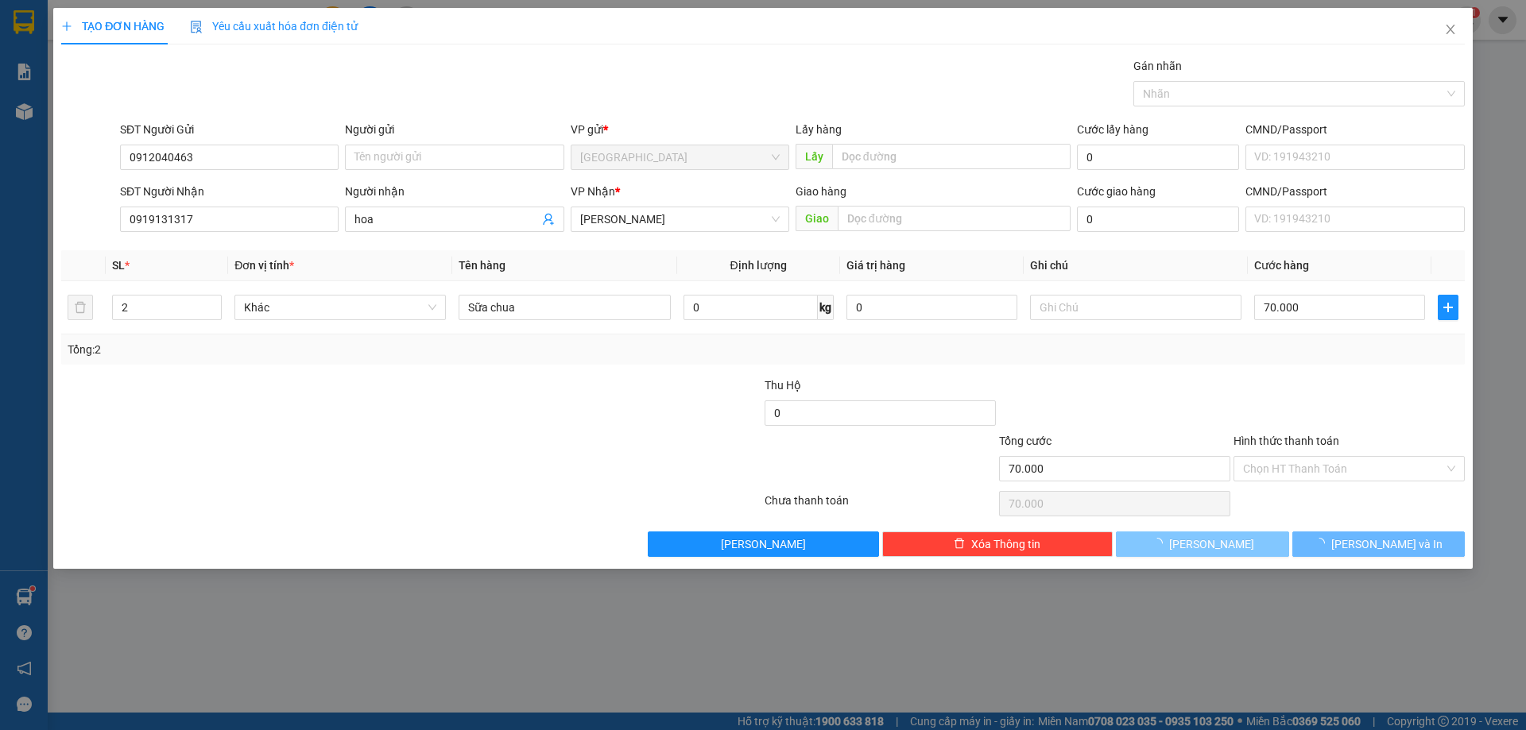
type input "0"
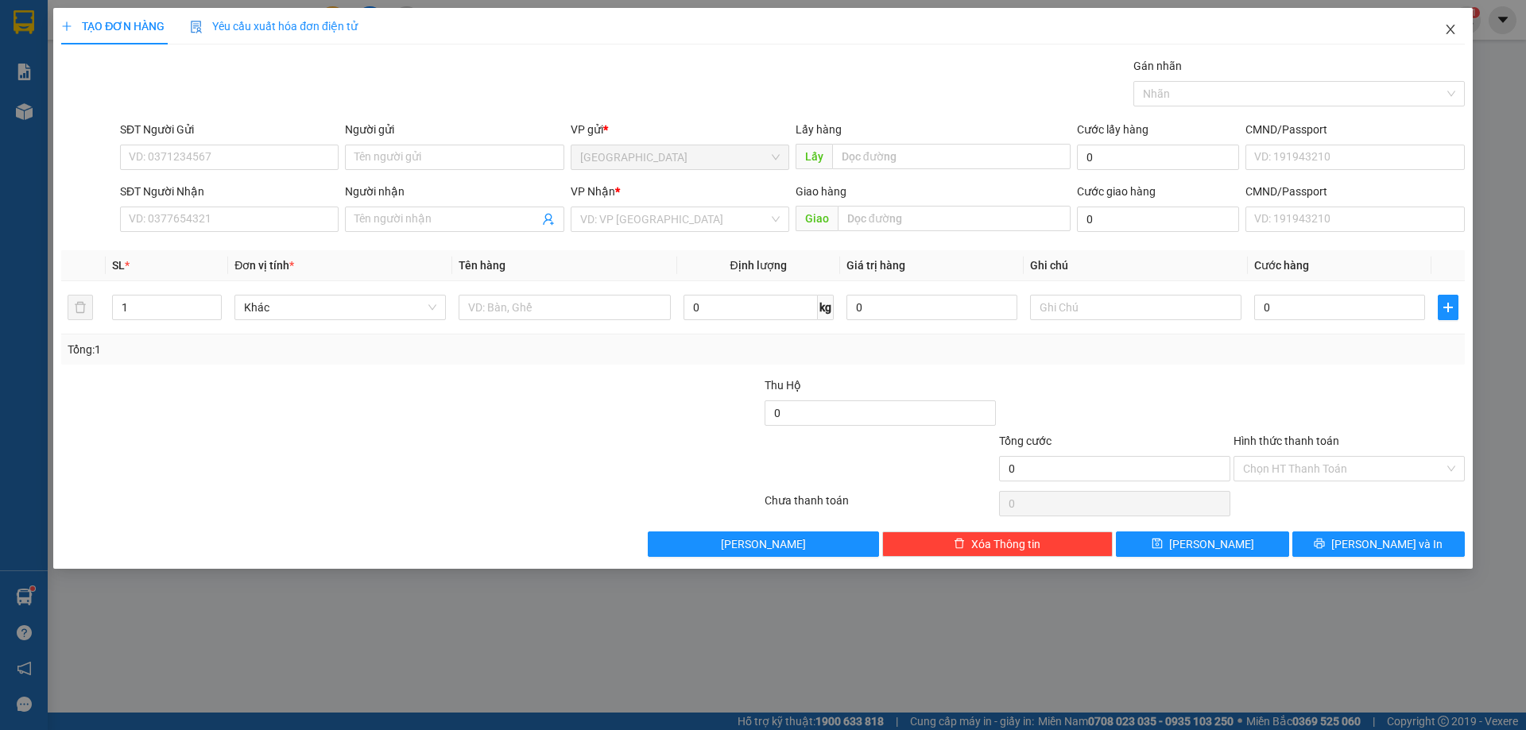
click at [1457, 37] on span "Close" at bounding box center [1450, 30] width 44 height 44
click at [1456, 37] on div "Kết quả tìm kiếm ( 1 ) Bộ lọc Mã ĐH Trạng thái Món hàng Thu hộ Tổng cước Chưa c…" at bounding box center [763, 20] width 1526 height 40
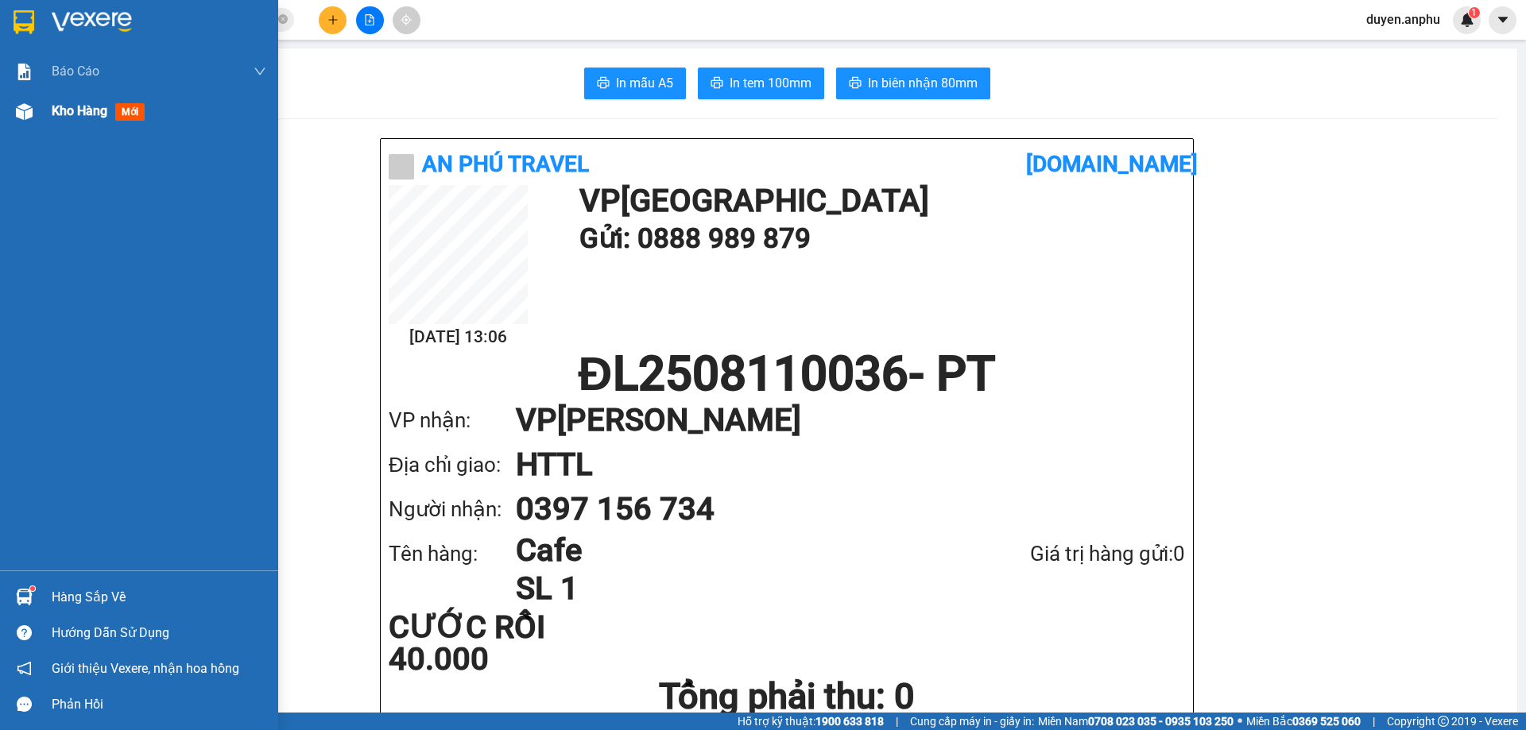
click at [40, 125] on div "Kho hàng mới" at bounding box center [139, 111] width 278 height 40
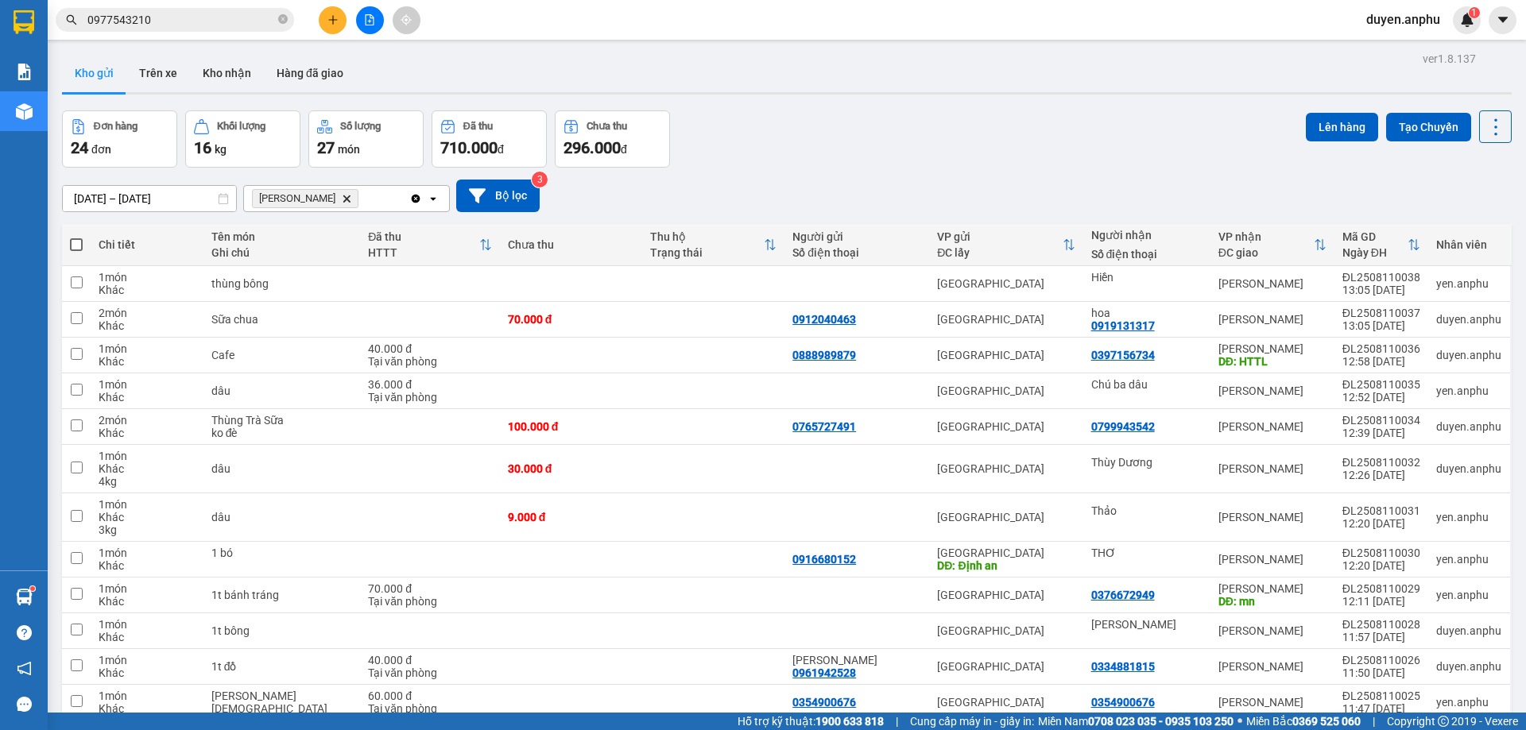
click at [77, 244] on span at bounding box center [76, 244] width 13 height 13
click at [76, 237] on input "checkbox" at bounding box center [76, 237] width 0 height 0
checkbox input "true"
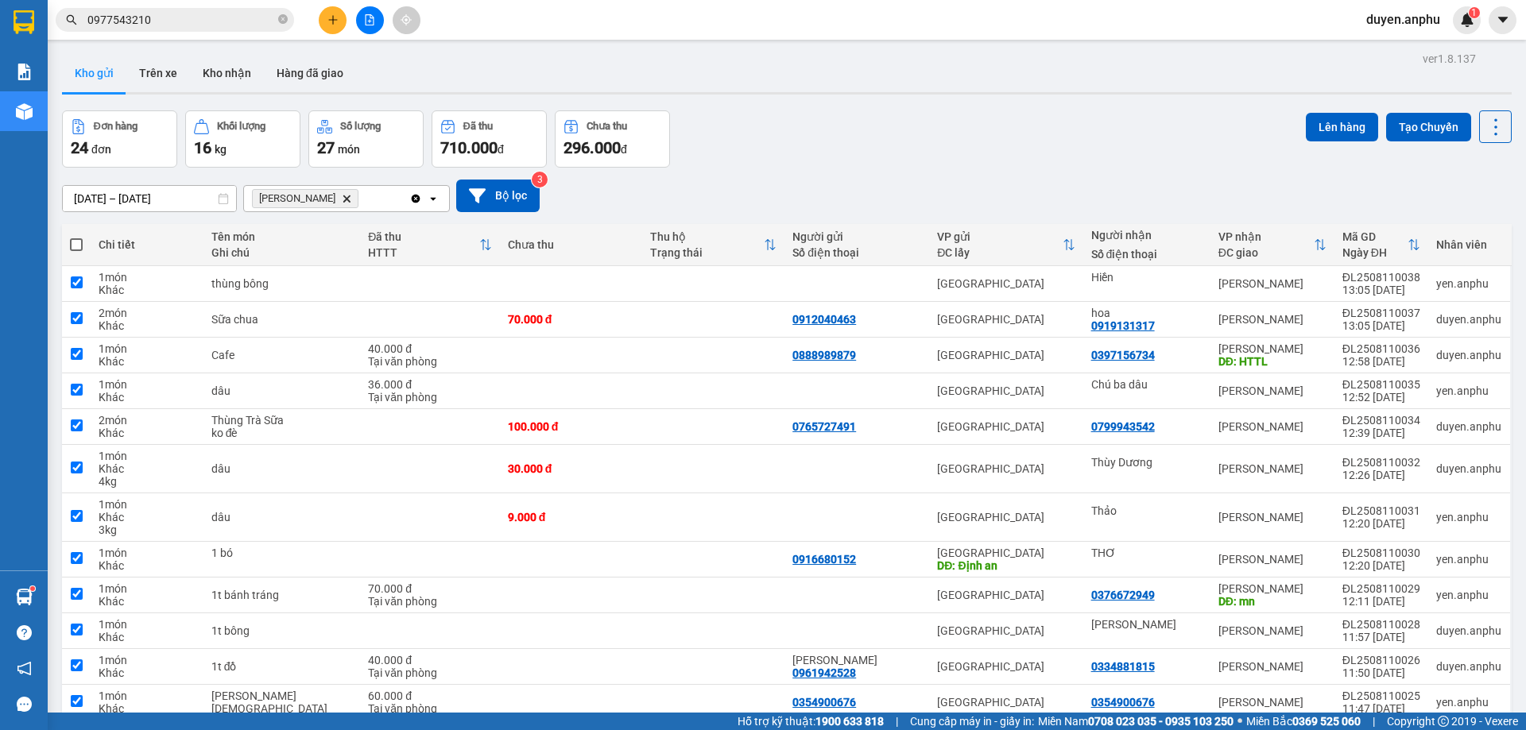
checkbox input "true"
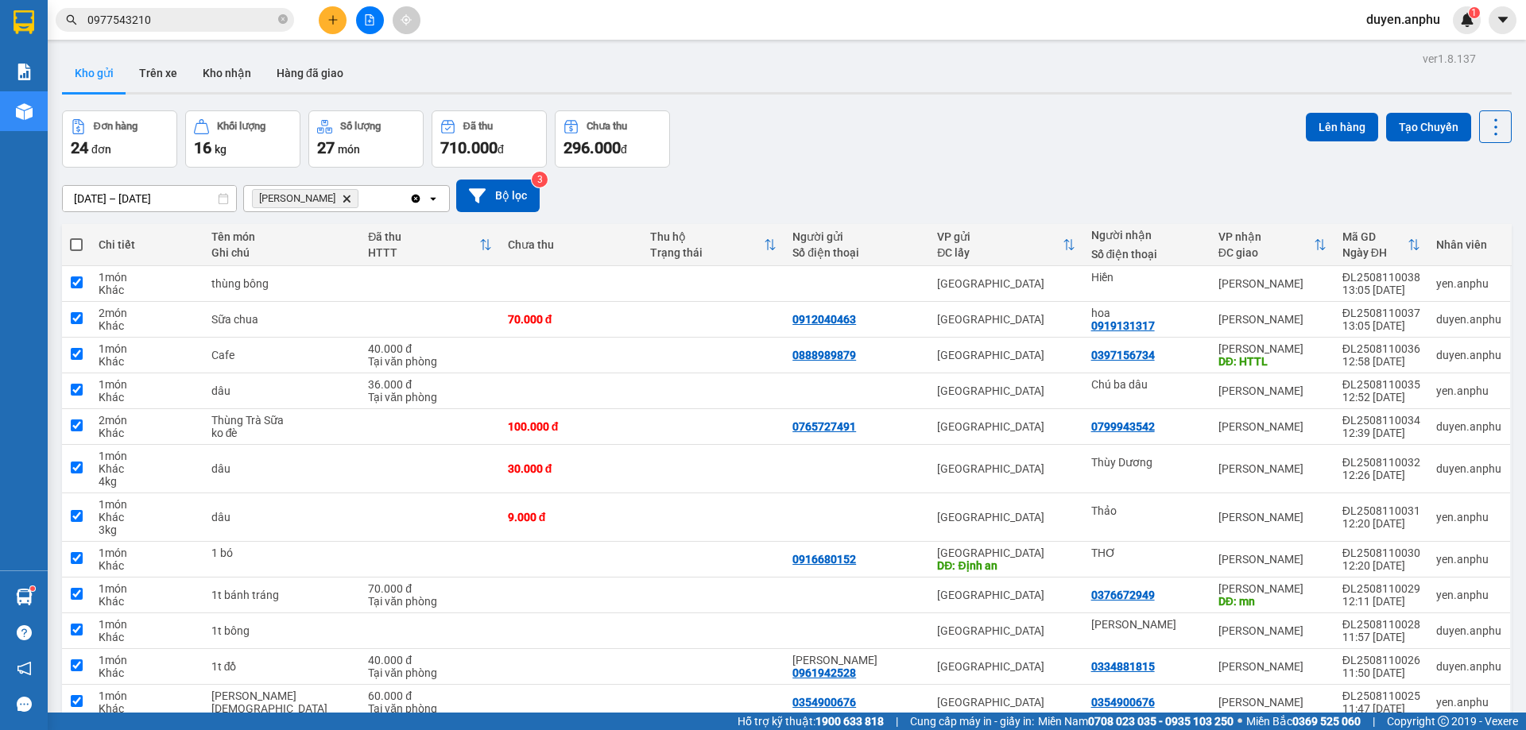
checkbox input "true"
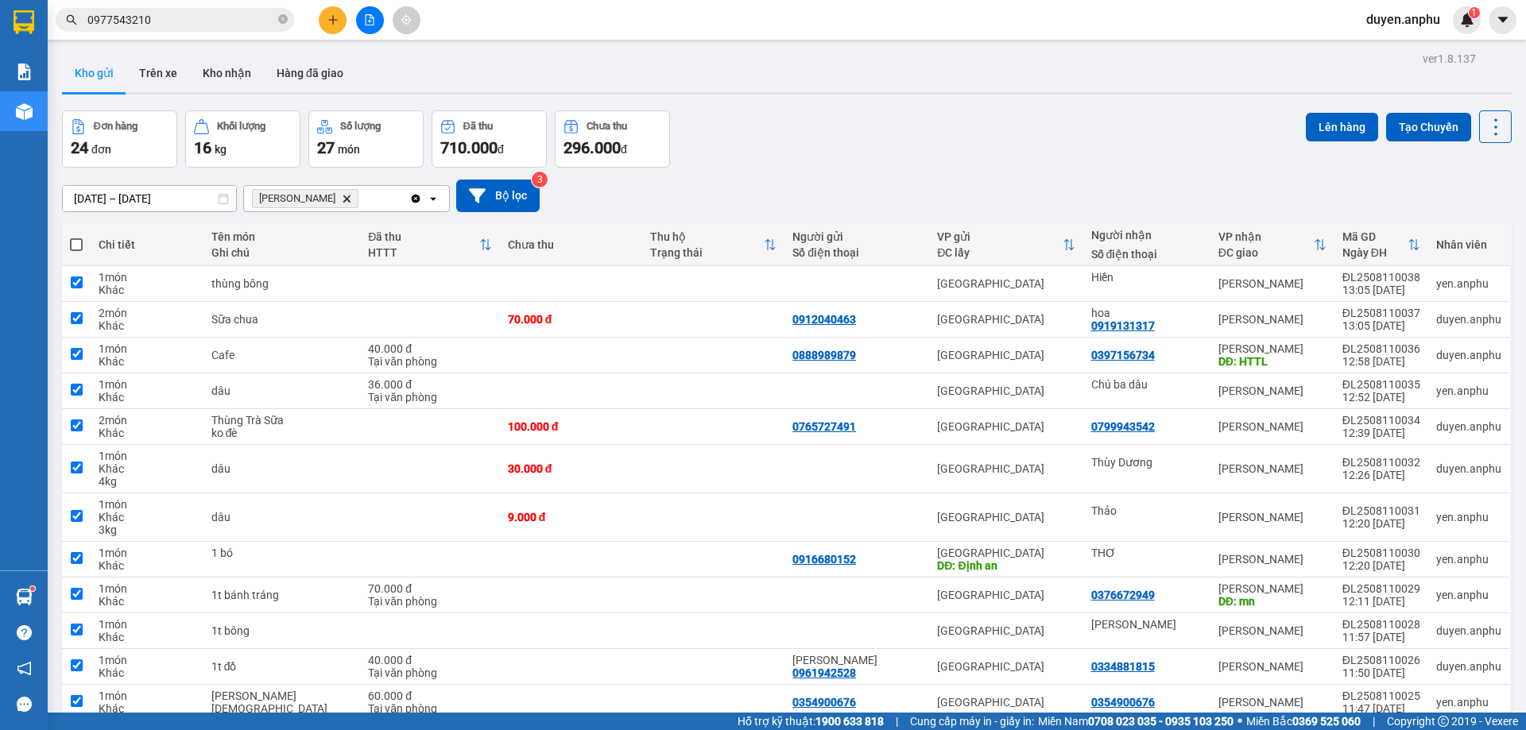
checkbox input "true"
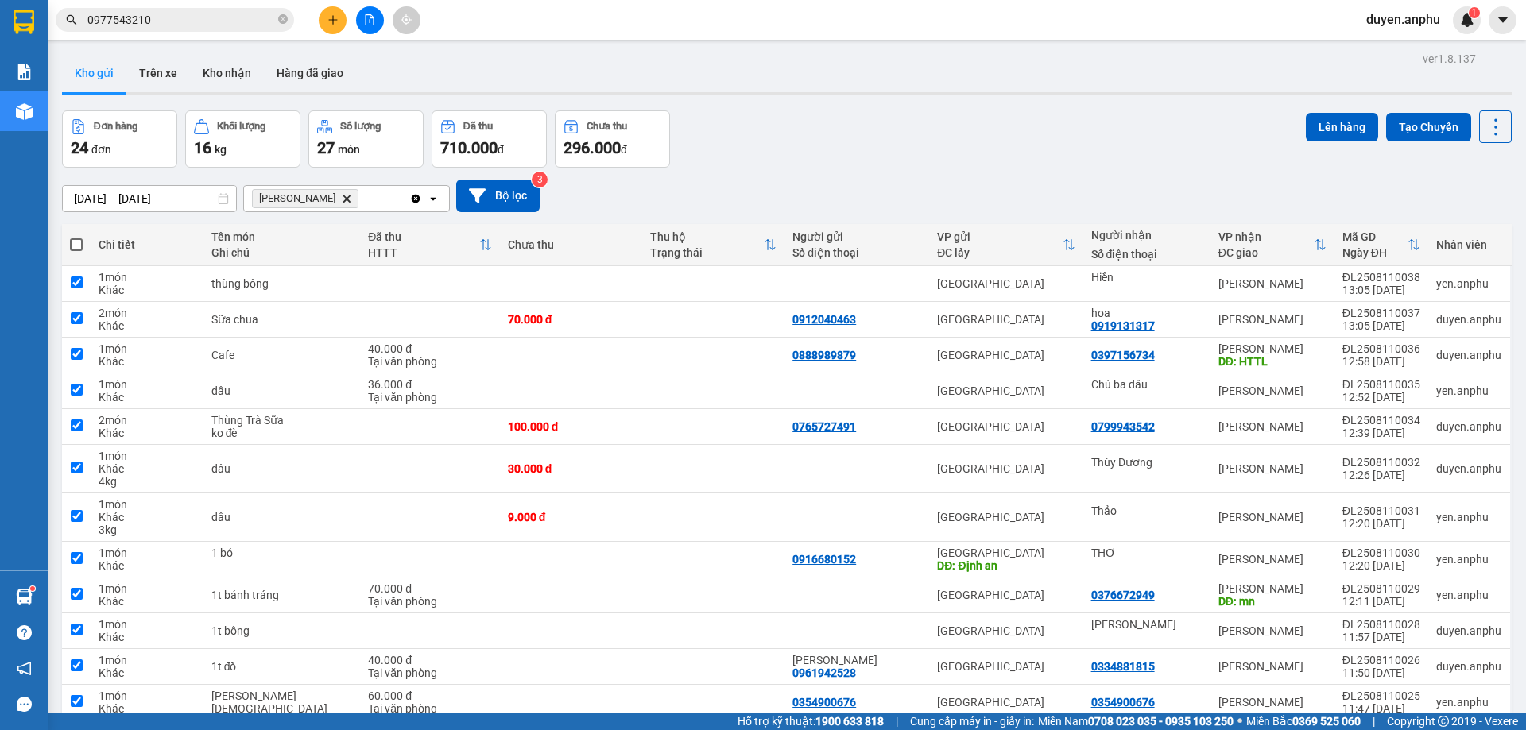
checkbox input "true"
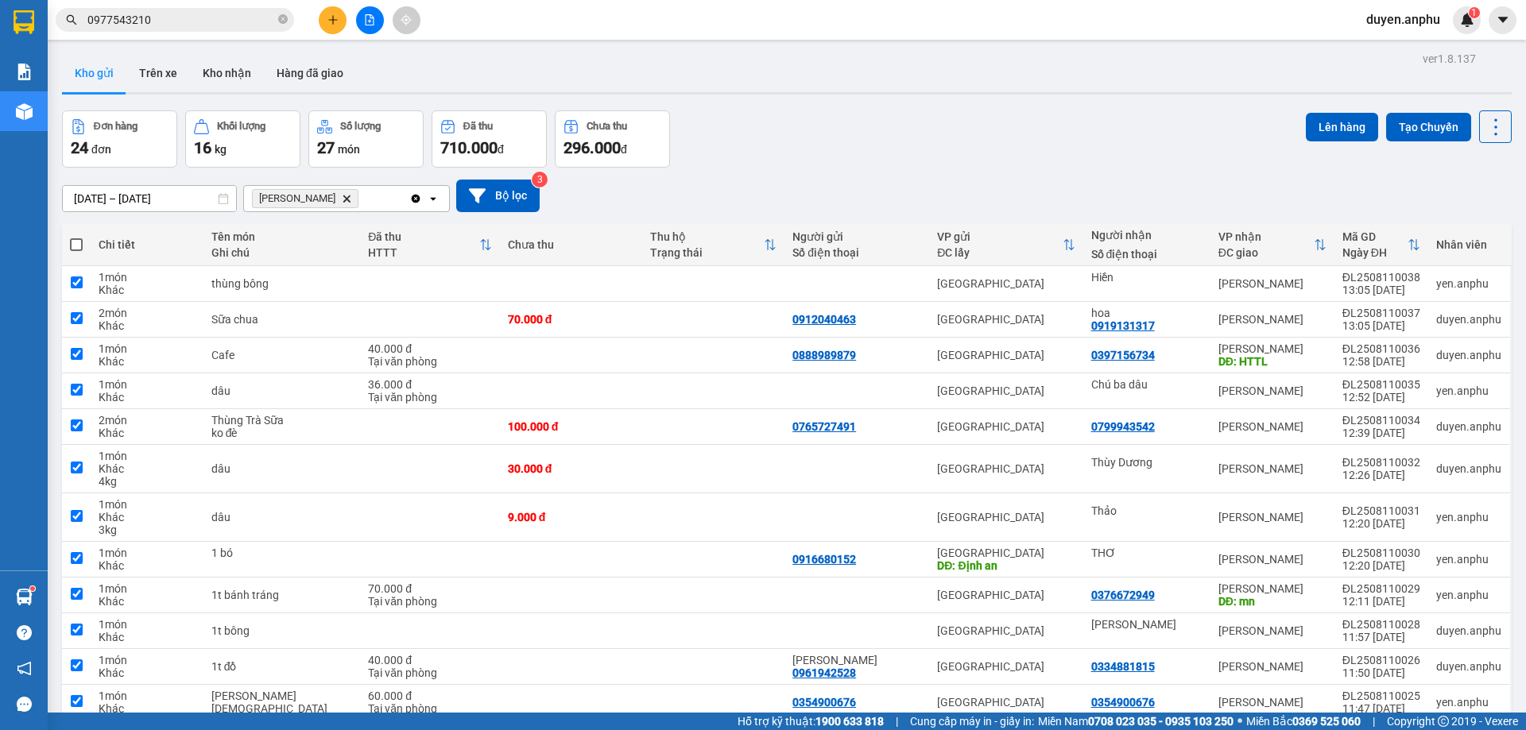
checkbox input "true"
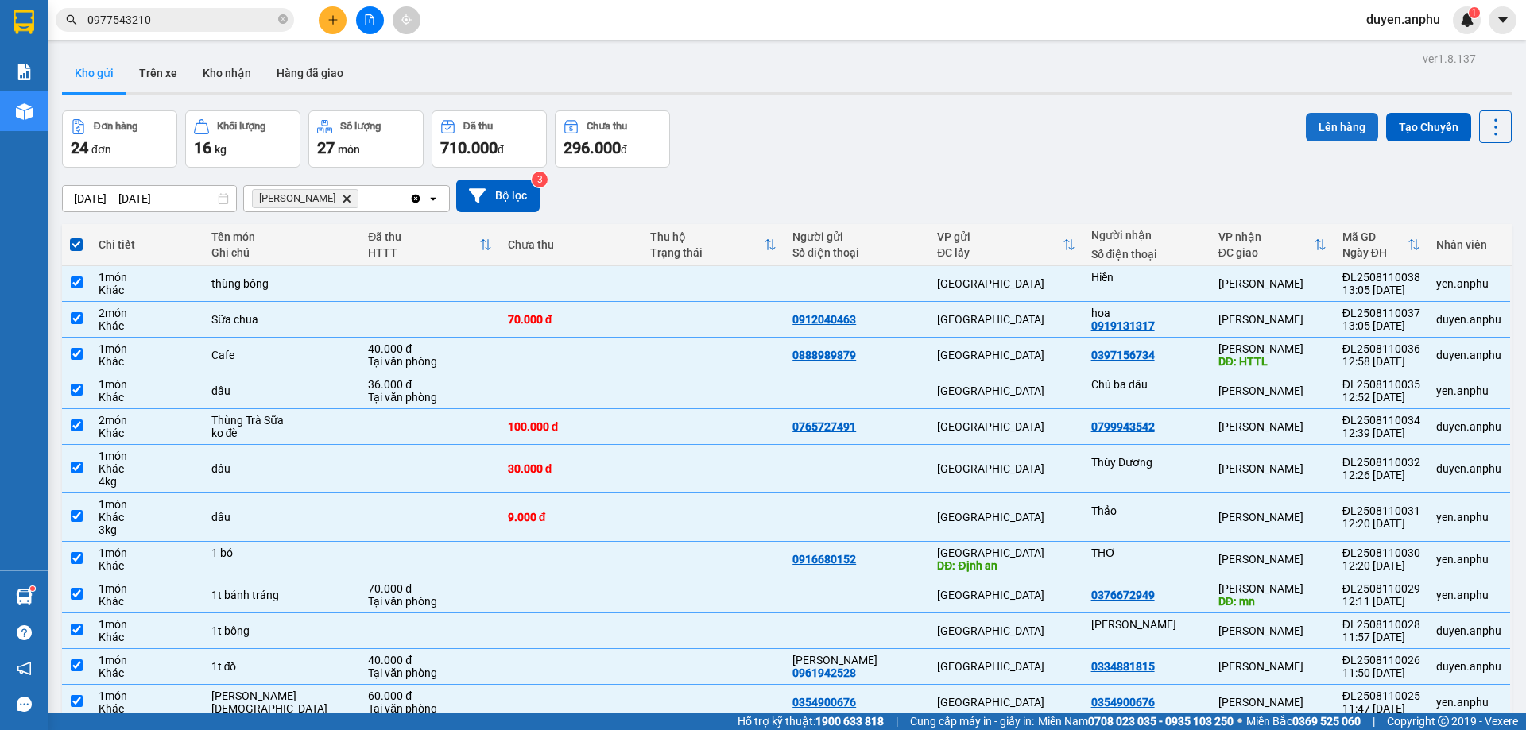
click at [1329, 126] on button "Lên hàng" at bounding box center [1341, 127] width 72 height 29
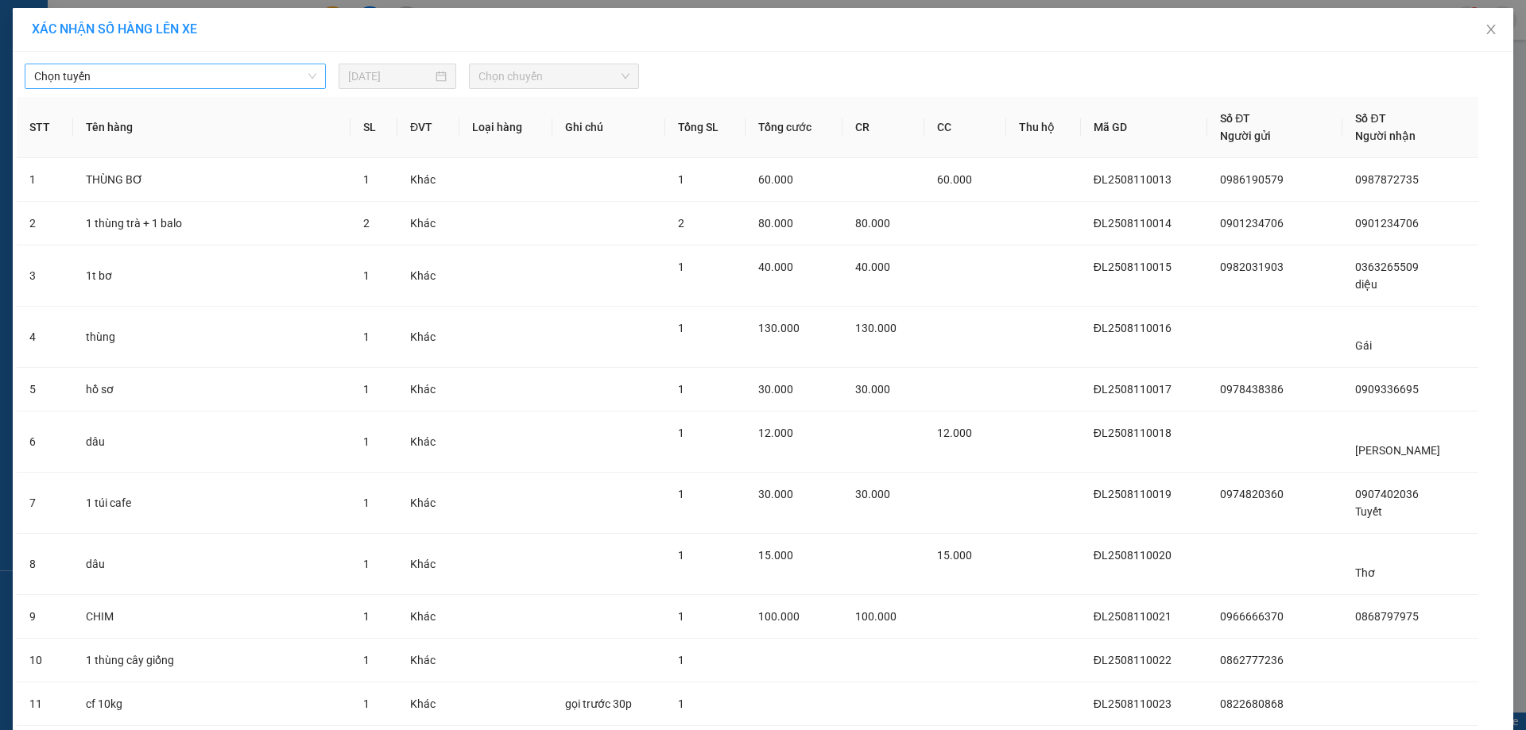
click at [206, 67] on span "Chọn tuyến" at bounding box center [175, 76] width 282 height 24
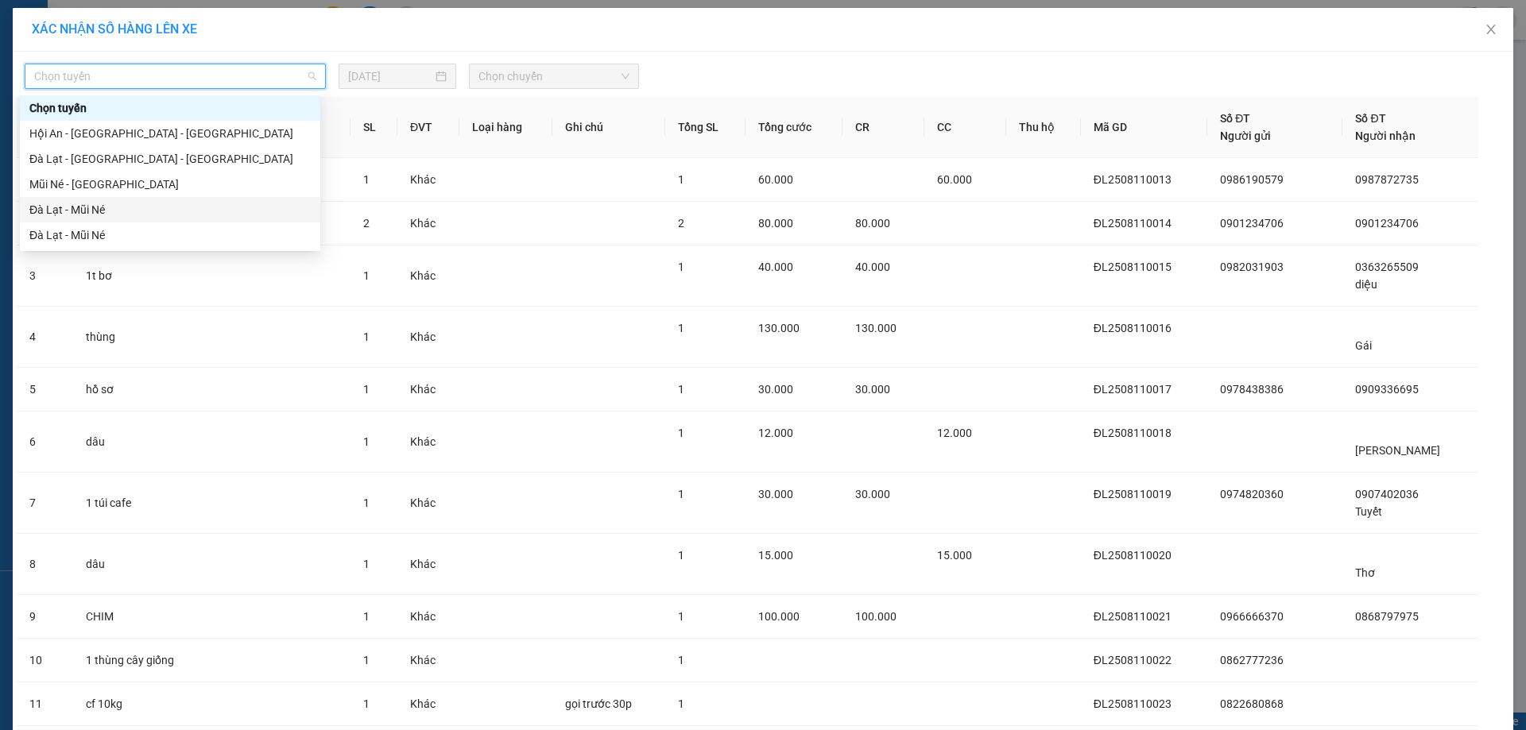
click at [84, 216] on div "Đà Lạt - Mũi Né" at bounding box center [169, 209] width 281 height 17
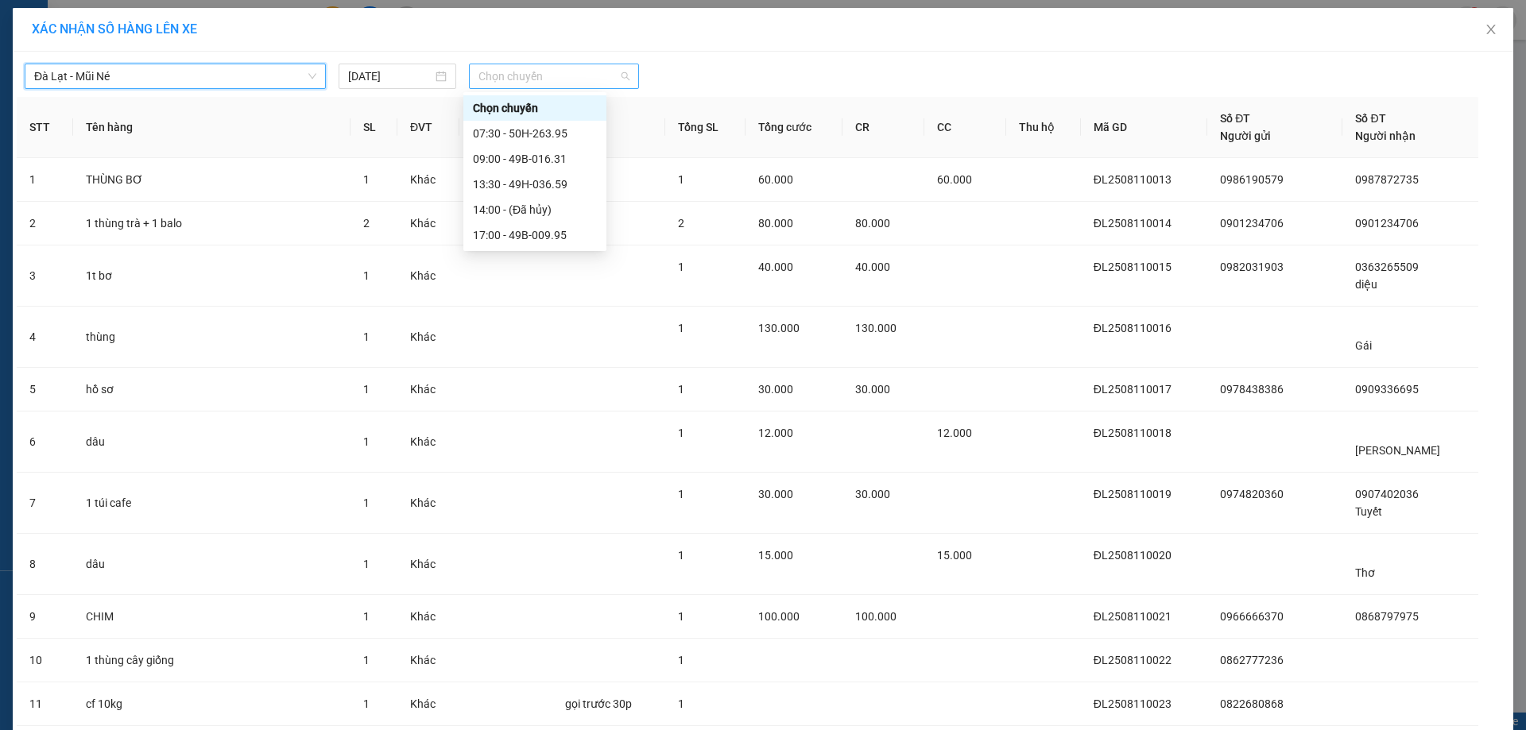
drag, startPoint x: 558, startPoint y: 79, endPoint x: 553, endPoint y: 123, distance: 44.8
click at [563, 79] on span "Chọn chuyến" at bounding box center [553, 76] width 151 height 24
click at [508, 188] on div "13:30 - 49H-036.59" at bounding box center [535, 184] width 124 height 17
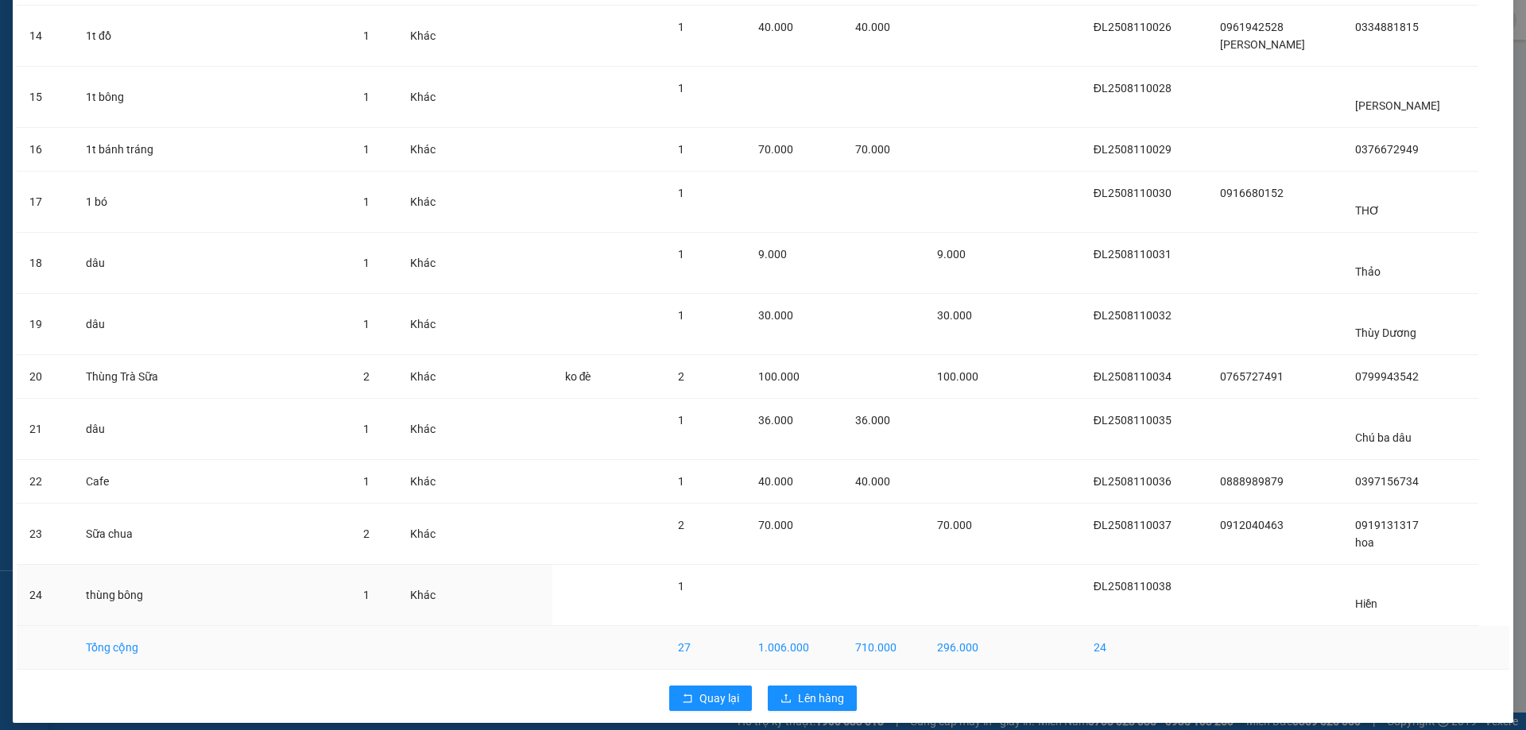
scroll to position [830, 0]
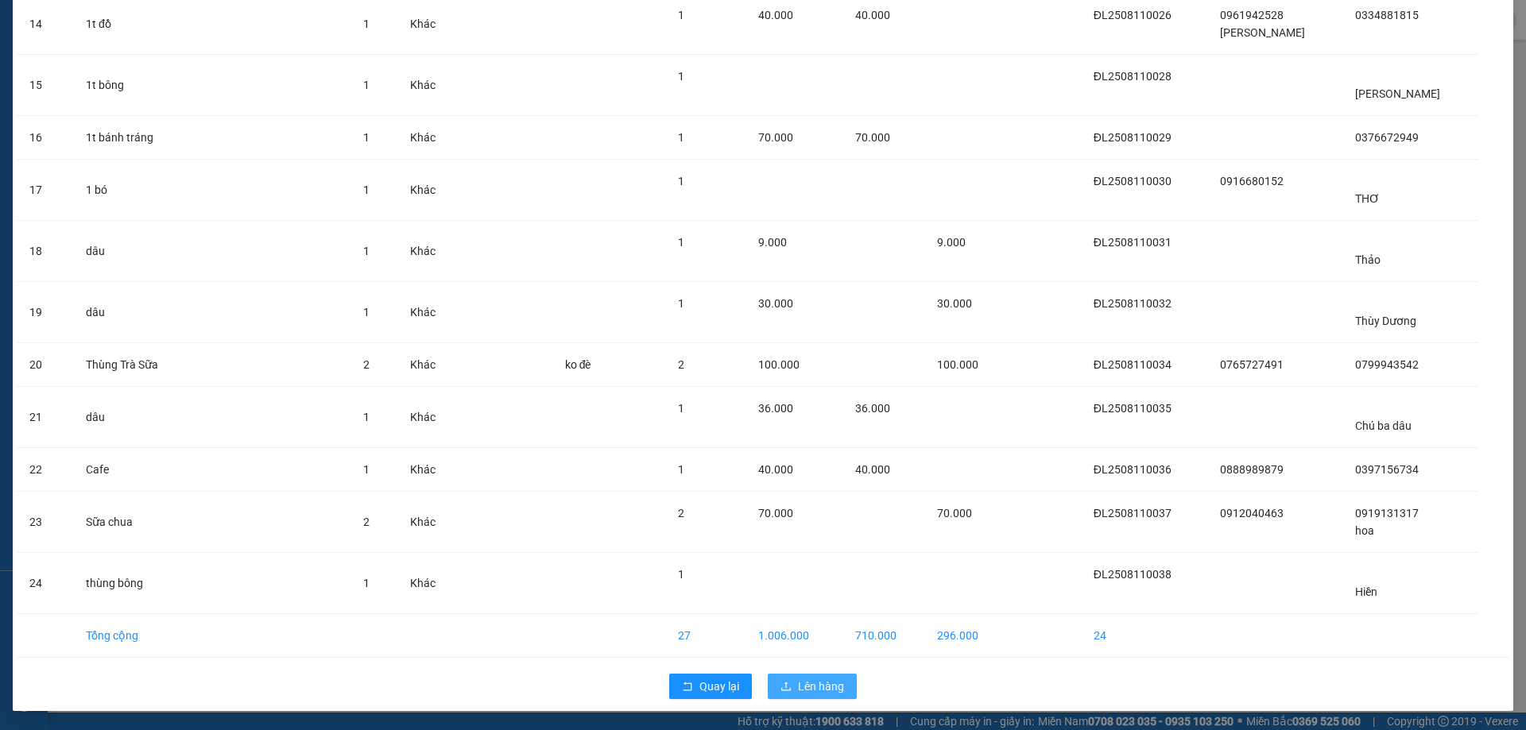
click at [803, 690] on span "Lên hàng" at bounding box center [821, 686] width 46 height 17
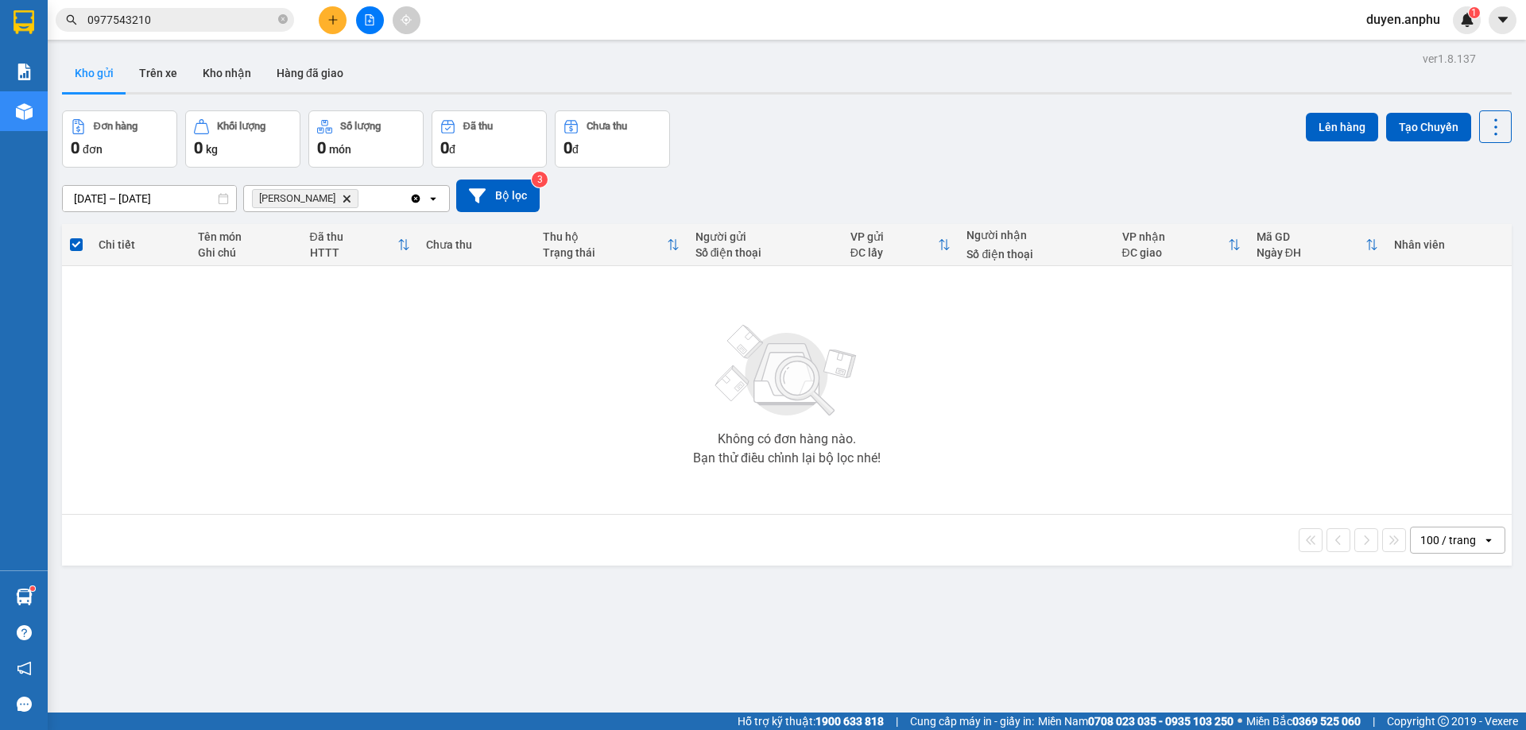
click at [335, 34] on div "Kết quả tìm kiếm ( 1 ) Bộ lọc Mã ĐH Trạng thái Món hàng Thu hộ Tổng cước Chưa c…" at bounding box center [763, 20] width 1526 height 40
click at [333, 26] on button at bounding box center [333, 20] width 28 height 28
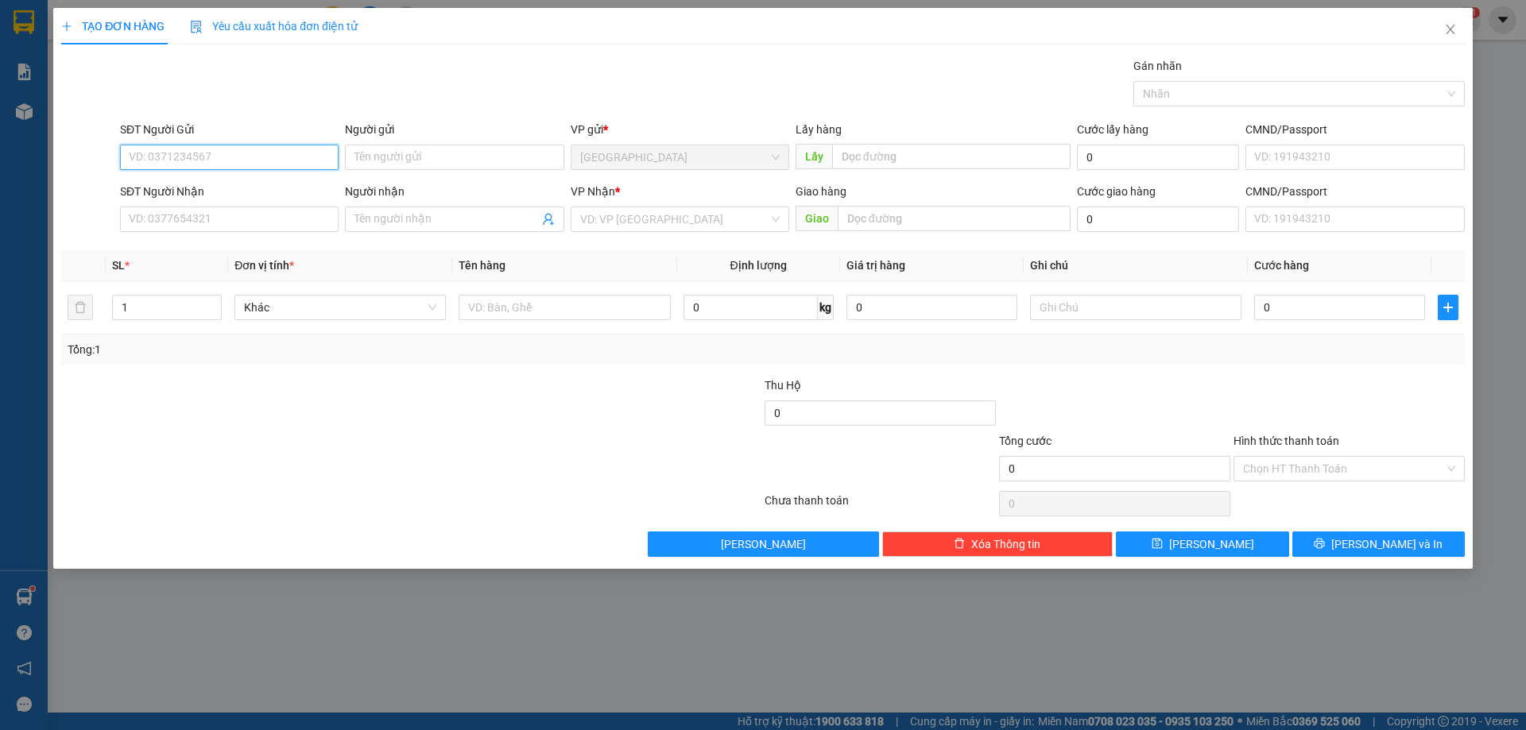
click at [213, 159] on input "SĐT Người Gửi" at bounding box center [229, 157] width 219 height 25
click at [200, 189] on div "0385663470 - Thảo Chuối" at bounding box center [229, 188] width 199 height 17
type input "0385663470"
type input "Thảo Chuối"
type input "trường C2 Ninh Loan"
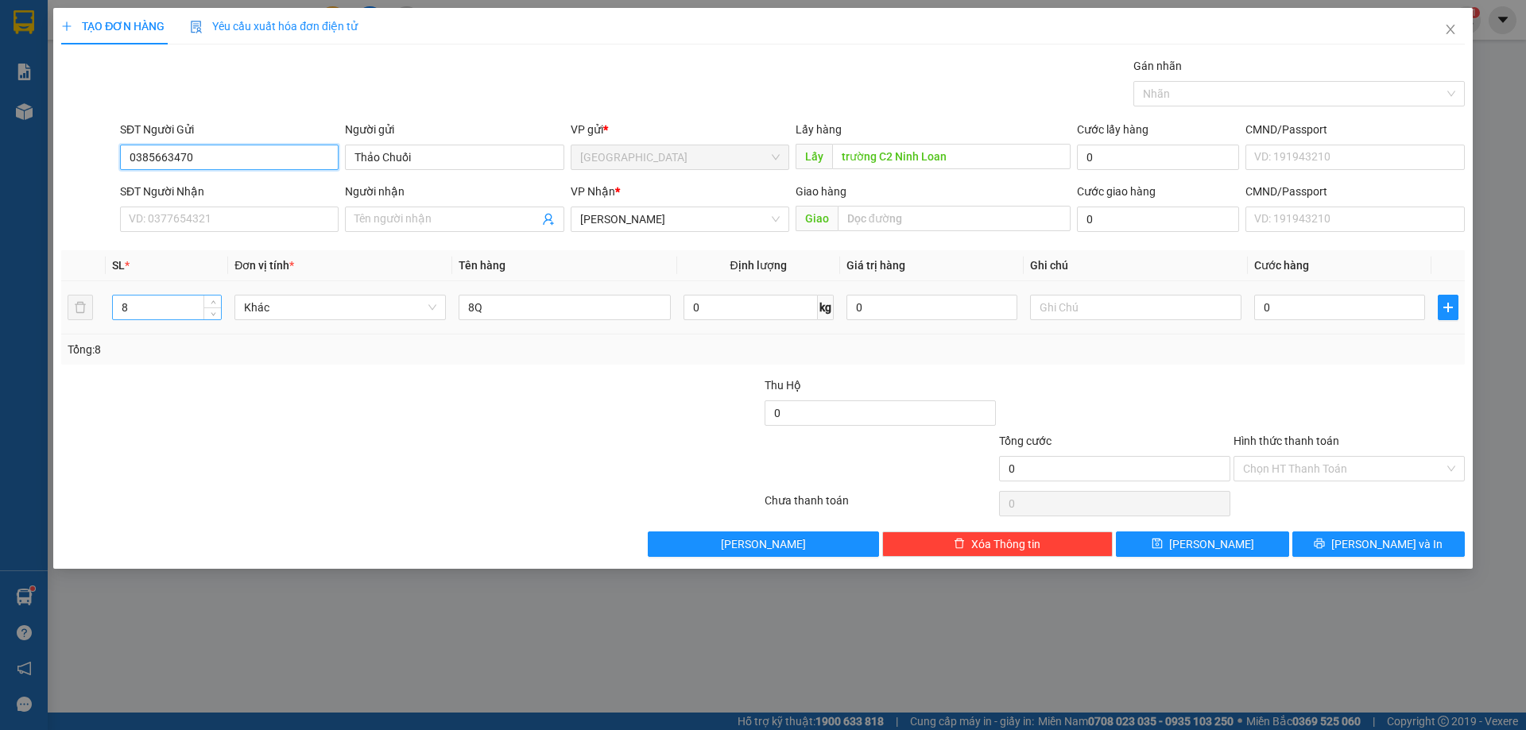
type input "0385663470"
drag, startPoint x: 167, startPoint y: 311, endPoint x: 0, endPoint y: 327, distance: 167.5
click at [0, 327] on div "TẠO ĐƠN HÀNG Yêu cầu xuất hóa đơn điện tử Transit Pickup Surcharge Ids Transit …" at bounding box center [763, 365] width 1526 height 730
type input "4"
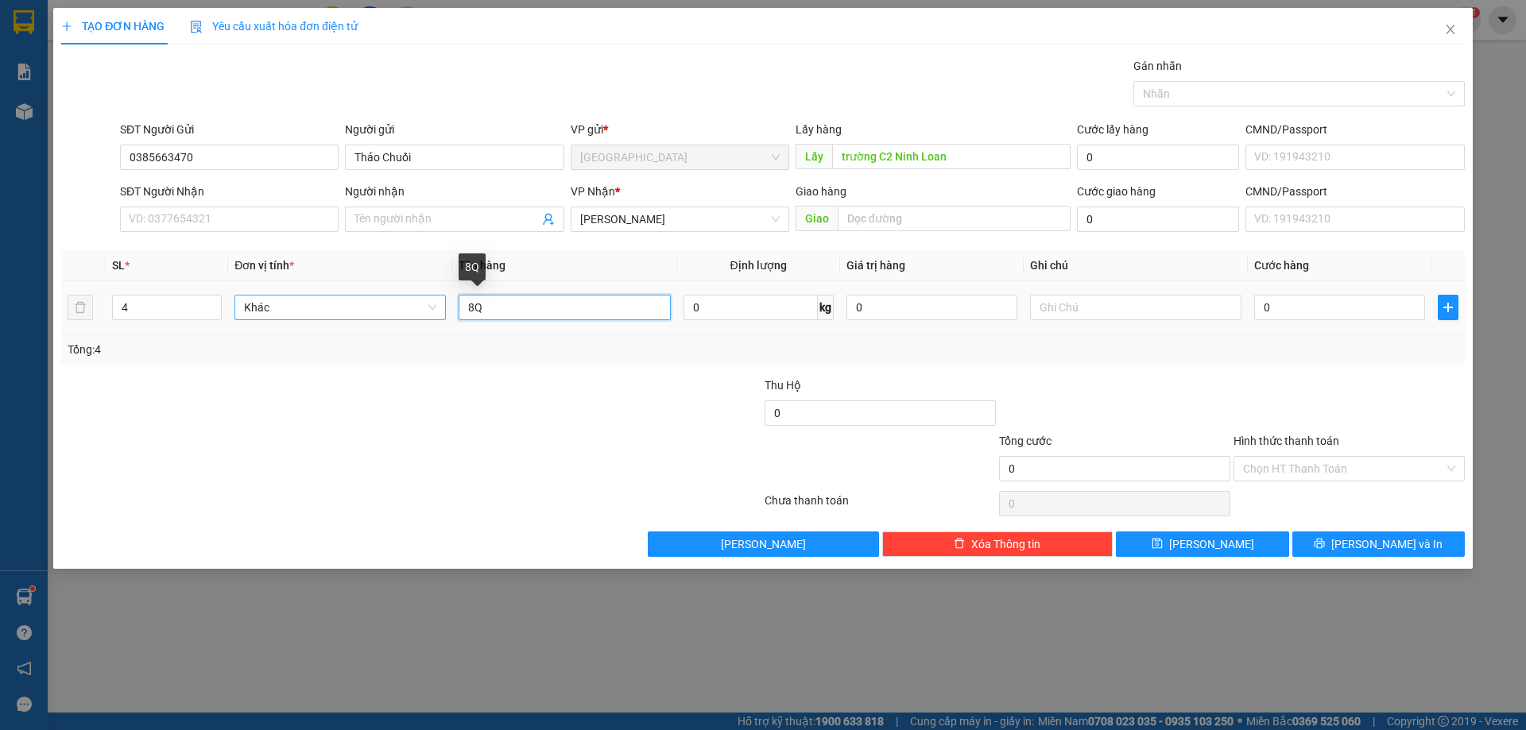
drag, startPoint x: 474, startPoint y: 304, endPoint x: 347, endPoint y: 301, distance: 126.4
click at [358, 305] on tr "4 Khác 8Q 0 kg 0 0" at bounding box center [762, 307] width 1403 height 53
type input "4Q"
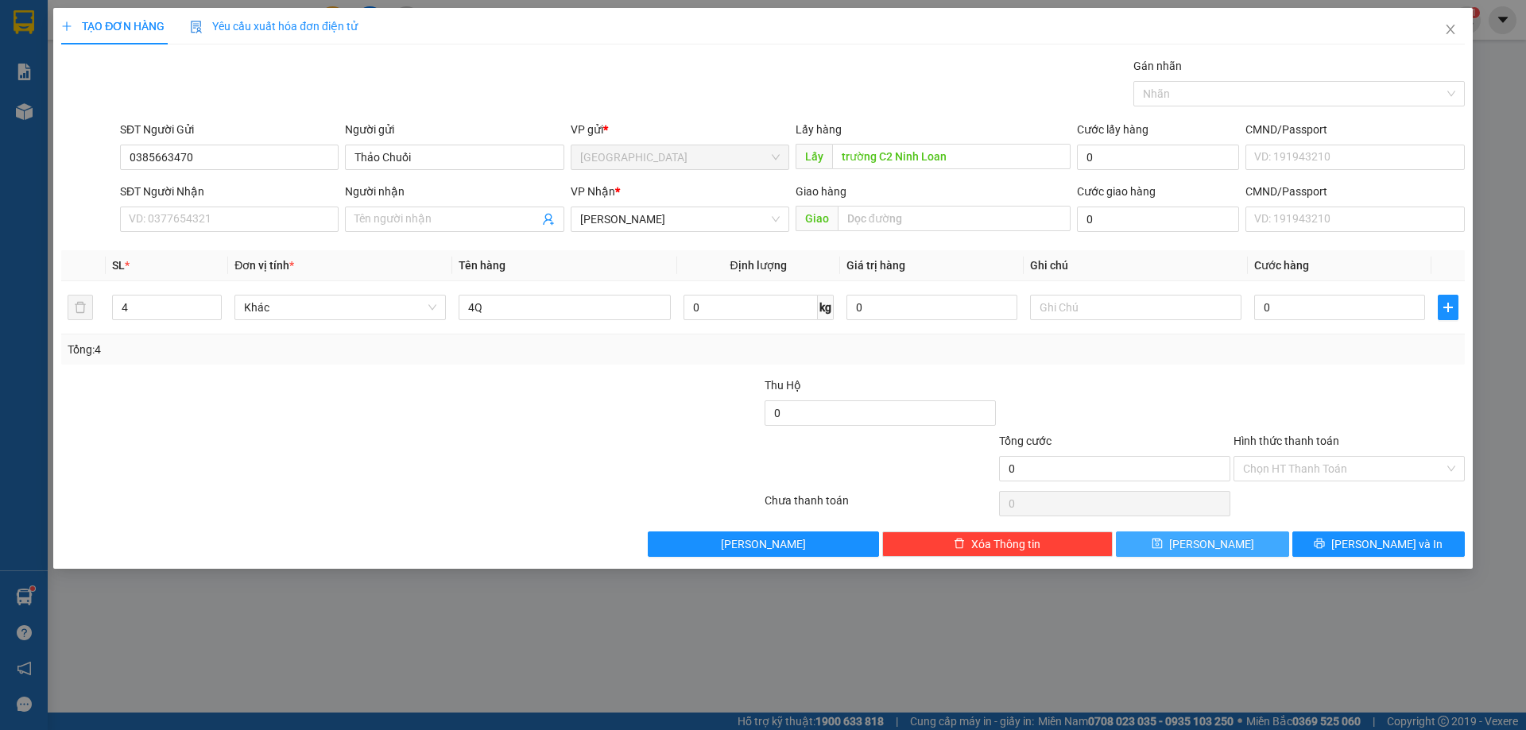
click at [1237, 538] on button "[PERSON_NAME]" at bounding box center [1202, 544] width 172 height 25
click at [273, 143] on div "SĐT Người Gửi" at bounding box center [229, 133] width 219 height 24
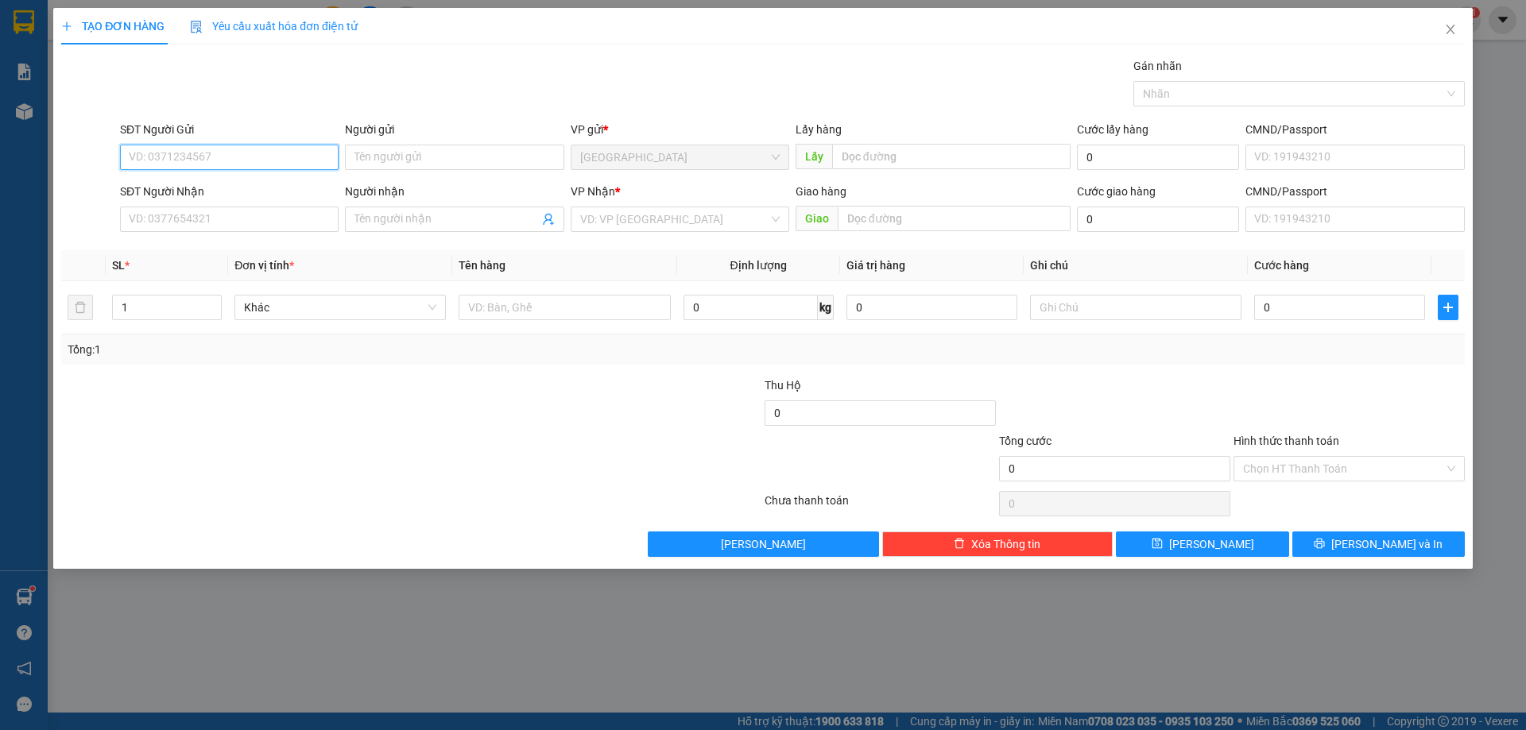
click at [269, 152] on input "SĐT Người Gửi" at bounding box center [229, 157] width 219 height 25
type input "0933398120"
click at [208, 188] on div "0933398120" at bounding box center [229, 188] width 199 height 17
type input "CF TRANG"
type input "0933398120"
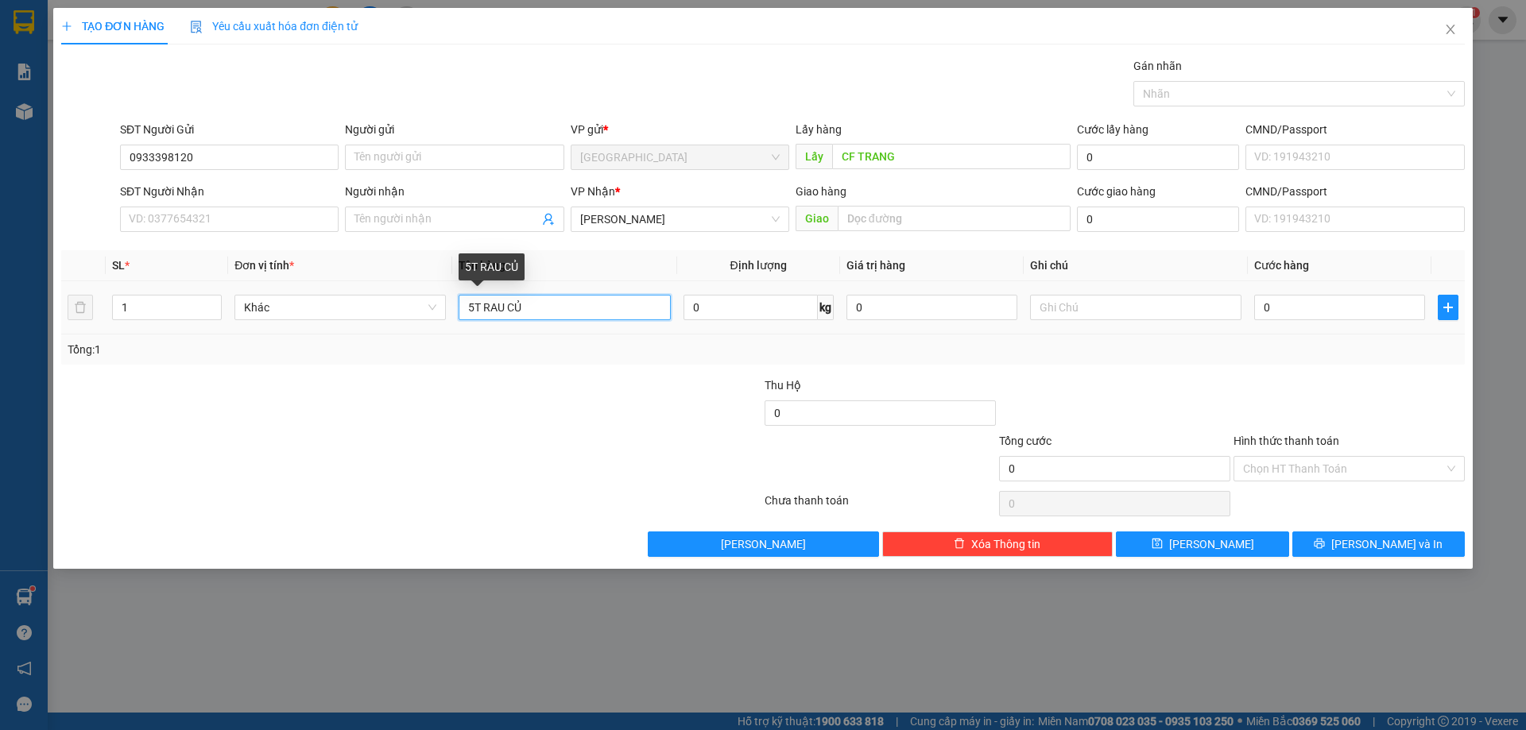
drag, startPoint x: 471, startPoint y: 307, endPoint x: 479, endPoint y: 309, distance: 8.1
click at [479, 309] on input "5T RAU CỦ" at bounding box center [563, 307] width 211 height 25
type input "6b RAU CỦ"
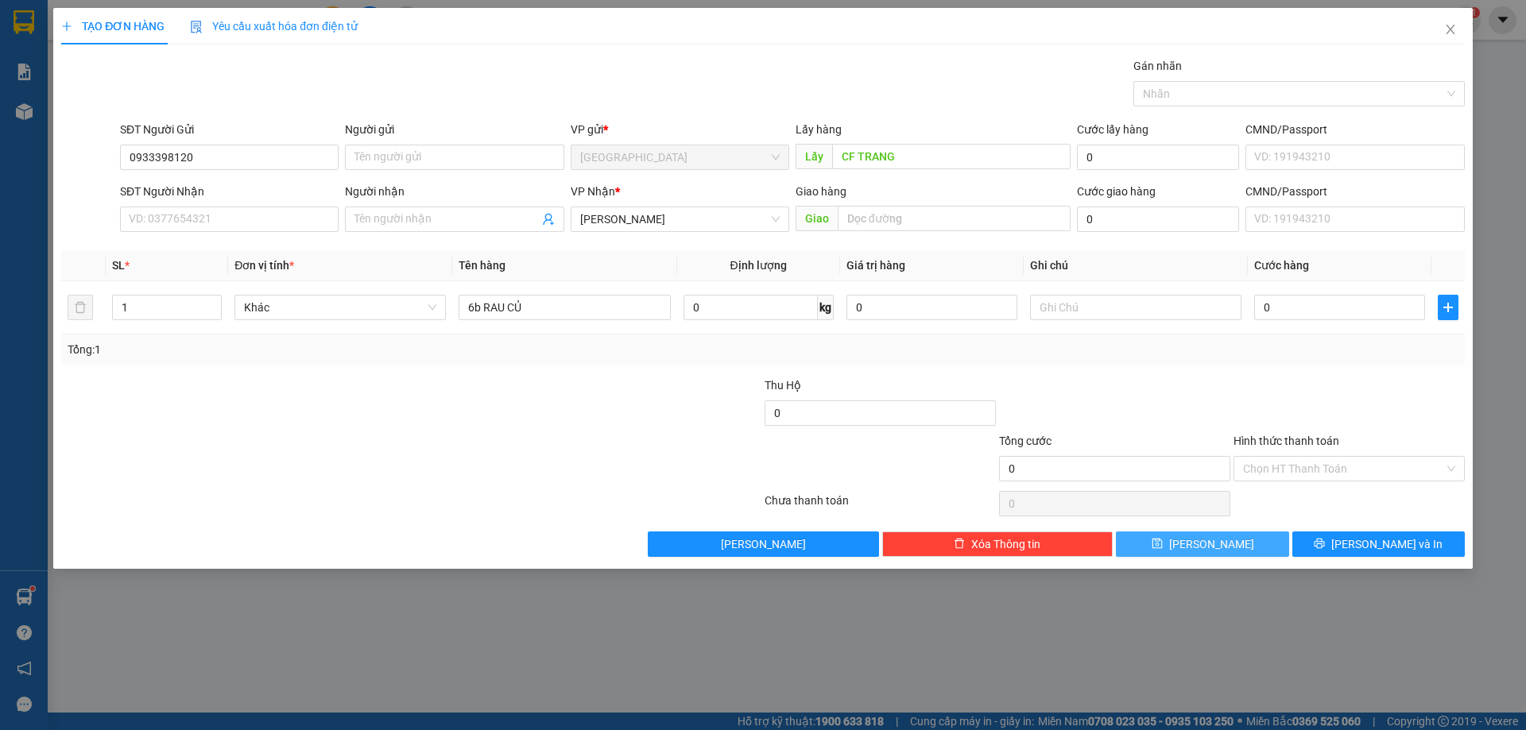
click at [1180, 545] on button "[PERSON_NAME]" at bounding box center [1202, 544] width 172 height 25
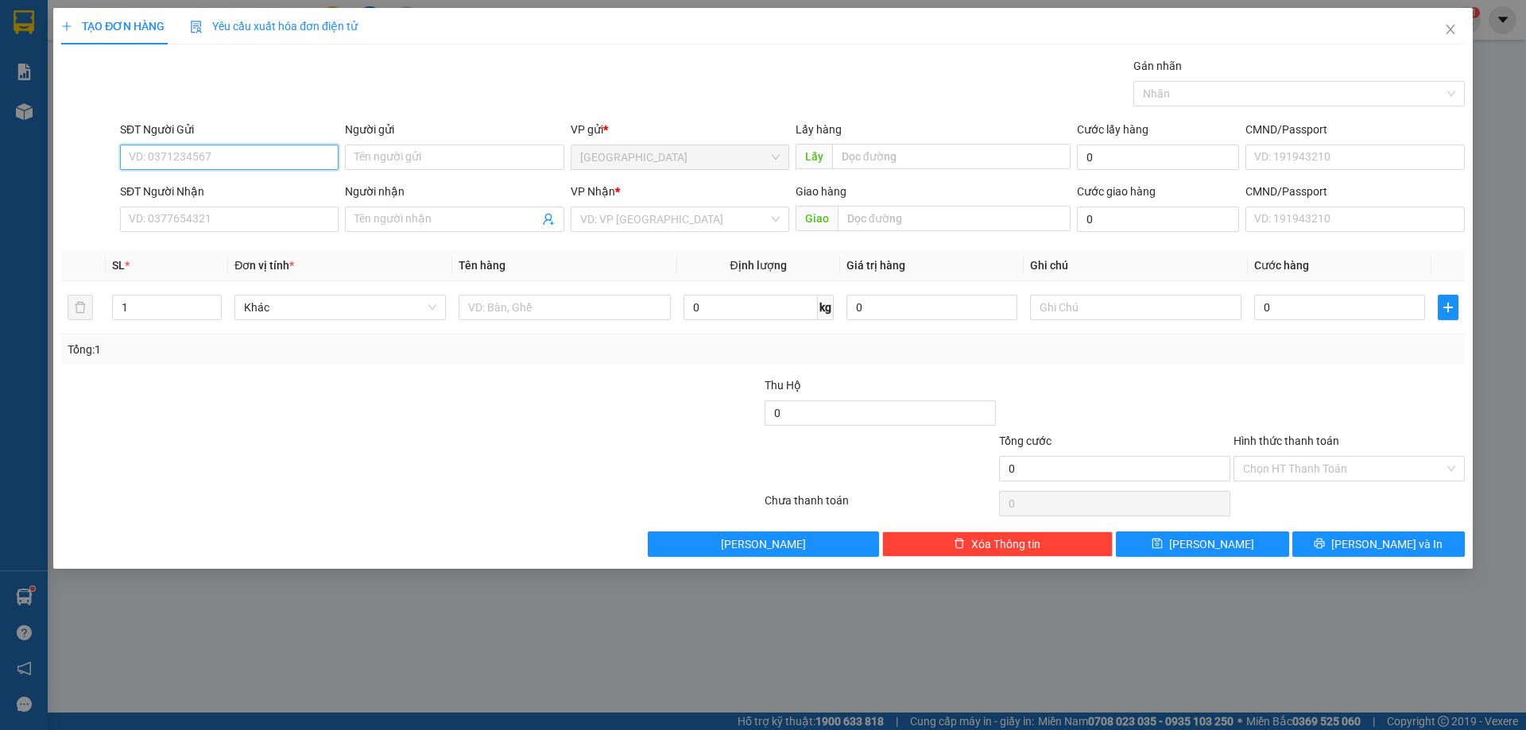
click at [228, 146] on input "SĐT Người Gửi" at bounding box center [229, 157] width 219 height 25
click at [201, 192] on div "0917658169" at bounding box center [229, 188] width 199 height 17
type input "0917658169"
type input "N3 BỒNG LAI"
type input "0917658169"
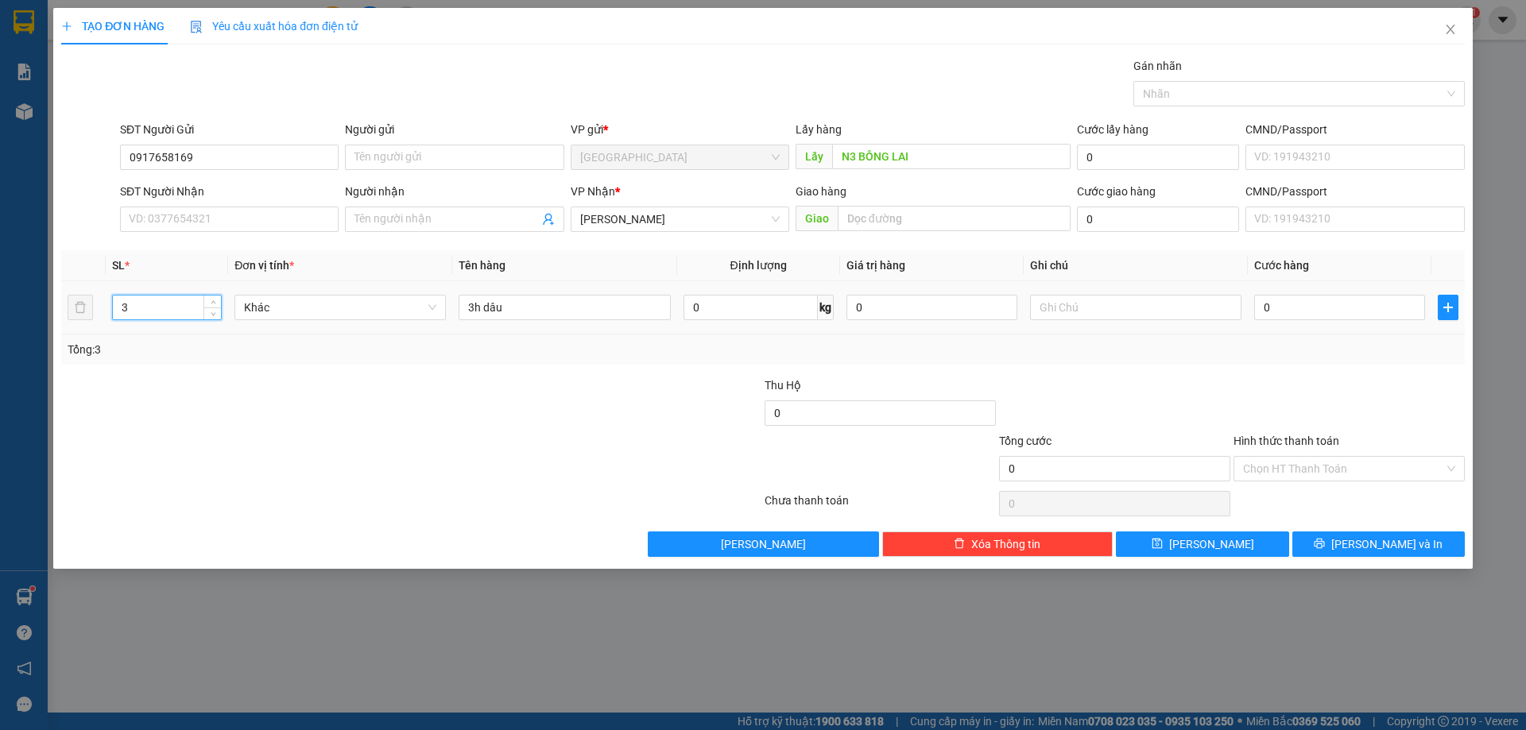
drag, startPoint x: 163, startPoint y: 311, endPoint x: 0, endPoint y: 298, distance: 163.4
click at [0, 299] on div "TẠO ĐƠN HÀNG Yêu cầu xuất hóa đơn điện tử Transit Pickup Surcharge Ids Transit …" at bounding box center [763, 365] width 1526 height 730
type input "2"
drag, startPoint x: 474, startPoint y: 312, endPoint x: 451, endPoint y: 305, distance: 24.9
click at [451, 305] on tr "2 Khác 3h dâu 0 kg 0 0" at bounding box center [762, 307] width 1403 height 53
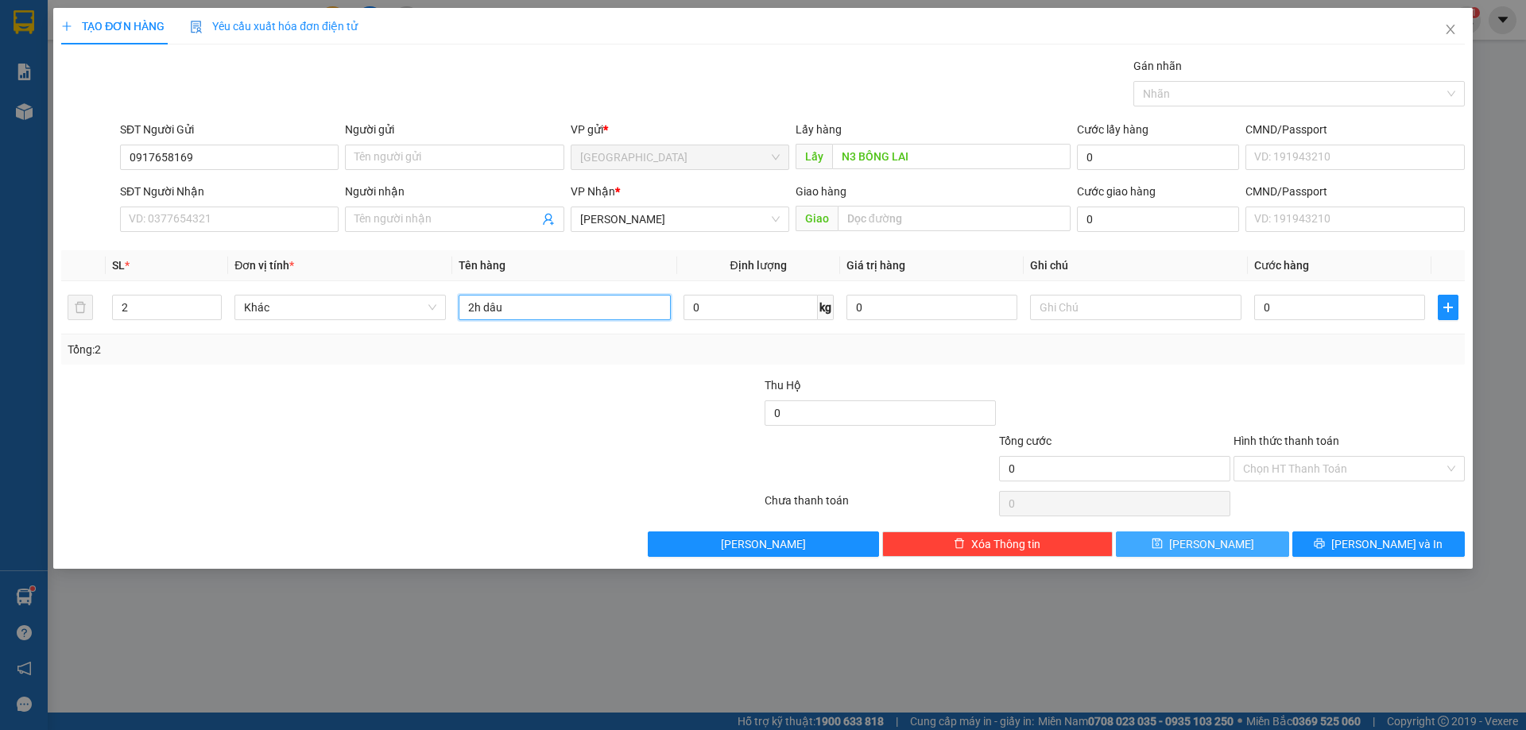
type input "2h dâu"
click at [1162, 540] on icon "save" at bounding box center [1156, 544] width 10 height 10
click at [1447, 31] on icon "close" at bounding box center [1450, 29] width 13 height 13
click at [1447, 31] on div "duyen.anphu 1" at bounding box center [1416, 20] width 127 height 28
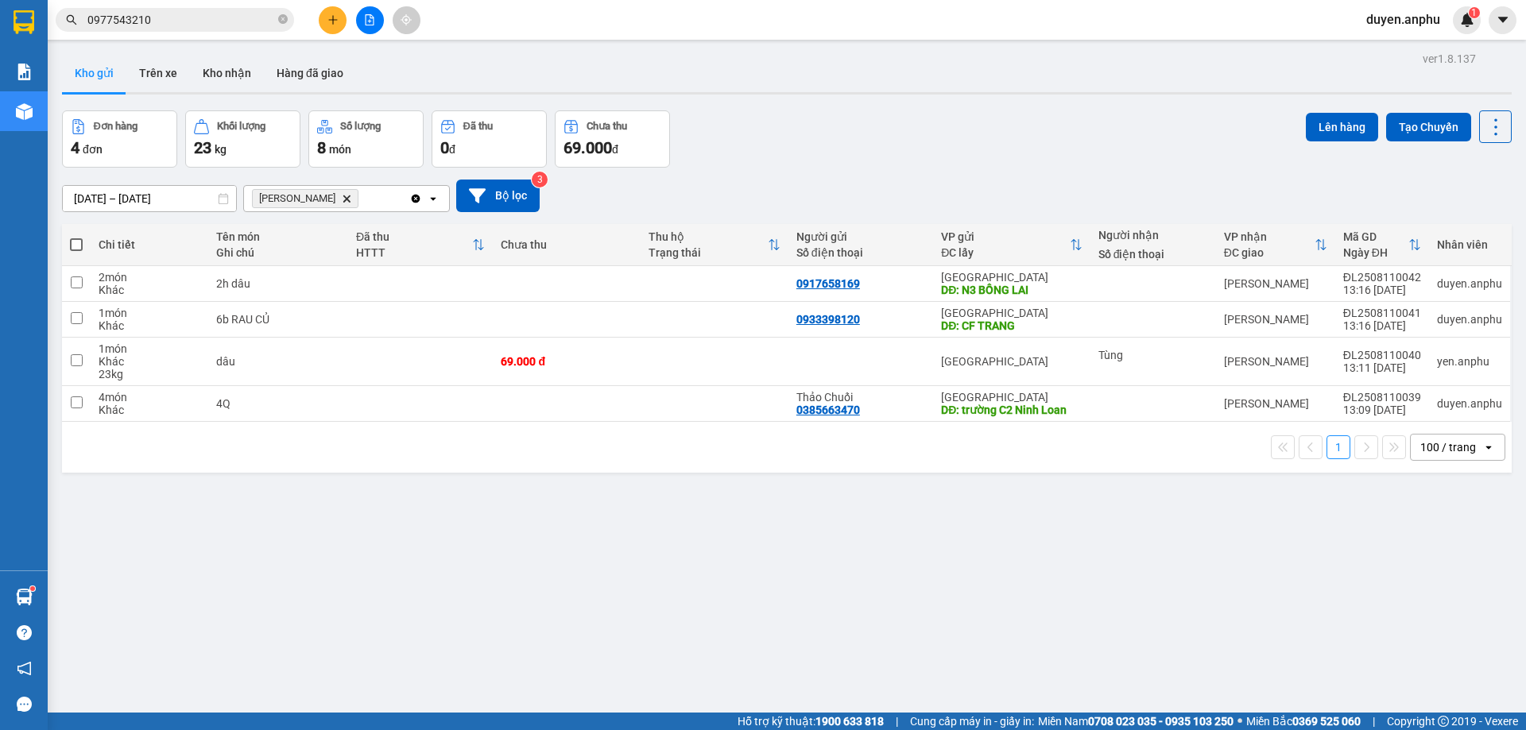
click at [68, 246] on th at bounding box center [76, 245] width 29 height 42
click at [68, 249] on th at bounding box center [76, 245] width 29 height 42
click at [78, 242] on span at bounding box center [76, 244] width 13 height 13
click at [76, 237] on input "checkbox" at bounding box center [76, 237] width 0 height 0
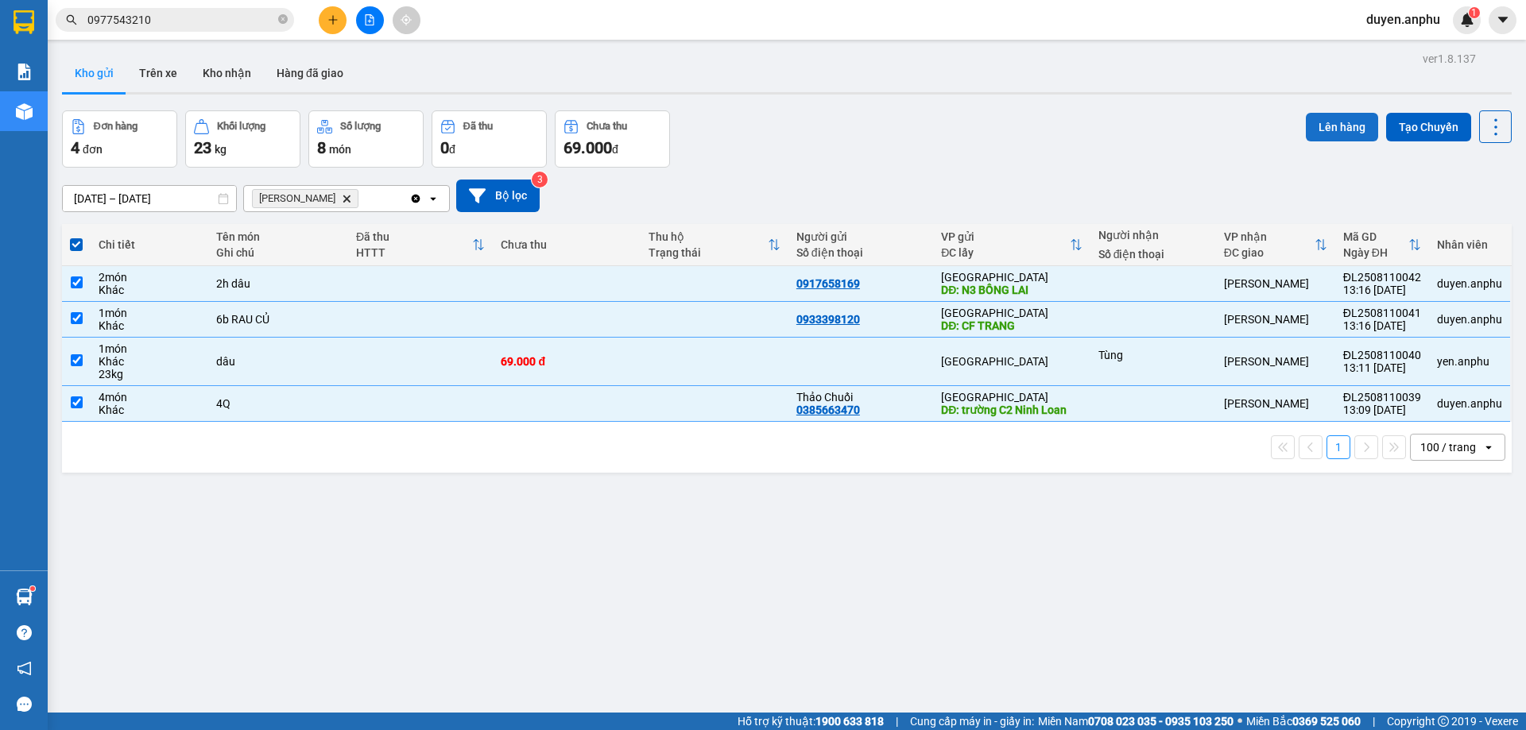
click at [1335, 120] on button "Lên hàng" at bounding box center [1341, 127] width 72 height 29
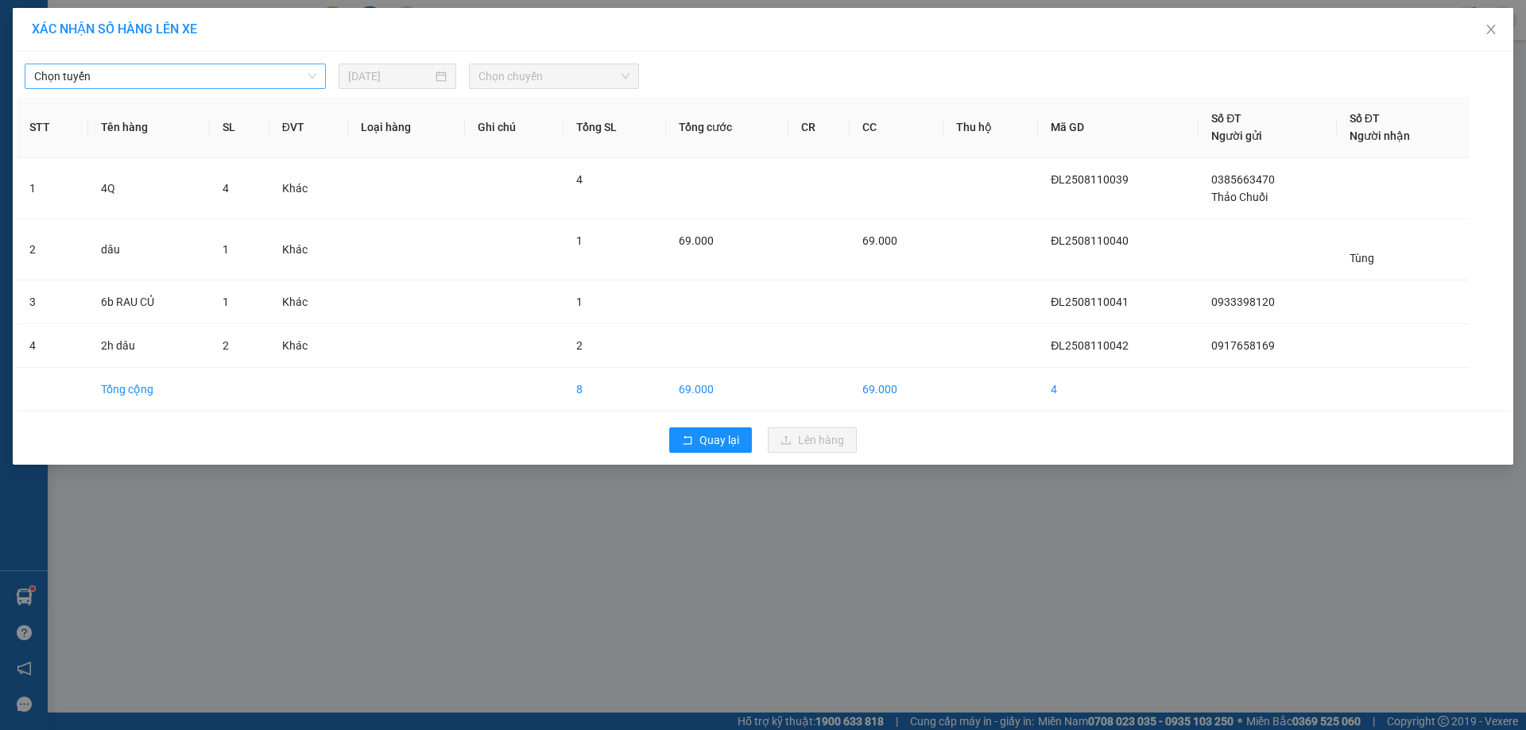
click at [168, 82] on span "Chọn tuyến" at bounding box center [175, 76] width 282 height 24
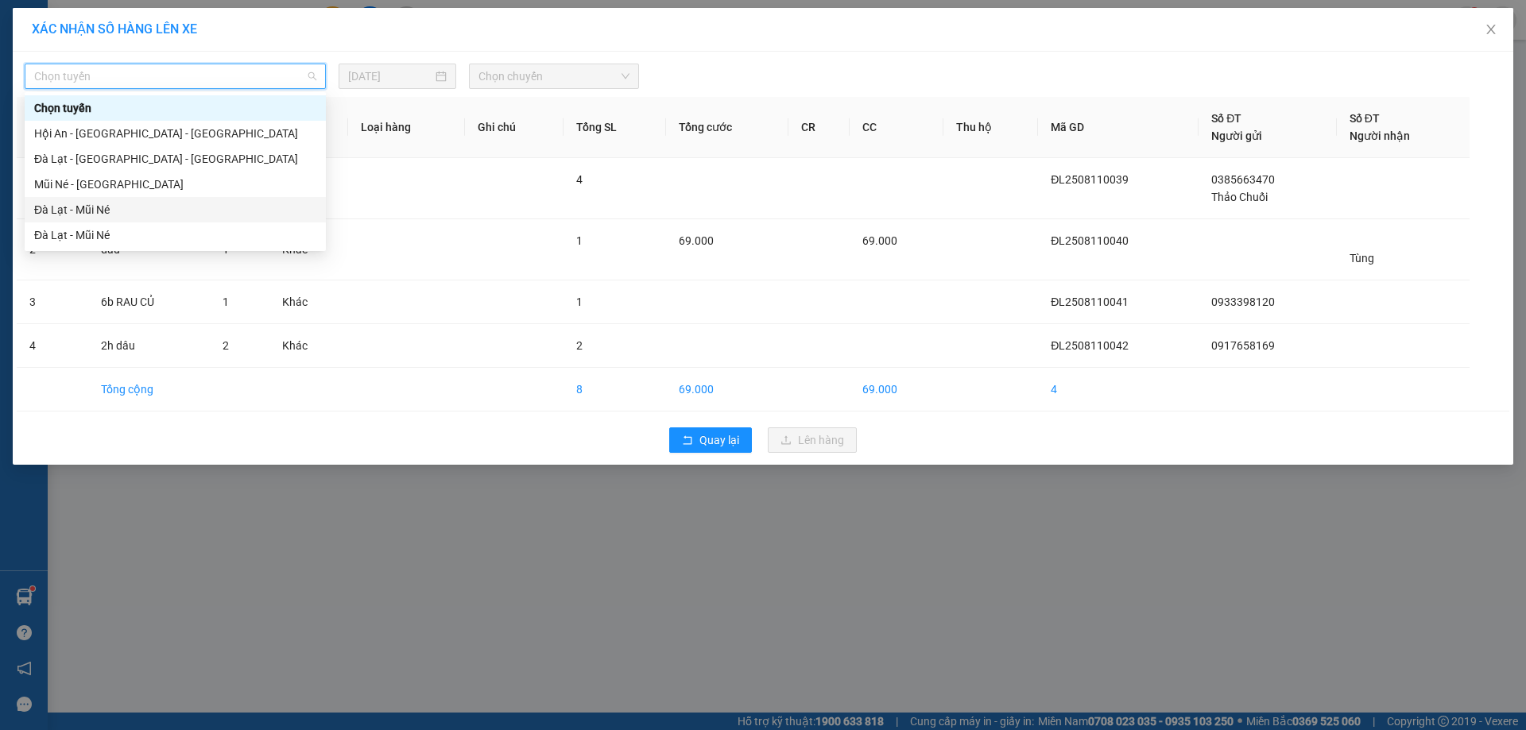
click at [92, 205] on div "Đà Lạt - Mũi Né" at bounding box center [175, 209] width 282 height 17
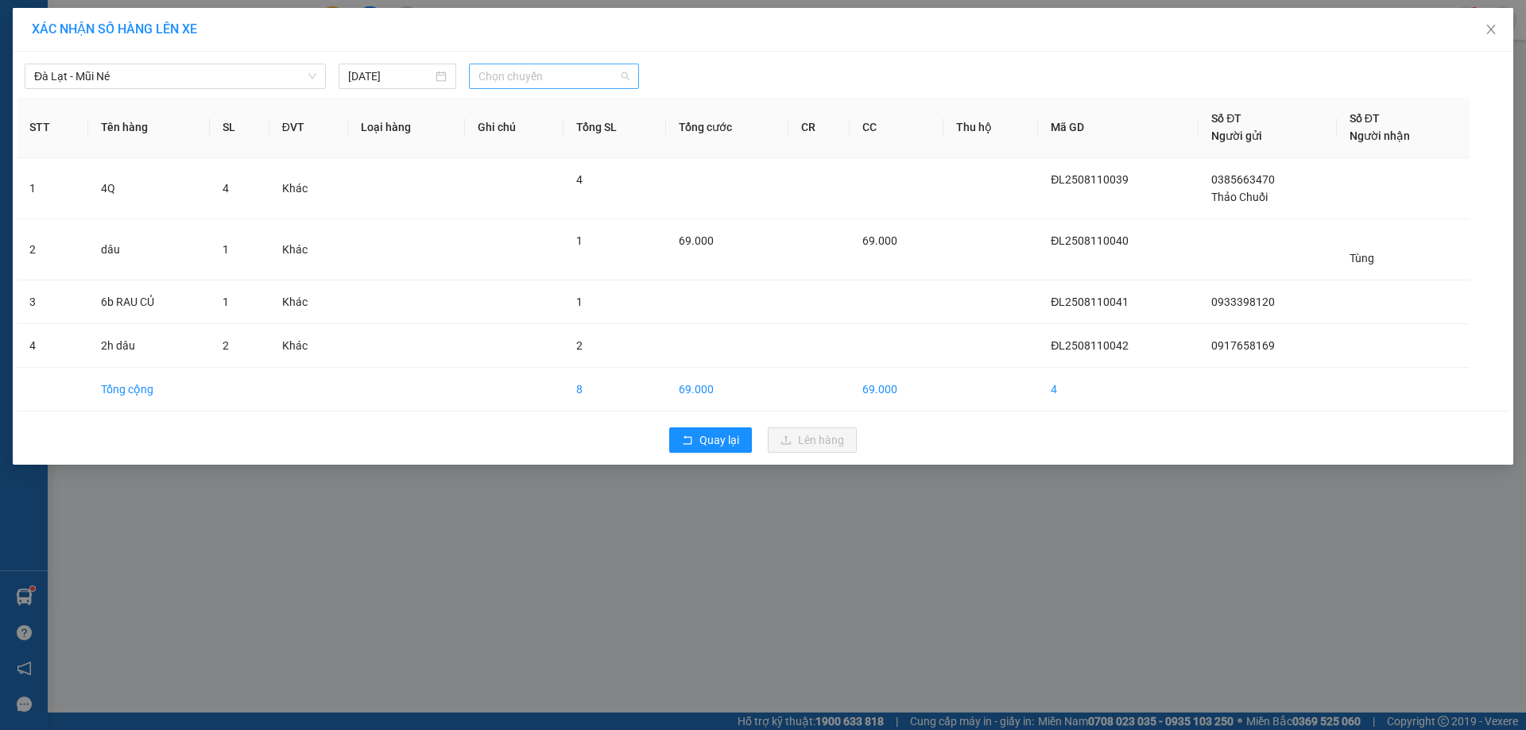
click at [563, 80] on span "Chọn chuyến" at bounding box center [553, 76] width 151 height 24
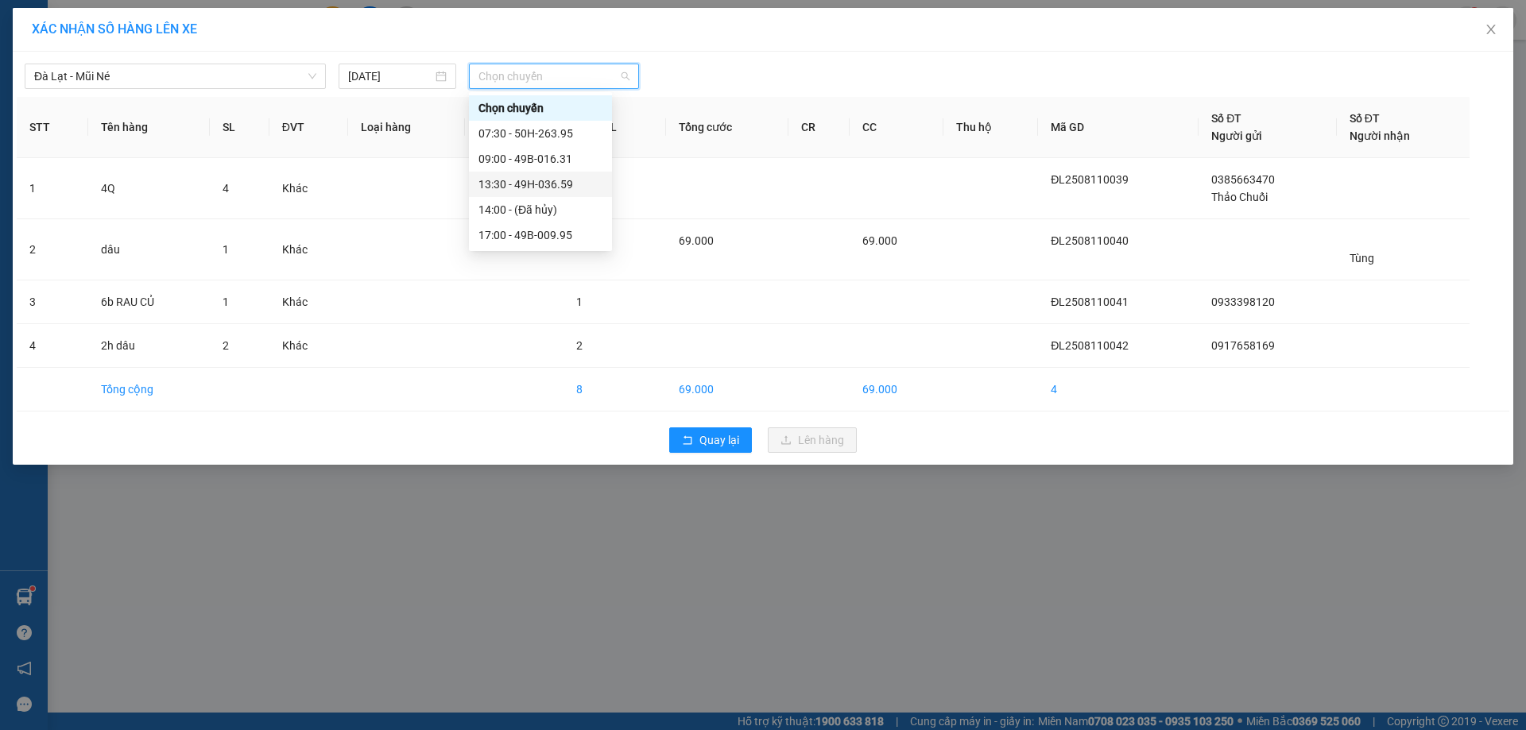
click at [504, 180] on div "13:30 - 49H-036.59" at bounding box center [540, 184] width 124 height 17
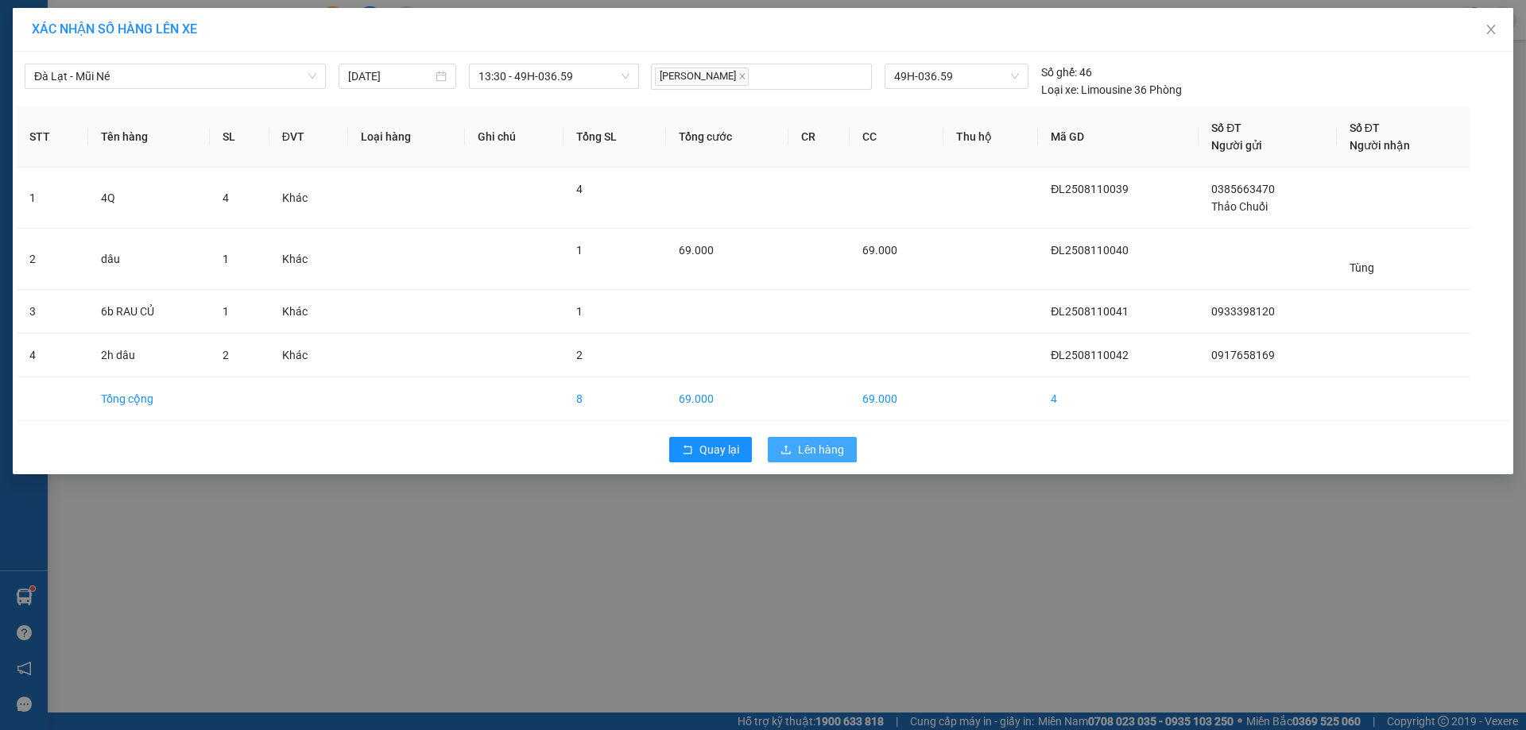
click at [840, 456] on span "Lên hàng" at bounding box center [821, 449] width 46 height 17
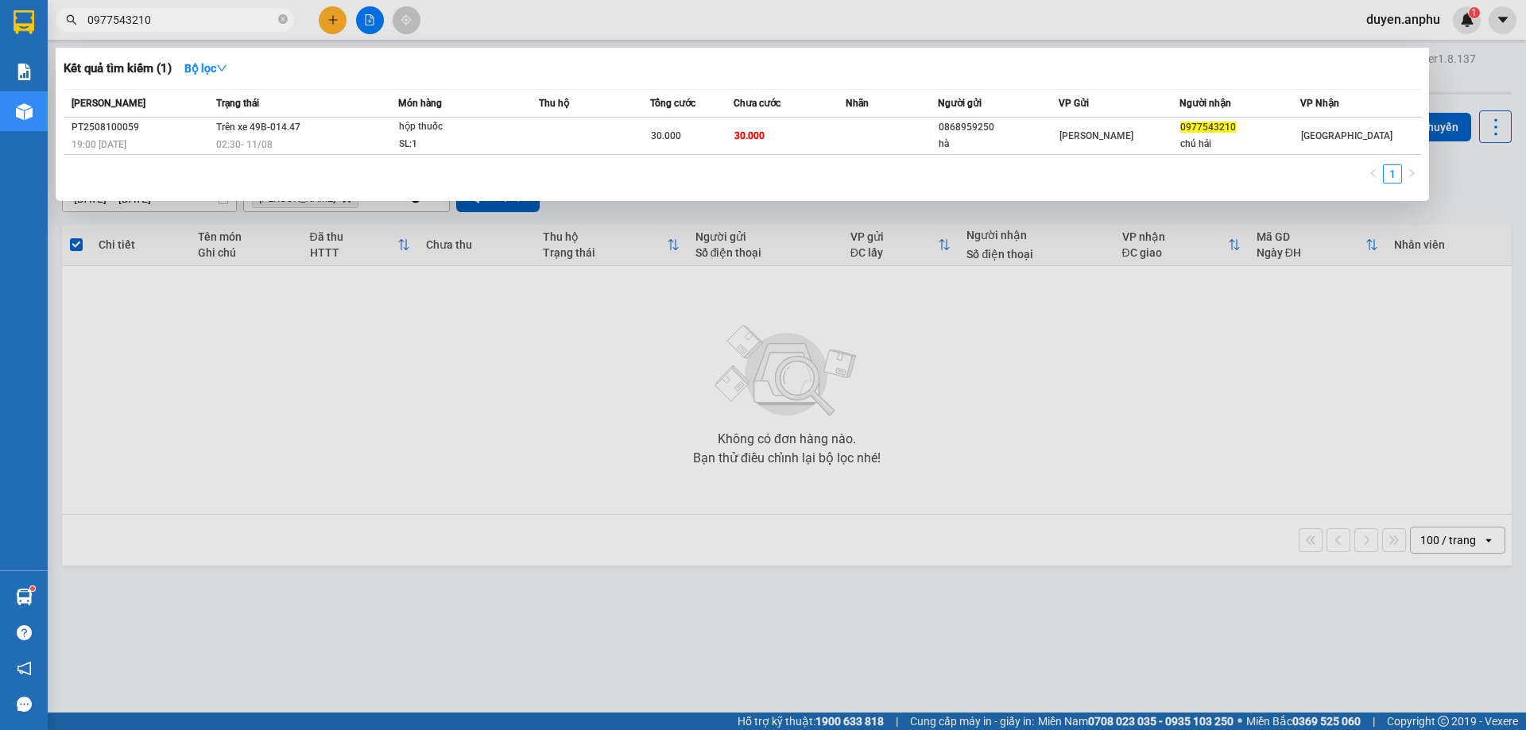
drag, startPoint x: 215, startPoint y: 16, endPoint x: 178, endPoint y: 17, distance: 36.6
click at [178, 17] on input "0977543210" at bounding box center [181, 19] width 188 height 17
drag, startPoint x: 178, startPoint y: 17, endPoint x: 2, endPoint y: 31, distance: 176.9
click at [0, 31] on section "Kết quả tìm kiếm ( 1 ) Bộ lọc Mã ĐH Trạng thái Món hàng Thu hộ Tổng cước Chưa c…" at bounding box center [763, 365] width 1526 height 730
paste input "37469117"
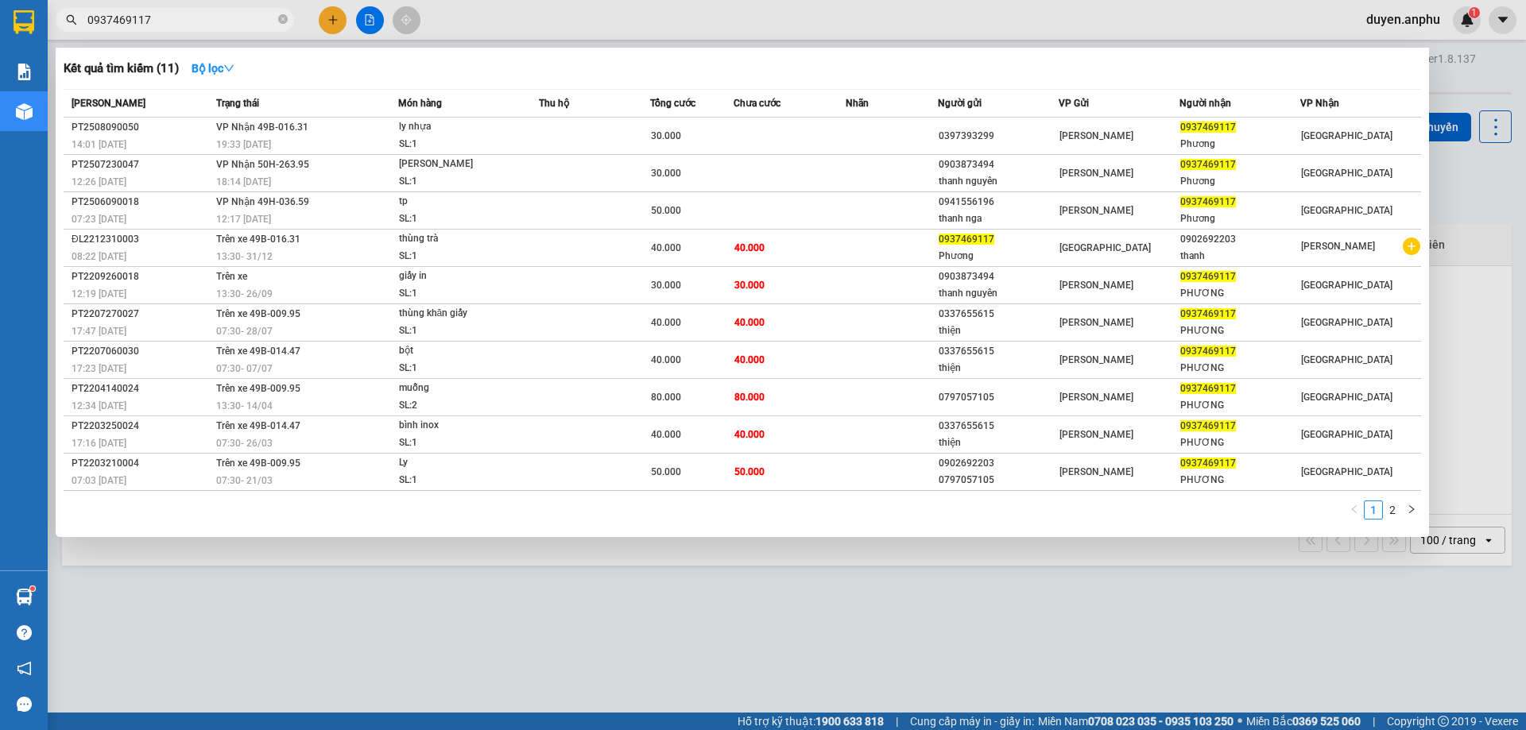
click at [1457, 68] on div at bounding box center [763, 365] width 1526 height 730
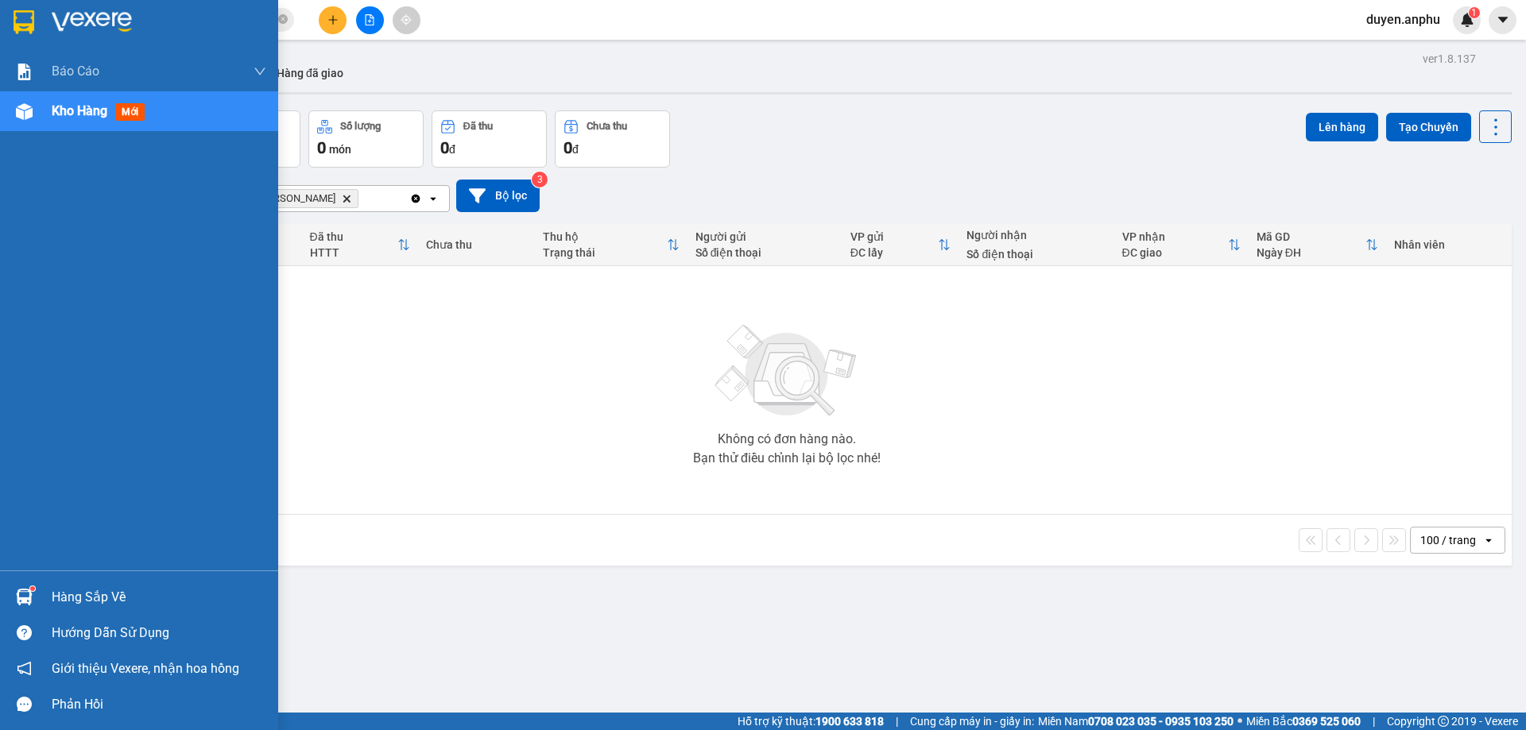
click at [31, 106] on img at bounding box center [24, 111] width 17 height 17
click at [72, 126] on div "Kho hàng mới" at bounding box center [159, 111] width 215 height 40
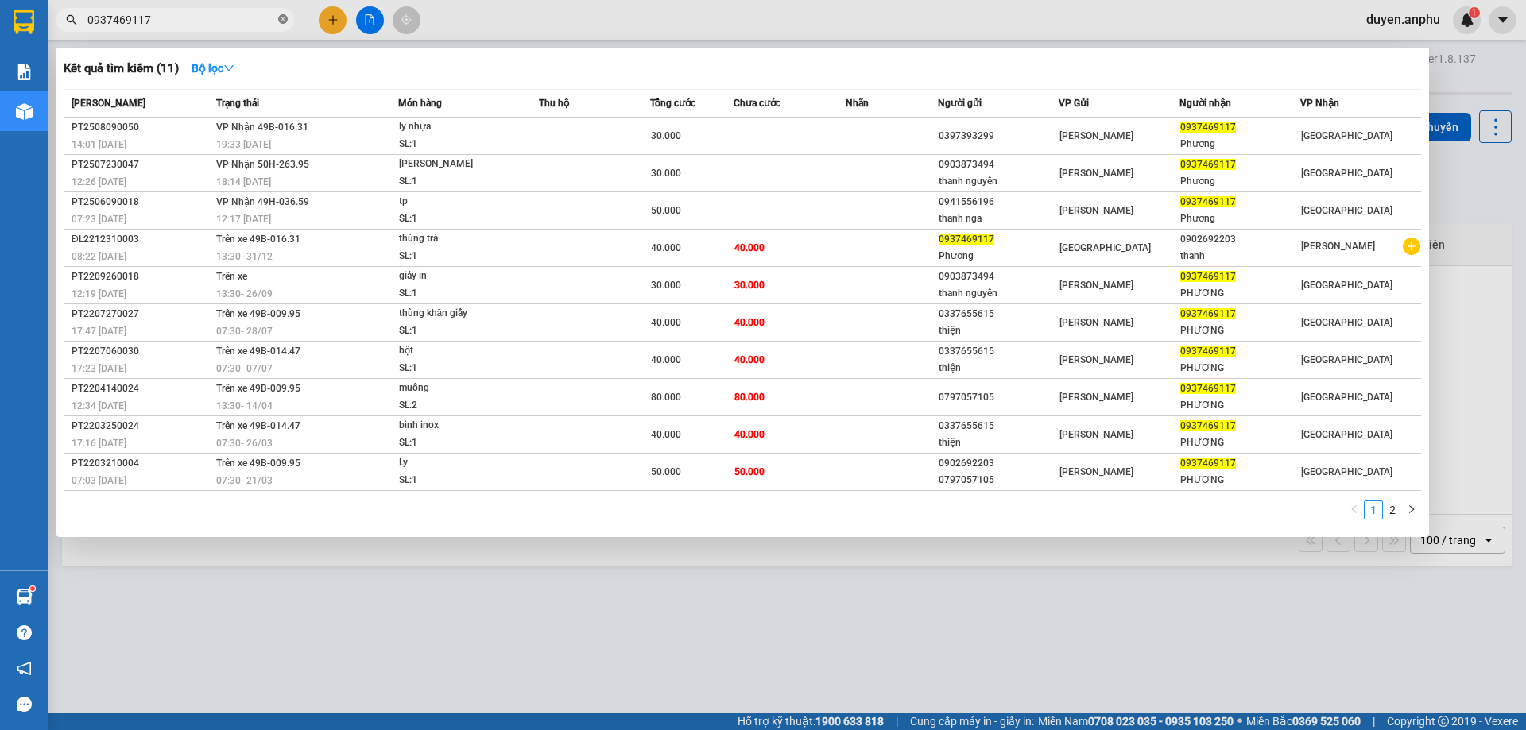
click at [281, 19] on icon "close-circle" at bounding box center [283, 19] width 10 height 10
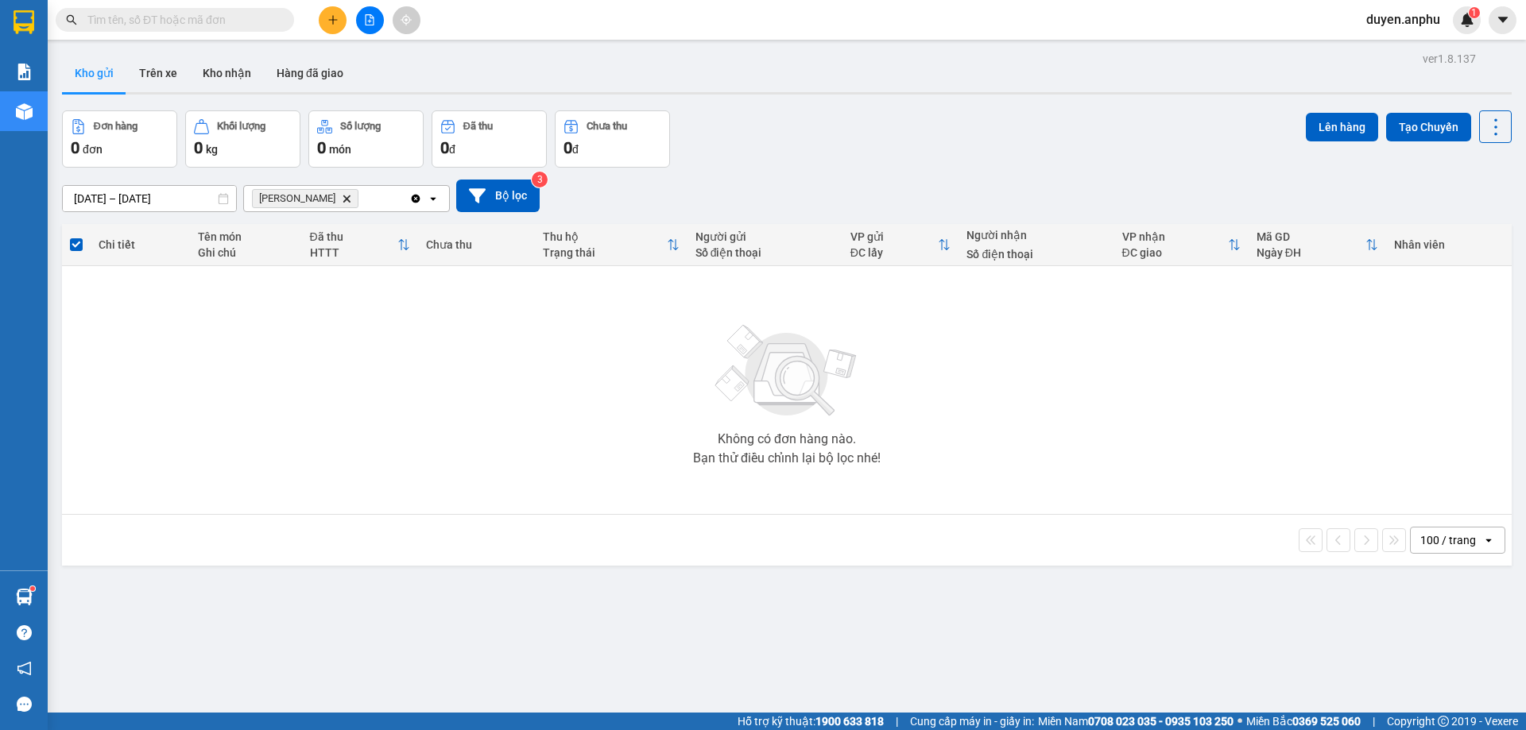
click at [362, 21] on button at bounding box center [370, 20] width 28 height 28
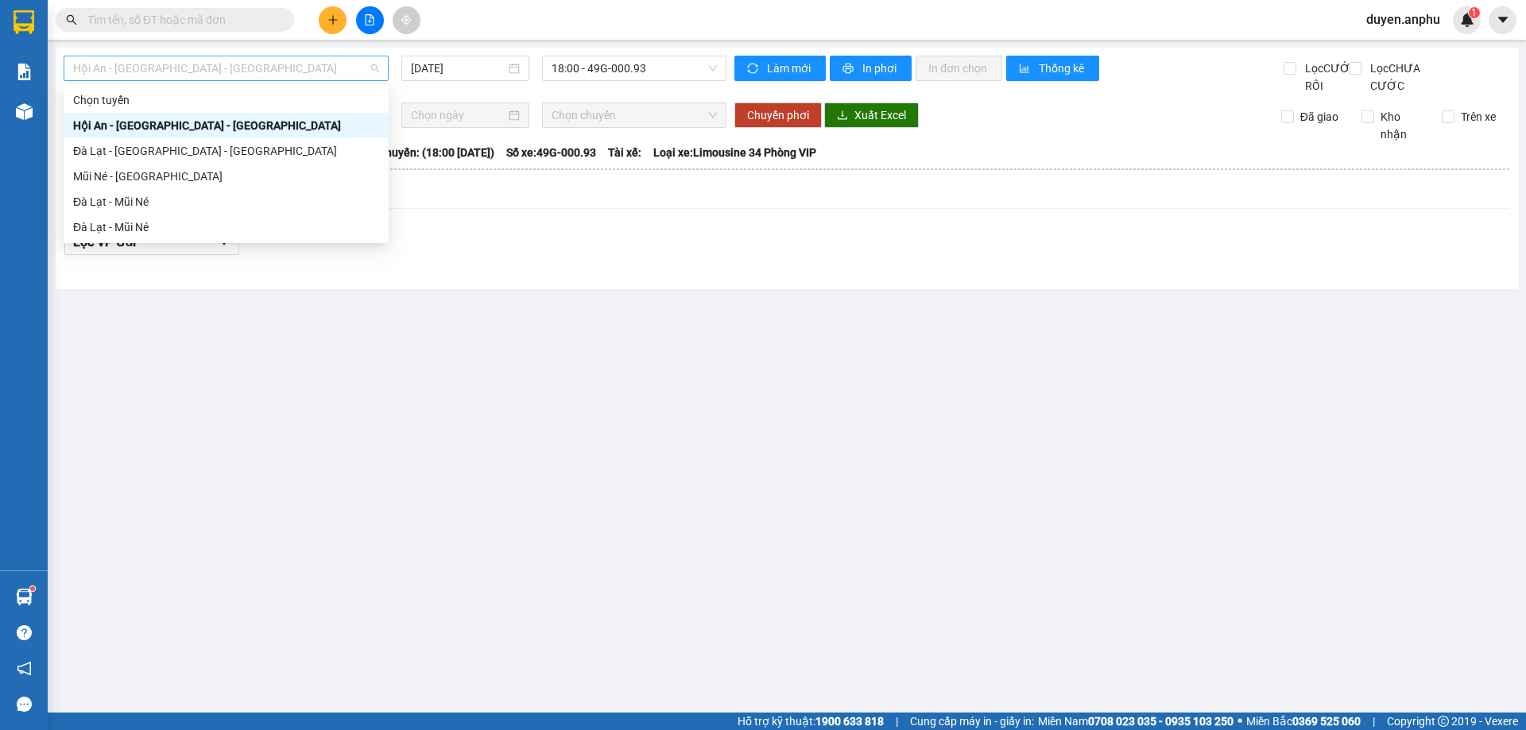
click at [175, 72] on span "Hội An - [GEOGRAPHIC_DATA] - [GEOGRAPHIC_DATA]" at bounding box center [226, 68] width 306 height 24
click at [158, 204] on div "Đà Lạt - Mũi Né" at bounding box center [226, 201] width 306 height 17
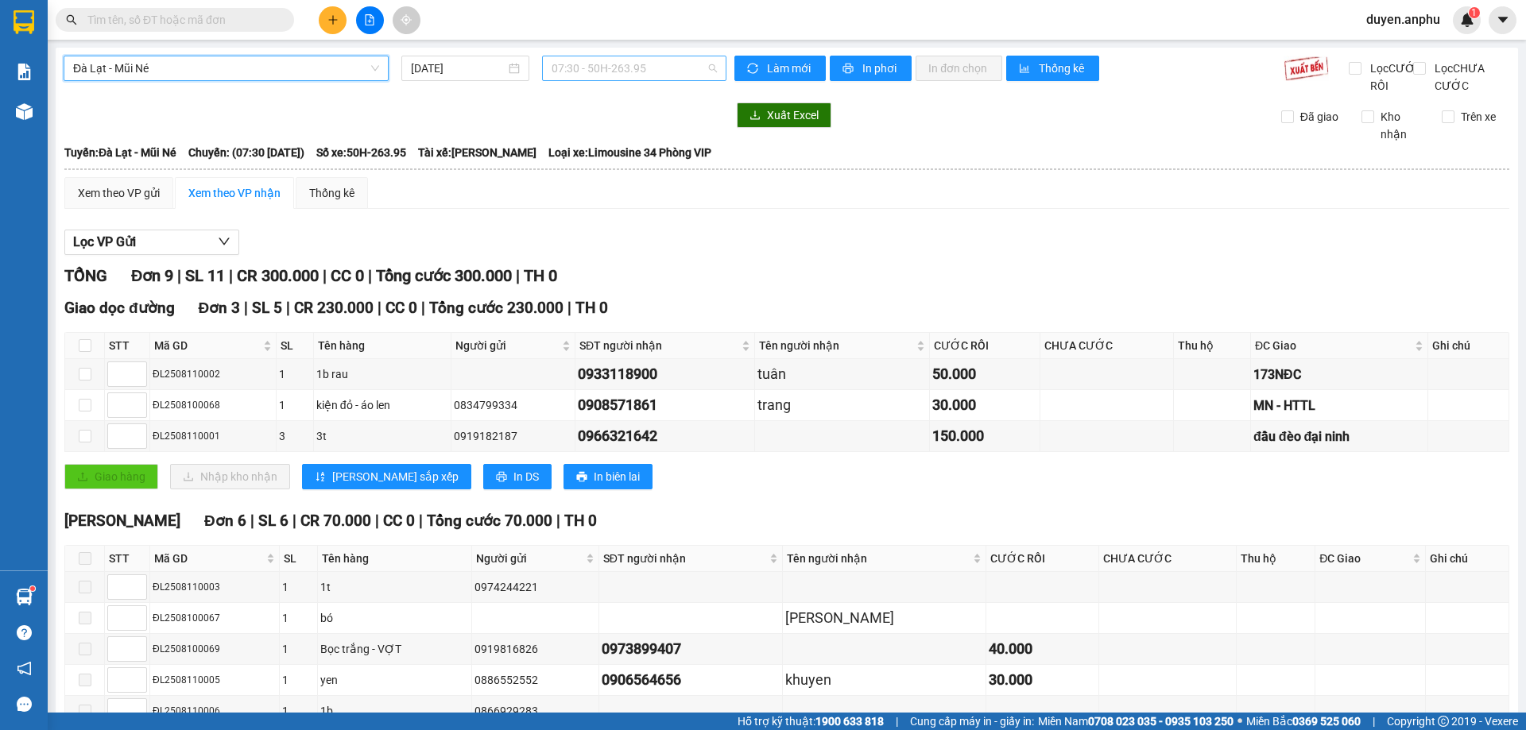
click at [591, 79] on span "07:30 - 50H-263.95" at bounding box center [633, 68] width 165 height 24
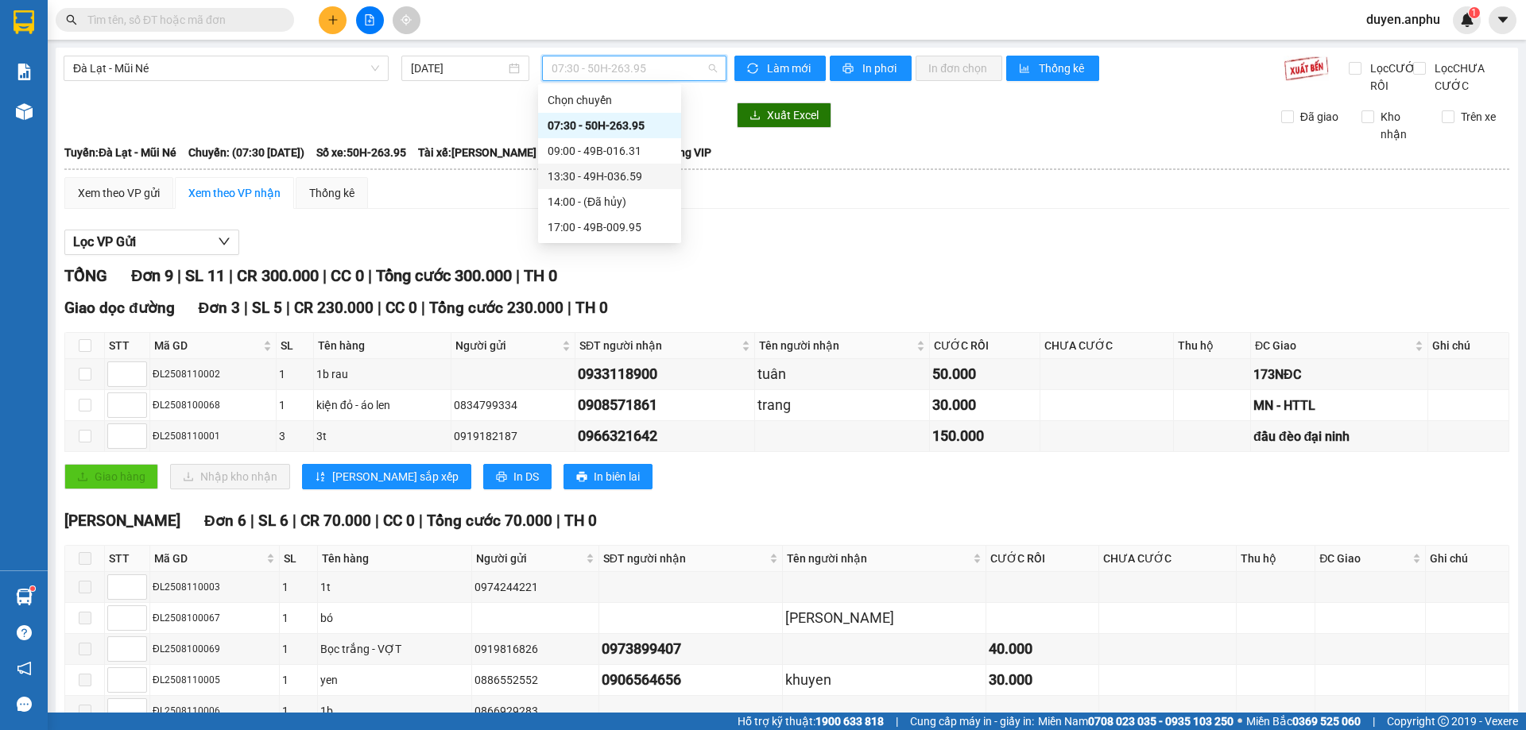
click at [582, 180] on div "13:30 - 49H-036.59" at bounding box center [609, 176] width 124 height 17
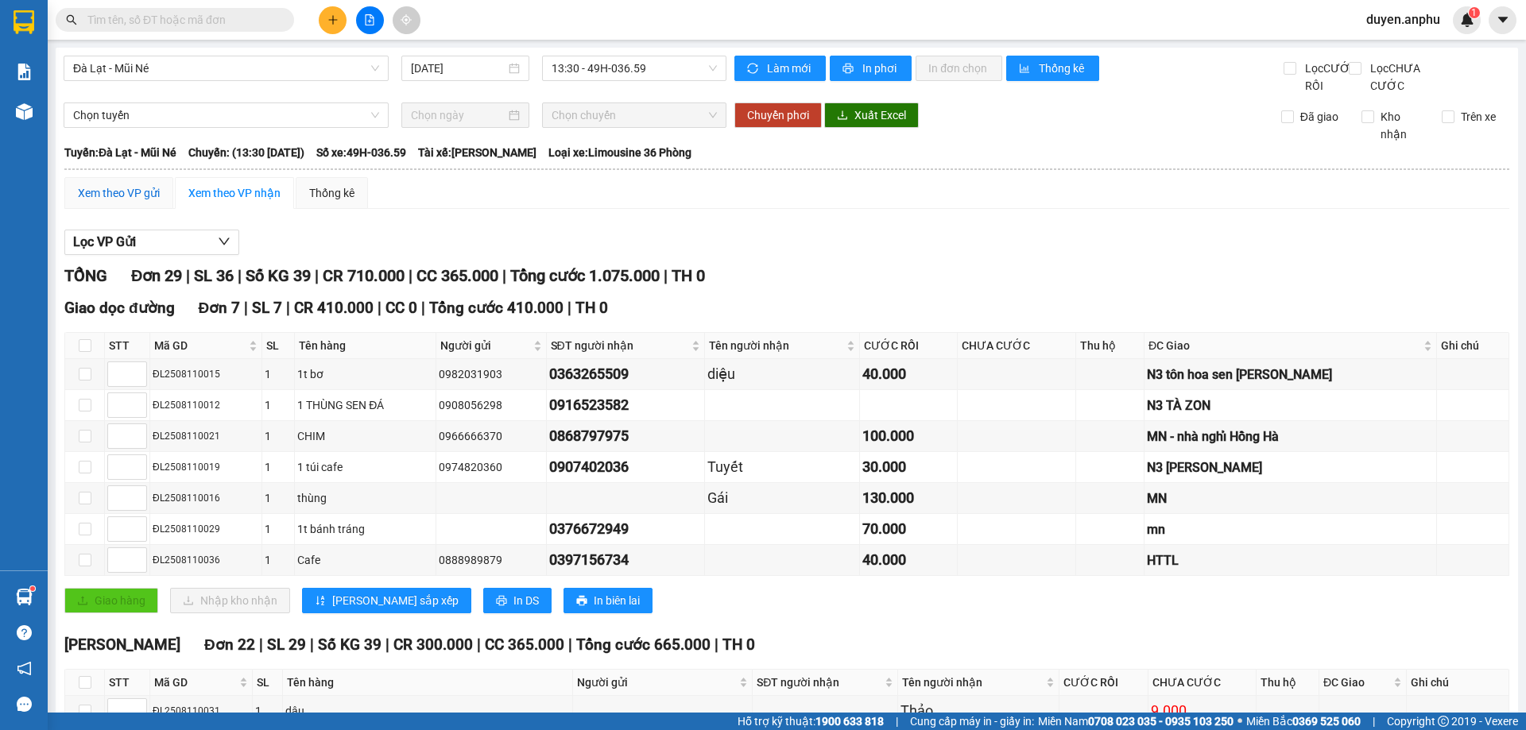
click at [130, 202] on div "Xem theo VP gửi" at bounding box center [119, 192] width 82 height 17
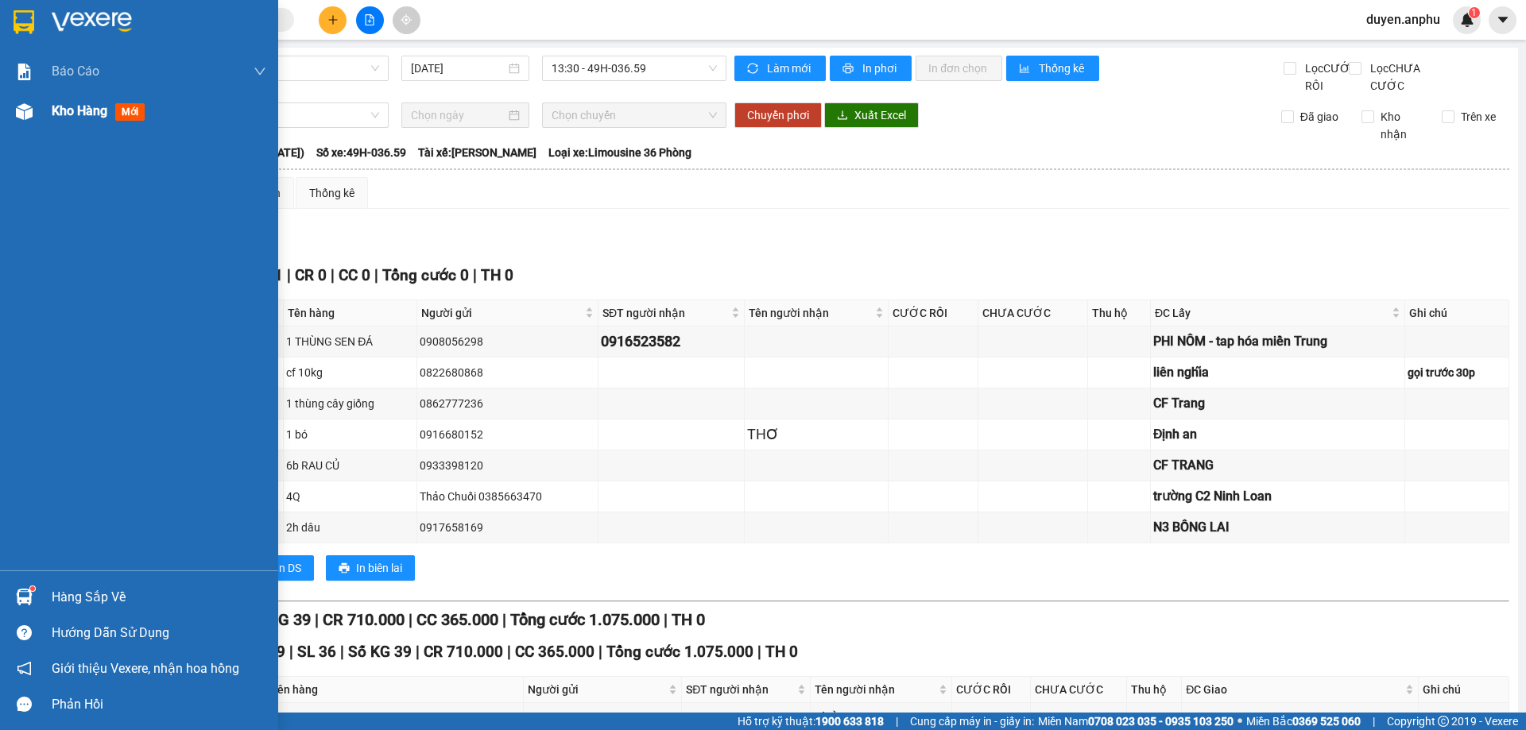
click at [43, 103] on div "Kho hàng mới" at bounding box center [139, 111] width 278 height 40
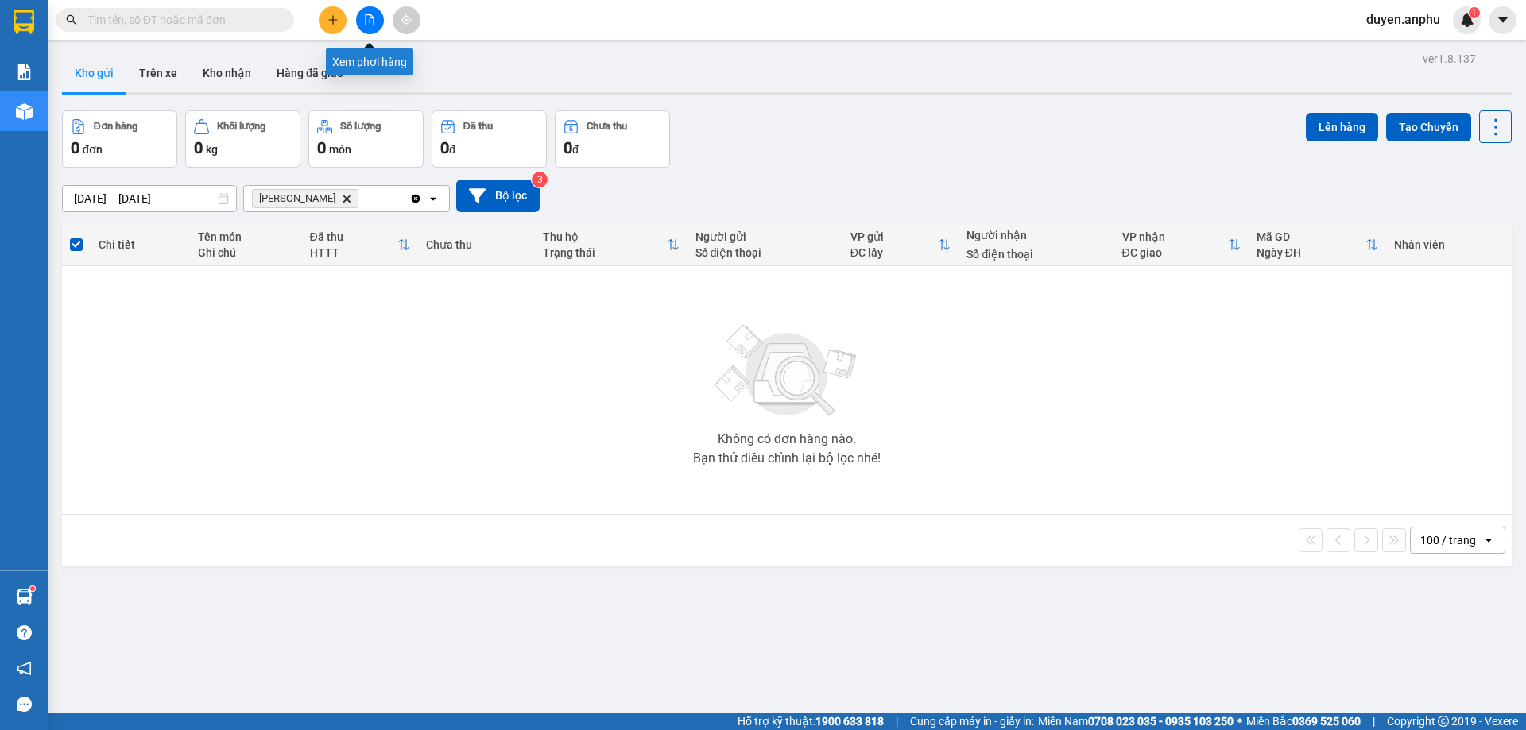
click at [370, 17] on icon "file-add" at bounding box center [370, 19] width 9 height 11
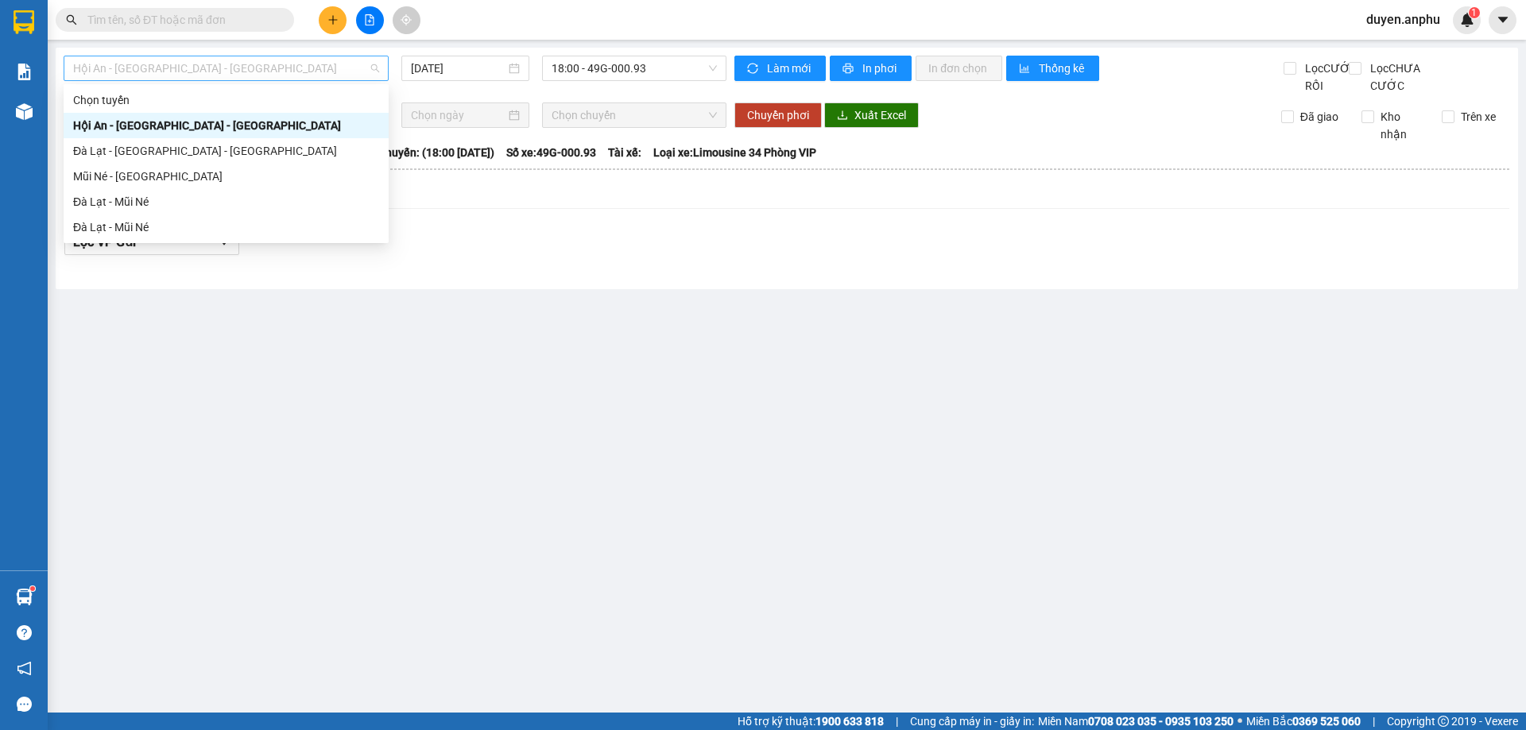
click at [137, 61] on span "Hội An - [GEOGRAPHIC_DATA] - [GEOGRAPHIC_DATA]" at bounding box center [226, 68] width 306 height 24
click at [133, 203] on div "Đà Lạt - Mũi Né" at bounding box center [226, 201] width 306 height 17
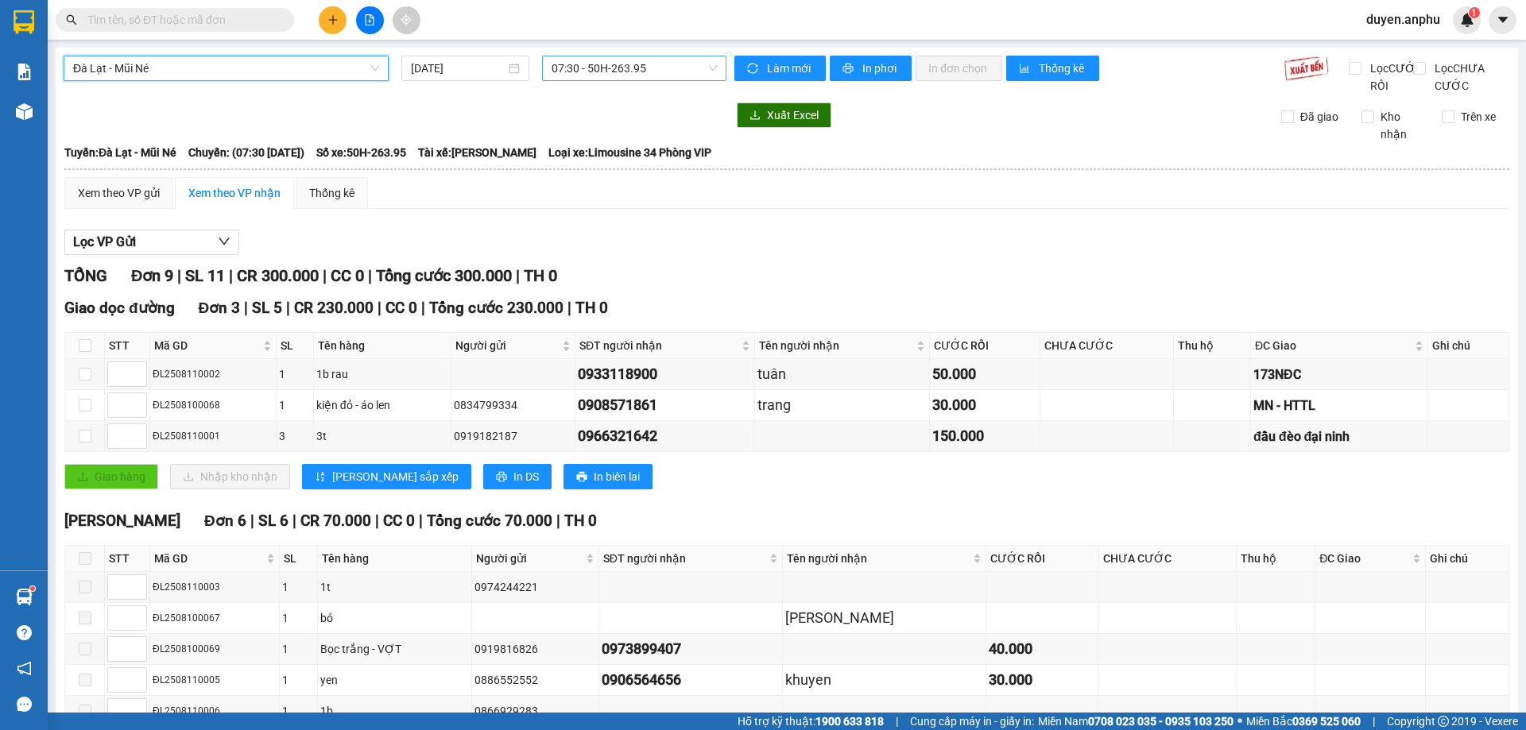
click at [600, 68] on span "07:30 - 50H-263.95" at bounding box center [633, 68] width 165 height 24
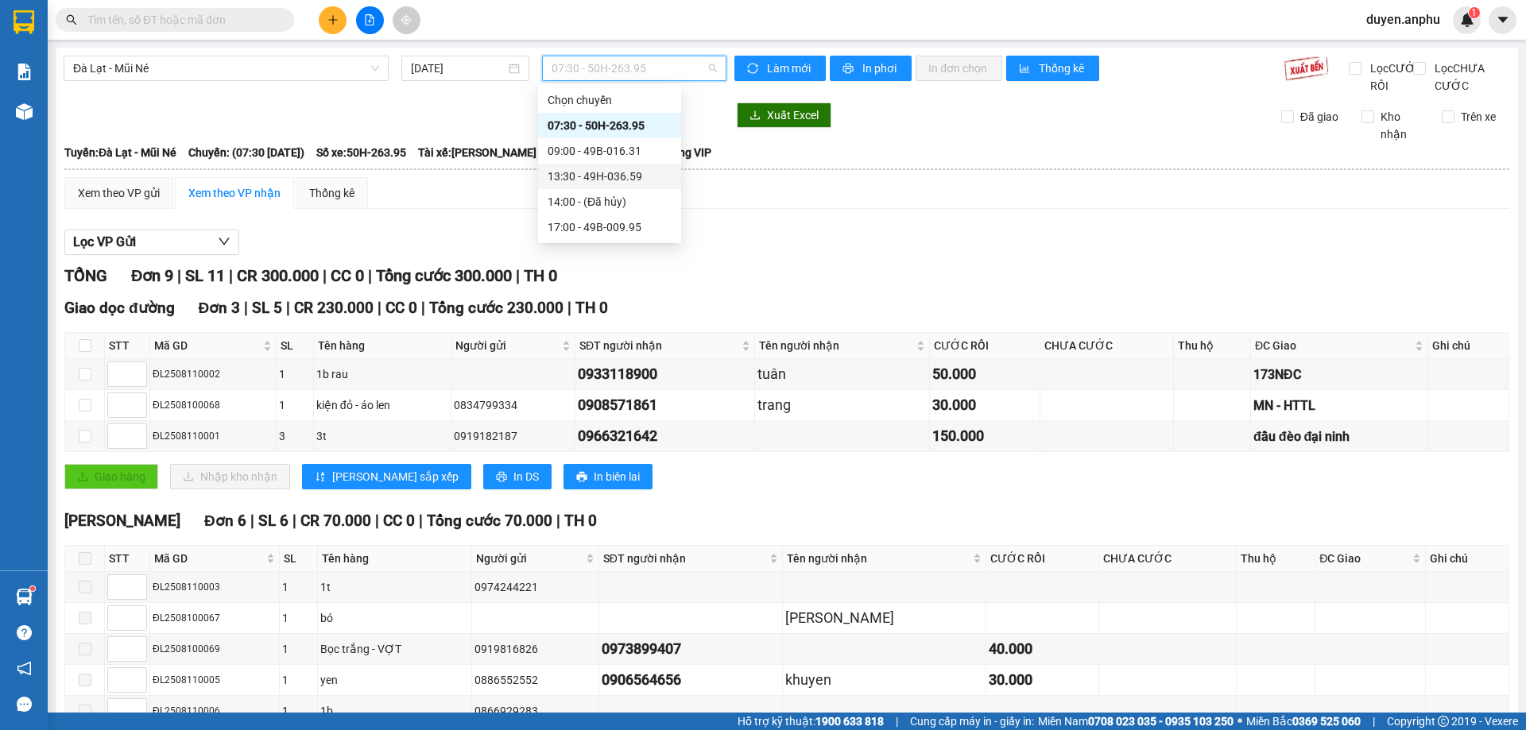
click at [604, 178] on div "13:30 - 49H-036.59" at bounding box center [609, 176] width 124 height 17
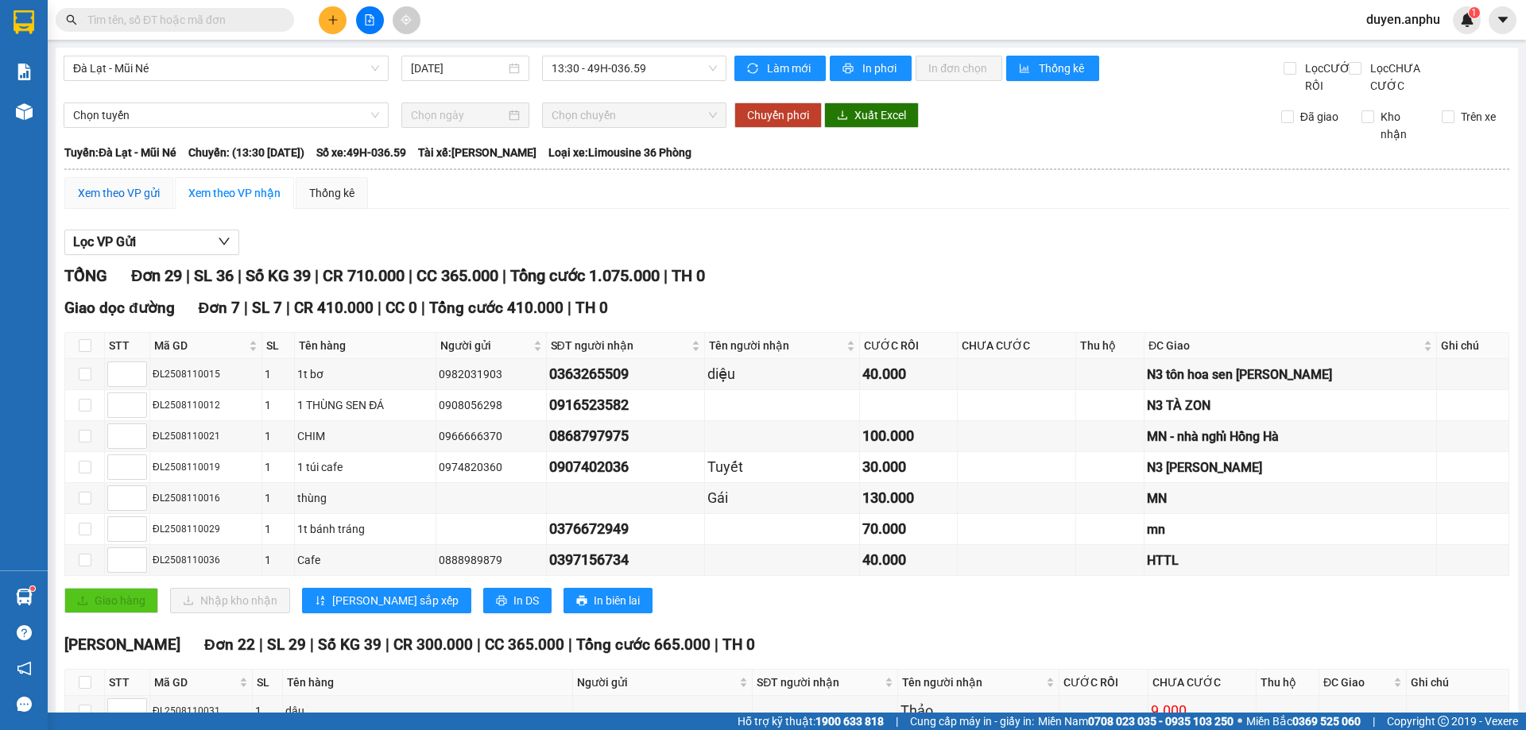
click at [141, 202] on div "Xem theo VP gửi" at bounding box center [119, 192] width 82 height 17
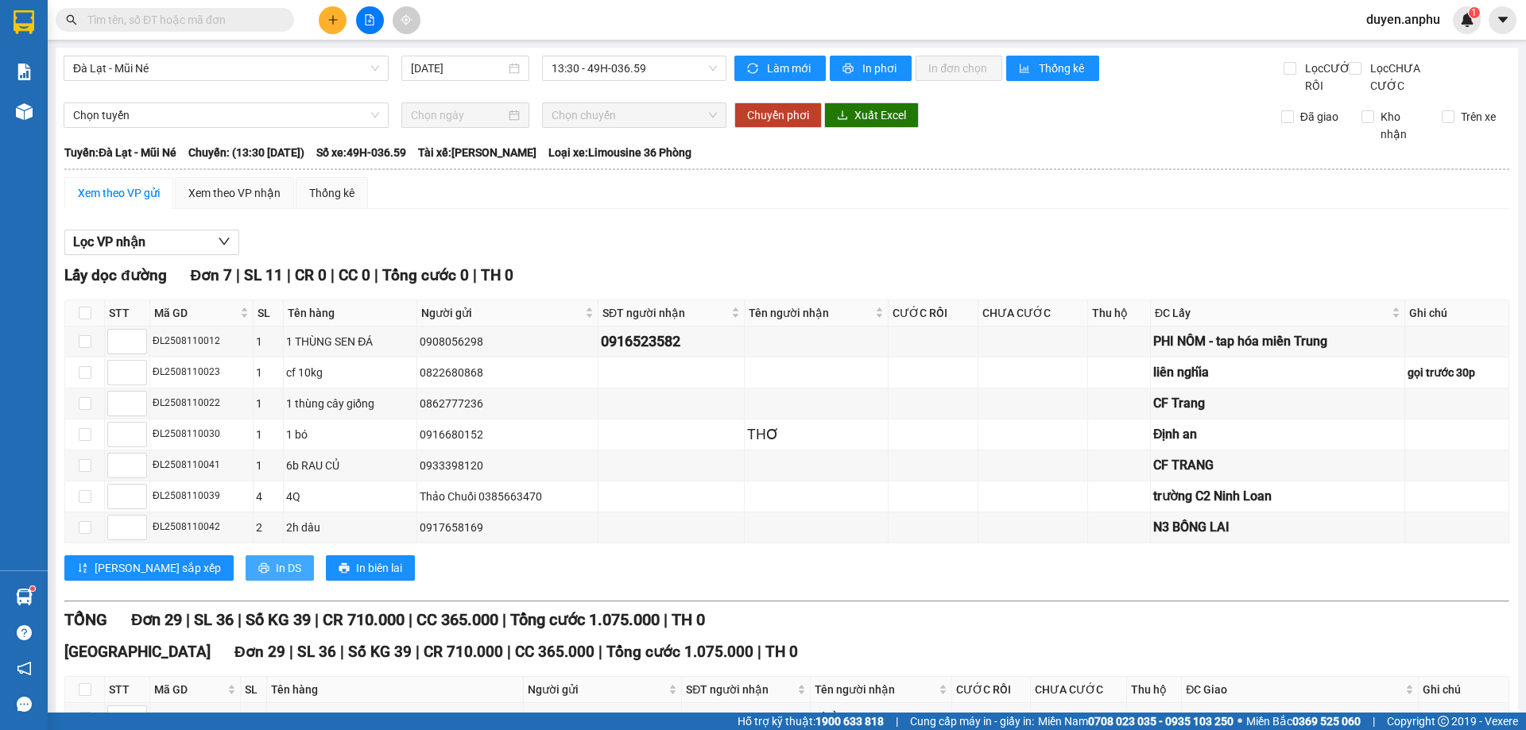
click at [276, 577] on span "In DS" at bounding box center [288, 567] width 25 height 17
click at [250, 202] on div "Xem theo VP nhận" at bounding box center [234, 192] width 92 height 17
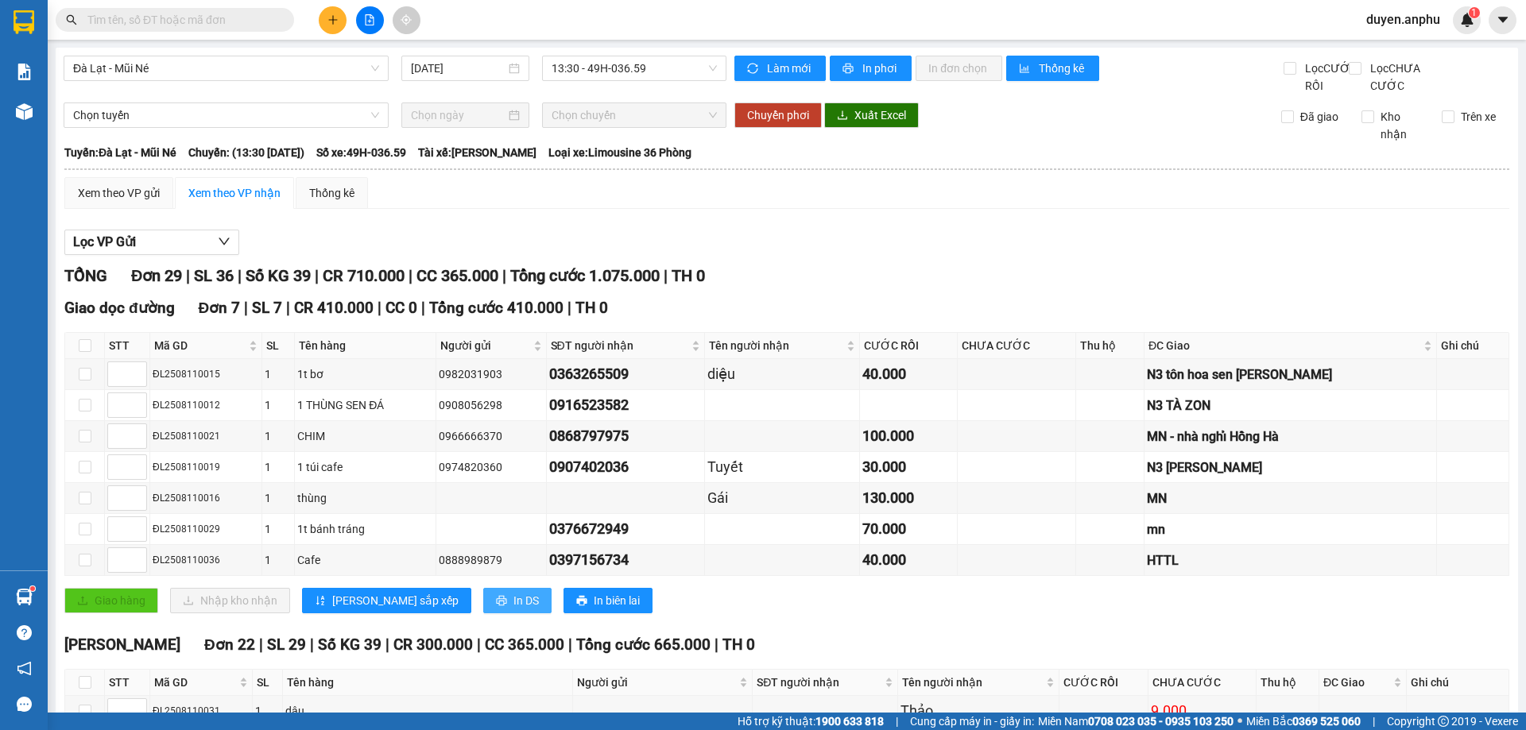
click at [513, 609] on span "In DS" at bounding box center [525, 600] width 25 height 17
click at [324, 29] on button at bounding box center [333, 20] width 28 height 28
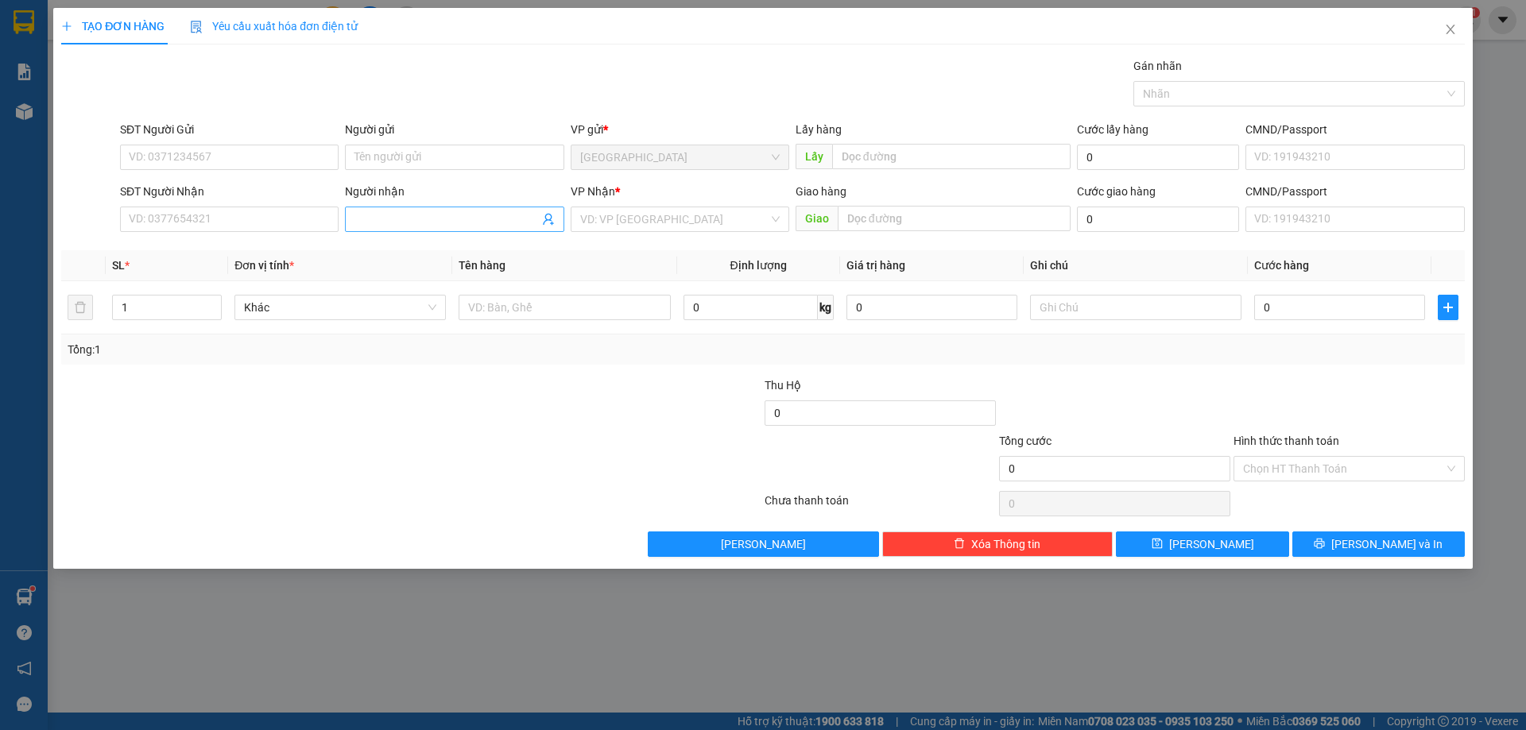
click at [390, 226] on input "Người nhận" at bounding box center [446, 219] width 184 height 17
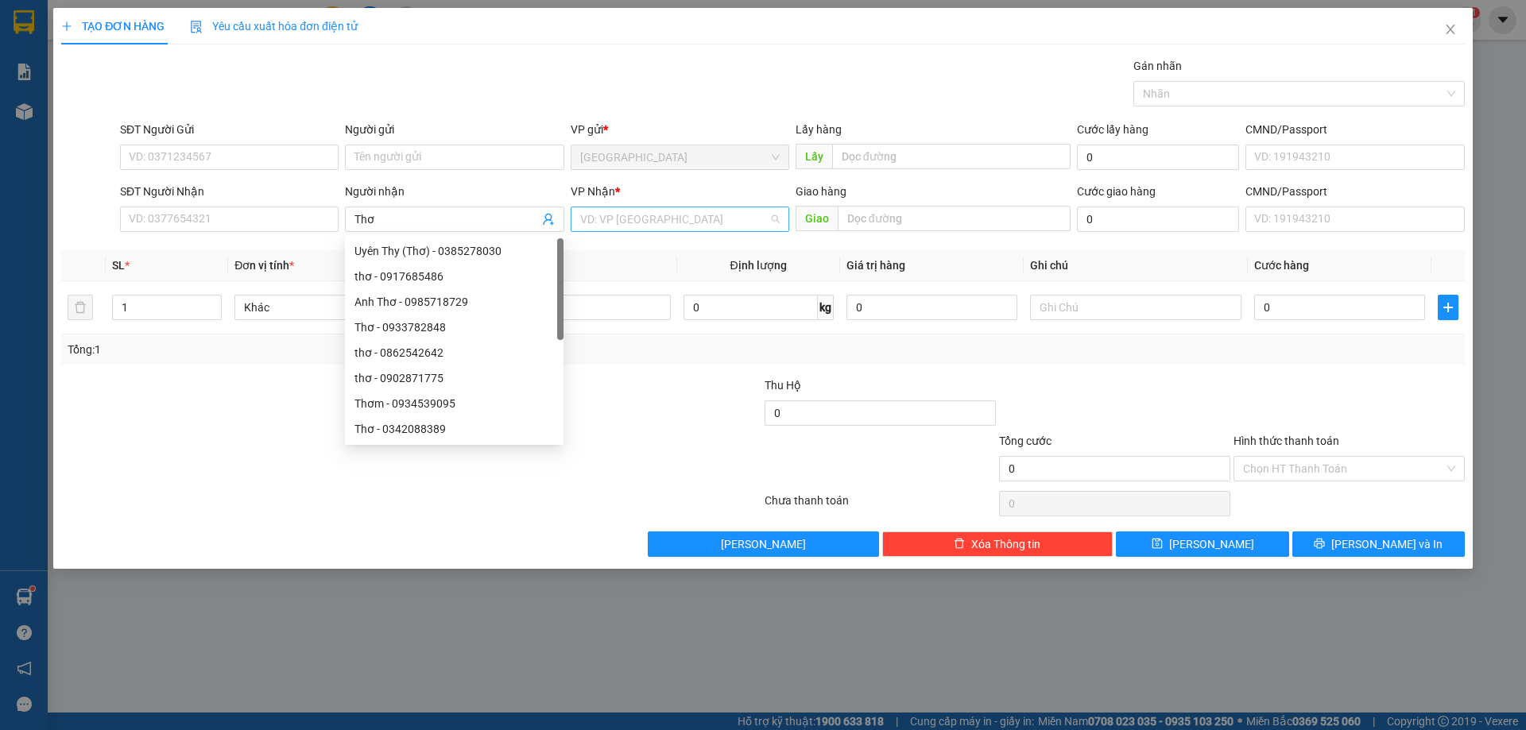
click at [684, 217] on input "search" at bounding box center [674, 219] width 188 height 24
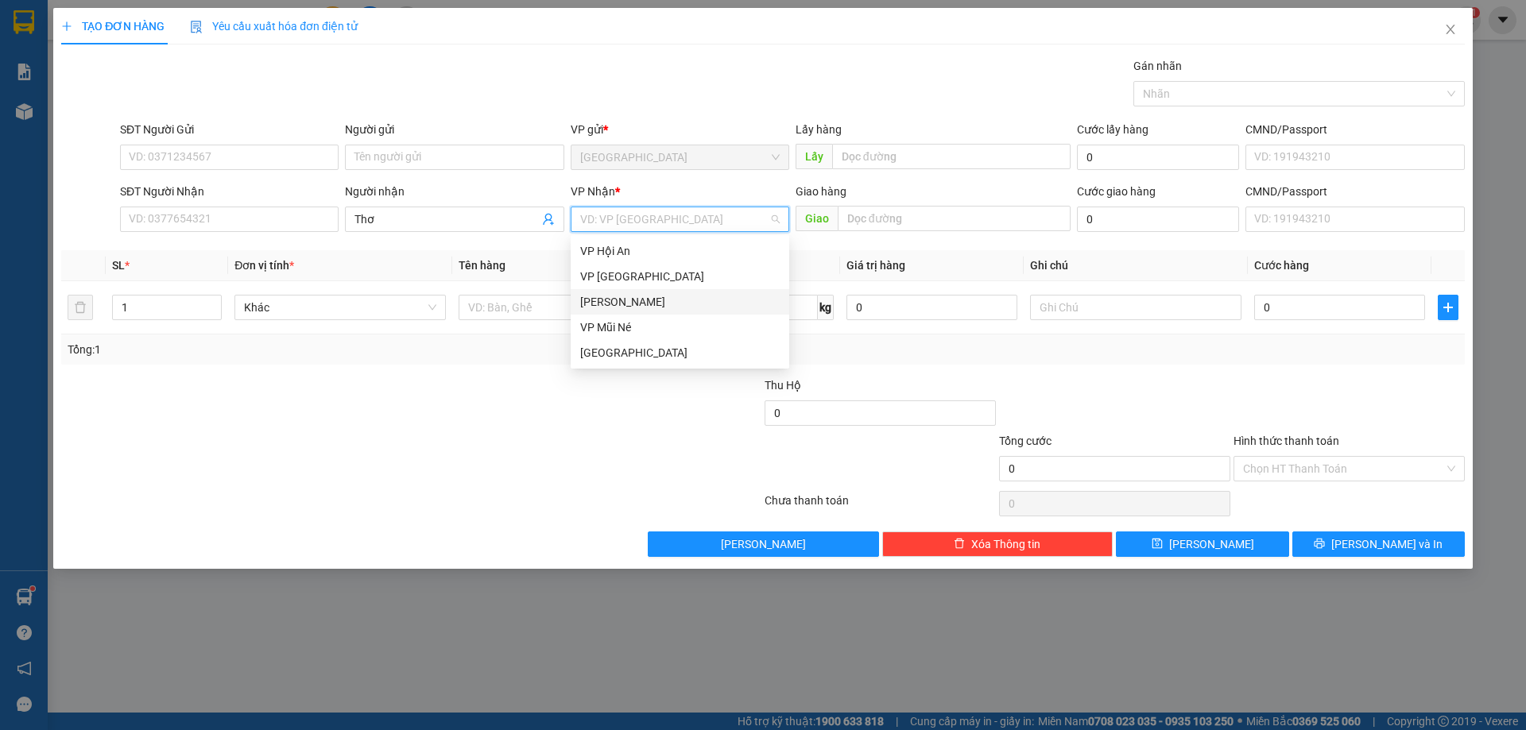
click at [625, 299] on div "[PERSON_NAME]" at bounding box center [679, 301] width 199 height 17
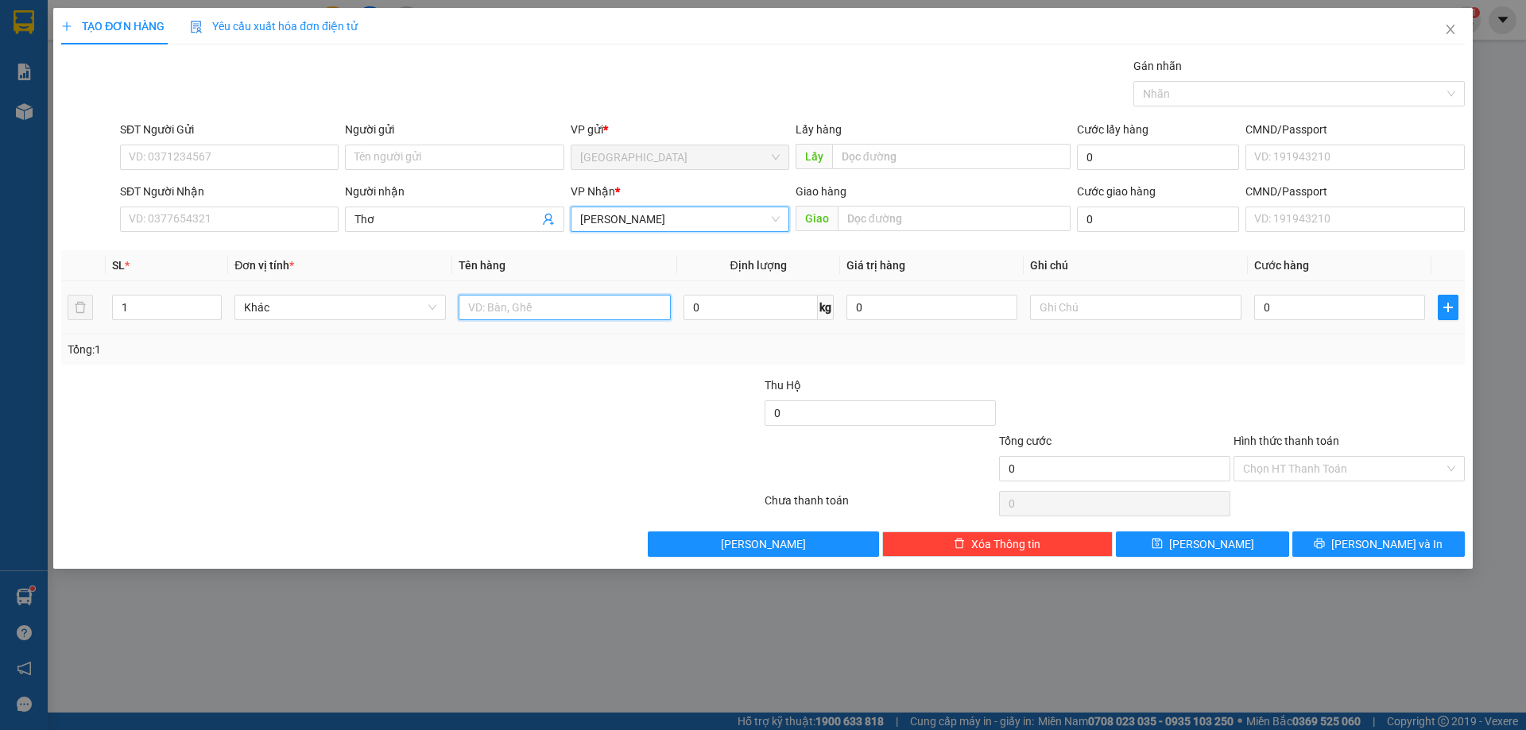
click at [536, 310] on input "text" at bounding box center [563, 307] width 211 height 25
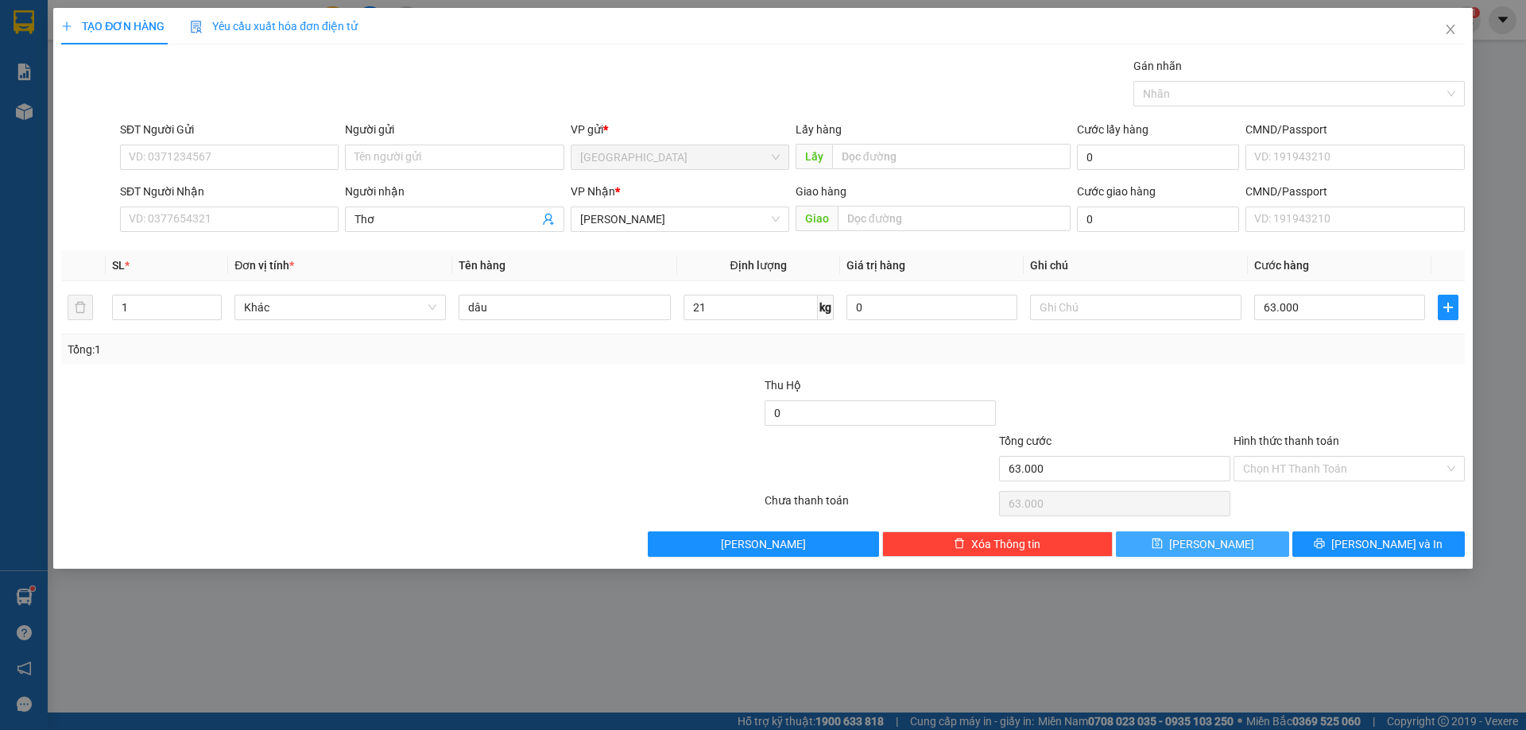
click at [1203, 539] on span "[PERSON_NAME]" at bounding box center [1211, 544] width 85 height 17
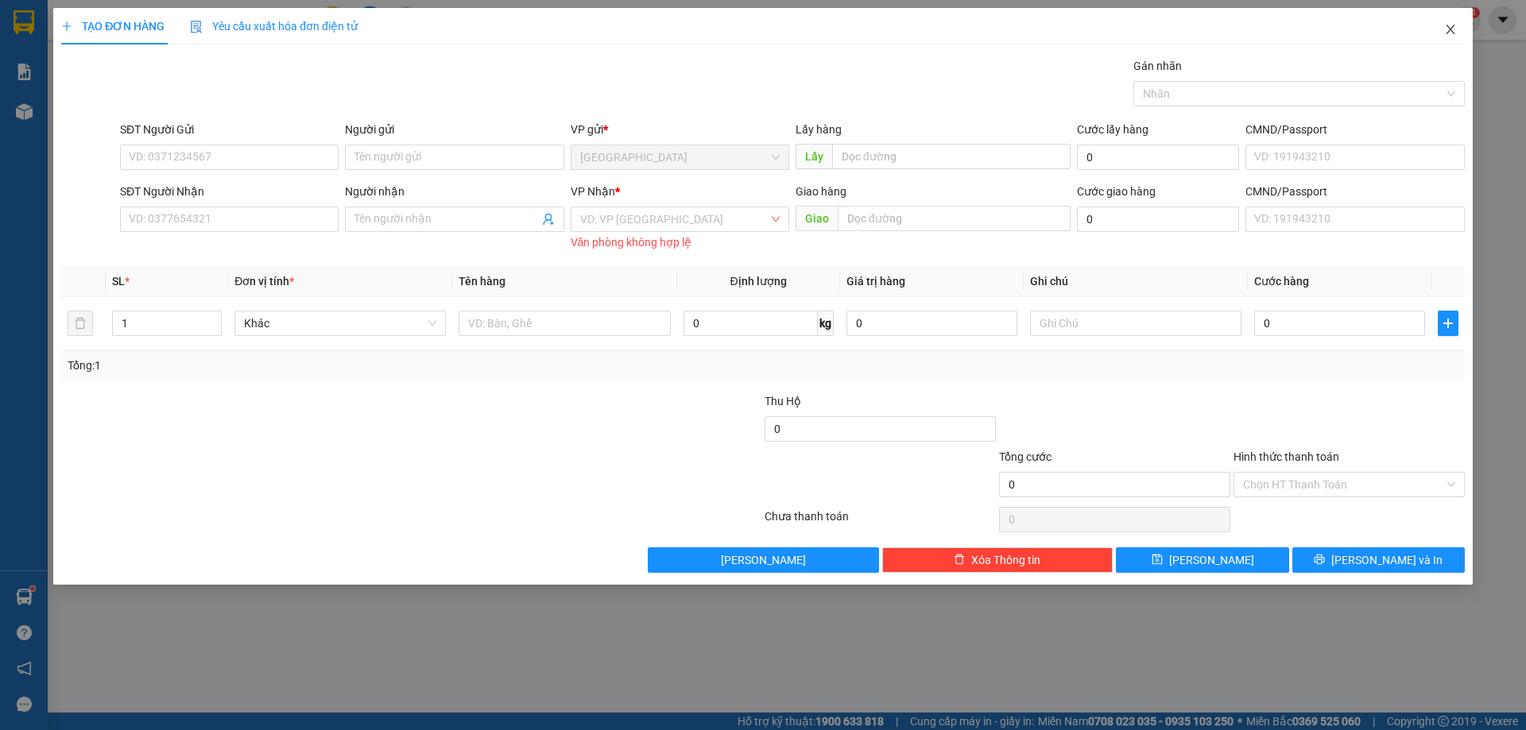
click at [1445, 29] on icon "close" at bounding box center [1450, 29] width 13 height 13
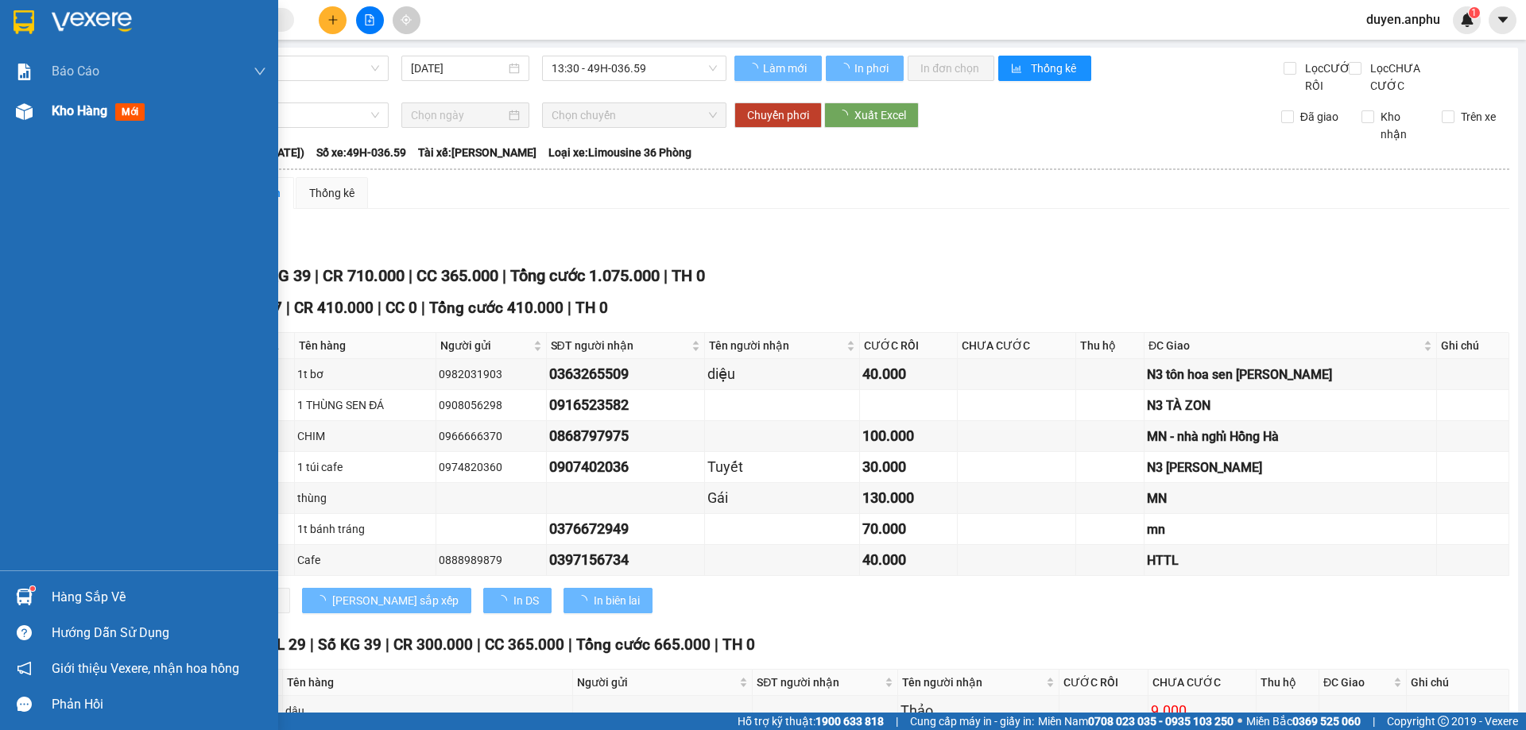
click at [86, 121] on div "Kho hàng mới" at bounding box center [101, 111] width 99 height 20
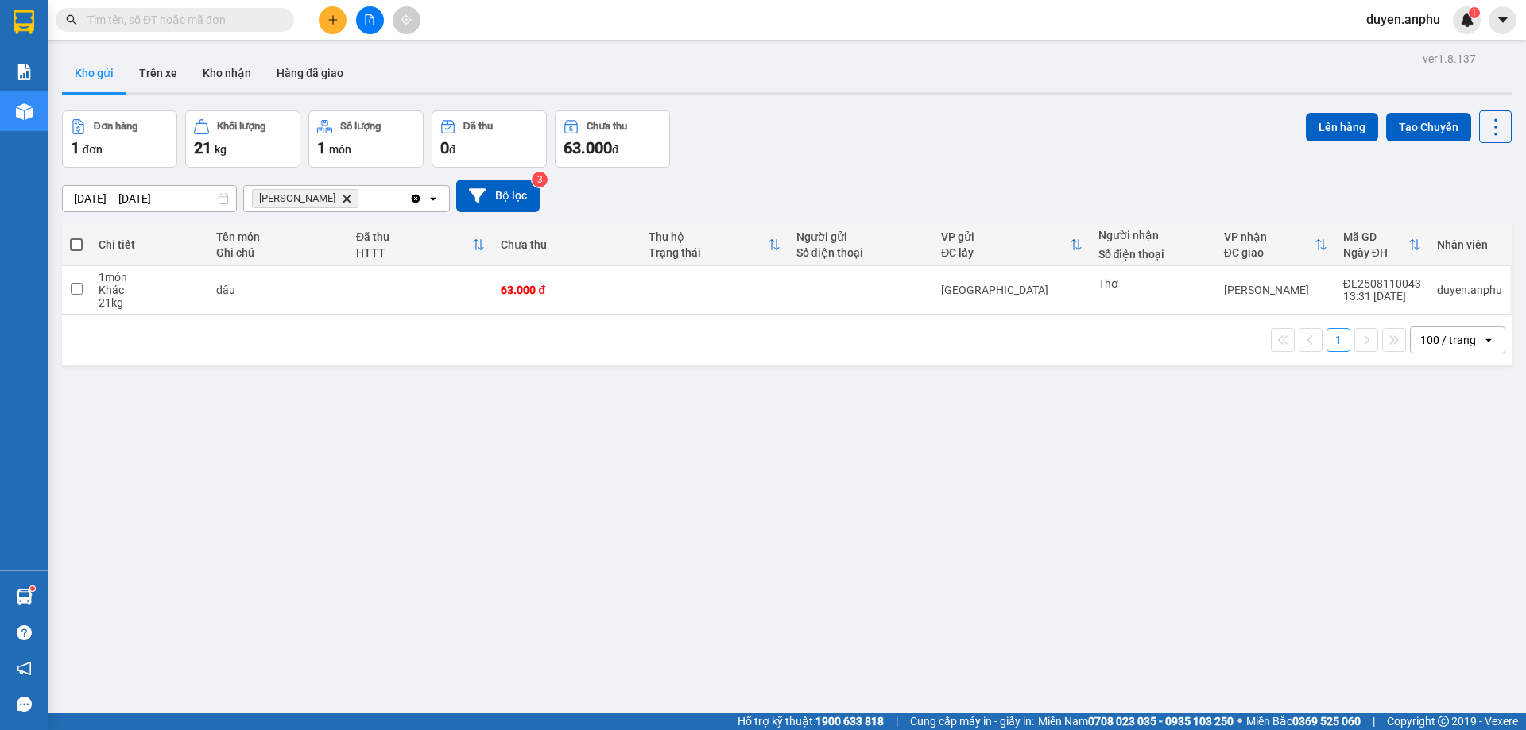
click at [79, 247] on span at bounding box center [76, 244] width 13 height 13
click at [76, 237] on input "checkbox" at bounding box center [76, 237] width 0 height 0
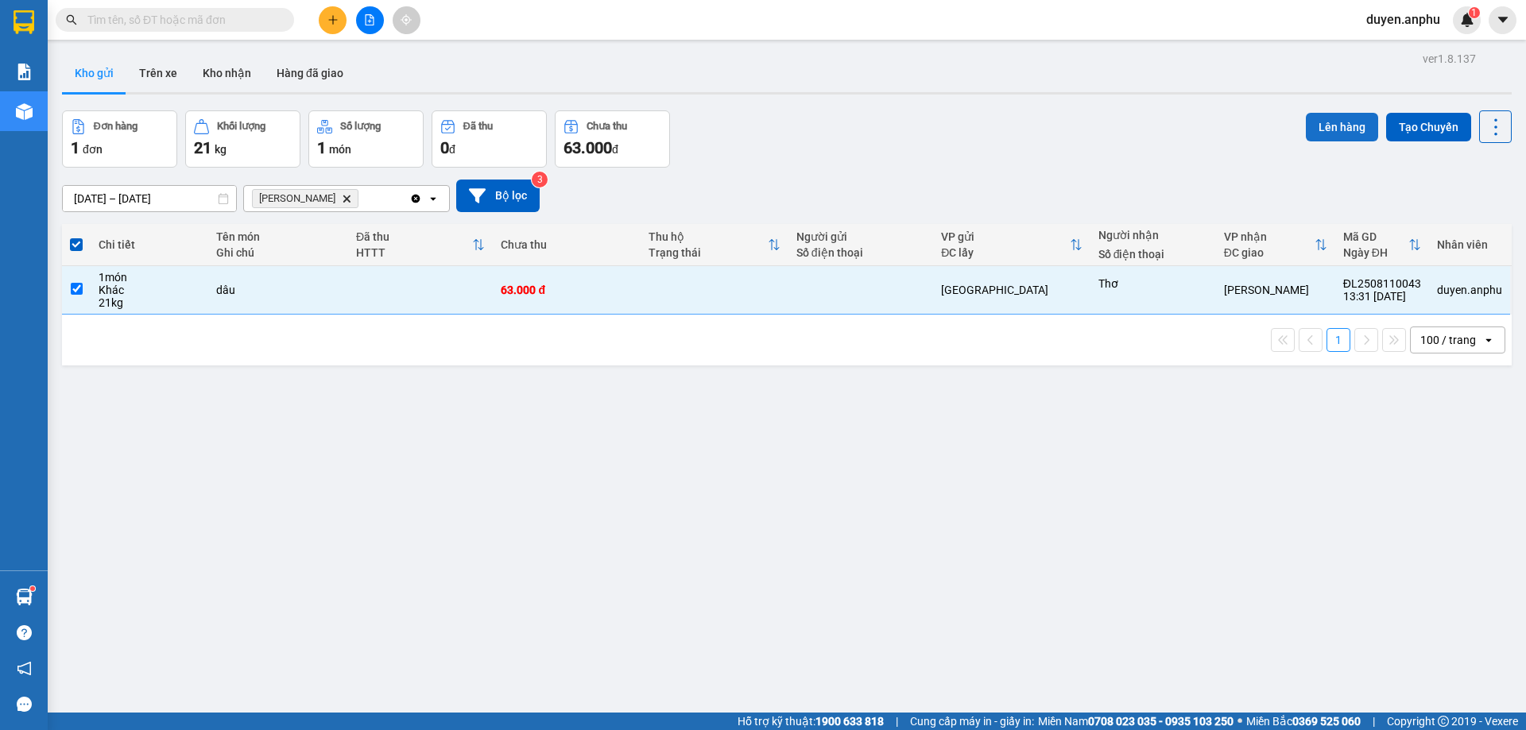
click at [1327, 125] on button "Lên hàng" at bounding box center [1341, 127] width 72 height 29
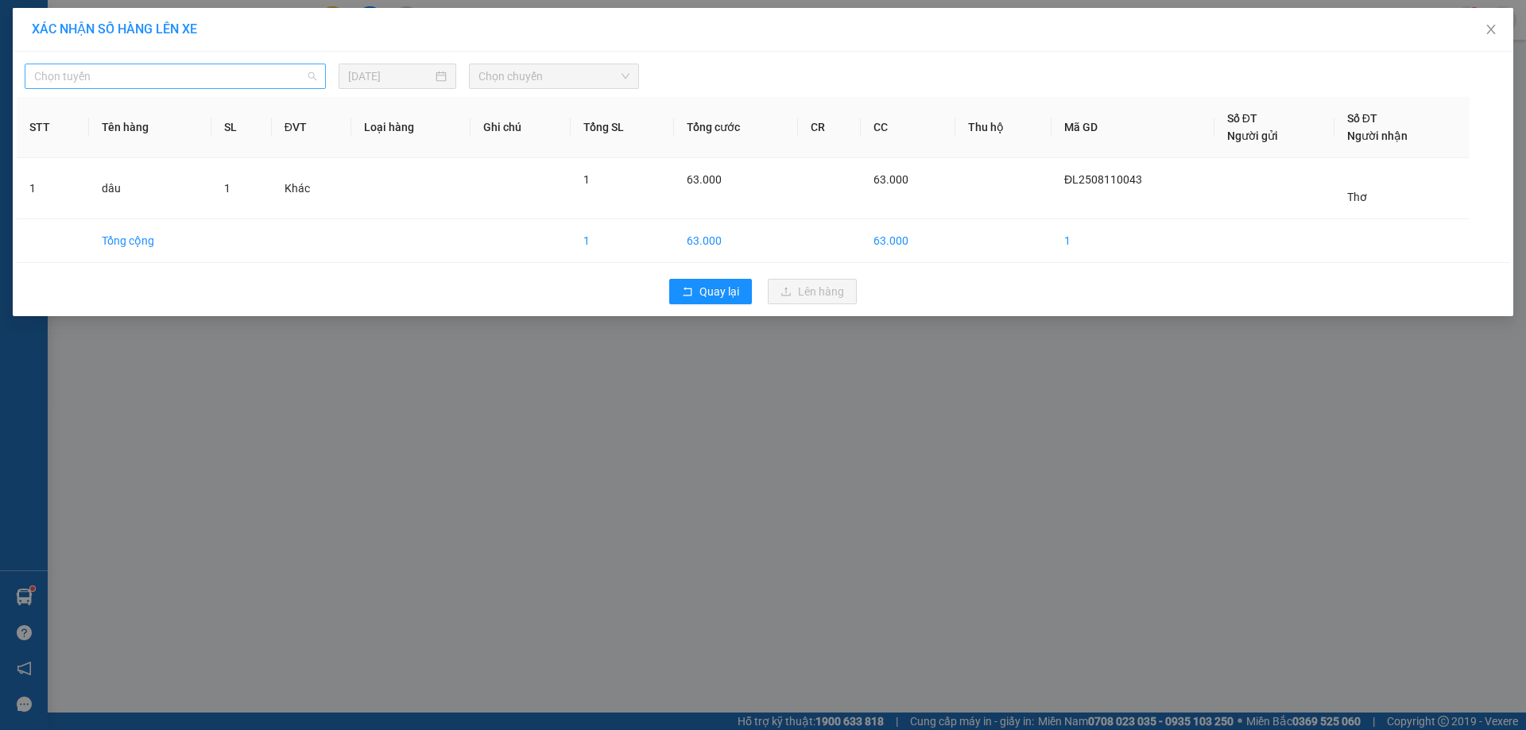
click at [198, 78] on span "Chọn tuyến" at bounding box center [175, 76] width 282 height 24
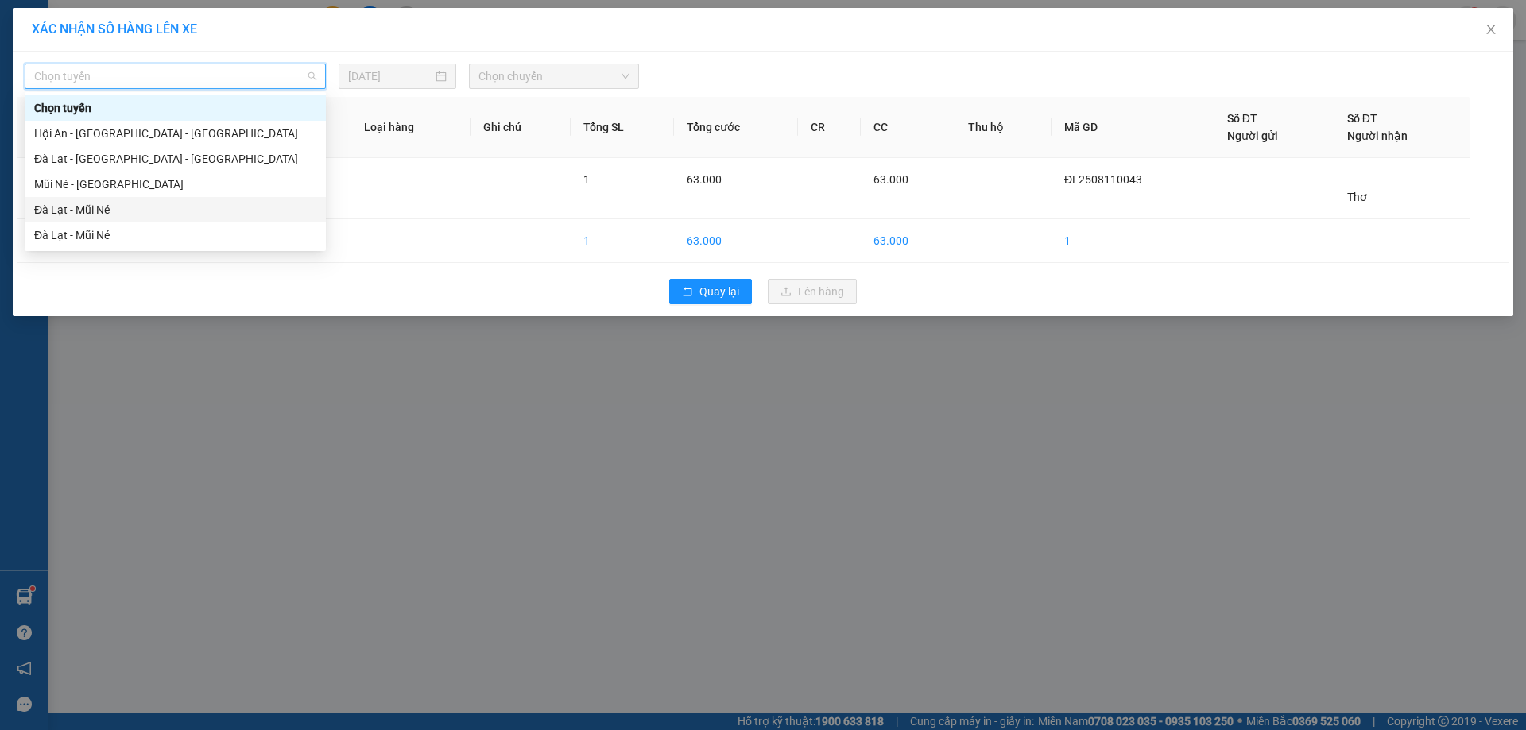
click at [99, 201] on div "Đà Lạt - Mũi Né" at bounding box center [175, 209] width 282 height 17
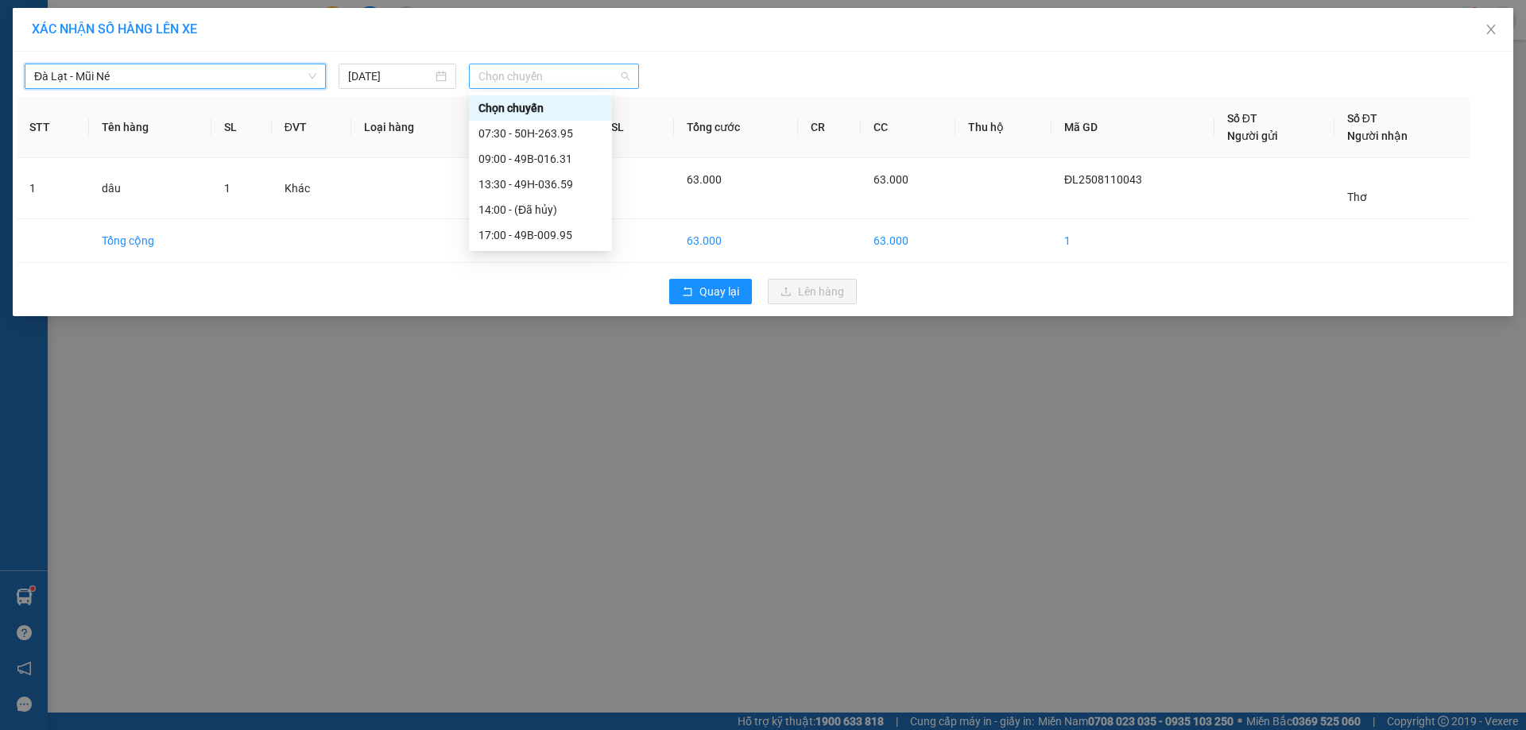
click at [573, 87] on span "Chọn chuyến" at bounding box center [553, 76] width 151 height 24
click at [516, 187] on div "13:30 - 49H-036.59" at bounding box center [540, 184] width 124 height 17
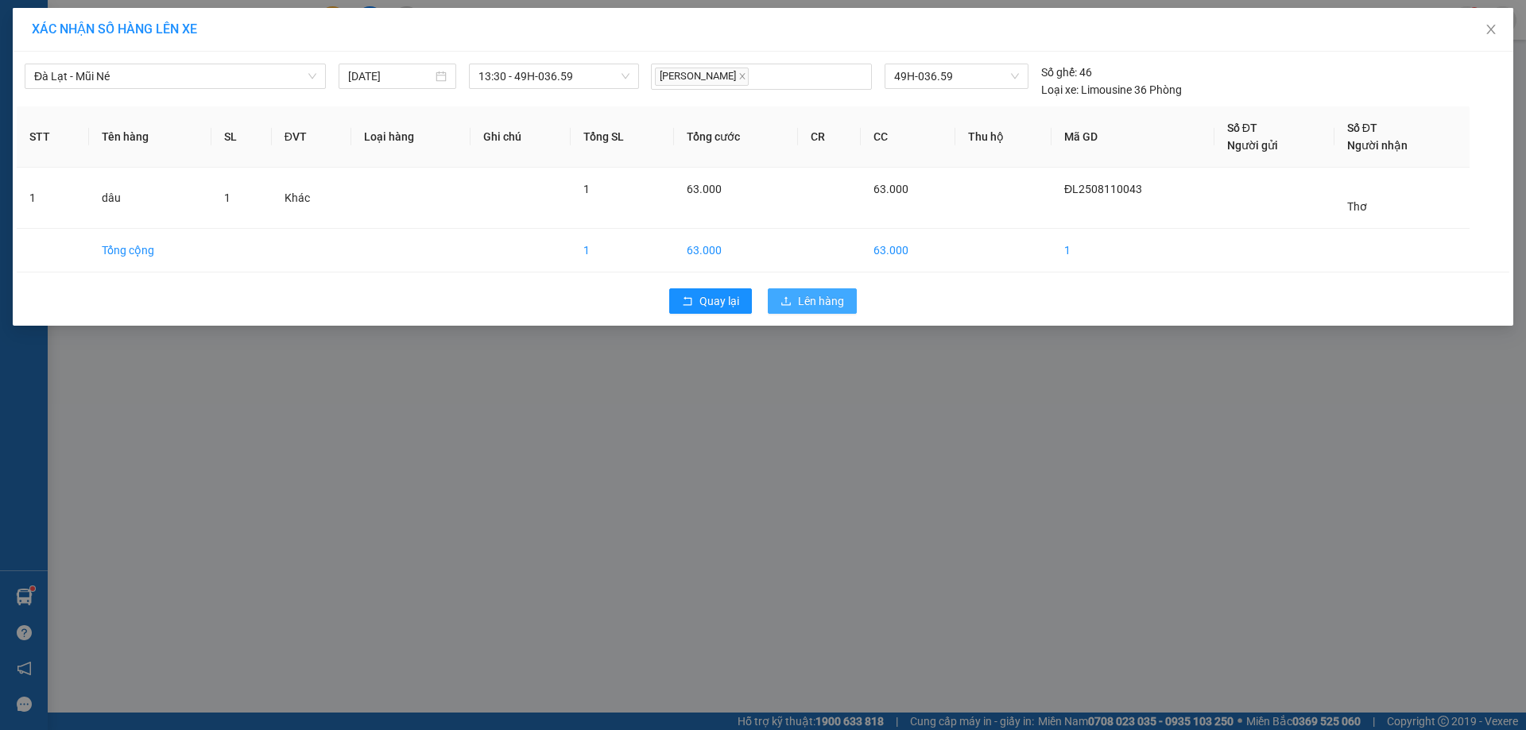
click at [806, 299] on span "Lên hàng" at bounding box center [821, 300] width 46 height 17
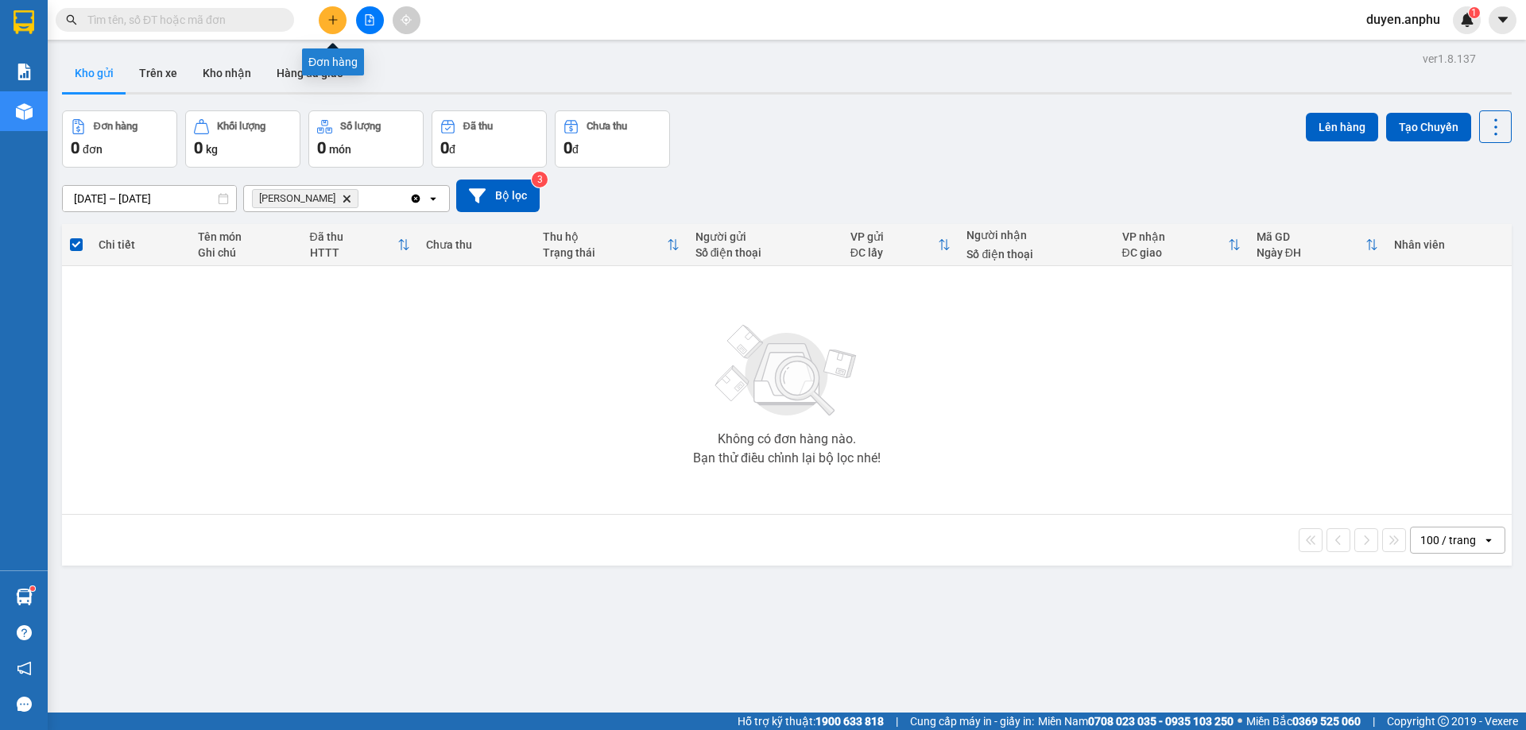
click at [327, 21] on icon "plus" at bounding box center [332, 19] width 11 height 11
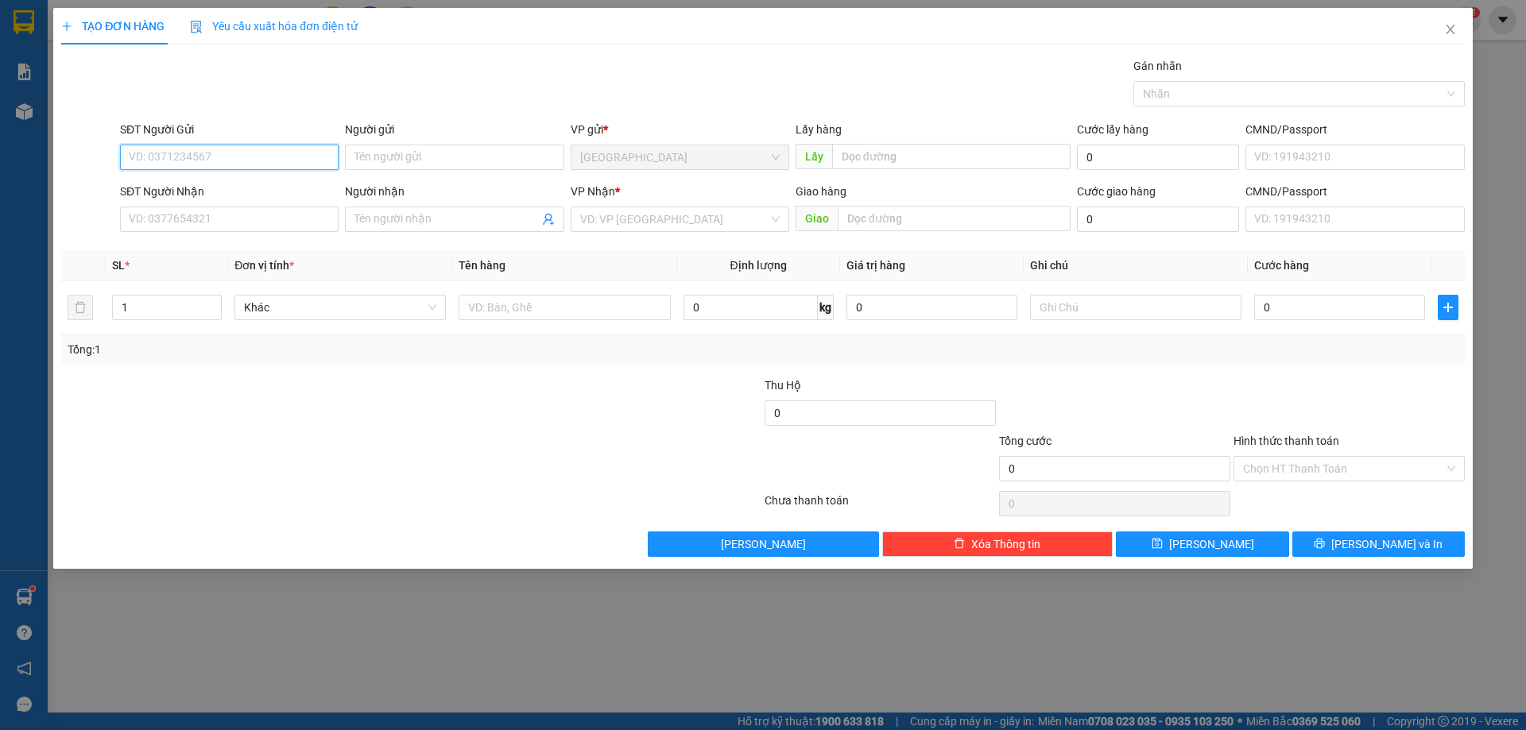
click at [186, 161] on input "SĐT Người Gửi" at bounding box center [229, 157] width 219 height 25
click at [188, 187] on div "0918071580" at bounding box center [229, 188] width 199 height 17
drag, startPoint x: 257, startPoint y: 161, endPoint x: 72, endPoint y: 165, distance: 186.0
click at [79, 162] on div "SĐT Người Gửi 0918071580 0918071580 Người gửi Tên người gửi VP gửi * [GEOGRAPHI…" at bounding box center [763, 149] width 1406 height 56
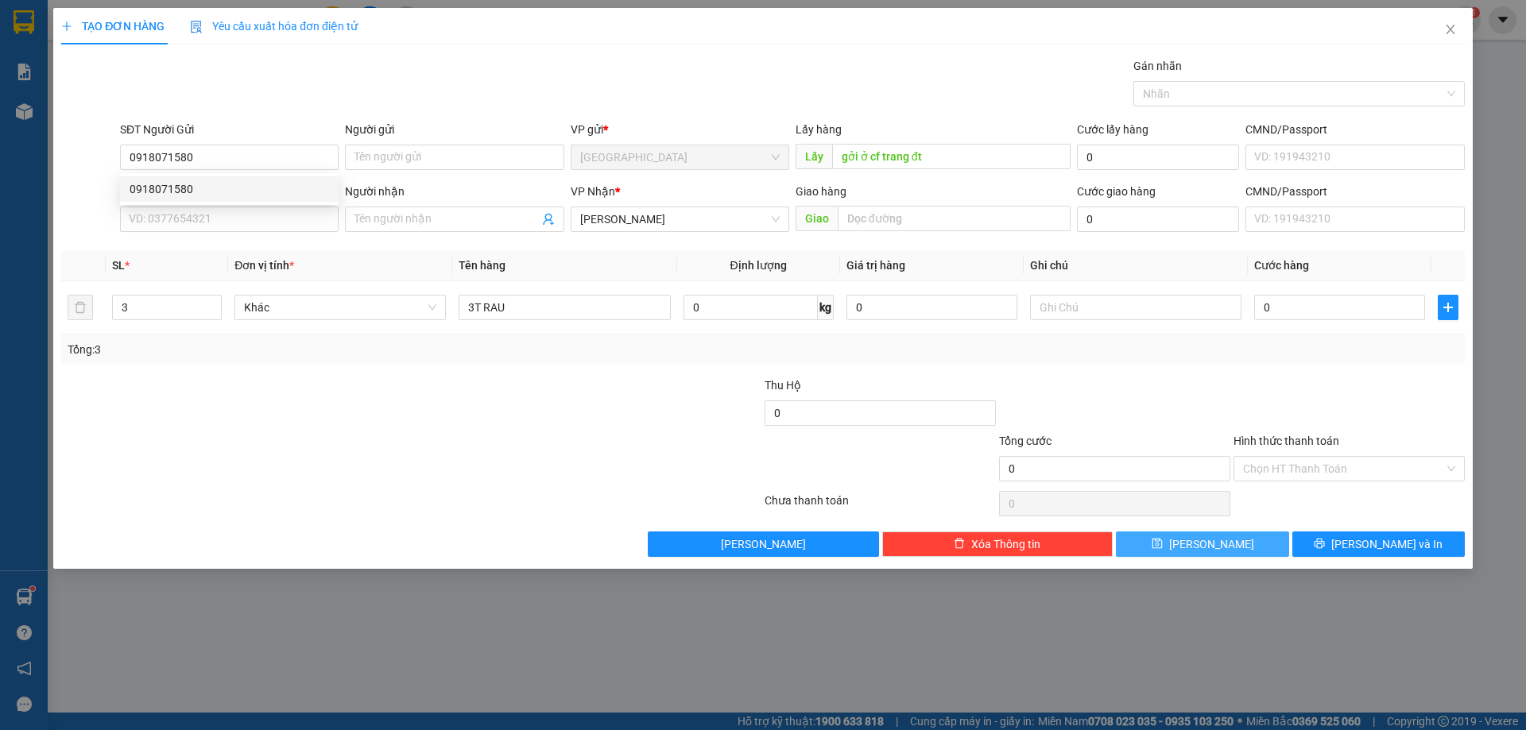
drag, startPoint x: 1226, startPoint y: 542, endPoint x: 1016, endPoint y: 534, distance: 209.9
click at [1226, 541] on button "[PERSON_NAME]" at bounding box center [1202, 544] width 172 height 25
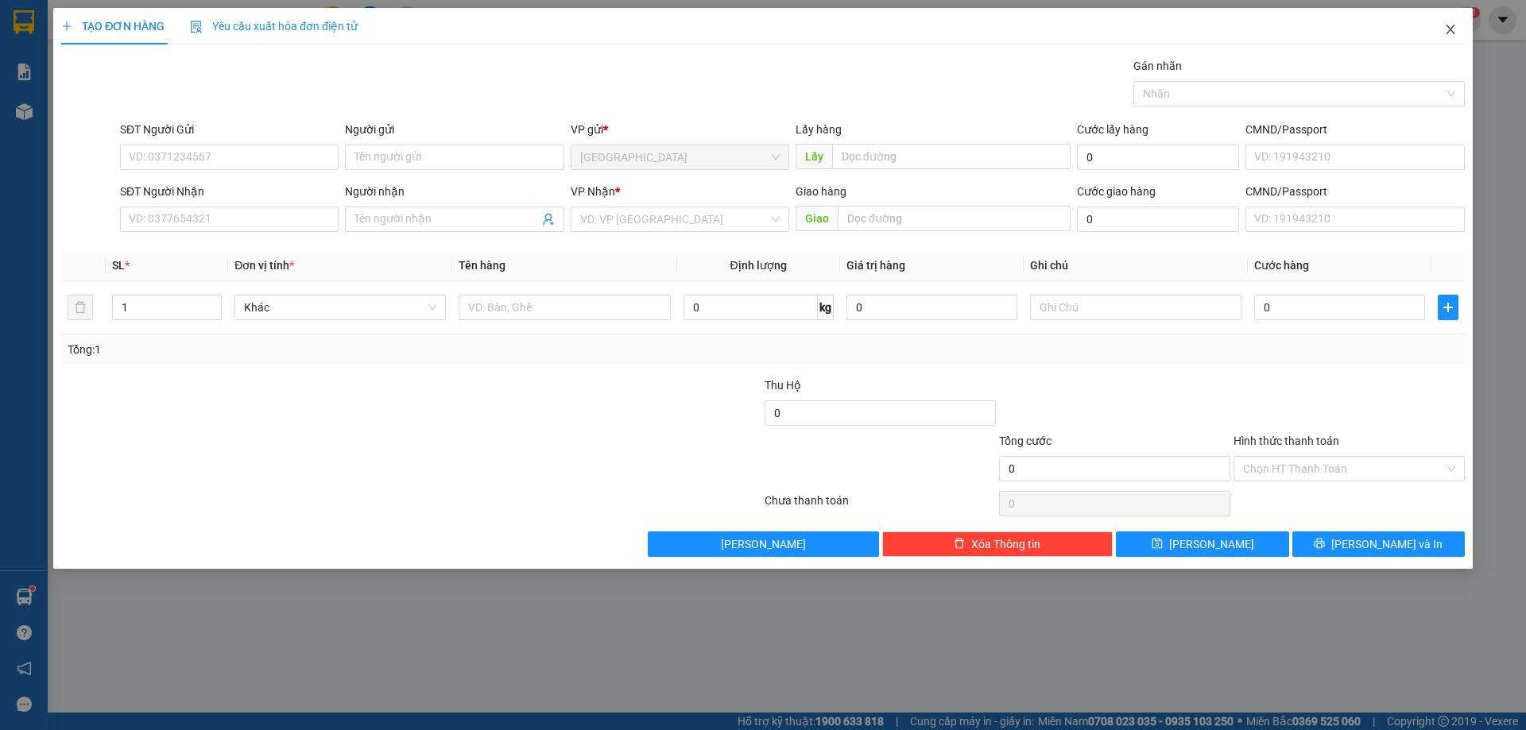
click at [1452, 31] on icon "close" at bounding box center [1450, 29] width 13 height 13
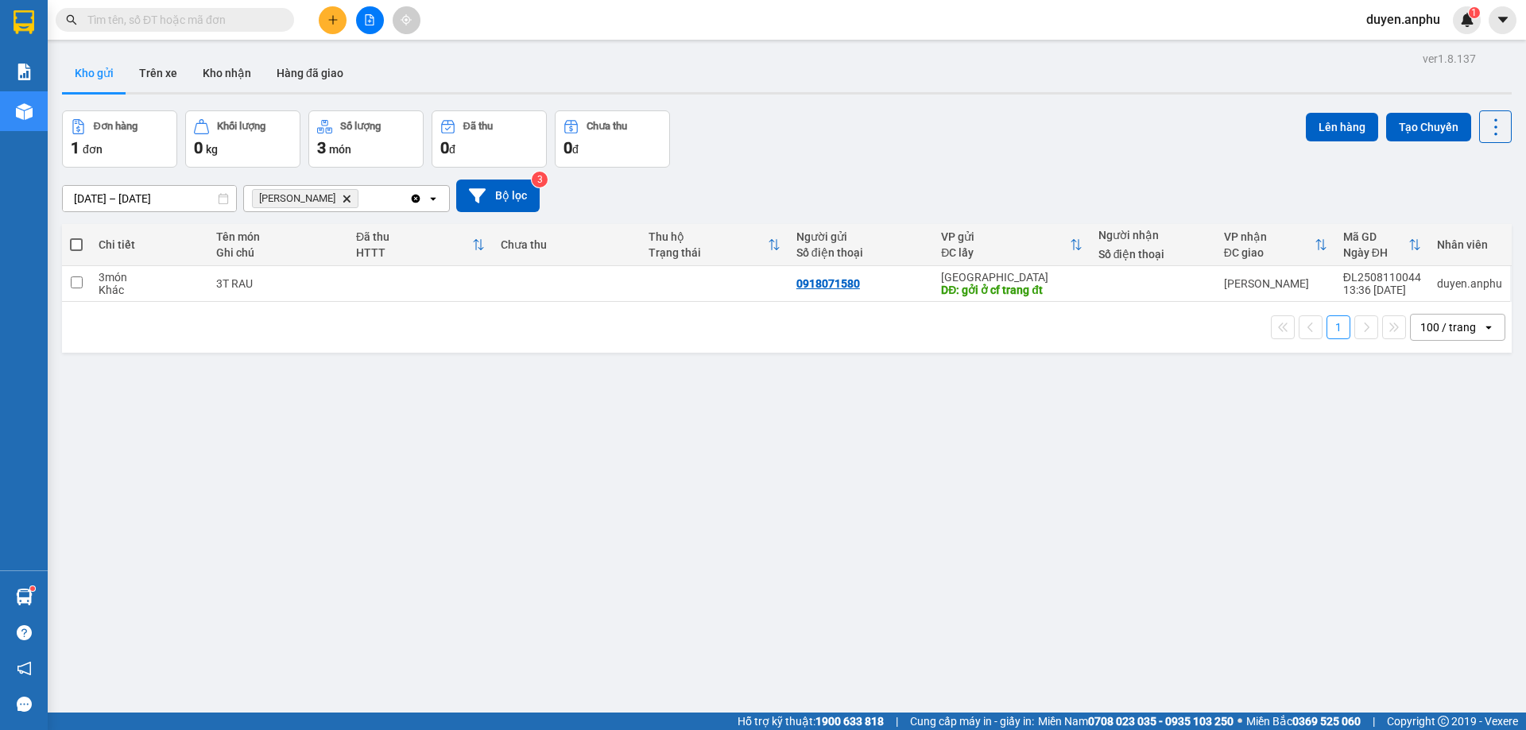
click at [76, 243] on span at bounding box center [76, 244] width 13 height 13
click at [76, 237] on input "checkbox" at bounding box center [76, 237] width 0 height 0
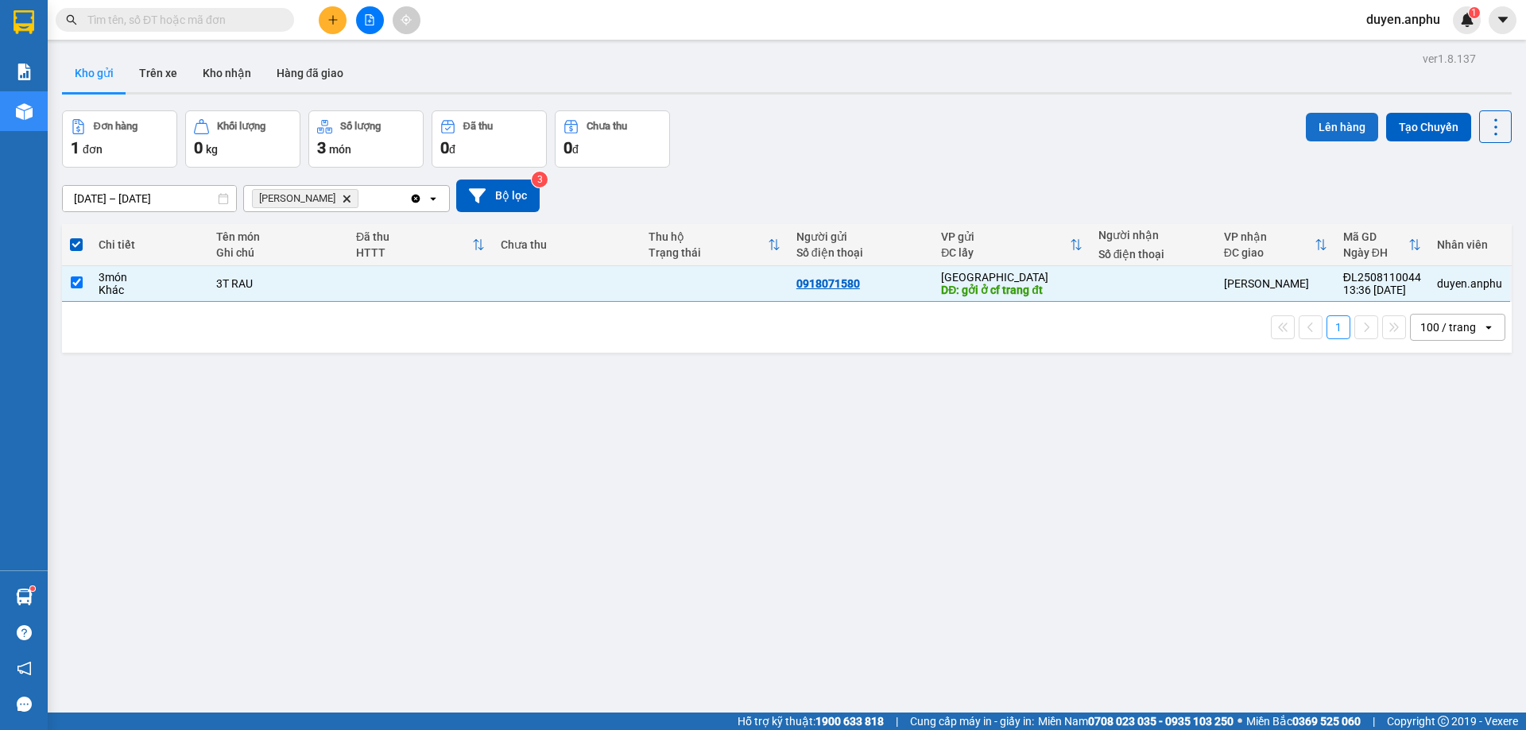
click at [1329, 139] on button "Lên hàng" at bounding box center [1341, 127] width 72 height 29
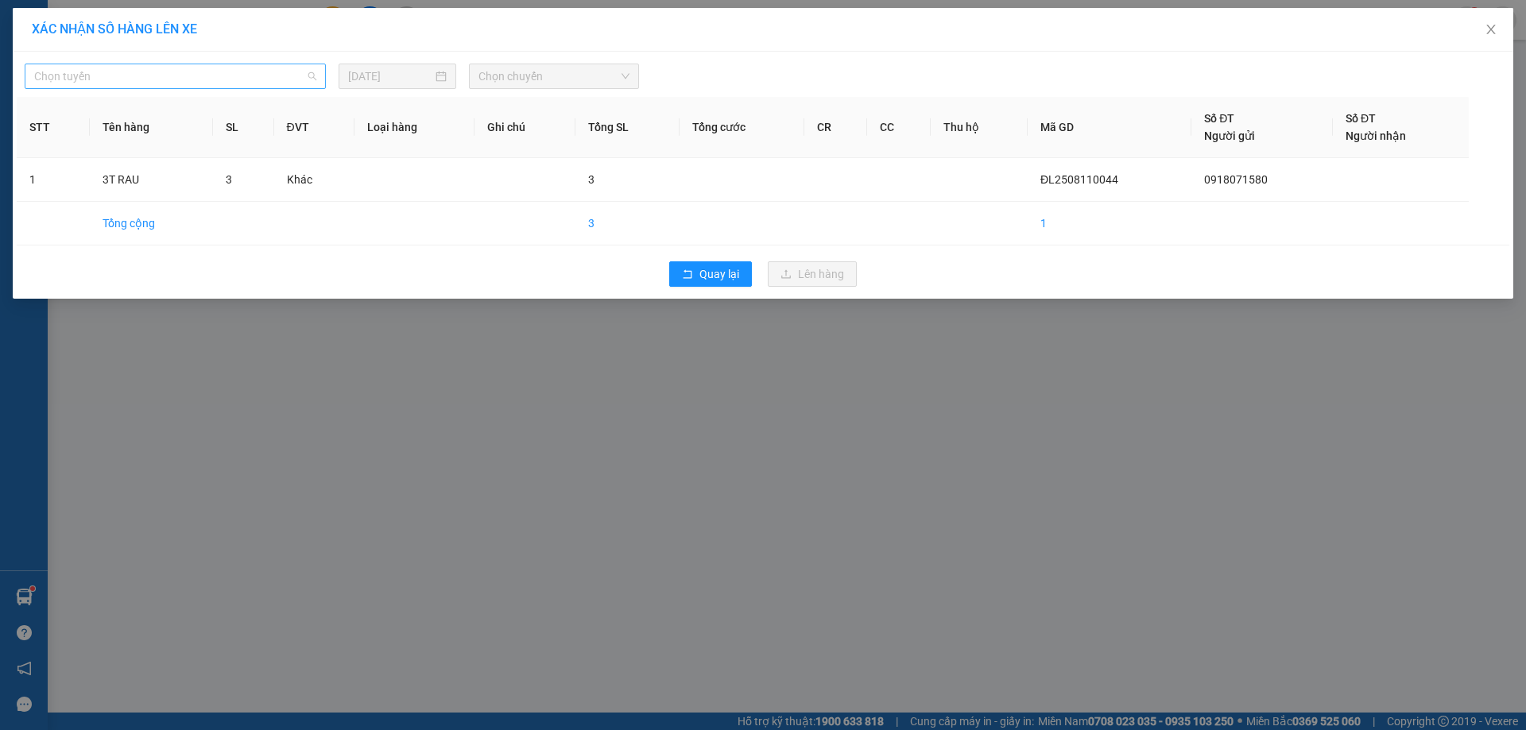
click at [225, 84] on span "Chọn tuyến" at bounding box center [175, 76] width 282 height 24
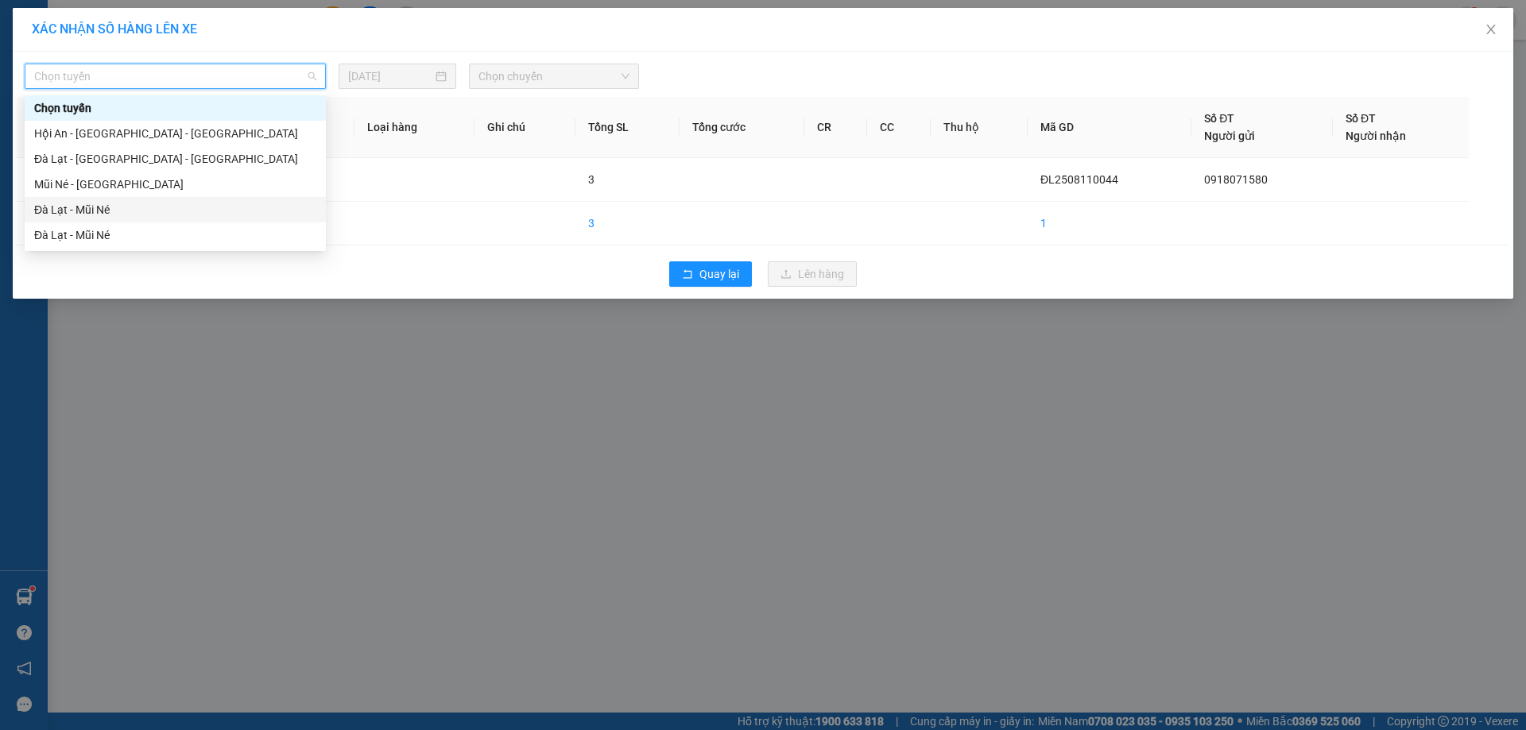
click at [150, 207] on div "Đà Lạt - Mũi Né" at bounding box center [175, 209] width 282 height 17
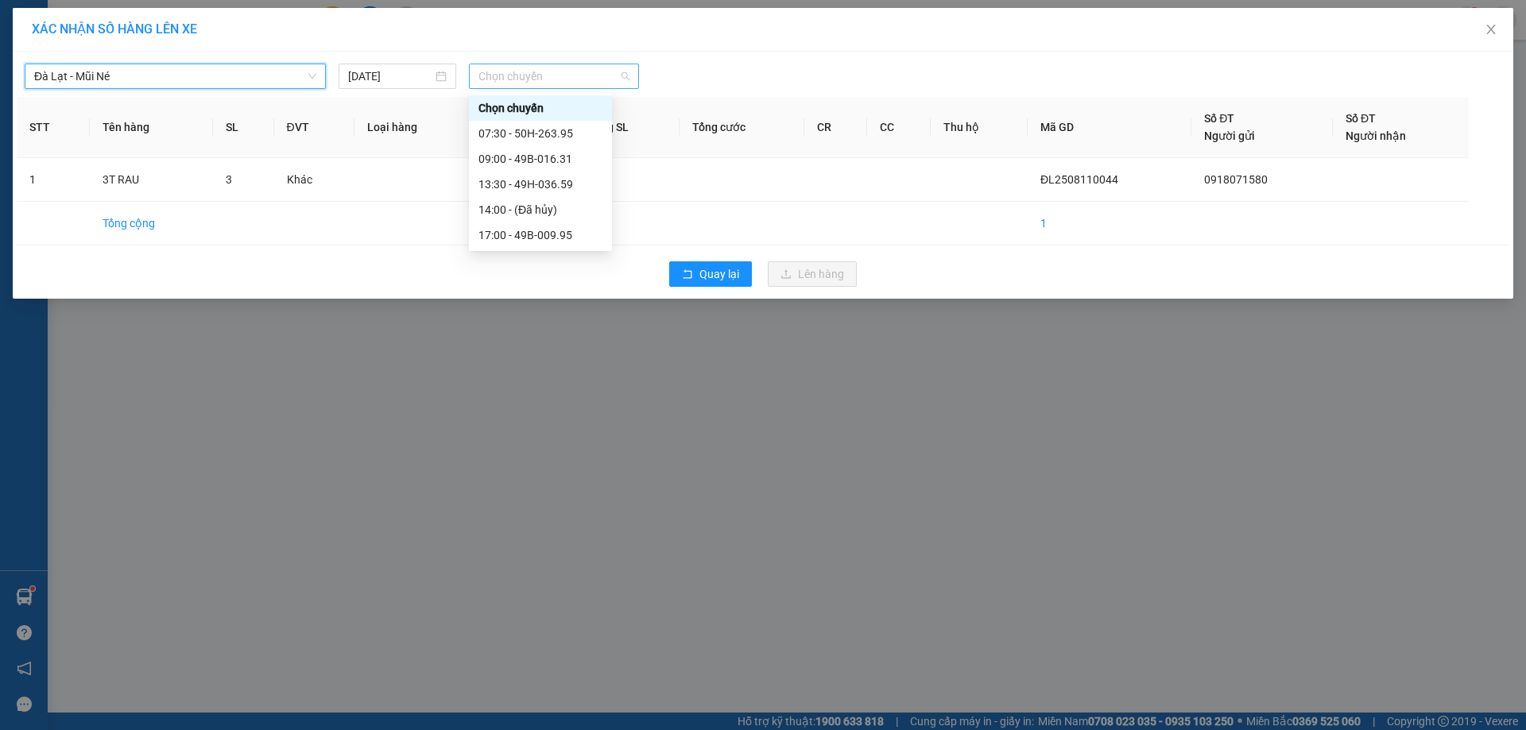
click at [532, 65] on span "Chọn chuyến" at bounding box center [553, 76] width 151 height 24
click at [520, 174] on div "13:30 - 49H-036.59" at bounding box center [540, 184] width 143 height 25
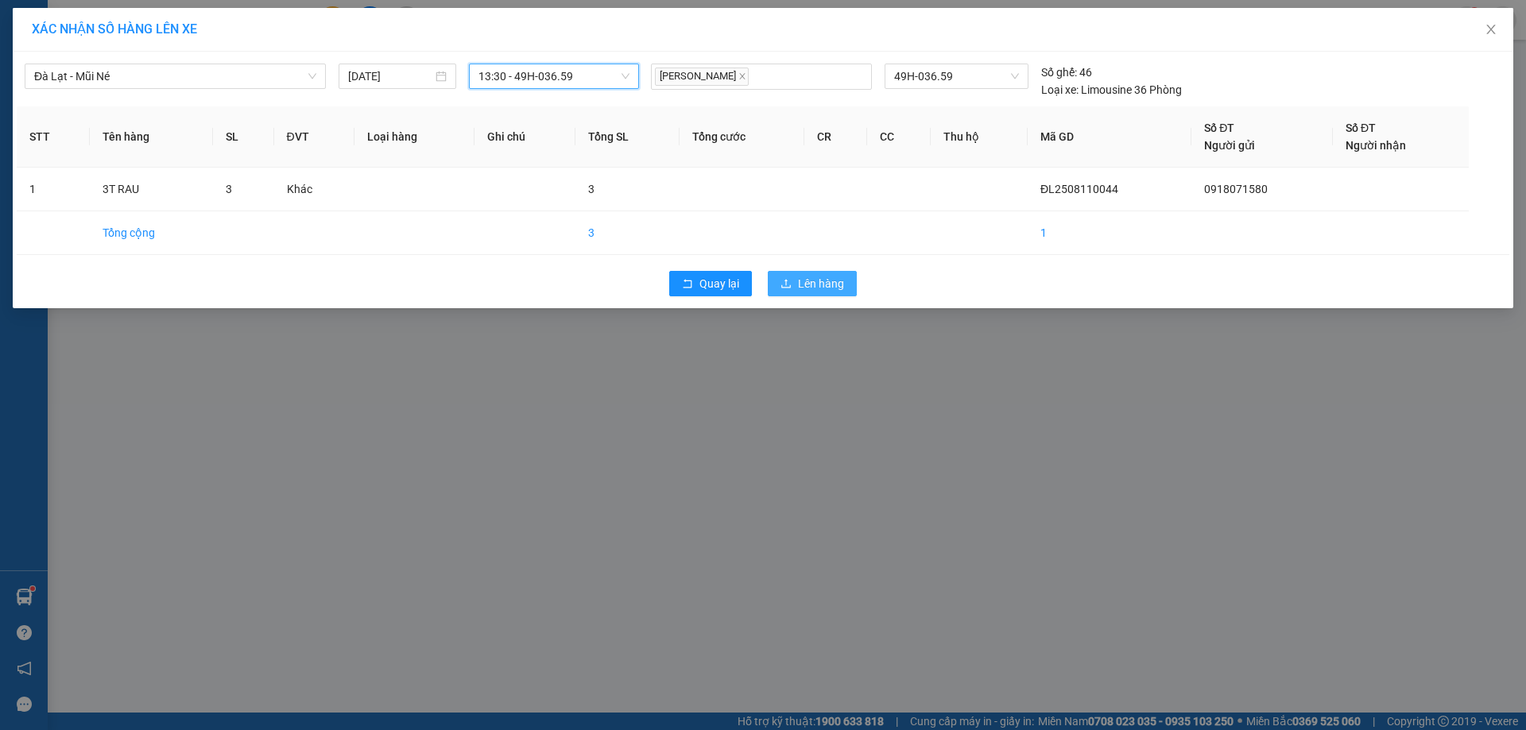
click at [829, 278] on span "Lên hàng" at bounding box center [821, 283] width 46 height 17
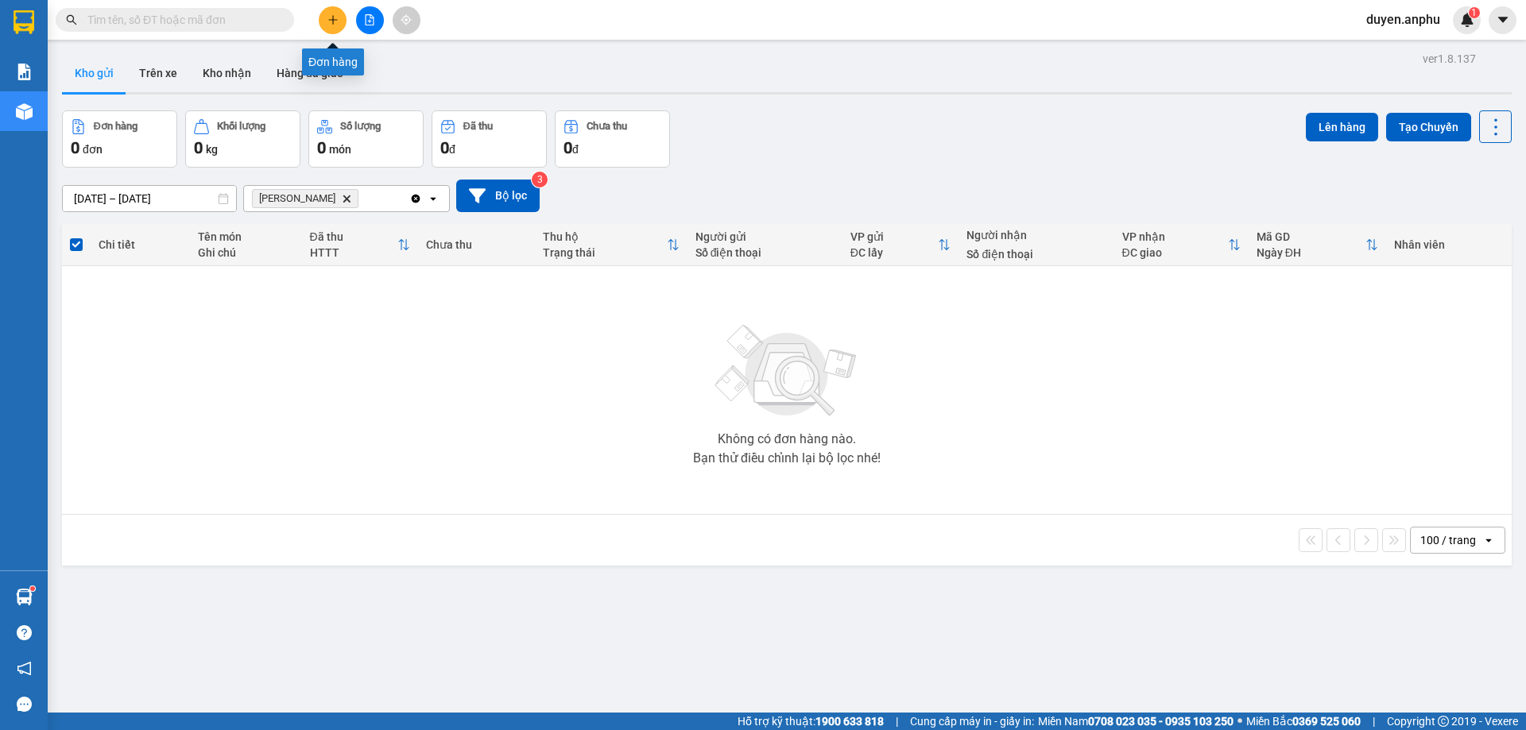
click at [335, 21] on icon "plus" at bounding box center [332, 19] width 11 height 11
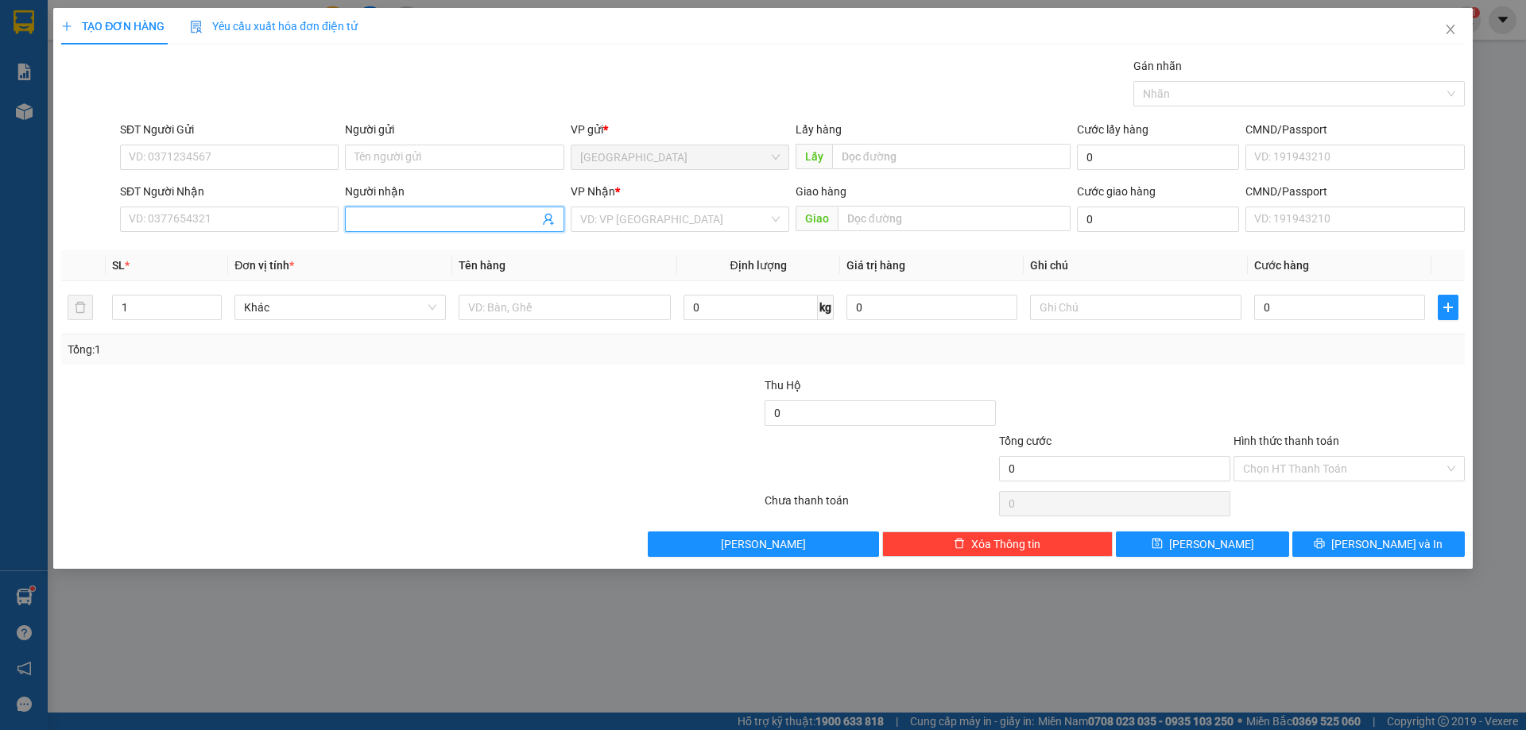
click at [427, 220] on input "Người nhận" at bounding box center [446, 219] width 184 height 17
click at [634, 211] on input "search" at bounding box center [674, 219] width 188 height 24
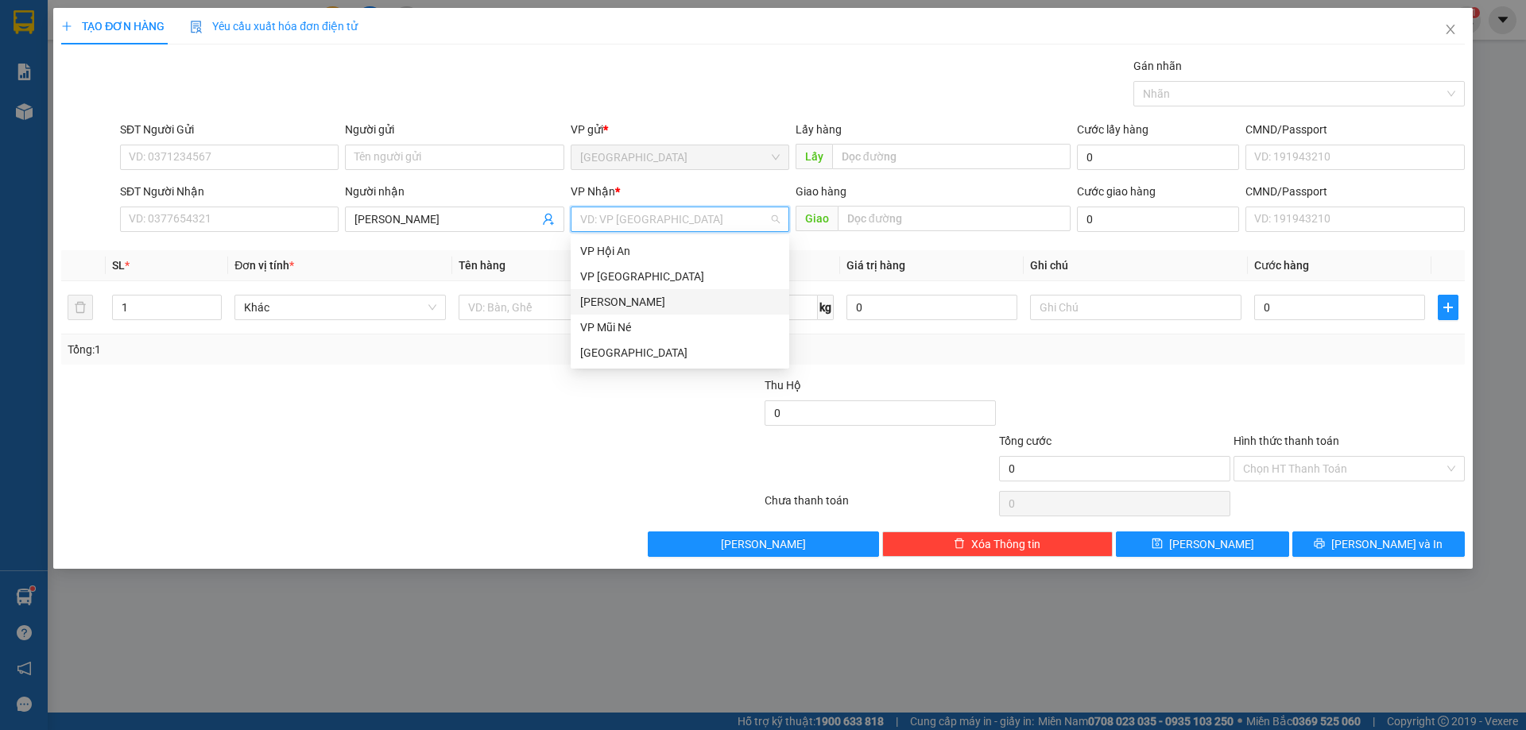
drag, startPoint x: 611, startPoint y: 304, endPoint x: 549, endPoint y: 304, distance: 62.0
click at [609, 305] on div "[PERSON_NAME]" at bounding box center [679, 301] width 199 height 17
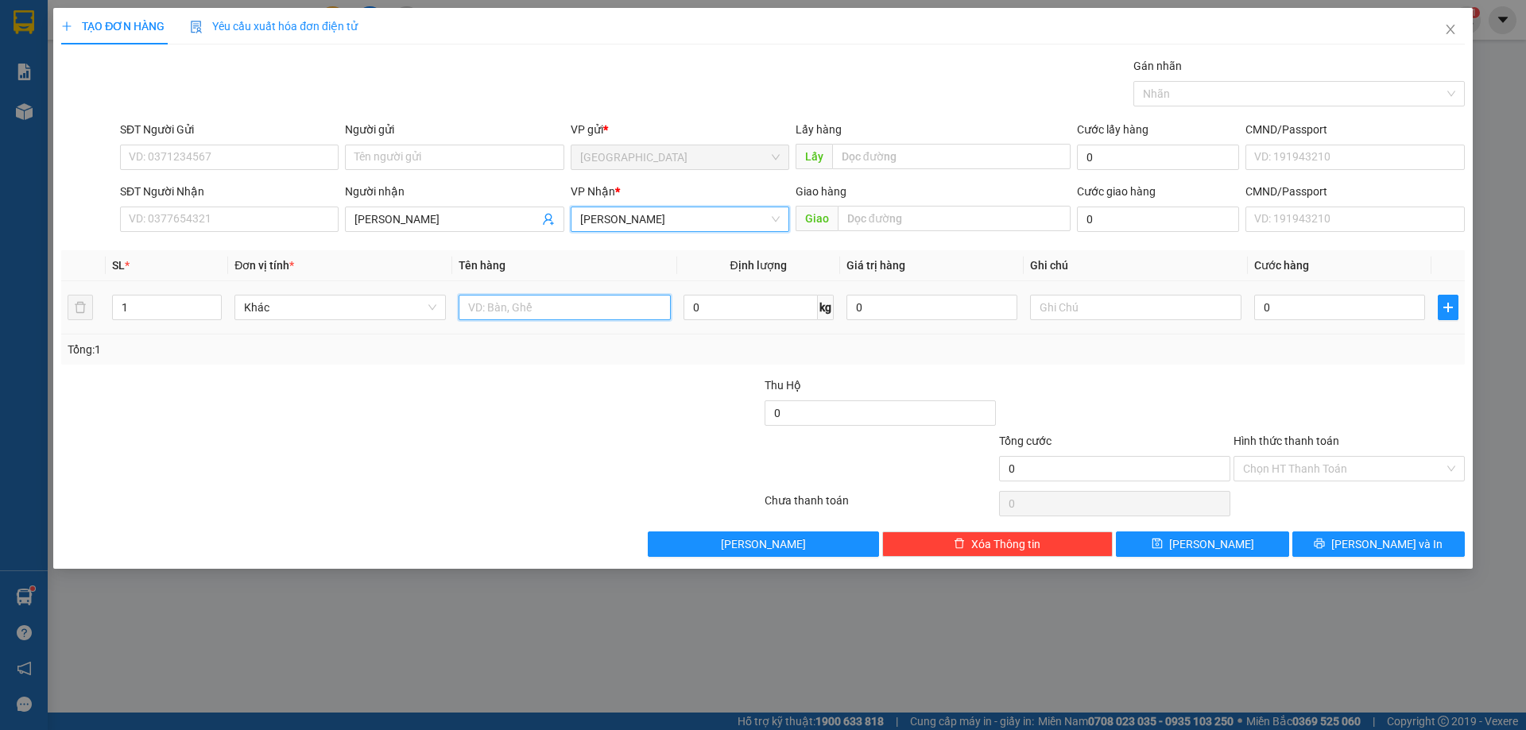
click at [549, 301] on input "text" at bounding box center [563, 307] width 211 height 25
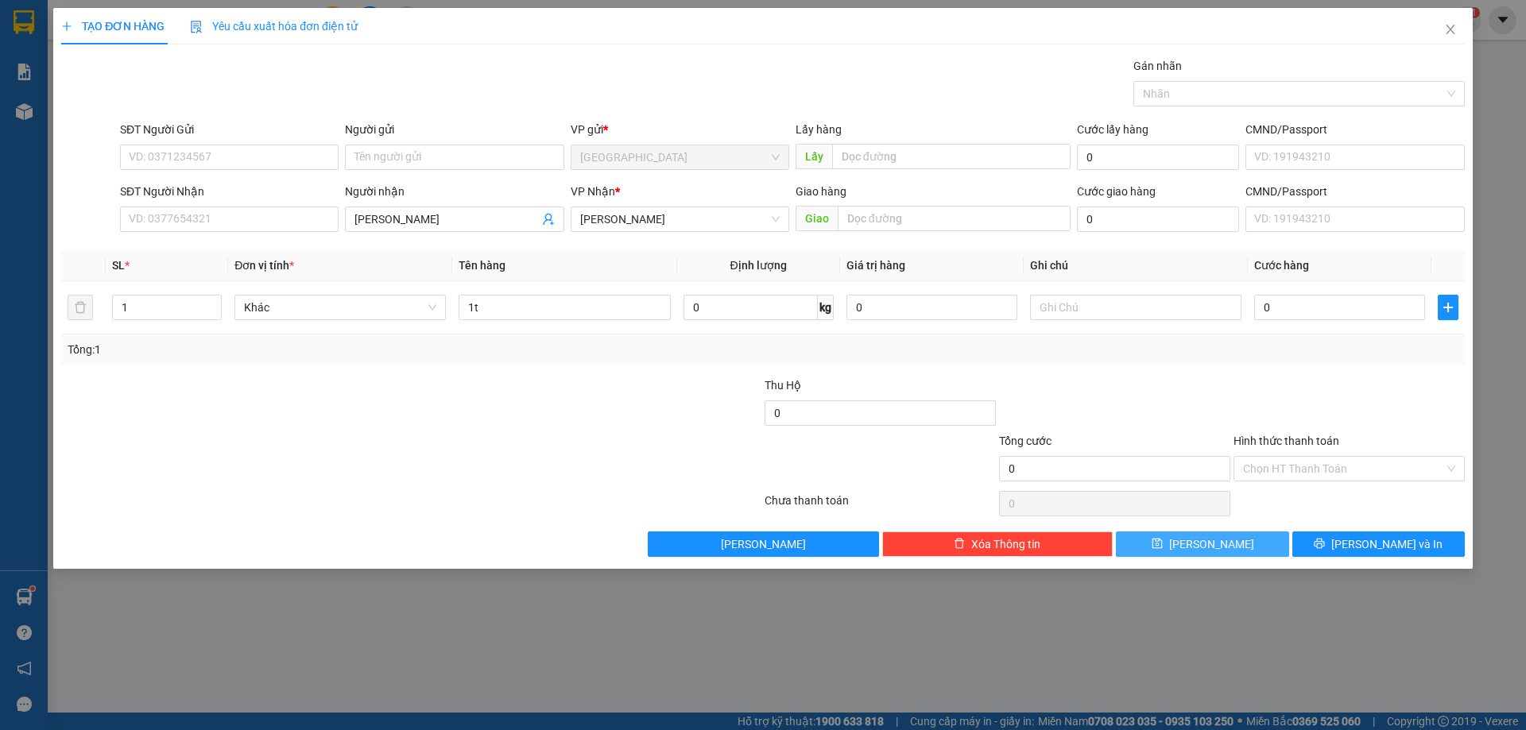
click at [1164, 537] on button "[PERSON_NAME]" at bounding box center [1202, 544] width 172 height 25
